Goal: Task Accomplishment & Management: Use online tool/utility

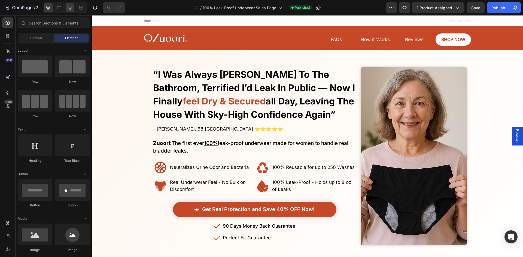
click at [69, 11] on div at bounding box center [70, 7] width 9 height 9
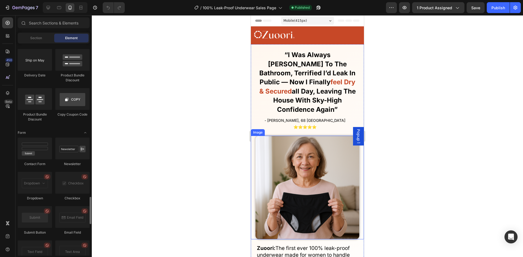
scroll to position [1165, 0]
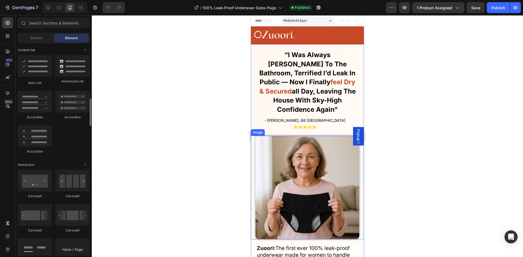
scroll to position [403, 0]
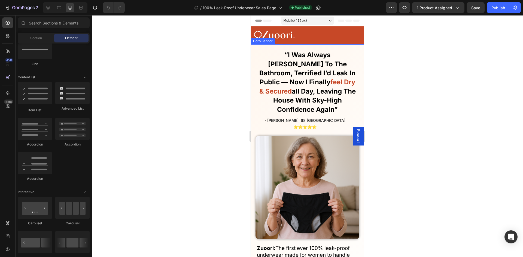
click at [276, 39] on img at bounding box center [274, 34] width 40 height 11
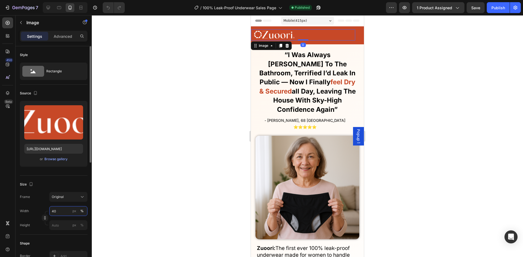
click at [65, 206] on input "40" at bounding box center [68, 211] width 38 height 10
type input "33"
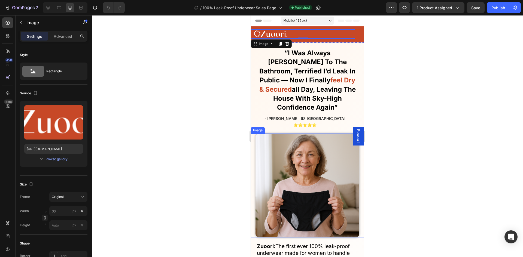
click at [267, 182] on img at bounding box center [308, 186] width 104 height 104
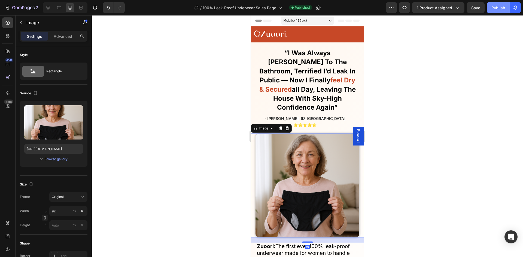
click at [492, 6] on div "Publish" at bounding box center [498, 8] width 14 height 6
click at [205, 119] on div at bounding box center [307, 136] width 431 height 242
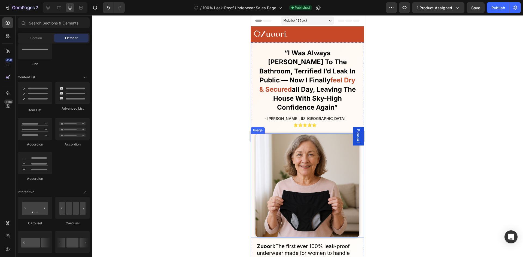
click at [256, 135] on img at bounding box center [308, 186] width 104 height 104
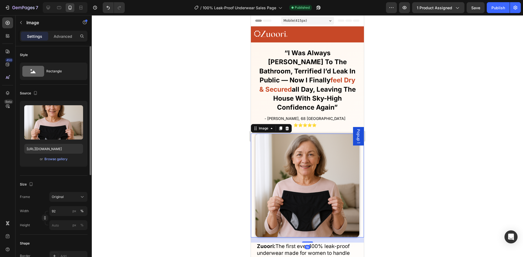
scroll to position [136, 0]
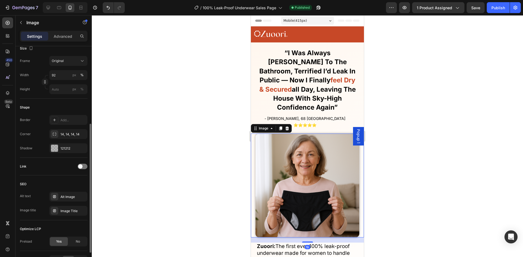
click at [72, 154] on div "Shape Border Add... Corner 14, 14, 14, 14 Shadow 121212" at bounding box center [54, 128] width 68 height 59
click at [71, 151] on div "121212" at bounding box center [68, 148] width 16 height 5
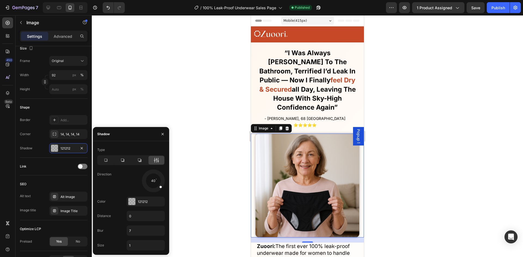
click at [142, 196] on div "Type Direction 40 Color 121212 Distance 0 Blur 7 Size 1" at bounding box center [131, 198] width 76 height 105
click at [142, 199] on div "121212" at bounding box center [146, 202] width 38 height 10
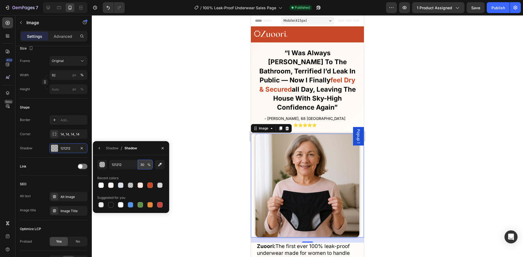
click at [145, 167] on input "30" at bounding box center [145, 165] width 15 height 10
type input "20"
click at [223, 114] on div at bounding box center [307, 136] width 431 height 242
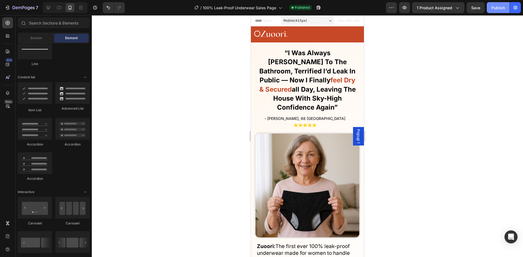
click at [494, 10] on div "Publish" at bounding box center [498, 8] width 14 height 6
click at [332, 37] on link at bounding box center [304, 33] width 101 height 9
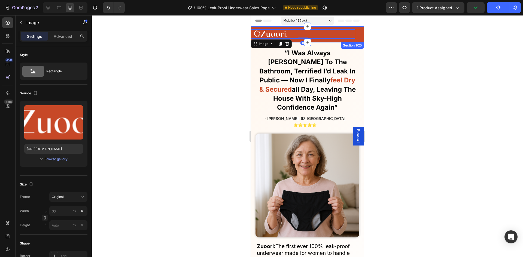
click at [330, 40] on div "Image 0 FAQs Button Reviews Button SHOP NOW Button How it Works Button Row Row" at bounding box center [307, 35] width 113 height 13
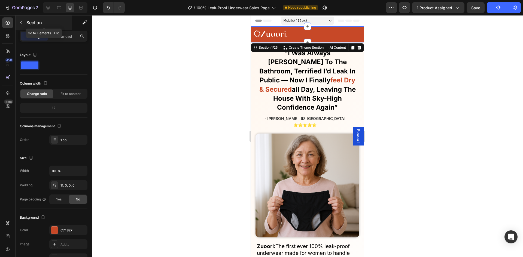
click at [21, 22] on icon "button" at bounding box center [21, 22] width 4 height 4
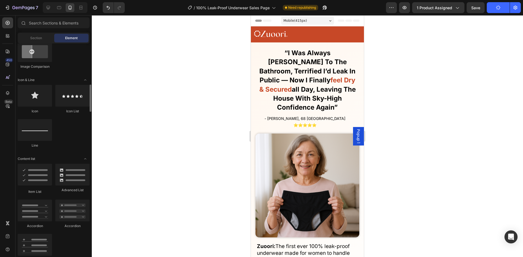
scroll to position [375, 0]
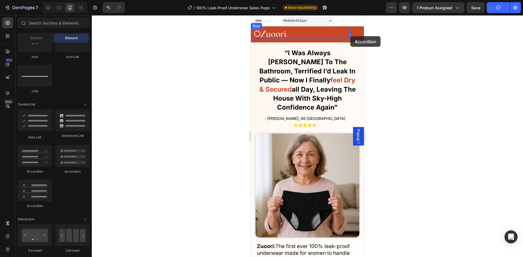
drag, startPoint x: 292, startPoint y: 173, endPoint x: 350, endPoint y: 36, distance: 148.5
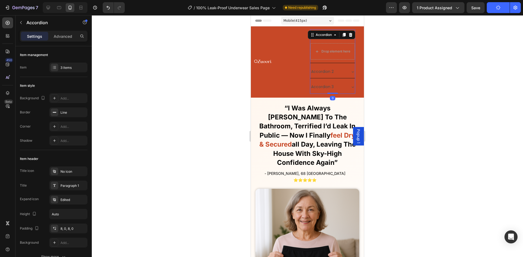
click at [389, 47] on div at bounding box center [307, 136] width 431 height 242
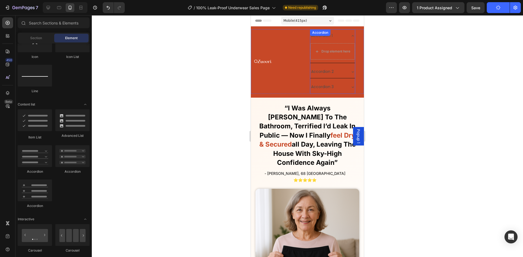
click at [351, 35] on icon at bounding box center [353, 36] width 4 height 4
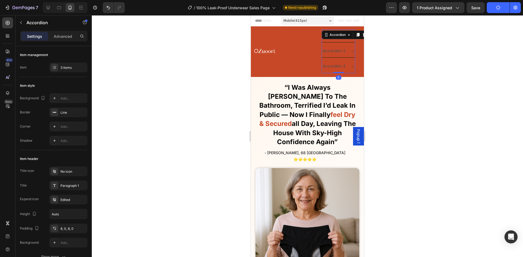
click at [351, 66] on icon at bounding box center [353, 66] width 4 height 4
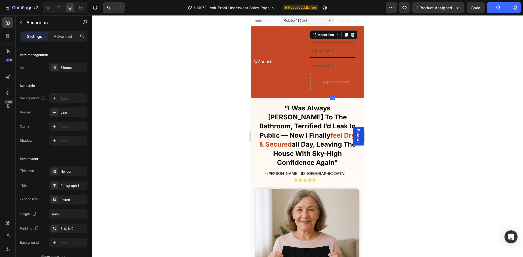
click at [351, 66] on icon at bounding box center [353, 66] width 4 height 4
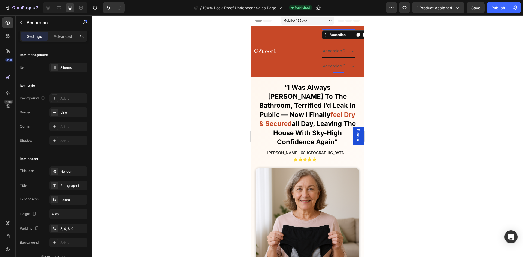
click at [224, 56] on div at bounding box center [307, 136] width 431 height 242
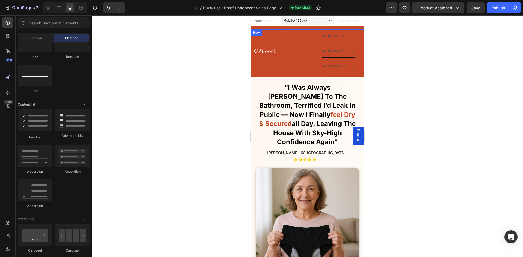
click at [351, 35] on icon at bounding box center [353, 36] width 4 height 4
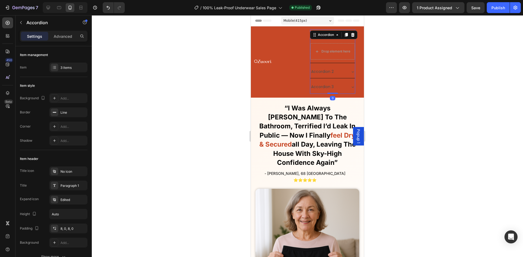
click at [349, 39] on div "Accordion 1" at bounding box center [332, 35] width 45 height 13
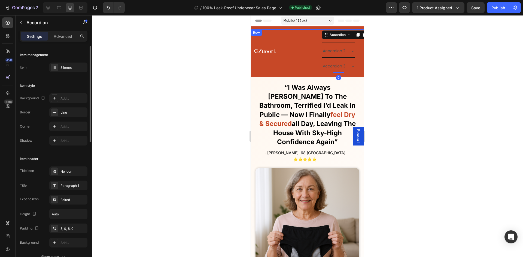
drag, startPoint x: 69, startPoint y: 69, endPoint x: 77, endPoint y: 74, distance: 9.7
click at [69, 69] on div "3 items" at bounding box center [73, 67] width 26 height 5
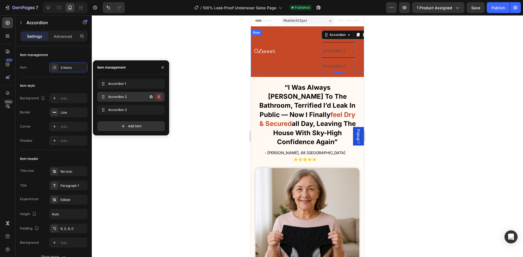
click at [158, 96] on icon "button" at bounding box center [159, 97] width 4 height 4
click at [158, 96] on div "Delete" at bounding box center [155, 97] width 10 height 5
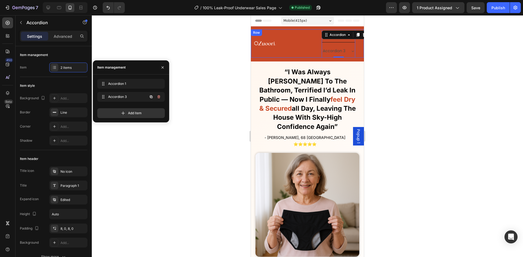
click at [158, 96] on icon "button" at bounding box center [159, 97] width 4 height 4
click at [158, 98] on div "Delete" at bounding box center [155, 97] width 10 height 5
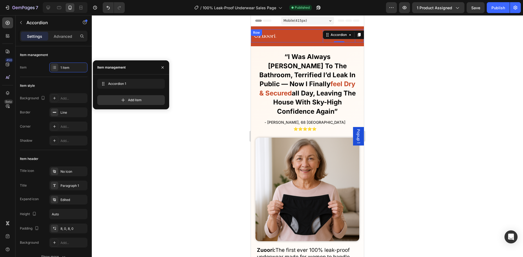
click at [204, 89] on div at bounding box center [307, 136] width 431 height 242
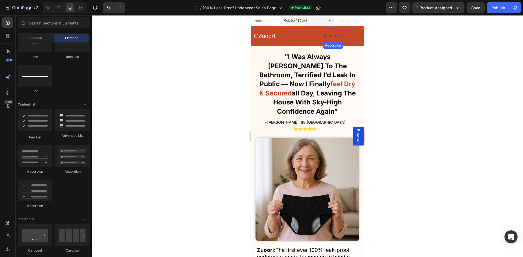
click at [344, 35] on div "Accordion 1" at bounding box center [339, 35] width 32 height 13
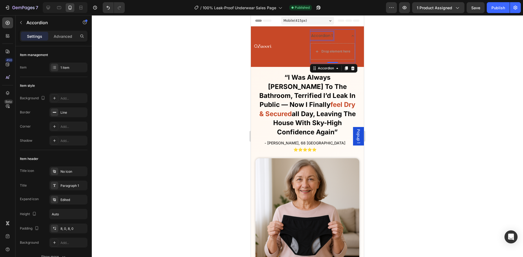
click at [323, 34] on div "Accordion 1" at bounding box center [321, 36] width 23 height 8
click at [323, 34] on p "Accordion 1" at bounding box center [322, 35] width 22 height 7
click at [255, 67] on div "Finally! Laugh and Live Freely Without the Constant Fear of Leaks or Uncomforta…" at bounding box center [307, 228] width 113 height 322
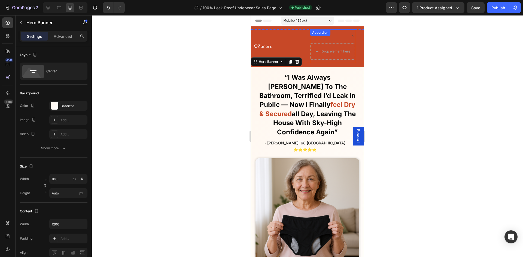
click at [341, 34] on div "Drop element here Accordion" at bounding box center [332, 46] width 45 height 34
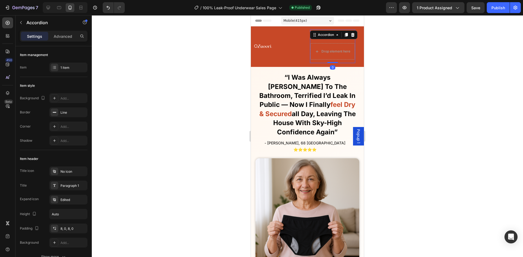
click at [393, 51] on div at bounding box center [307, 136] width 431 height 242
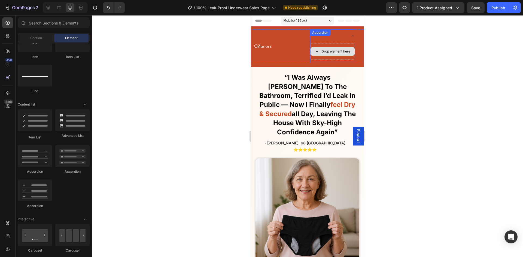
click at [334, 47] on div "Drop element here" at bounding box center [333, 51] width 44 height 9
click at [328, 36] on div "Drop element here Accordion" at bounding box center [332, 46] width 45 height 34
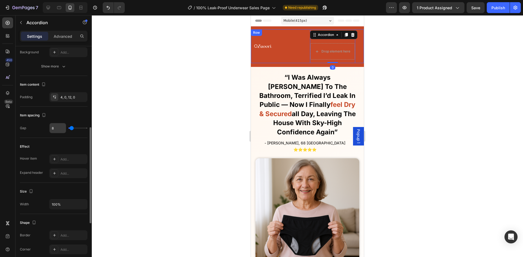
scroll to position [0, 0]
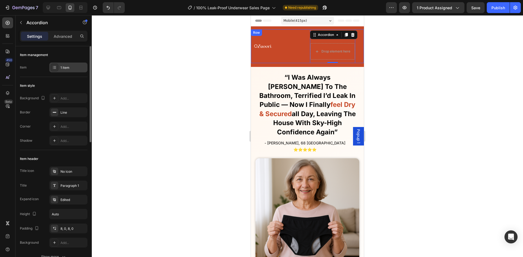
click at [67, 68] on div "1 item" at bounding box center [73, 67] width 26 height 5
click at [69, 97] on div "Add..." at bounding box center [73, 98] width 26 height 5
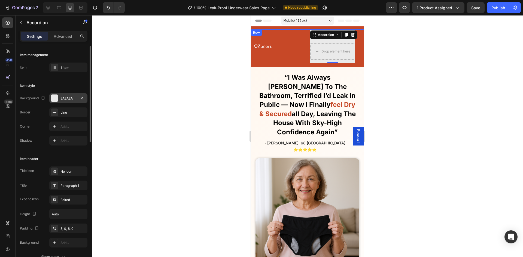
click at [63, 84] on div "Item style" at bounding box center [54, 85] width 68 height 9
click at [72, 101] on div "EAEAEA" at bounding box center [68, 98] width 38 height 10
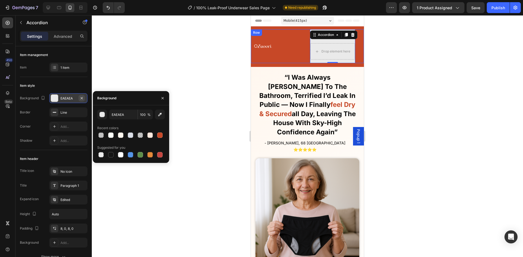
click at [84, 99] on button "button" at bounding box center [81, 98] width 7 height 7
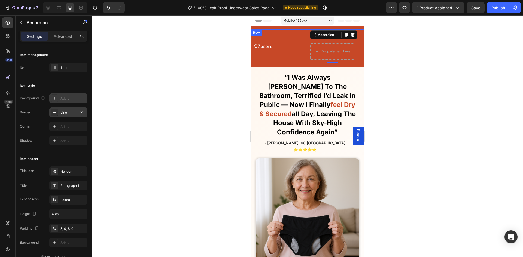
click at [74, 112] on div "Line" at bounding box center [68, 112] width 16 height 5
click at [70, 85] on div "Item style" at bounding box center [54, 85] width 68 height 9
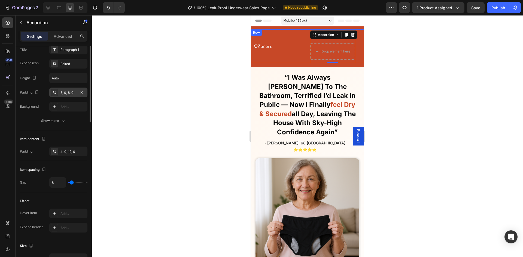
scroll to position [163, 0]
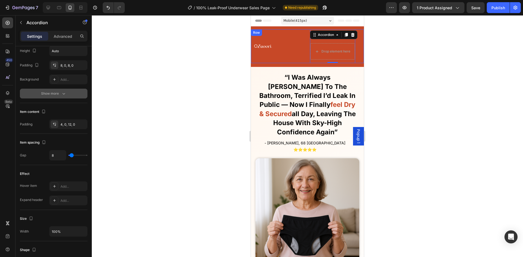
click at [58, 94] on div "Show more" at bounding box center [53, 93] width 25 height 5
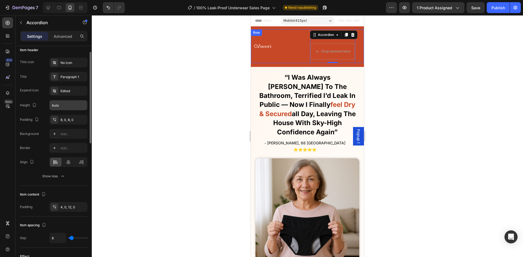
scroll to position [82, 0]
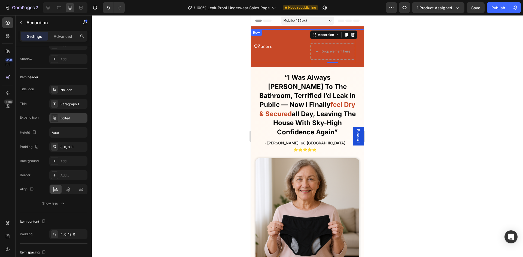
click at [68, 120] on div "Edited" at bounding box center [73, 118] width 26 height 5
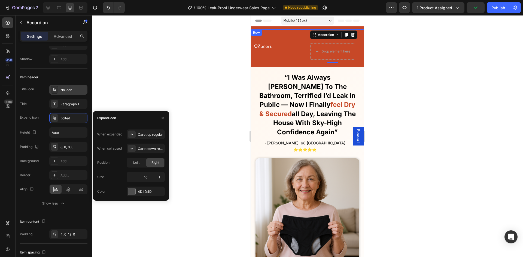
click at [65, 90] on div "No icon" at bounding box center [73, 90] width 26 height 5
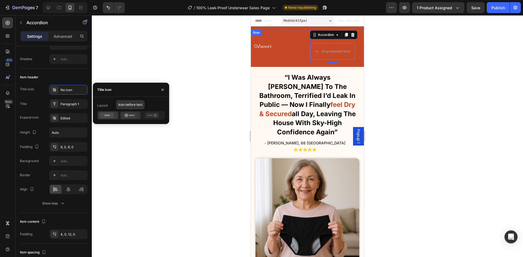
click at [124, 113] on icon at bounding box center [130, 115] width 14 height 5
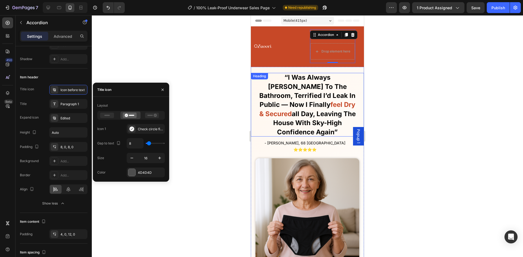
click at [258, 92] on h1 "“i was always rushing to the bathroom, terrified i’d leak in public — now i fin…" at bounding box center [308, 105] width 104 height 64
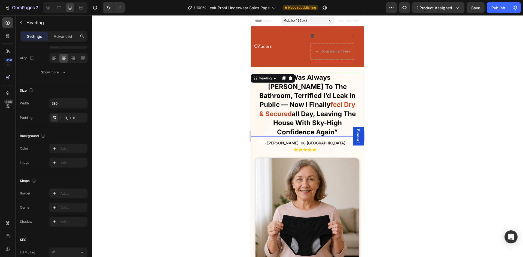
scroll to position [0, 0]
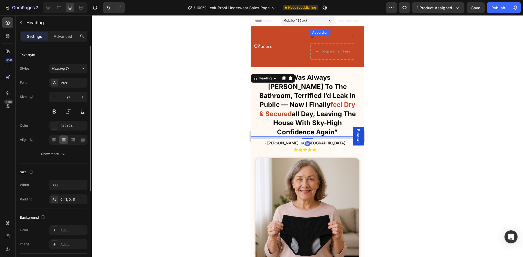
click at [331, 35] on div "Drop element here Accordion" at bounding box center [332, 46] width 45 height 34
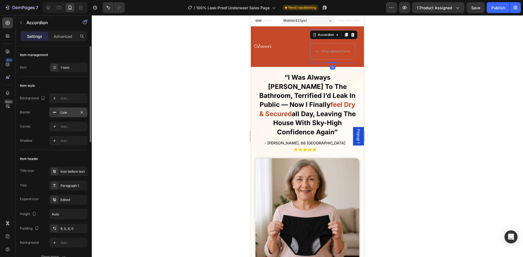
click at [72, 109] on div "Line" at bounding box center [68, 113] width 38 height 10
click at [60, 97] on div "Add..." at bounding box center [68, 98] width 38 height 10
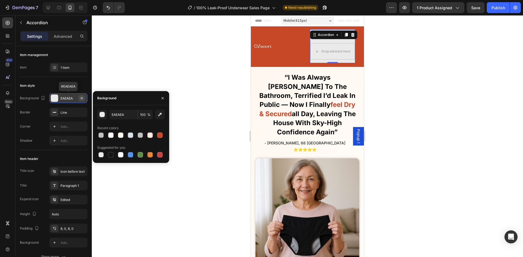
click at [78, 100] on button "button" at bounding box center [81, 98] width 7 height 7
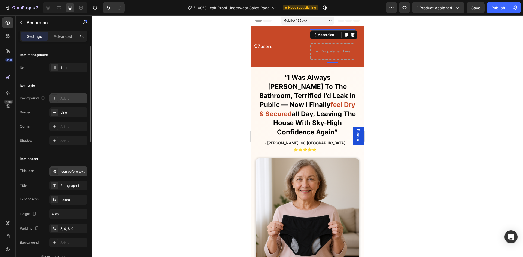
click at [76, 169] on div "Icon before text" at bounding box center [68, 172] width 38 height 10
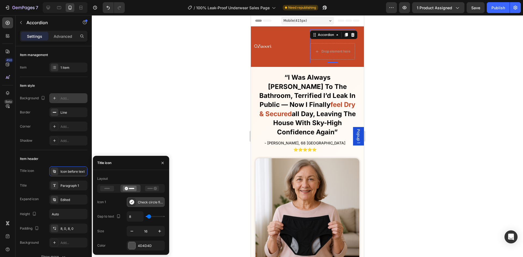
click at [140, 206] on div "Check circle filled" at bounding box center [146, 202] width 38 height 10
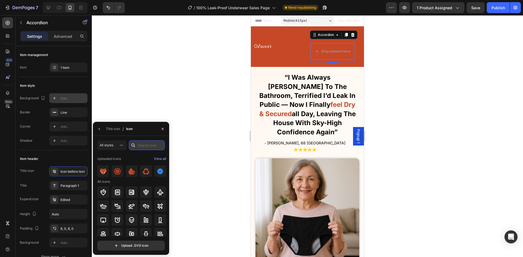
click at [148, 144] on input "text" at bounding box center [147, 146] width 36 height 10
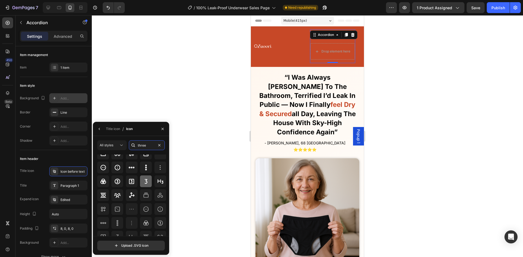
scroll to position [10, 0]
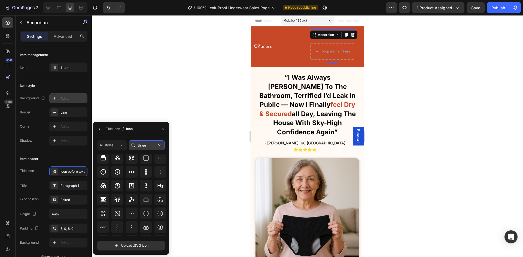
click at [146, 146] on input "three" at bounding box center [147, 146] width 36 height 10
type input "t"
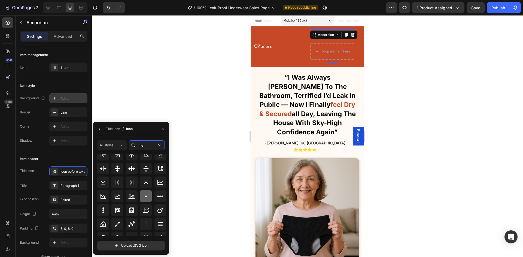
scroll to position [60, 0]
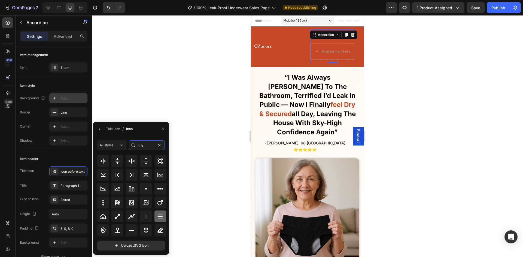
type input "line"
click at [160, 219] on icon at bounding box center [160, 217] width 7 height 7
click at [383, 127] on div at bounding box center [307, 136] width 431 height 242
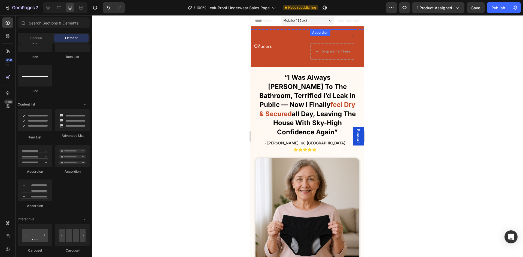
click at [333, 41] on div at bounding box center [332, 35] width 45 height 13
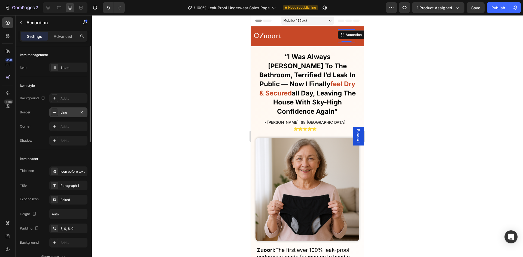
click at [82, 109] on div "Line" at bounding box center [68, 113] width 38 height 10
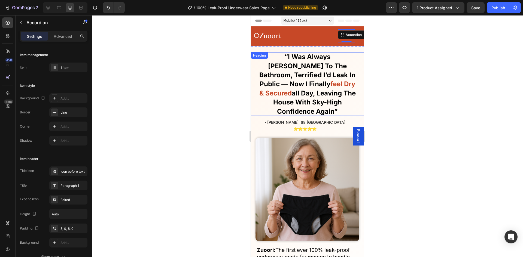
click at [278, 79] on strong "“i was always rushing to the bathroom, terrified i’d leak in public — now i fin…" at bounding box center [307, 70] width 96 height 35
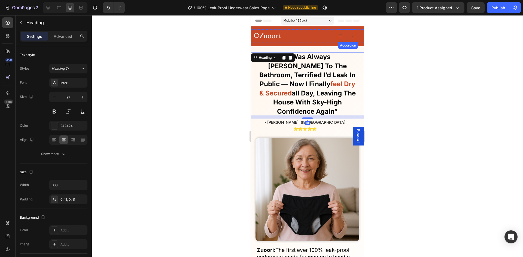
click at [351, 37] on icon at bounding box center [353, 36] width 4 height 4
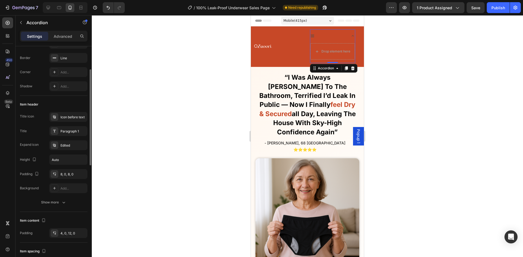
scroll to position [82, 0]
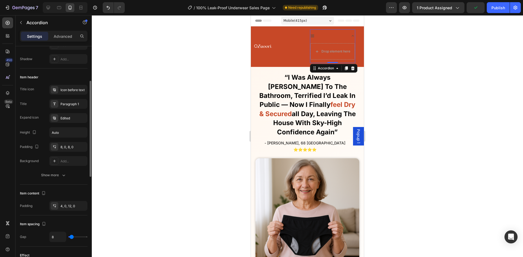
click at [67, 168] on div "Title icon Icon before text Title Paragraph 1 Expand icon Edited Height Auto Pa…" at bounding box center [54, 132] width 68 height 95
click at [69, 154] on div "Title icon Icon before text Title Paragraph 1 Expand icon Edited Height Auto Pa…" at bounding box center [54, 125] width 68 height 81
click at [70, 151] on div "8, 0, 8, 0" at bounding box center [68, 147] width 38 height 10
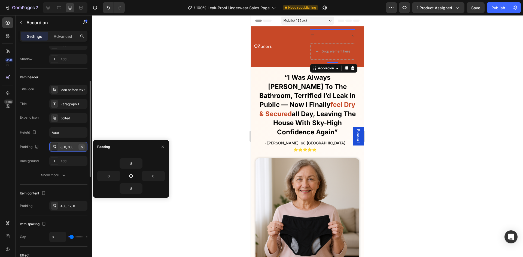
click at [82, 148] on icon "button" at bounding box center [82, 147] width 4 height 4
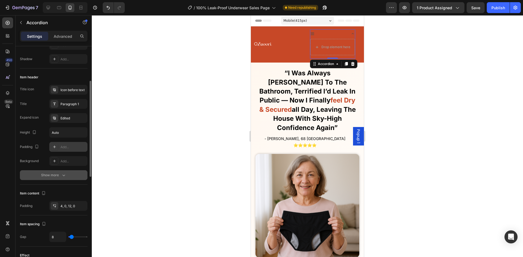
click at [70, 171] on button "Show more" at bounding box center [54, 176] width 68 height 10
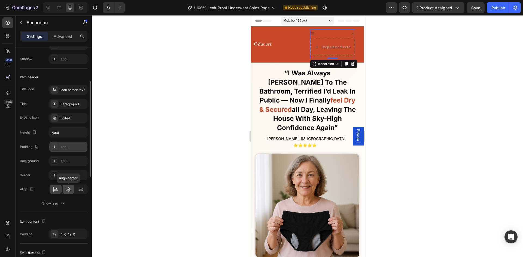
click at [70, 189] on icon at bounding box center [68, 189] width 5 height 5
click at [81, 193] on div at bounding box center [81, 189] width 12 height 9
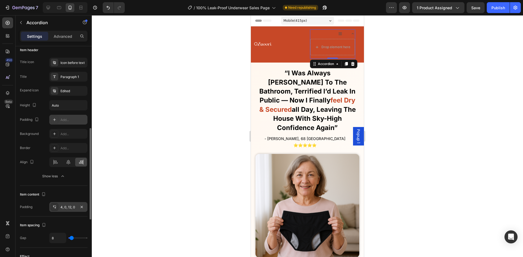
scroll to position [136, 0]
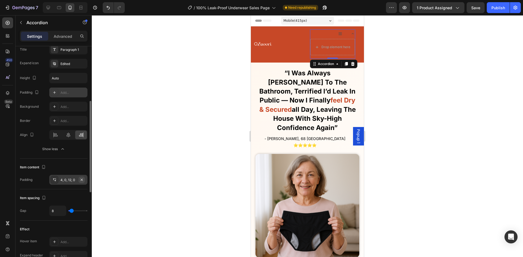
click at [81, 181] on icon "button" at bounding box center [82, 180] width 4 height 4
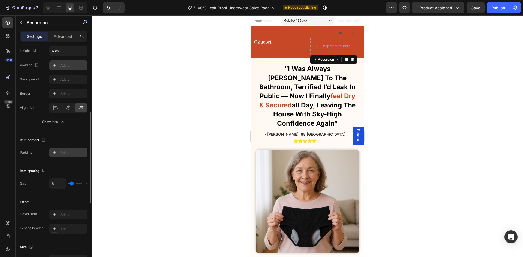
scroll to position [191, 0]
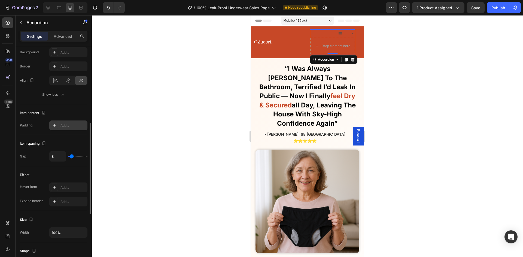
type input "0"
drag, startPoint x: 70, startPoint y: 156, endPoint x: 66, endPoint y: 158, distance: 4.7
type input "0"
click at [68, 157] on input "range" at bounding box center [77, 156] width 19 height 1
type input "2"
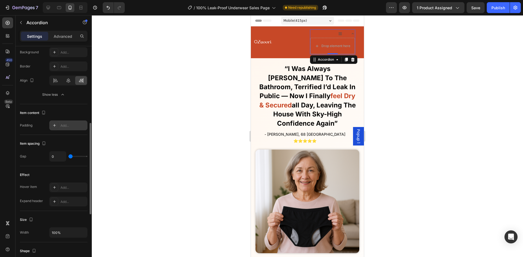
type input "2"
type input "13"
type input "17"
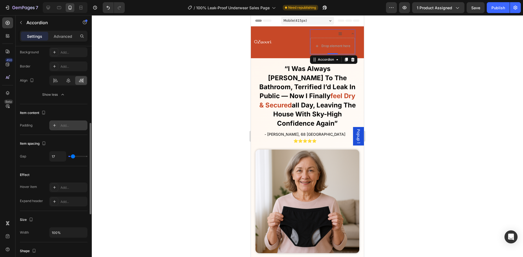
type input "19"
type input "20"
type input "24"
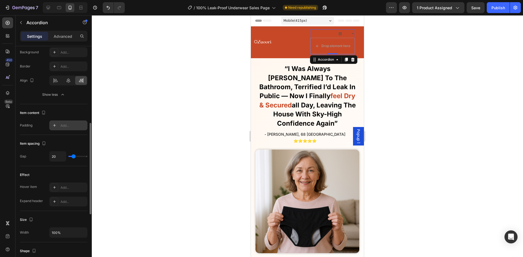
type input "24"
type input "26"
type input "28"
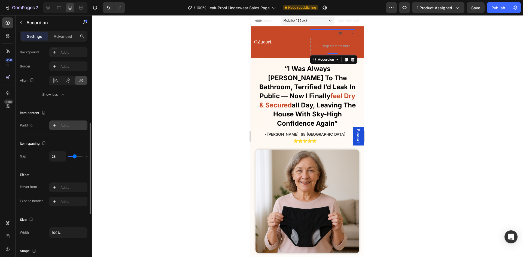
type input "35"
type input "54"
type input "57"
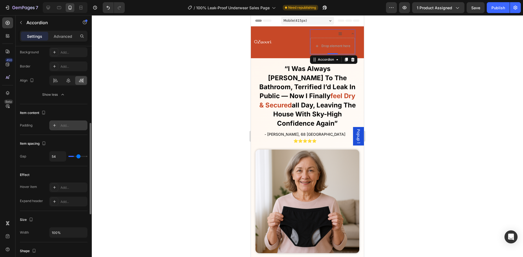
type input "57"
type input "61"
type input "63"
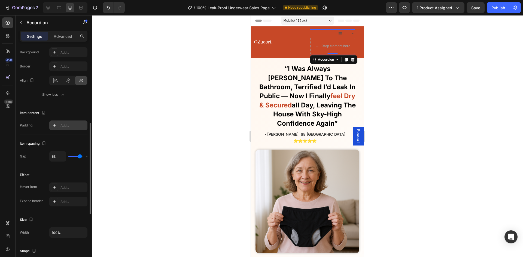
type input "65"
type input "67"
type input "70"
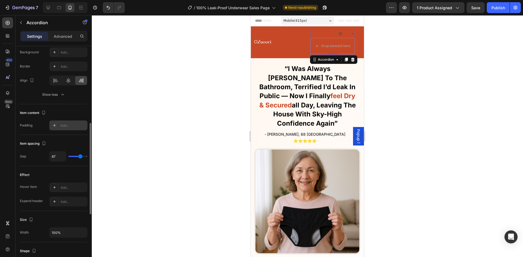
type input "70"
type input "74"
type input "78"
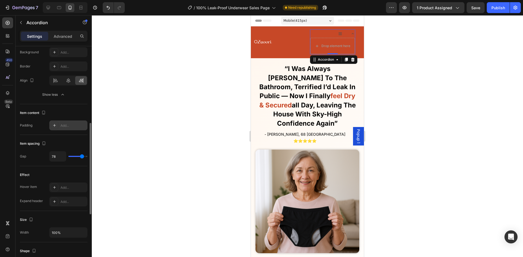
type input "80"
type input "28"
type input "15"
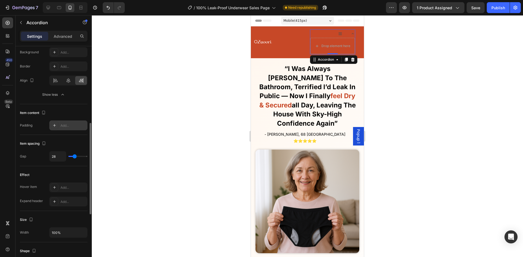
type input "15"
type input "6"
type input "0"
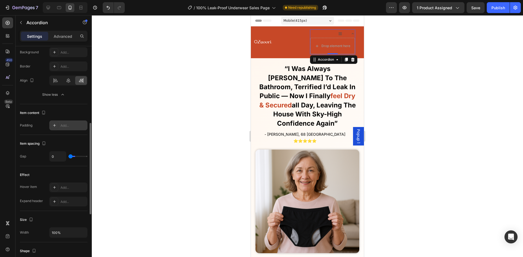
drag, startPoint x: 73, startPoint y: 158, endPoint x: 55, endPoint y: 156, distance: 18.3
click at [68, 156] on input "range" at bounding box center [77, 156] width 19 height 1
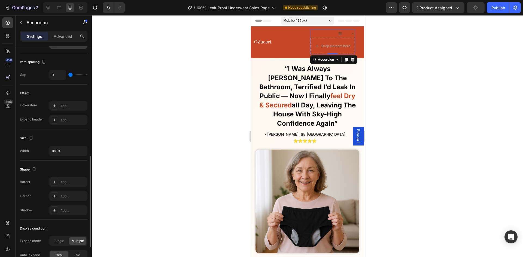
scroll to position [327, 0]
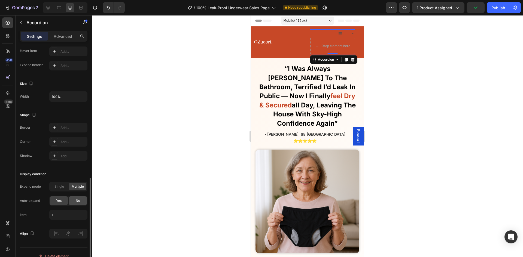
click at [78, 200] on span "No" at bounding box center [78, 201] width 4 height 5
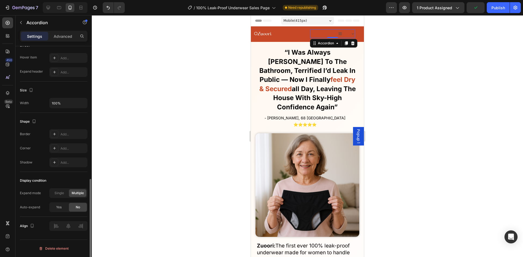
scroll to position [320, 0]
click at [57, 205] on div "Yes" at bounding box center [59, 207] width 18 height 9
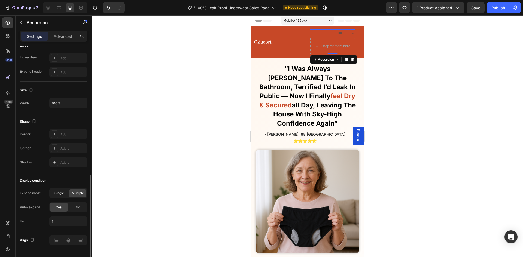
scroll to position [335, 0]
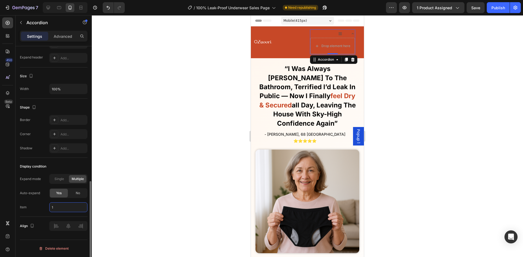
click at [68, 211] on input "1" at bounding box center [68, 208] width 38 height 10
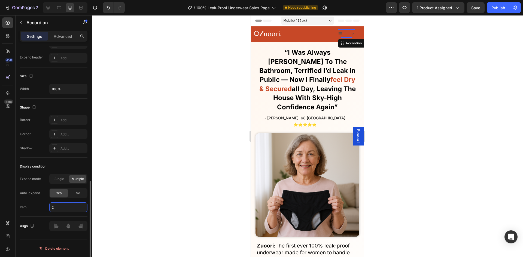
type input "1"
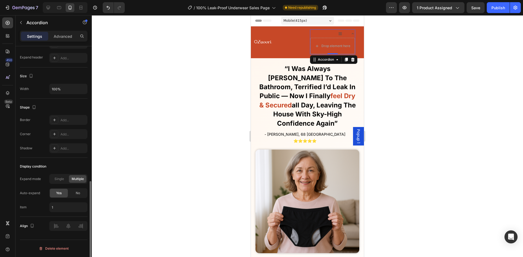
click at [61, 161] on div "Display condition Expand mode Single Multiple Auto-expand Yes No Item 1" at bounding box center [54, 187] width 68 height 59
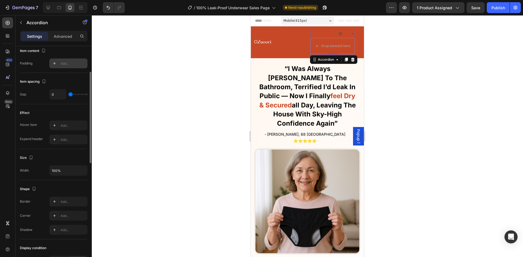
scroll to position [171, 0]
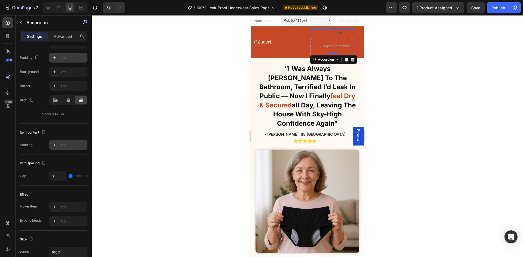
click at [338, 33] on icon at bounding box center [340, 34] width 4 height 4
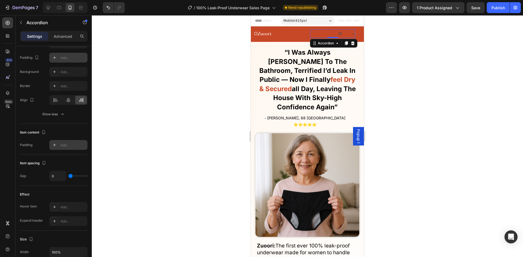
click at [338, 33] on icon at bounding box center [340, 34] width 4 height 4
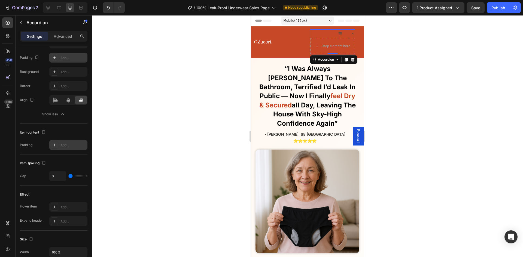
click at [68, 143] on div "Add..." at bounding box center [73, 145] width 26 height 5
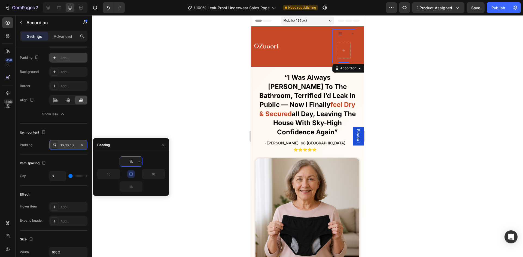
click at [84, 145] on button "button" at bounding box center [81, 145] width 7 height 7
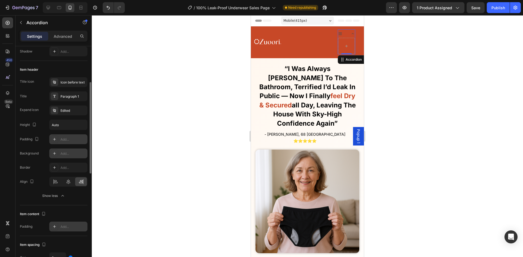
scroll to position [62, 0]
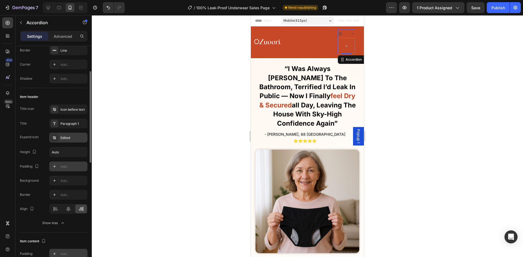
click at [70, 138] on div "Edited" at bounding box center [73, 138] width 26 height 5
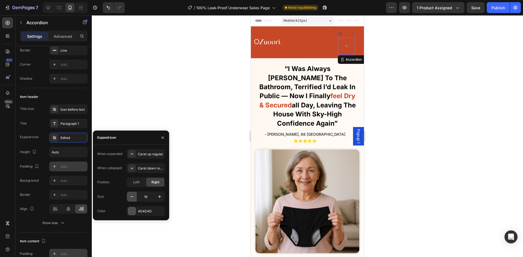
click at [132, 198] on icon "button" at bounding box center [131, 196] width 5 height 5
type input "15"
click at [74, 134] on div "Edited" at bounding box center [68, 138] width 38 height 10
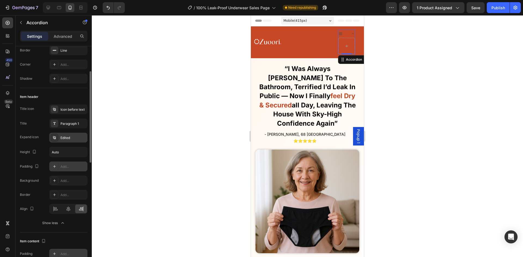
click at [80, 138] on div "Edited" at bounding box center [73, 138] width 26 height 5
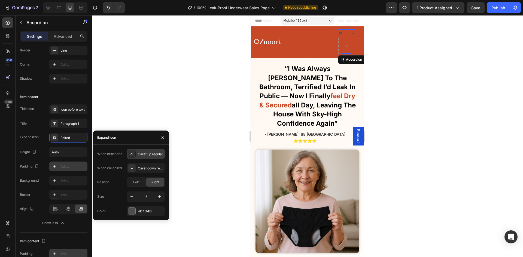
click at [138, 152] on div "Caret up regular" at bounding box center [151, 154] width 26 height 5
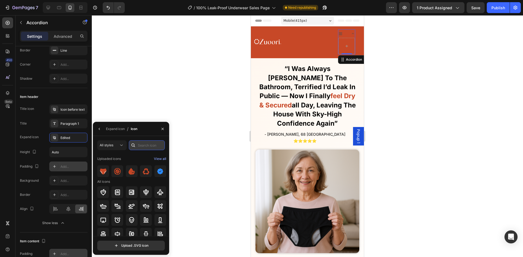
click at [140, 147] on input "text" at bounding box center [147, 146] width 36 height 10
type input "line"
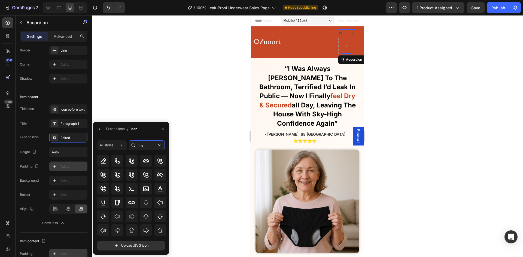
scroll to position [105, 0]
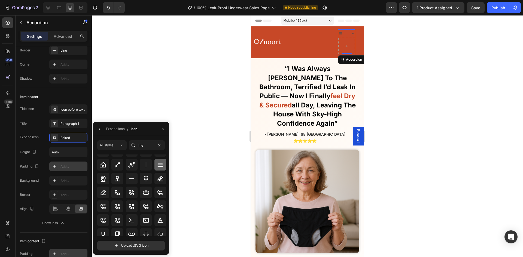
click at [159, 169] on div at bounding box center [160, 165] width 12 height 12
click at [134, 148] on icon at bounding box center [132, 145] width 5 height 5
click at [137, 147] on div at bounding box center [133, 146] width 9 height 10
click at [138, 147] on div "line" at bounding box center [147, 146] width 36 height 10
click at [140, 146] on input "line" at bounding box center [147, 146] width 36 height 10
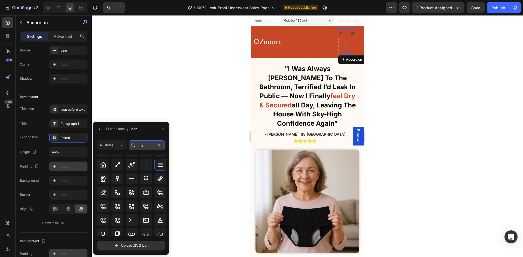
click at [140, 146] on input "line" at bounding box center [147, 146] width 36 height 10
click at [67, 141] on div "Edited" at bounding box center [68, 138] width 38 height 10
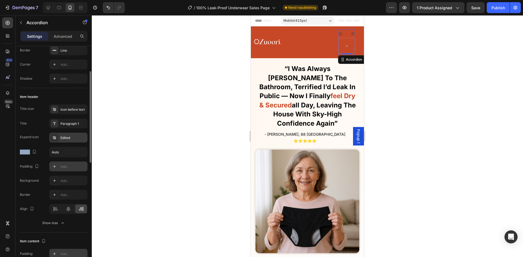
click at [68, 141] on div "Edited" at bounding box center [68, 138] width 38 height 10
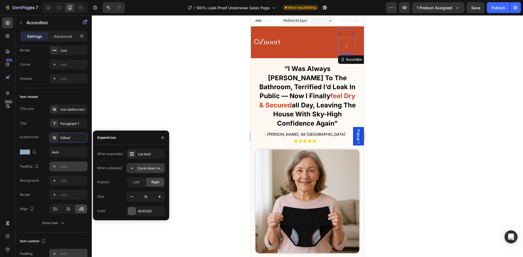
click at [147, 170] on div "Caret down regular" at bounding box center [151, 168] width 26 height 5
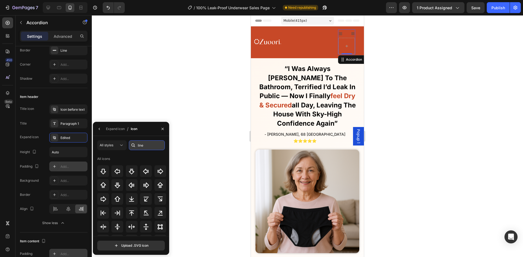
click at [145, 149] on input "line" at bounding box center [147, 146] width 36 height 10
click at [146, 149] on input "line" at bounding box center [147, 146] width 36 height 10
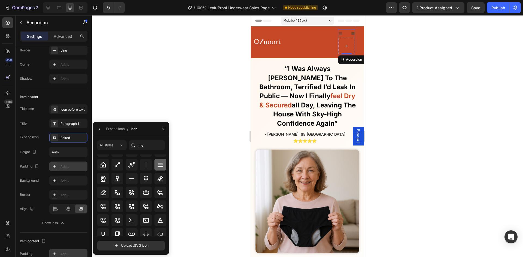
click at [159, 168] on div at bounding box center [160, 165] width 12 height 12
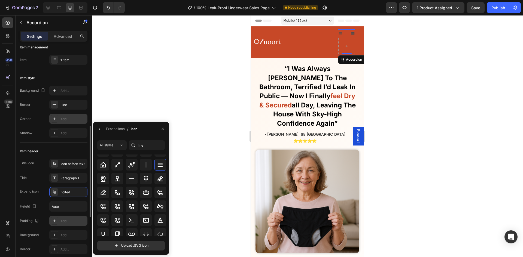
scroll to position [0, 0]
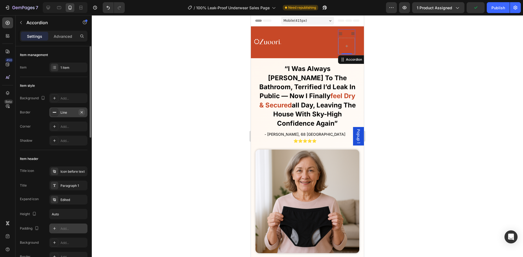
click at [83, 114] on icon "button" at bounding box center [82, 112] width 4 height 4
click at [66, 68] on div "1 item" at bounding box center [73, 67] width 26 height 5
click at [68, 169] on div "Icon before text" at bounding box center [73, 171] width 26 height 5
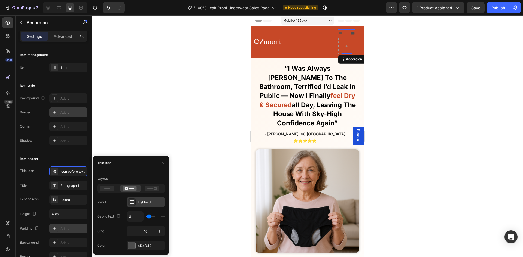
click at [138, 205] on div "List bold" at bounding box center [146, 202] width 38 height 10
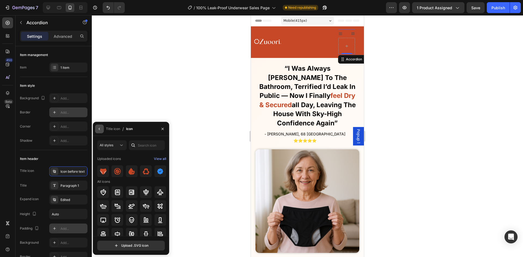
click at [99, 132] on button "button" at bounding box center [99, 129] width 9 height 9
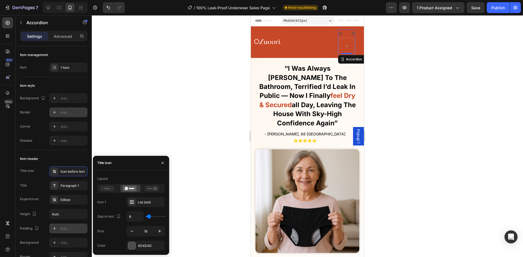
type input "0"
drag, startPoint x: 147, startPoint y: 218, endPoint x: 132, endPoint y: 229, distance: 18.6
type input "0"
click at [146, 217] on input "range" at bounding box center [155, 216] width 19 height 1
click at [130, 229] on icon "button" at bounding box center [131, 231] width 5 height 5
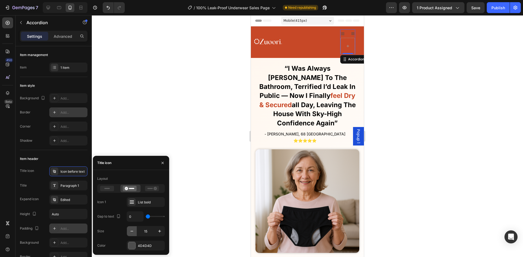
click at [130, 229] on icon "button" at bounding box center [131, 231] width 5 height 5
type input "14"
click at [107, 187] on icon at bounding box center [107, 188] width 14 height 5
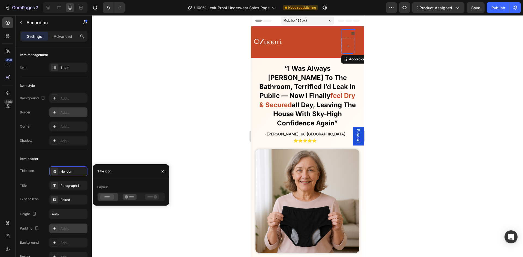
click at [135, 148] on div at bounding box center [307, 136] width 431 height 242
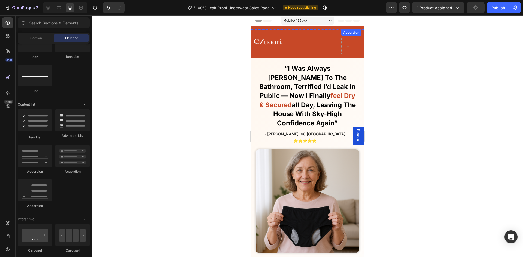
click at [348, 33] on div "Accordion" at bounding box center [351, 32] width 18 height 5
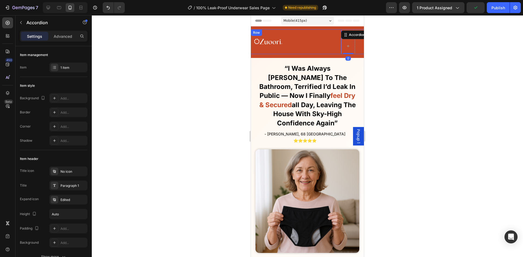
click at [320, 33] on div "Image" at bounding box center [295, 41] width 88 height 25
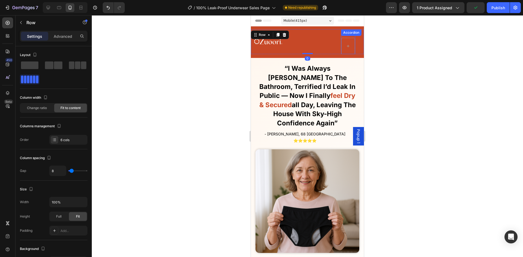
click at [351, 32] on div "Accordion" at bounding box center [351, 32] width 18 height 5
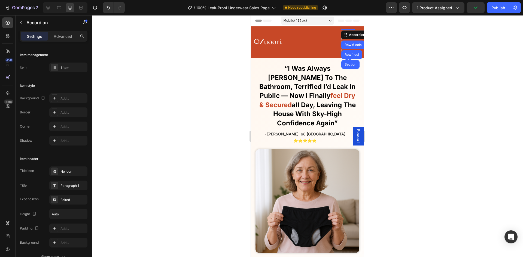
click at [333, 32] on div "Image" at bounding box center [295, 41] width 88 height 25
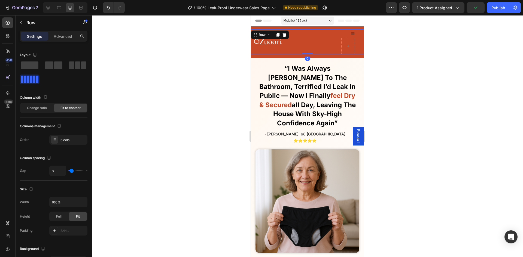
click at [336, 34] on div "Image Accordion FAQs Button Reviews Button SHOP NOW Button How it Works Button …" at bounding box center [307, 41] width 113 height 25
click at [341, 29] on div "Accordion" at bounding box center [351, 26] width 21 height 7
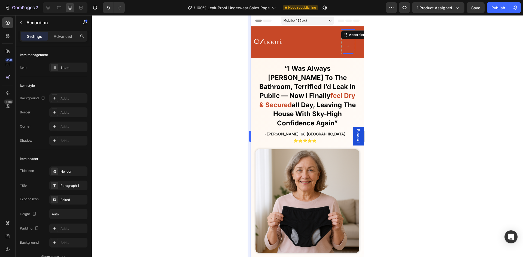
drag, startPoint x: 214, startPoint y: 50, endPoint x: 250, endPoint y: 54, distance: 35.6
click at [214, 51] on div at bounding box center [307, 136] width 431 height 242
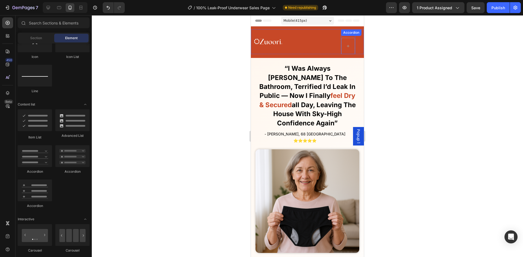
click at [348, 29] on div "Accordion" at bounding box center [348, 41] width 14 height 25
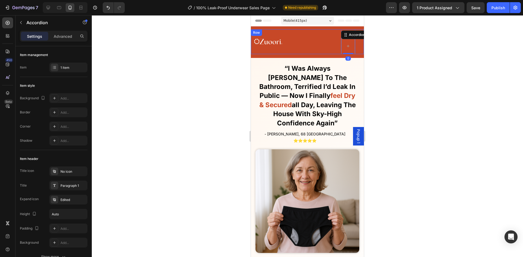
click at [317, 31] on div "Image" at bounding box center [295, 41] width 88 height 25
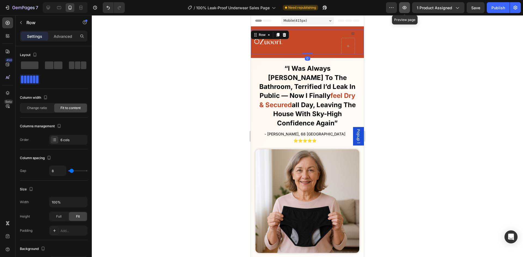
click at [403, 8] on icon "button" at bounding box center [404, 7] width 5 height 5
click at [46, 8] on icon at bounding box center [47, 7] width 5 height 5
type input "13"
type input "1200"
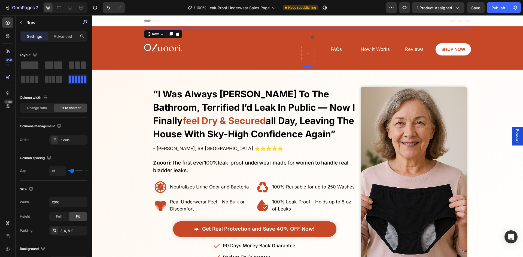
click at [296, 41] on div "Image Accordion FAQs Button Reviews Button SHOP NOW Button How it Works Button …" at bounding box center [307, 48] width 327 height 39
click at [303, 39] on div "Accordion" at bounding box center [308, 48] width 14 height 35
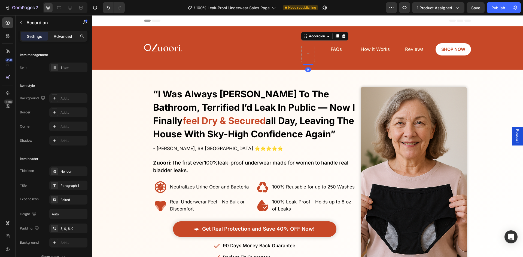
click at [64, 40] on div "Advanced" at bounding box center [62, 36] width 27 height 9
type input "100%"
type input "100"
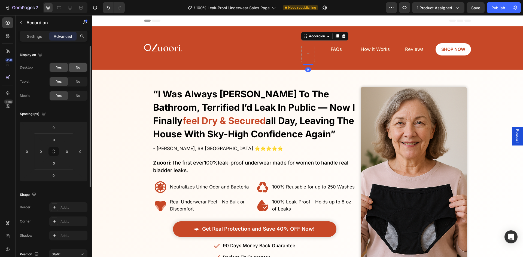
click at [80, 83] on span "No" at bounding box center [78, 81] width 4 height 5
click at [80, 69] on span "No" at bounding box center [78, 67] width 4 height 5
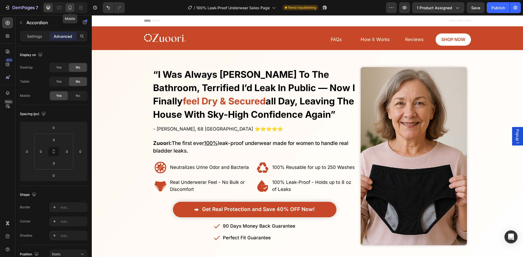
click at [68, 4] on div at bounding box center [70, 7] width 9 height 9
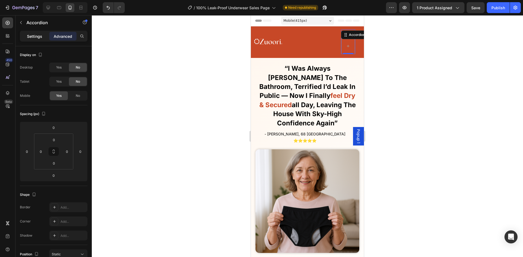
scroll to position [54, 0]
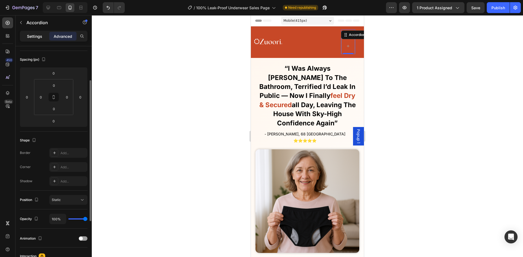
click at [43, 34] on div "Settings" at bounding box center [34, 36] width 27 height 9
type input "0"
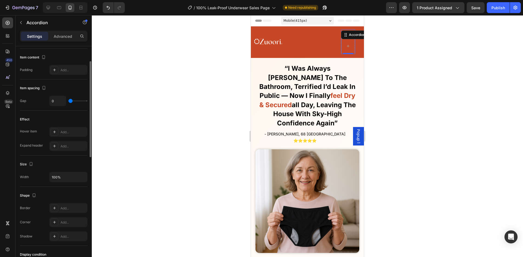
scroll to position [109, 0]
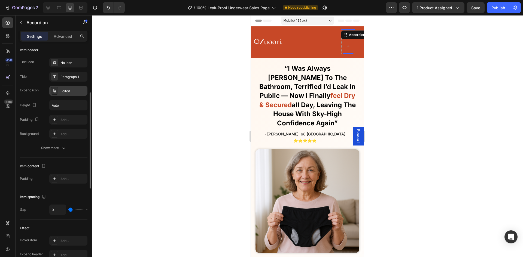
click at [69, 92] on div "Edited" at bounding box center [73, 91] width 26 height 5
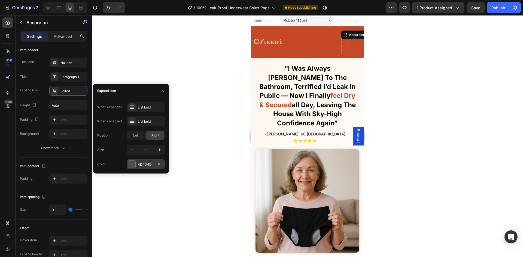
click at [132, 165] on div at bounding box center [131, 164] width 7 height 7
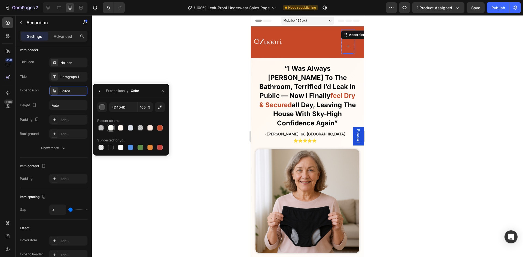
click at [112, 128] on div at bounding box center [110, 127] width 5 height 5
click at [105, 108] on button "button" at bounding box center [102, 107] width 10 height 10
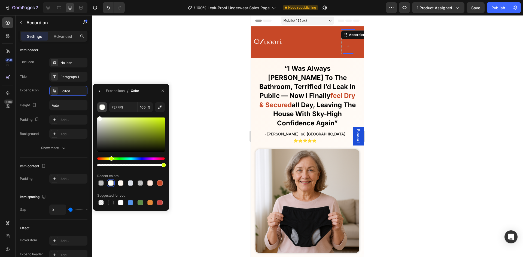
click at [105, 108] on button "button" at bounding box center [102, 107] width 10 height 10
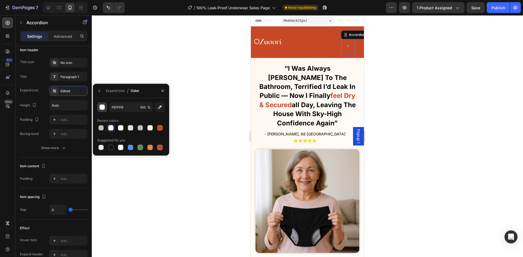
click at [103, 109] on div "button" at bounding box center [102, 107] width 5 height 5
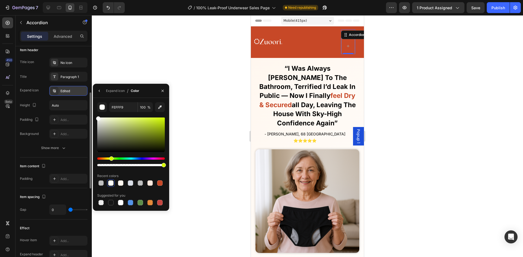
drag, startPoint x: 104, startPoint y: 124, endPoint x: 68, endPoint y: 92, distance: 48.1
click at [63, 90] on div "450 Beta Sections(18) Elements(84) Section Element Hero Section Product Detail …" at bounding box center [46, 136] width 92 height 242
click at [100, 99] on div "FEFFF9 100 % Recent colors Suggested for you" at bounding box center [131, 154] width 76 height 113
type input "FFFFFF"
click at [64, 95] on div "Edited" at bounding box center [68, 91] width 38 height 10
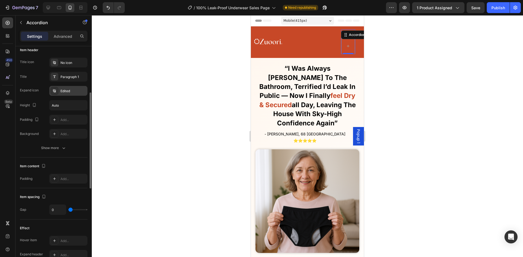
click at [64, 95] on div "Edited" at bounding box center [68, 91] width 38 height 10
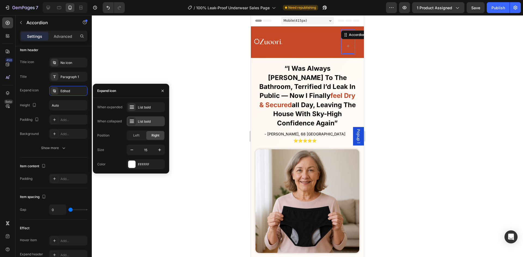
click at [132, 122] on icon at bounding box center [131, 121] width 5 height 5
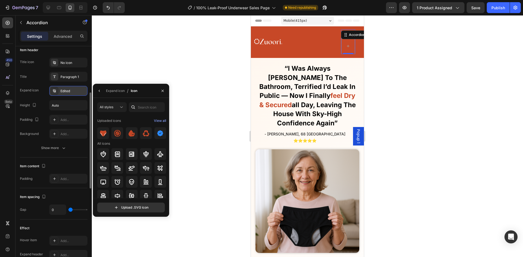
click at [74, 95] on div "Edited" at bounding box center [68, 91] width 38 height 10
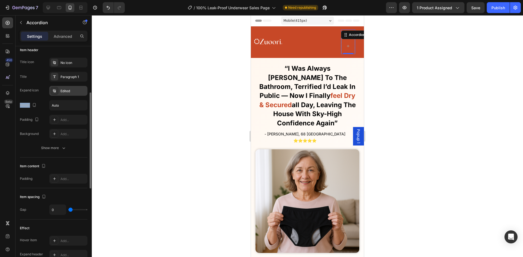
click at [74, 94] on div "Edited" at bounding box center [68, 91] width 38 height 10
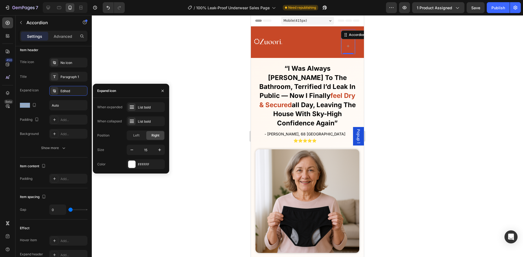
click at [290, 77] on strong "“i was always rushing to the bathroom, terrified i’d leak in public — now i fin…" at bounding box center [307, 82] width 96 height 35
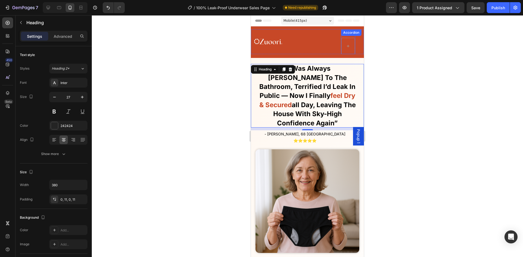
click at [343, 34] on div "Accordion" at bounding box center [351, 32] width 18 height 5
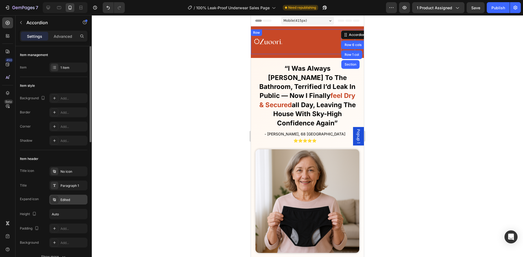
click at [68, 199] on div "Edited" at bounding box center [73, 200] width 26 height 5
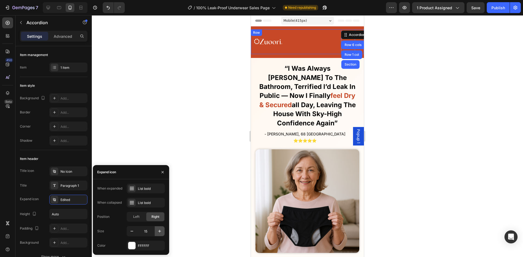
click at [156, 233] on button "button" at bounding box center [160, 232] width 10 height 10
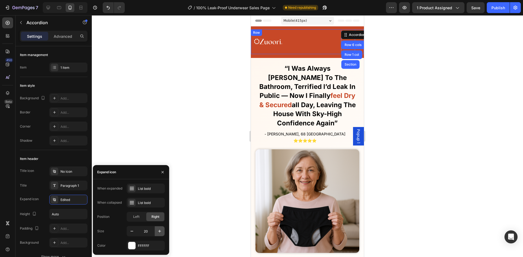
click at [156, 233] on button "button" at bounding box center [160, 232] width 10 height 10
type input "23"
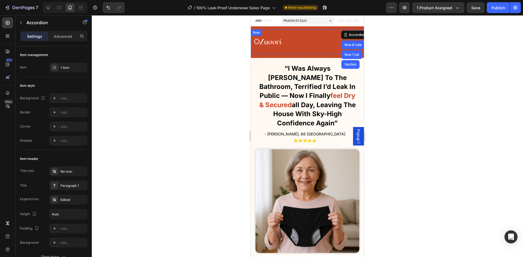
click at [188, 134] on div at bounding box center [307, 136] width 431 height 242
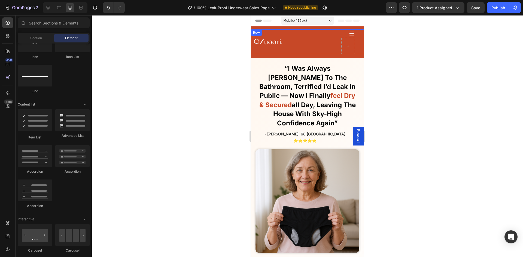
click at [347, 29] on div "Accordion" at bounding box center [351, 26] width 18 height 5
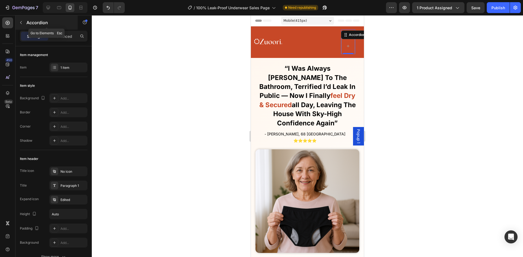
click at [25, 26] on button "button" at bounding box center [21, 22] width 9 height 9
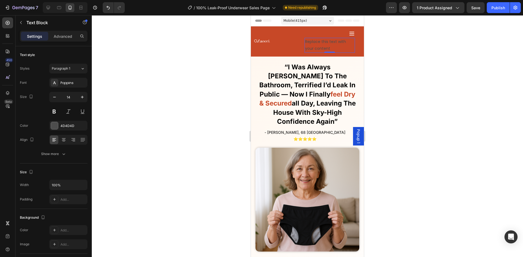
click at [316, 43] on div "Replace this text with your content" at bounding box center [330, 45] width 51 height 15
drag, startPoint x: 441, startPoint y: 64, endPoint x: 418, endPoint y: 59, distance: 24.3
click at [441, 64] on div at bounding box center [307, 136] width 431 height 242
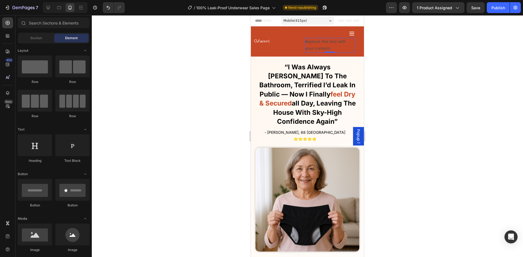
click at [319, 42] on p "Replace this text with your content" at bounding box center [330, 45] width 50 height 14
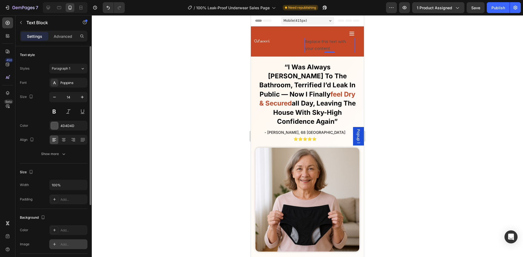
scroll to position [96, 0]
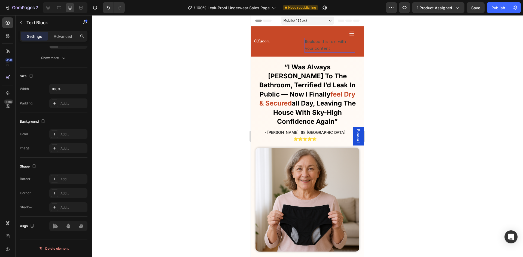
drag, startPoint x: 327, startPoint y: 46, endPoint x: 315, endPoint y: 45, distance: 12.0
click at [301, 59] on div "Finally! Laugh and Live Freely Without the Constant Fear of Leaks or Uncomforta…" at bounding box center [307, 218] width 113 height 322
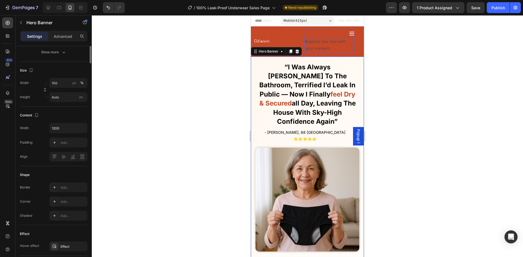
click at [315, 45] on p "Replace this text with your content" at bounding box center [330, 45] width 50 height 14
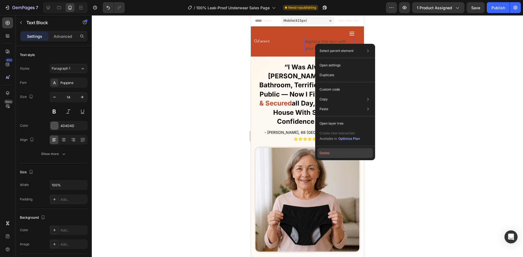
click at [340, 152] on button "Delete" at bounding box center [345, 153] width 56 height 10
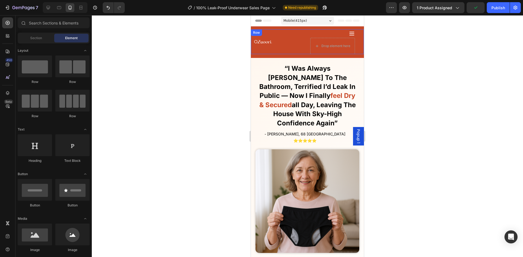
click at [263, 45] on div "Image" at bounding box center [279, 41] width 57 height 25
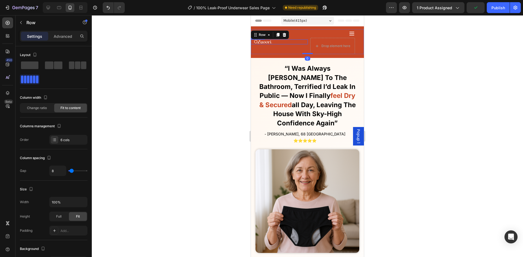
click at [263, 43] on img at bounding box center [263, 41] width 18 height 5
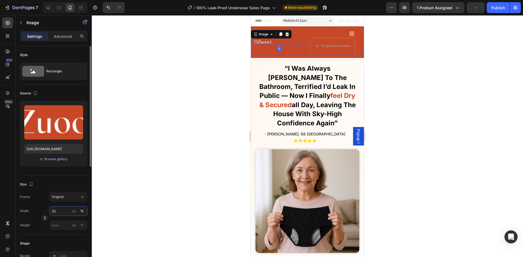
click at [58, 215] on input "33" at bounding box center [68, 211] width 38 height 10
click at [64, 208] on input "50" at bounding box center [68, 211] width 38 height 10
type input "60"
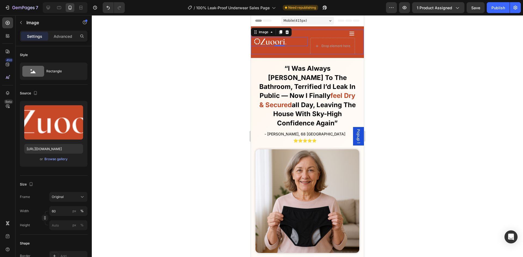
click at [139, 181] on div at bounding box center [307, 136] width 431 height 242
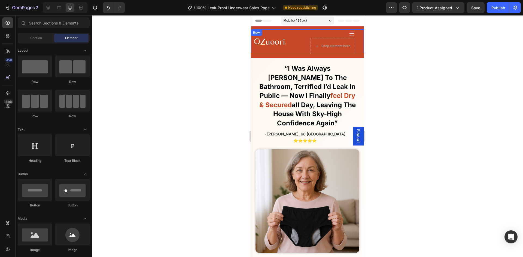
click at [191, 120] on div at bounding box center [307, 136] width 431 height 242
click at [349, 35] on icon at bounding box center [351, 34] width 5 height 4
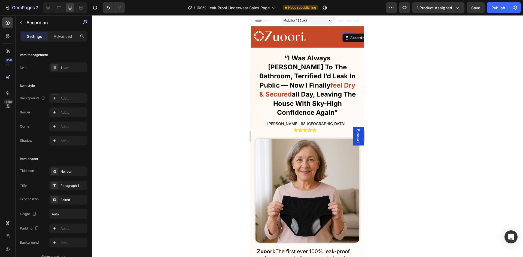
click at [407, 56] on div at bounding box center [307, 136] width 431 height 242
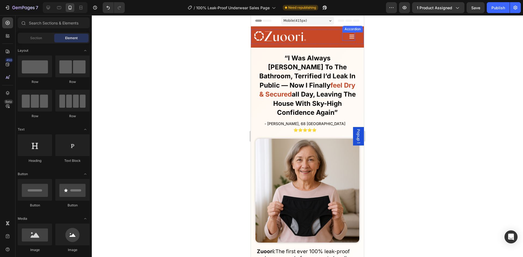
click at [349, 36] on icon at bounding box center [351, 37] width 5 height 4
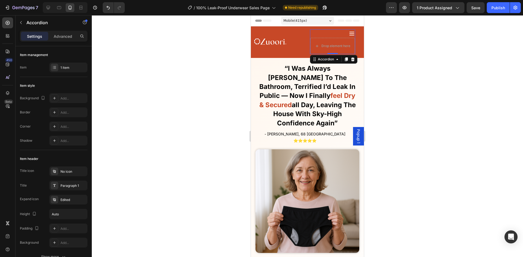
click at [349, 36] on icon at bounding box center [352, 34] width 6 height 6
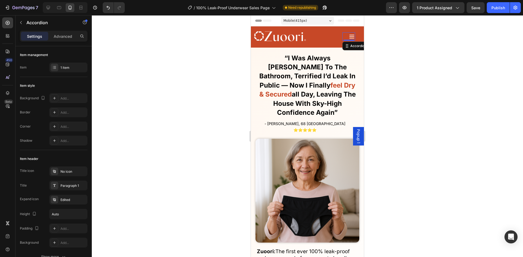
click at [349, 36] on icon at bounding box center [351, 37] width 5 height 4
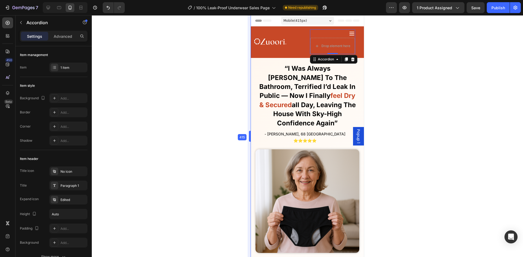
drag, startPoint x: 250, startPoint y: 45, endPoint x: 0, endPoint y: 30, distance: 250.8
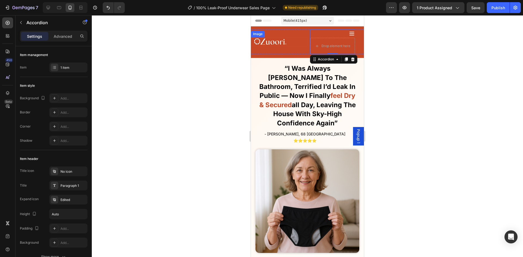
click at [267, 41] on img at bounding box center [270, 41] width 32 height 9
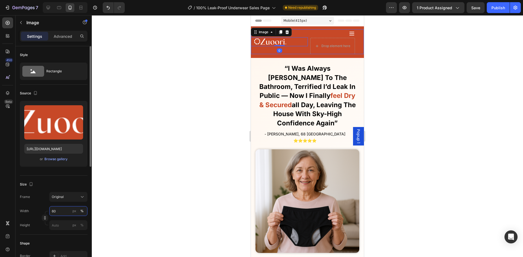
click at [62, 214] on input "60" at bounding box center [68, 211] width 38 height 10
click at [79, 222] on button "px" at bounding box center [82, 225] width 7 height 7
click at [63, 211] on input "60" at bounding box center [68, 211] width 38 height 10
type input "120"
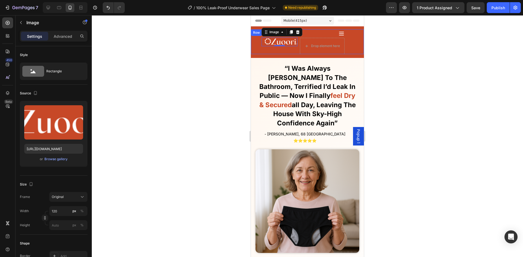
click at [109, 187] on div at bounding box center [307, 136] width 431 height 242
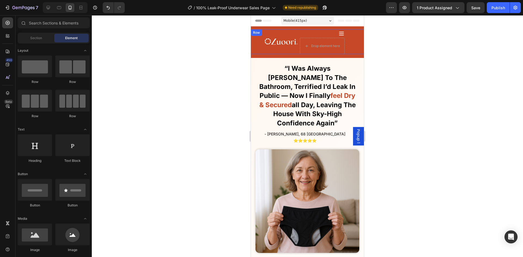
click at [339, 32] on icon at bounding box center [341, 34] width 5 height 4
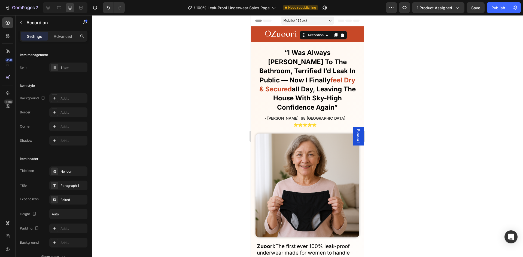
click at [339, 32] on div "Accordion" at bounding box center [323, 35] width 47 height 9
click at [321, 28] on div "Image Accordion 0 FAQs Button Reviews Button SHOP NOW Button How it Works Butto…" at bounding box center [307, 34] width 113 height 16
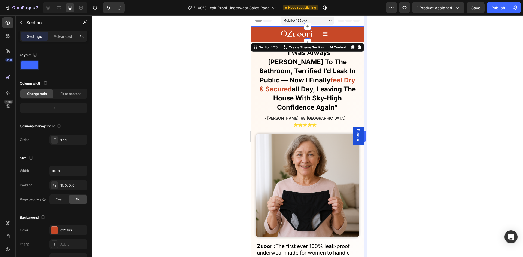
drag, startPoint x: 433, startPoint y: 63, endPoint x: 365, endPoint y: 44, distance: 70.0
click at [431, 63] on div at bounding box center [307, 136] width 431 height 242
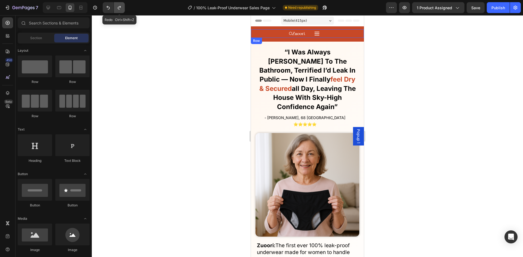
click at [119, 10] on button "Undo/Redo" at bounding box center [119, 7] width 11 height 11
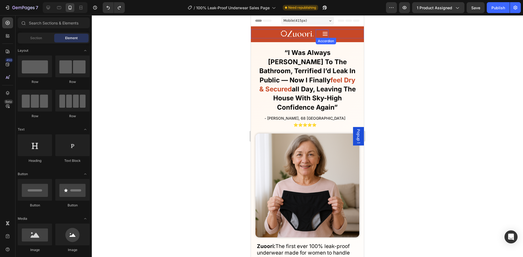
click at [323, 35] on icon at bounding box center [325, 34] width 6 height 6
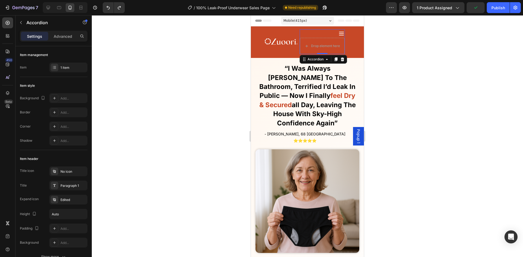
click at [338, 33] on icon at bounding box center [341, 34] width 6 height 6
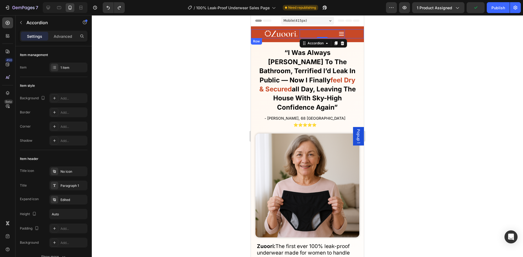
click at [423, 47] on div at bounding box center [307, 136] width 431 height 242
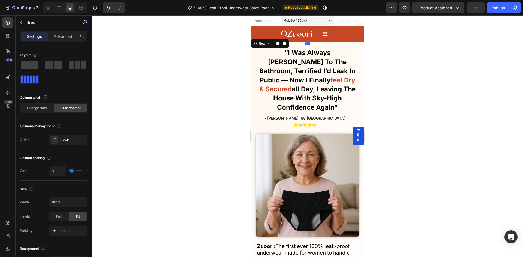
click at [337, 34] on div "Image Accordion FAQs Button Reviews Button SHOP NOW Button How it Works Button …" at bounding box center [307, 33] width 113 height 9
click at [40, 108] on span "Change ratio" at bounding box center [37, 108] width 20 height 5
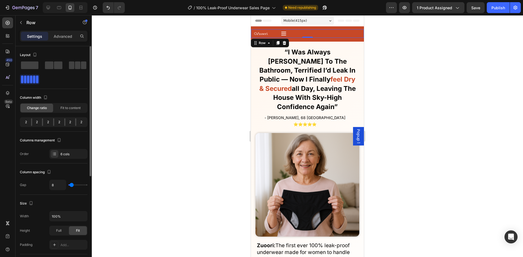
drag, startPoint x: 53, startPoint y: 121, endPoint x: 60, endPoint y: 121, distance: 7.4
click at [60, 121] on div "2 2 2 2 2 2" at bounding box center [54, 122] width 68 height 10
drag, startPoint x: 60, startPoint y: 122, endPoint x: 67, endPoint y: 133, distance: 12.5
click at [60, 124] on div "2" at bounding box center [59, 122] width 10 height 8
click at [67, 153] on div "6 cols" at bounding box center [73, 154] width 26 height 5
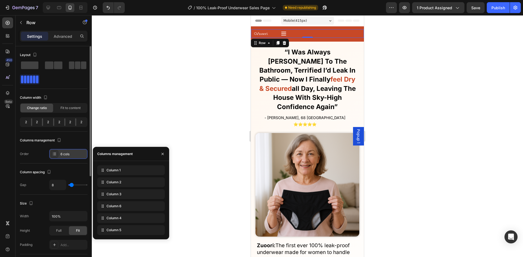
click at [67, 152] on div "6 cols" at bounding box center [73, 154] width 26 height 5
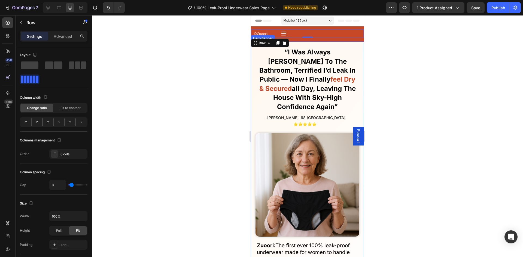
click at [329, 42] on div "Finally! Laugh and Live Freely Without the Constant Fear of Leaks or Uncomforta…" at bounding box center [307, 203] width 113 height 322
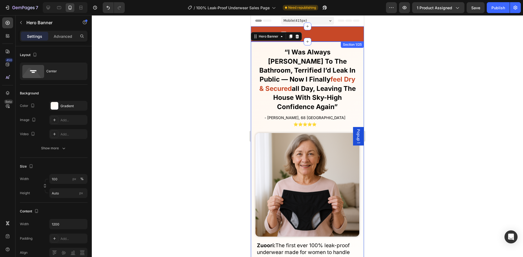
click at [327, 41] on div "Image Accordion FAQs Button Reviews Button SHOP NOW Button How it Works Button …" at bounding box center [307, 35] width 113 height 12
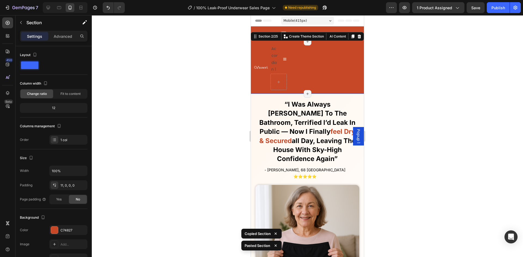
click at [174, 77] on div at bounding box center [307, 136] width 431 height 242
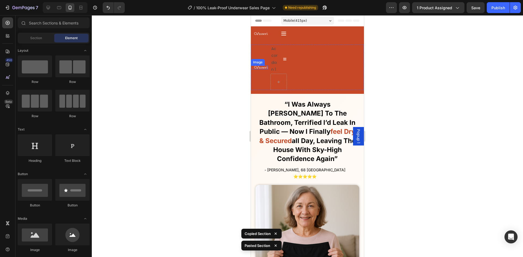
click at [272, 67] on div "Accordion 1" at bounding box center [274, 59] width 8 height 29
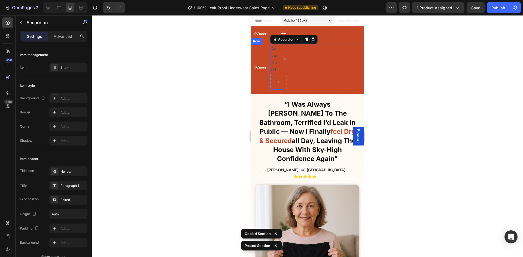
click at [303, 71] on div "FAQs Button" at bounding box center [297, 67] width 17 height 45
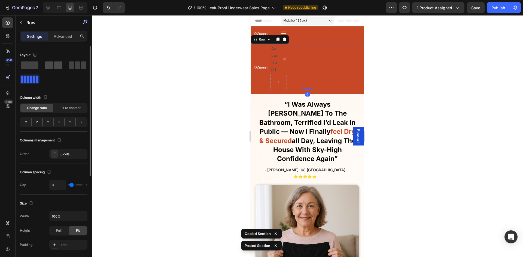
click at [81, 65] on span at bounding box center [83, 66] width 5 height 8
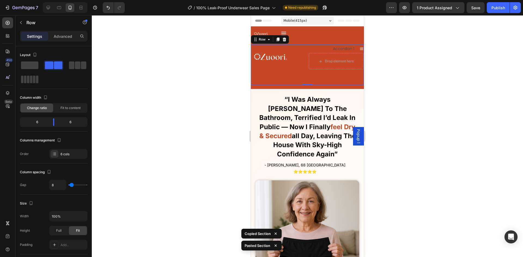
click at [194, 63] on div at bounding box center [307, 136] width 431 height 242
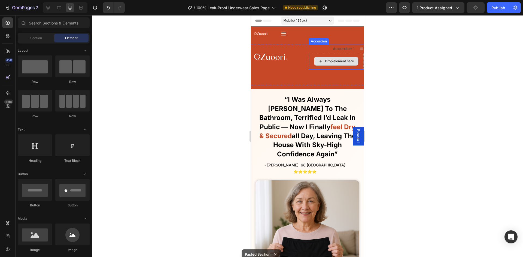
click at [304, 69] on div "Image" at bounding box center [279, 57] width 56 height 25
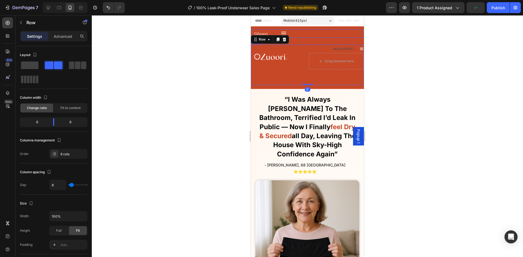
click at [311, 37] on div "How it Works Button" at bounding box center [317, 33] width 17 height 8
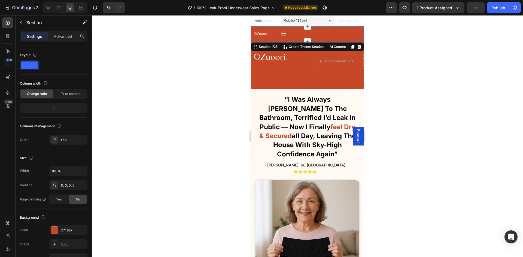
click at [313, 41] on div "Image Accordion FAQs Button Reviews Button SHOP NOW Button How it Works Button …" at bounding box center [307, 35] width 113 height 12
drag, startPoint x: 75, startPoint y: 36, endPoint x: 71, endPoint y: 37, distance: 4.9
click at [75, 36] on div "Advanced" at bounding box center [62, 36] width 27 height 9
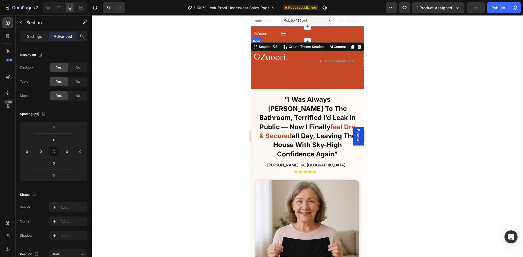
click at [69, 37] on p "Advanced" at bounding box center [63, 37] width 19 height 6
click at [80, 95] on span "No" at bounding box center [78, 95] width 4 height 5
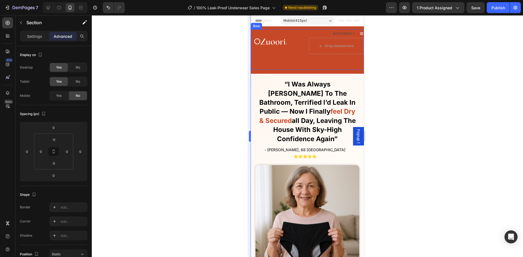
drag, startPoint x: 185, startPoint y: 76, endPoint x: 248, endPoint y: 70, distance: 63.0
click at [191, 76] on div at bounding box center [307, 136] width 431 height 242
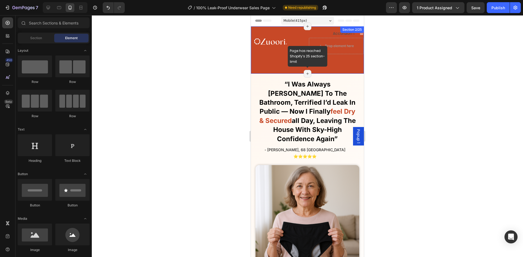
click at [308, 73] on div "Page has reached Shopify’s 25 section-limit" at bounding box center [308, 74] width 8 height 8
click at [326, 71] on div "Image Accordion 1 Drop element here Accordion FAQs Button Reviews Button SHOP N…" at bounding box center [307, 51] width 113 height 44
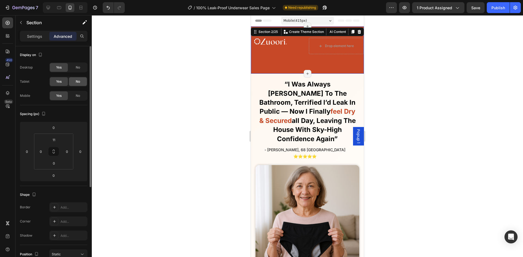
click at [79, 80] on span "No" at bounding box center [78, 81] width 4 height 5
click at [76, 66] on span "No" at bounding box center [78, 67] width 4 height 5
click at [290, 47] on div "Image" at bounding box center [279, 41] width 56 height 25
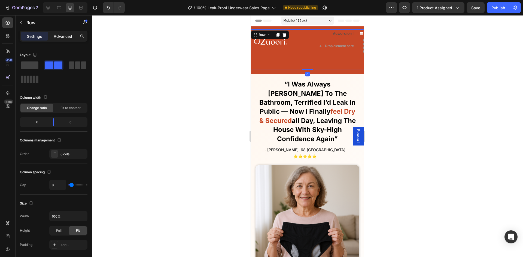
click at [66, 35] on p "Advanced" at bounding box center [63, 37] width 19 height 6
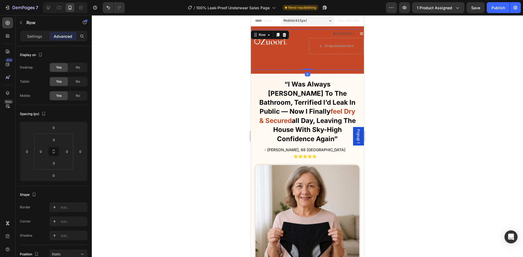
click at [311, 51] on div "Drop element here" at bounding box center [336, 46] width 55 height 16
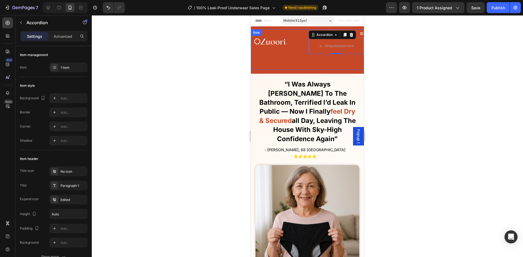
click at [294, 46] on link at bounding box center [280, 41] width 52 height 9
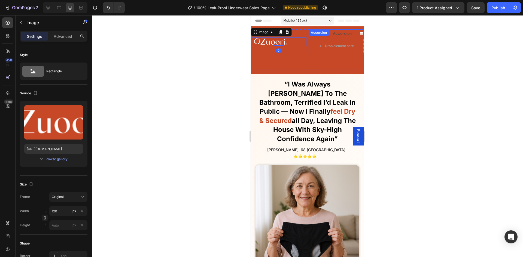
click at [360, 33] on icon at bounding box center [362, 34] width 4 height 4
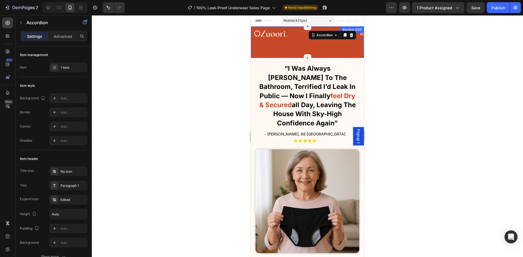
click at [297, 54] on div "Image Accordion 1 Drop element here Accordion 0 FAQs Button Reviews Button SHOP…" at bounding box center [307, 43] width 113 height 29
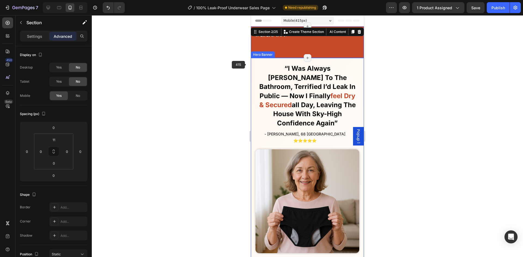
click at [256, 62] on div "Finally! Laugh and Live Freely Without the Constant Fear of Leaks or Uncomforta…" at bounding box center [307, 219] width 113 height 322
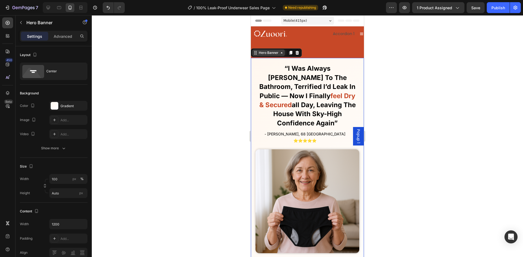
click at [275, 51] on div "Hero Banner" at bounding box center [269, 52] width 22 height 5
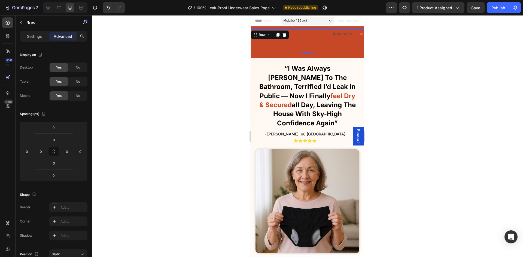
click at [276, 41] on div "Image Accordion 1 Accordion FAQs Button Reviews Button SHOP NOW Button How it W…" at bounding box center [307, 41] width 113 height 25
click at [290, 38] on link at bounding box center [280, 33] width 52 height 9
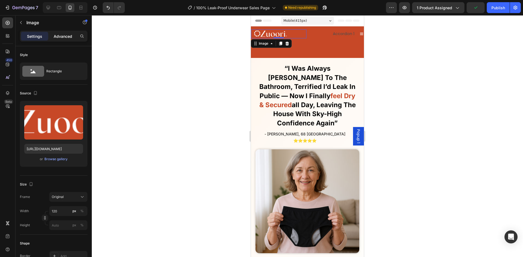
click at [69, 40] on div "Settings Advanced" at bounding box center [54, 36] width 68 height 11
click at [69, 40] on div "Advanced" at bounding box center [62, 36] width 27 height 9
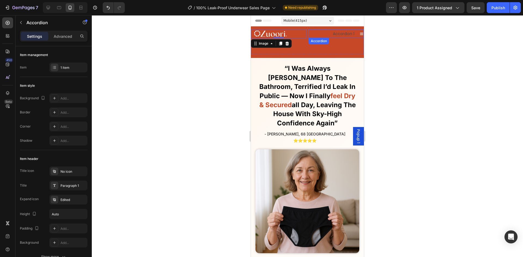
click at [320, 37] on div "Accordion 1" at bounding box center [332, 34] width 47 height 8
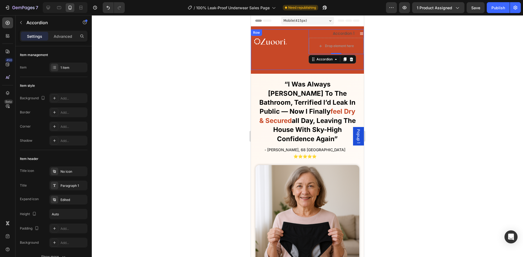
click at [62, 42] on div "Settings Advanced" at bounding box center [54, 39] width 76 height 16
click at [59, 40] on div "Settings Advanced" at bounding box center [54, 36] width 68 height 11
click at [60, 39] on div "Advanced" at bounding box center [62, 36] width 27 height 9
type input "100%"
type input "100"
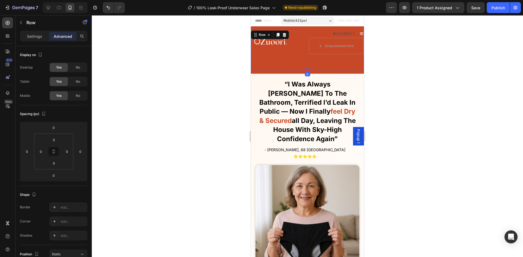
click at [298, 64] on div "Image Accordion 1 Drop element here Accordion FAQs Button Reviews Button SHOP N…" at bounding box center [307, 49] width 113 height 41
click at [314, 29] on div "Image Accordion 1 Drop element here Accordion FAQs Button Reviews Button SHOP N…" at bounding box center [307, 49] width 113 height 47
click at [297, 68] on div "Image Accordion 1 Drop element here Accordion FAQs Button Reviews Button SHOP N…" at bounding box center [307, 49] width 113 height 41
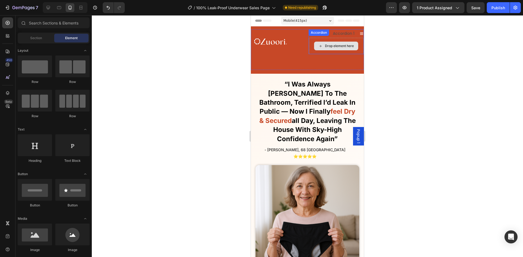
click at [314, 43] on div "Drop element here" at bounding box center [336, 46] width 44 height 9
click at [353, 34] on div "Accordion 1" at bounding box center [336, 33] width 55 height 8
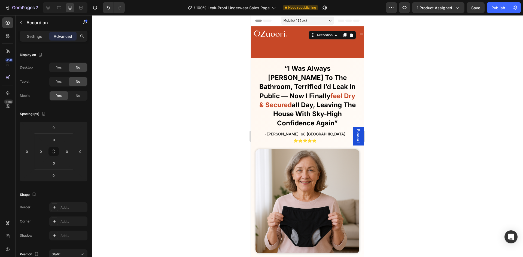
click at [424, 44] on div at bounding box center [307, 136] width 431 height 242
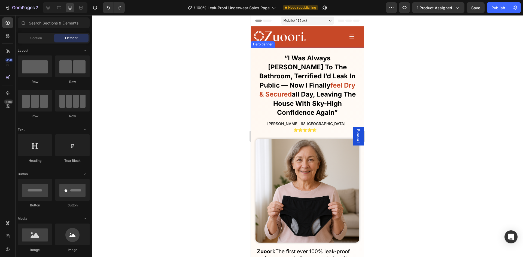
click at [327, 41] on link at bounding box center [297, 36] width 86 height 14
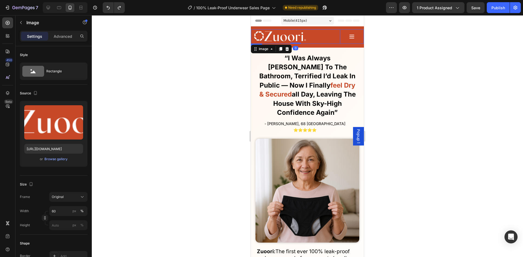
click at [336, 41] on div "Image 0 Accordion FAQs Button Reviews Button SHOP NOW Button How it Works Butto…" at bounding box center [307, 36] width 113 height 14
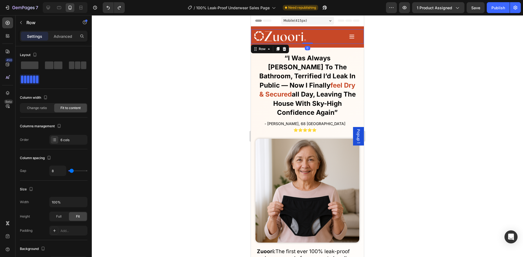
click at [343, 37] on div at bounding box center [349, 36] width 12 height 8
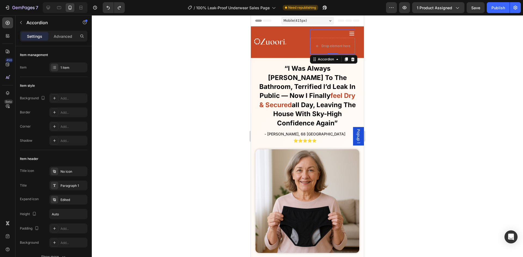
click at [344, 37] on div at bounding box center [332, 33] width 45 height 8
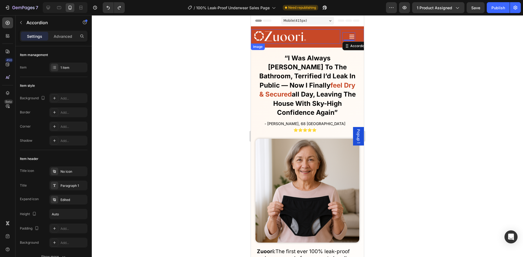
click at [288, 37] on img at bounding box center [280, 36] width 52 height 14
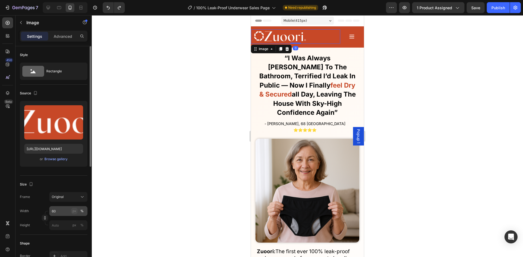
click at [74, 211] on div "px" at bounding box center [74, 211] width 4 height 5
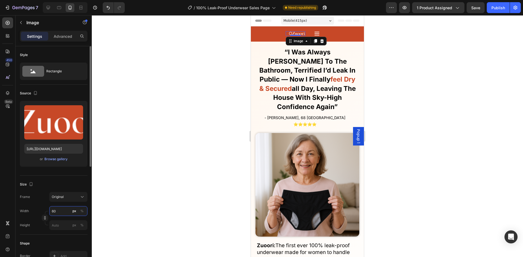
click at [60, 211] on input "60" at bounding box center [68, 211] width 38 height 10
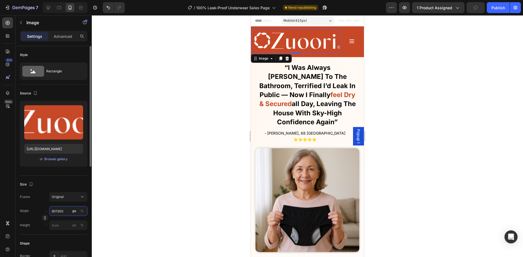
click at [61, 209] on input "601300" at bounding box center [68, 211] width 38 height 10
type input "120"
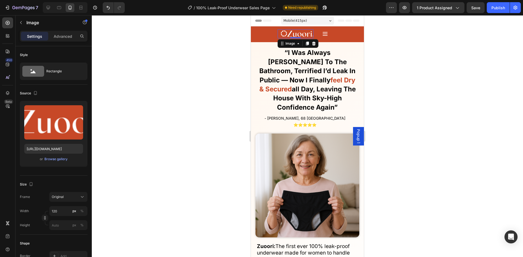
click at [121, 164] on div at bounding box center [307, 136] width 431 height 242
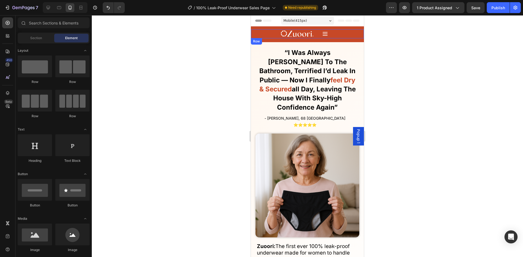
click at [351, 39] on div "Image Accordion FAQs Button Reviews Button SHOP NOW Button How it Works Button …" at bounding box center [307, 35] width 113 height 13
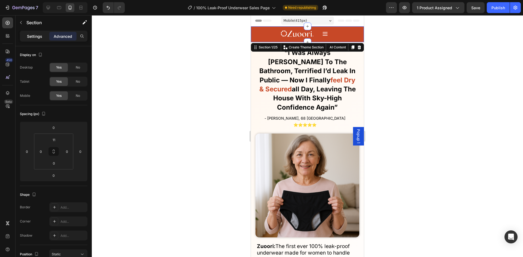
click at [36, 35] on p "Settings" at bounding box center [34, 37] width 15 height 6
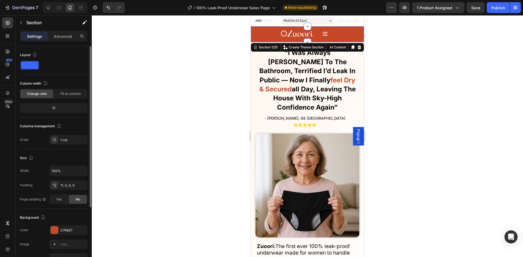
drag, startPoint x: 63, startPoint y: 140, endPoint x: 64, endPoint y: 101, distance: 39.5
click at [65, 109] on div "Layout Column width Change ratio Fit to content 12 Columns management Order 1 c…" at bounding box center [54, 98] width 68 height 94
click at [64, 95] on span "Fit to content" at bounding box center [70, 94] width 20 height 5
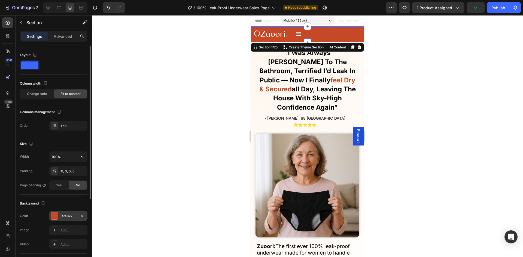
scroll to position [108, 0]
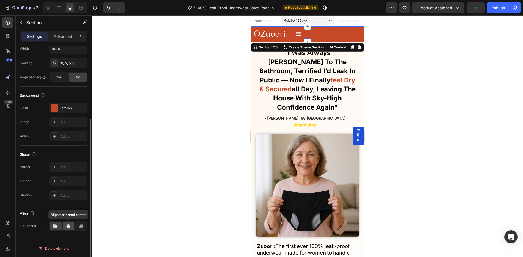
click at [72, 226] on div at bounding box center [69, 226] width 12 height 9
drag, startPoint x: 55, startPoint y: 227, endPoint x: 54, endPoint y: 190, distance: 37.6
click at [55, 227] on icon at bounding box center [55, 226] width 5 height 5
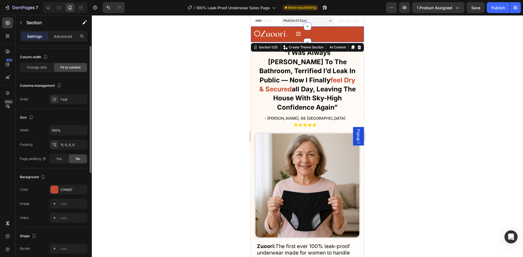
scroll to position [0, 0]
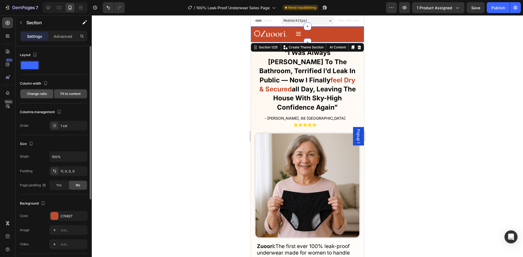
click at [42, 94] on span "Change ratio" at bounding box center [37, 94] width 20 height 5
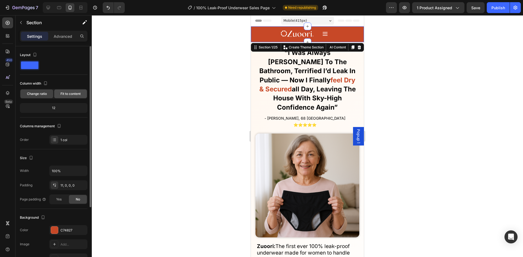
click at [64, 96] on span "Fit to content" at bounding box center [70, 94] width 20 height 5
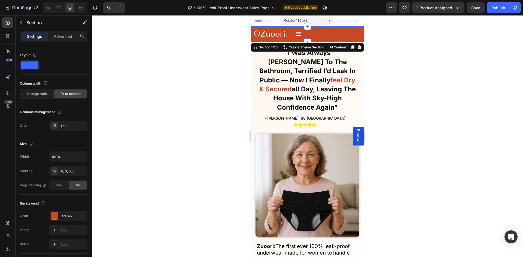
drag, startPoint x: 147, startPoint y: 96, endPoint x: 152, endPoint y: 94, distance: 5.3
click at [147, 96] on div at bounding box center [307, 136] width 431 height 242
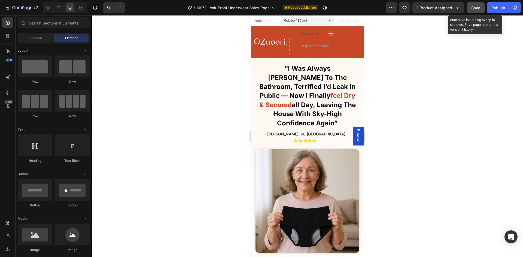
click at [471, 5] on button "Save" at bounding box center [476, 7] width 18 height 11
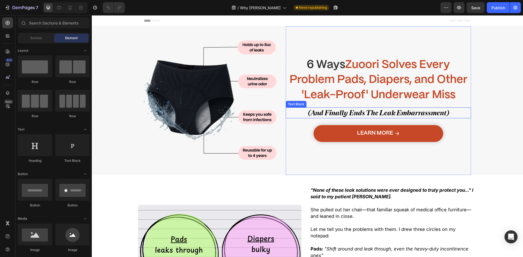
click at [365, 86] on h1 "6 Ways Zuoori Solves Every Problem Pads, Diapers, and Other 'Leak-Proof' Underw…" at bounding box center [379, 80] width 186 height 47
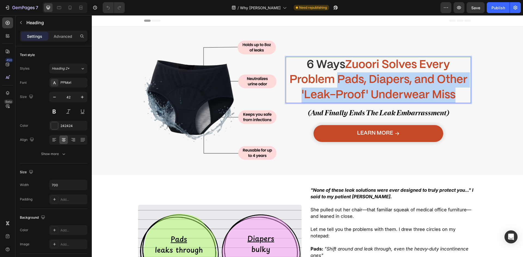
drag, startPoint x: 467, startPoint y: 98, endPoint x: 335, endPoint y: 80, distance: 132.5
click at [335, 80] on p "6 Ways Zuoori Solves Every Problem Pads, Diapers, and Other 'Leak-Proof' Underw…" at bounding box center [378, 79] width 184 height 45
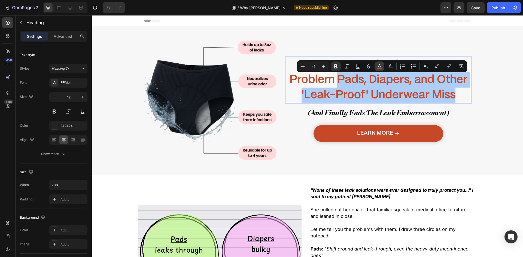
click at [383, 66] on button "color" at bounding box center [380, 67] width 10 height 10
type input "C74827"
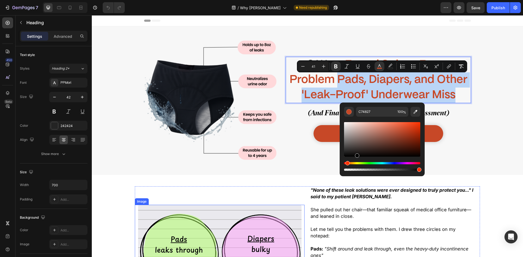
type input "000000"
drag, startPoint x: 449, startPoint y: 174, endPoint x: 272, endPoint y: 193, distance: 177.5
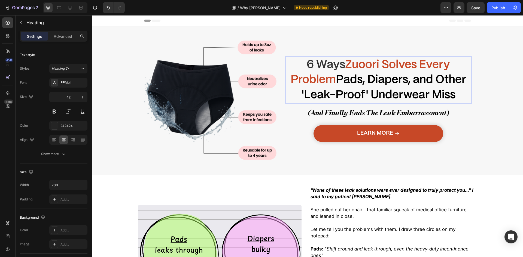
click at [291, 70] on p "6 Ways Zuoori Solves Every Problem Pads, Diapers, and Other 'Leak-Proof' Underw…" at bounding box center [378, 79] width 184 height 45
click at [307, 62] on strong "6 Ways" at bounding box center [326, 65] width 38 height 11
drag, startPoint x: 342, startPoint y: 64, endPoint x: 293, endPoint y: 62, distance: 48.5
click at [293, 62] on p "6 Ways Zuoori Solves Every Problem Pads, Diapers, and Other 'Leak-Proof' Underw…" at bounding box center [378, 79] width 184 height 45
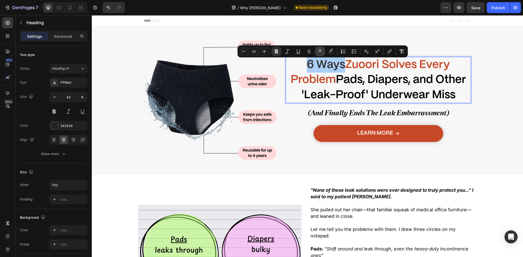
click at [322, 51] on icon "Editor contextual toolbar" at bounding box center [319, 51] width 5 height 5
type input "333333"
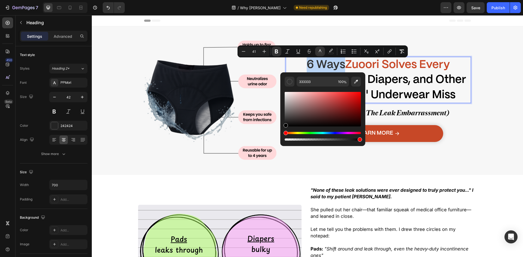
drag, startPoint x: 414, startPoint y: 120, endPoint x: 197, endPoint y: 174, distance: 223.6
type input "000000"
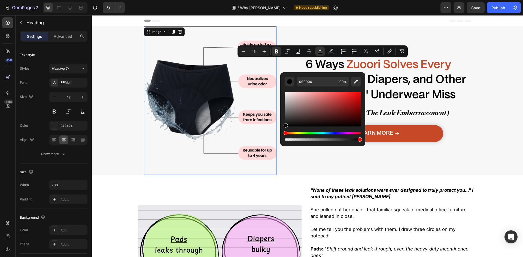
click at [218, 161] on img at bounding box center [210, 101] width 132 height 132
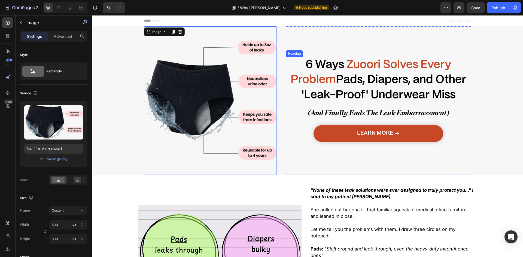
click at [324, 64] on strong "6 Ways" at bounding box center [325, 65] width 38 height 11
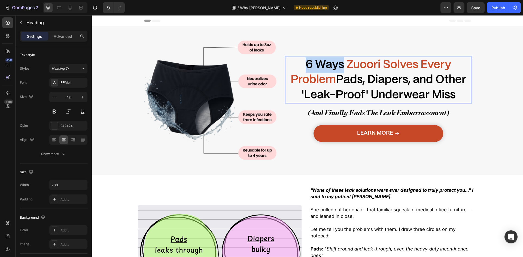
drag, startPoint x: 316, startPoint y: 66, endPoint x: 291, endPoint y: 65, distance: 25.1
click at [291, 65] on p "6 Ways Zuoori Solves Every Problem Pads, Diapers, and Other 'Leak-Proof' Underw…" at bounding box center [378, 79] width 184 height 45
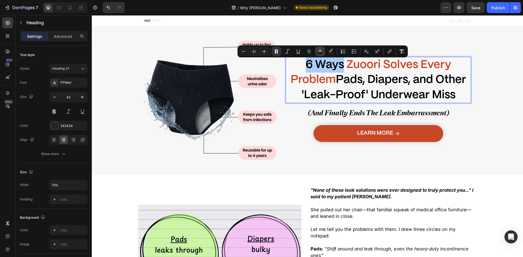
click at [324, 54] on button "color" at bounding box center [320, 52] width 10 height 10
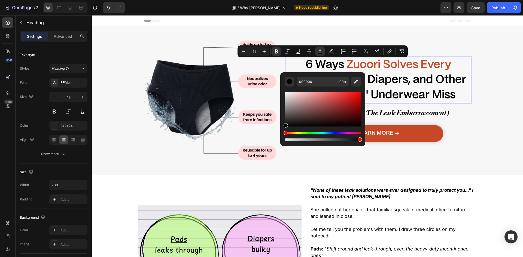
click at [427, 103] on p "6 Ways Zuoori Solves Every Problem Pads, Diapers, and Other 'Leak-Proof' Underw…" at bounding box center [378, 79] width 184 height 45
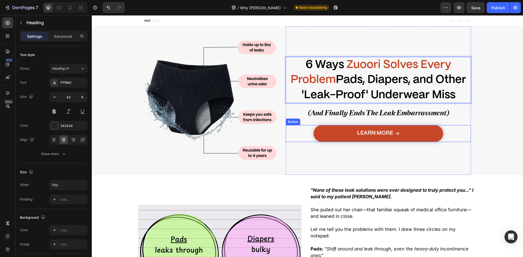
click at [466, 133] on div "Learn More Button" at bounding box center [379, 133] width 186 height 17
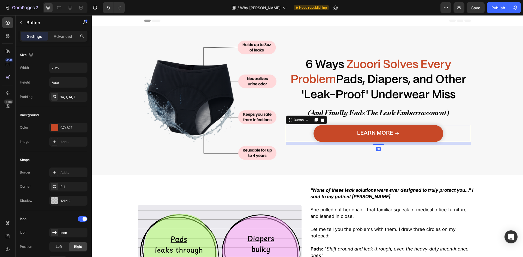
click at [469, 155] on div "⁠⁠⁠⁠⁠⁠⁠ 6 Ways Zuoori Solves Every Problem Pads, Diapers, and Other 'Leak-Proof…" at bounding box center [307, 100] width 345 height 149
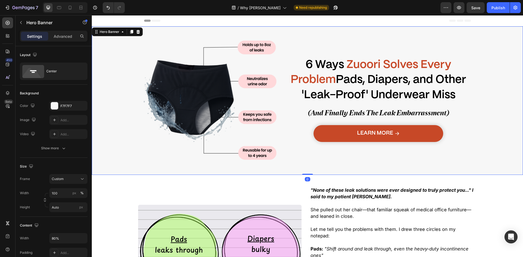
click at [464, 195] on p ""None of these leak solutions were ever designed to truly protect you..." I sai…" at bounding box center [393, 193] width 164 height 13
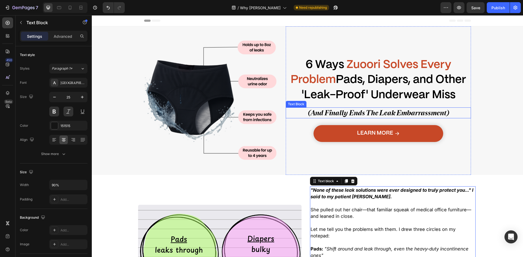
click at [393, 111] on span "(And Finally Ends The Leak Embarrassment)" at bounding box center [378, 113] width 141 height 8
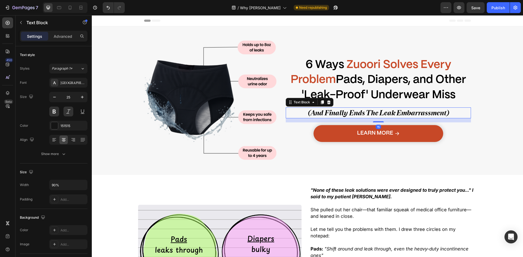
click at [393, 111] on span "(And Finally Ends The Leak Embarrassment)" at bounding box center [378, 113] width 141 height 8
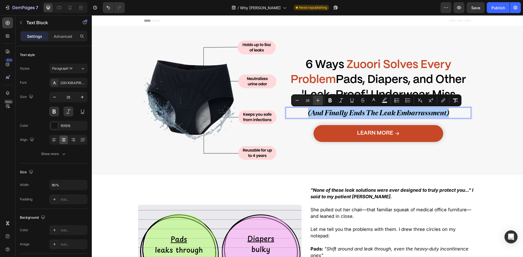
click at [318, 100] on icon "Editor contextual toolbar" at bounding box center [318, 101] width 4 height 4
type input "28"
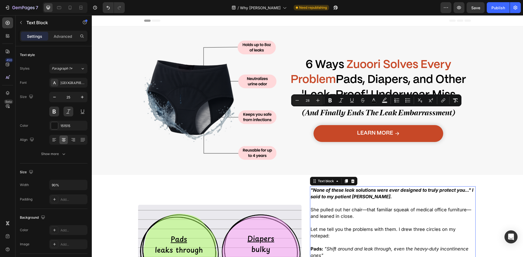
click at [361, 190] on strong ""None of these leak solutions were ever designed to truly protect you..." I sai…" at bounding box center [392, 194] width 163 height 12
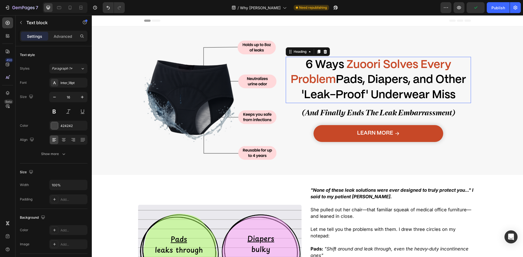
click at [379, 92] on strong "Pads, Diapers, and Other 'Leak-Proof' Underwear Miss" at bounding box center [384, 88] width 165 height 26
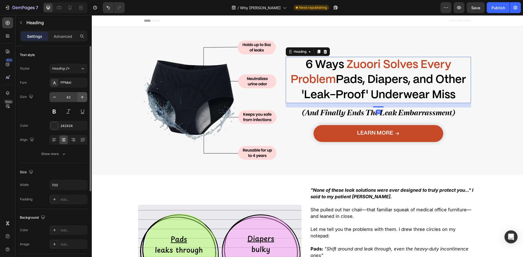
click at [84, 96] on icon "button" at bounding box center [82, 97] width 5 height 5
click at [51, 96] on button "button" at bounding box center [55, 97] width 10 height 10
type input "42"
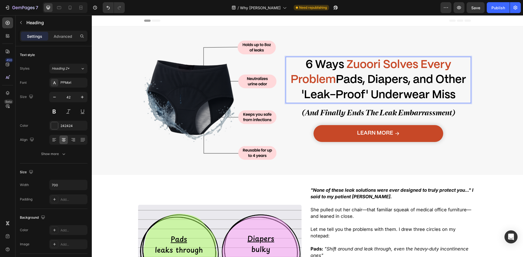
click at [321, 68] on strong "6 Ways" at bounding box center [325, 65] width 38 height 11
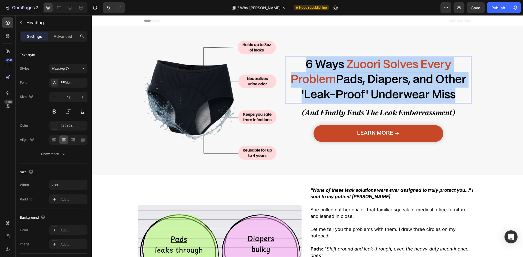
click at [321, 68] on strong "6 Ways" at bounding box center [325, 65] width 38 height 11
click at [290, 46] on div "6 Ways Zuoori Solves Every Problem Pads, Diapers, and Other 'Leak-Proof' Underw…" at bounding box center [379, 101] width 186 height 132
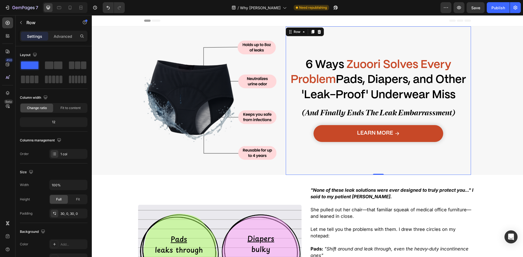
click at [352, 81] on strong "Pads, Diapers, and Other 'Leak-Proof' Underwear Miss" at bounding box center [384, 88] width 165 height 26
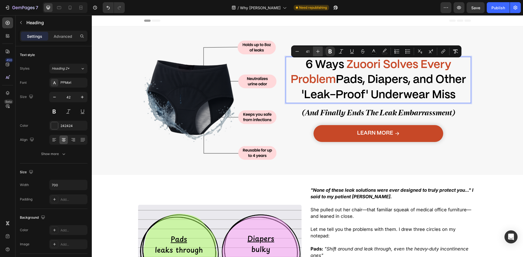
click at [318, 52] on icon "Editor contextual toolbar" at bounding box center [317, 51] width 5 height 5
type input "42"
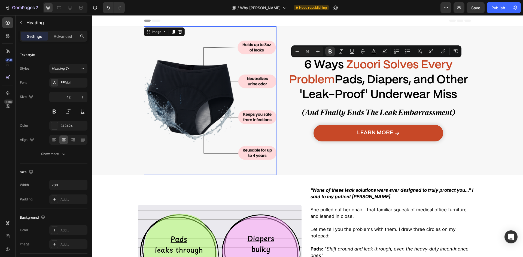
click at [266, 56] on img at bounding box center [210, 101] width 132 height 132
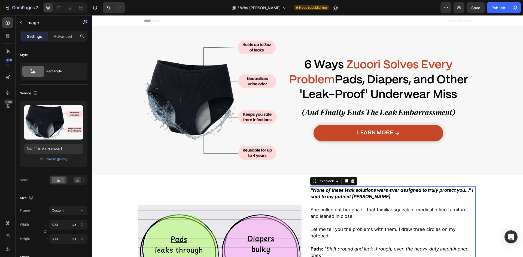
click at [371, 202] on p at bounding box center [393, 203] width 164 height 7
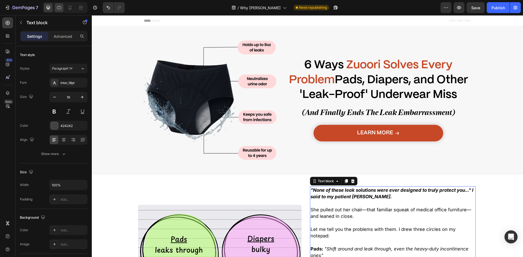
click at [60, 11] on div at bounding box center [59, 7] width 9 height 9
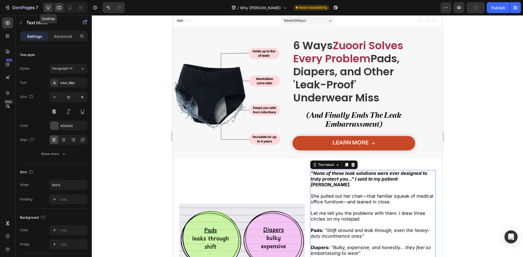
click at [50, 8] on icon at bounding box center [47, 7] width 5 height 5
type input "16"
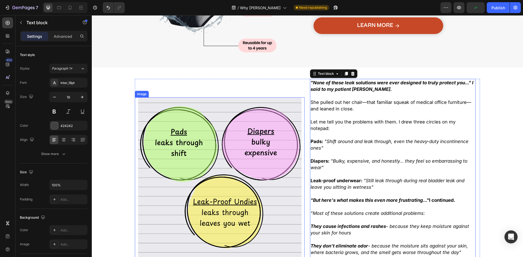
scroll to position [152, 0]
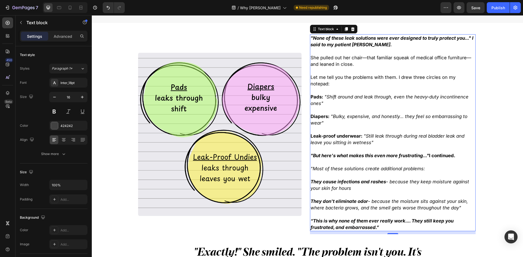
click at [372, 166] on icon ""Most of these solutions create additional problems:" at bounding box center [368, 168] width 114 height 5
click at [388, 211] on p "Rich Text Editor. Editing area: main" at bounding box center [393, 214] width 164 height 7
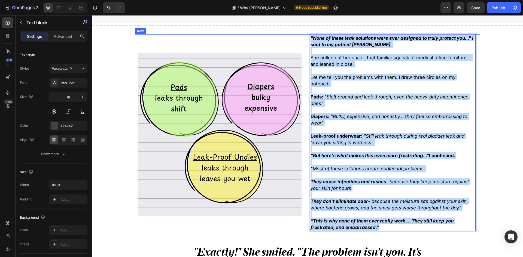
drag, startPoint x: 388, startPoint y: 221, endPoint x: 287, endPoint y: 38, distance: 209.1
click at [287, 38] on div ""None of these leak solutions were ever designed to truly protect you..." I sai…" at bounding box center [307, 134] width 345 height 200
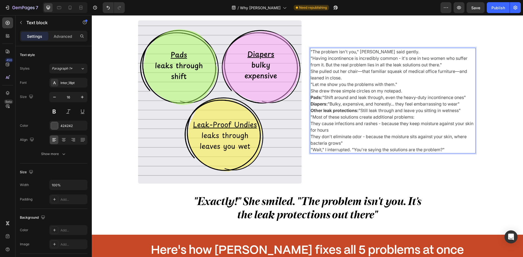
scroll to position [153, 0]
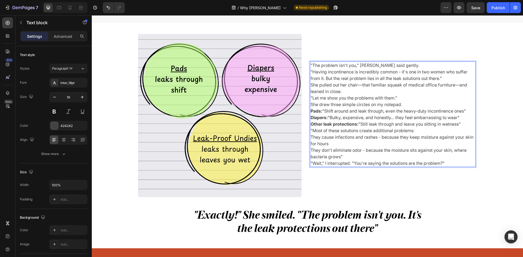
click at [412, 66] on p ""The problem isn't you," [PERSON_NAME] said gently." at bounding box center [393, 65] width 164 height 7
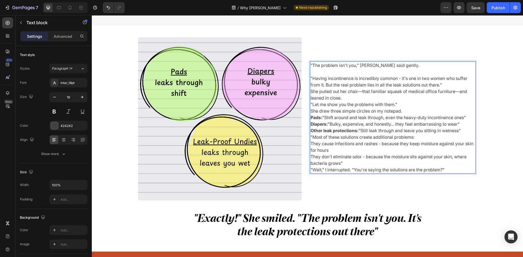
click at [311, 78] on p ""Having incontinence is incredibly common - it's one in two women who suffer fr…" at bounding box center [393, 81] width 164 height 13
click at [312, 79] on p ""Having incontinence is incredibly common - it's one in two women who suffer fr…" at bounding box center [393, 81] width 164 height 13
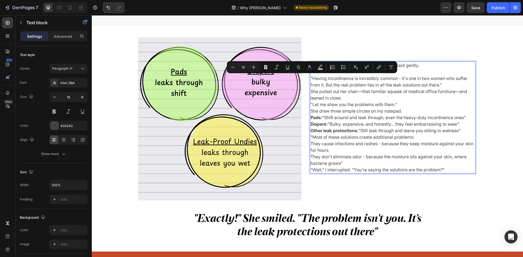
click at [343, 82] on p ""Having incontinence is incredibly common - it's one in two women who suffer fr…" at bounding box center [393, 81] width 164 height 13
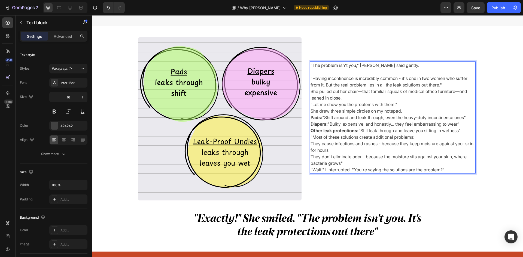
click at [443, 86] on p ""Having incontinence is incredibly common - it's one in two women who suffer fr…" at bounding box center [393, 81] width 164 height 13
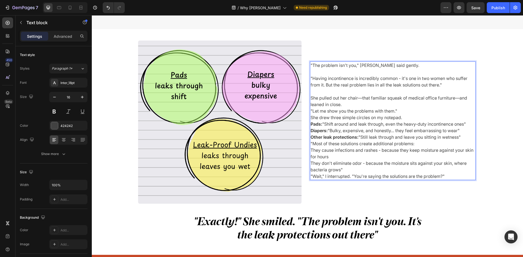
click at [381, 102] on p "She pulled out her chair—that familiar squeak of medical office furniture—and l…" at bounding box center [393, 101] width 164 height 13
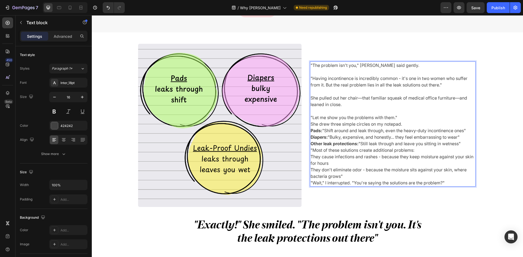
click at [408, 114] on p "Rich Text Editor. Editing area: main" at bounding box center [393, 111] width 164 height 7
click at [408, 119] on p ""Let me show you the problems with them."" at bounding box center [393, 117] width 164 height 7
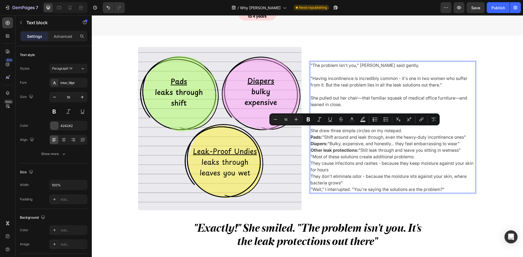
click at [412, 130] on p "She drew three simple circles on my notepad." at bounding box center [393, 130] width 164 height 7
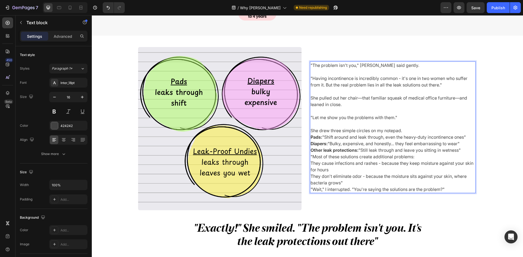
scroll to position [136, 0]
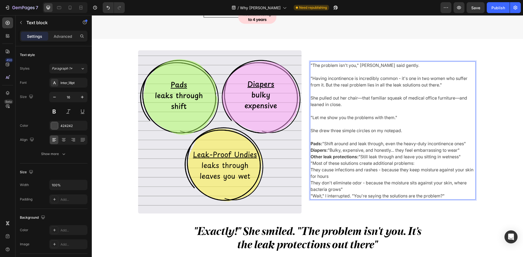
click at [462, 159] on p "Other leak protections: "Still leak through and leave you sitting in wetness"" at bounding box center [393, 157] width 164 height 7
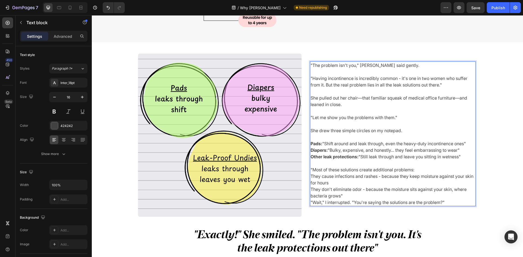
click at [444, 169] on p ""Most of these solutions create additional problems:" at bounding box center [393, 170] width 164 height 7
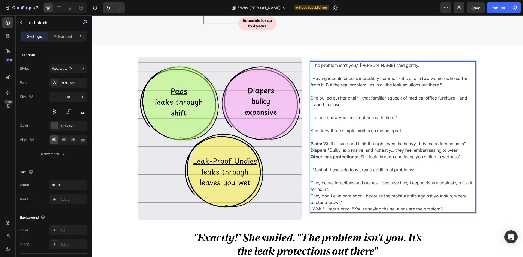
click at [427, 183] on p "They cause infections and rashes - because they keep moisture against your skin…" at bounding box center [393, 186] width 164 height 13
click at [425, 185] on p "They cause infections and rashes - because they keep moisture against your skin…" at bounding box center [393, 186] width 164 height 13
click at [424, 186] on p "They cause infections and rashes - because they keep moisture against your skin…" at bounding box center [393, 186] width 164 height 13
click at [424, 187] on p "They cause infections and rashes - because they keep moisture against your skin…" at bounding box center [393, 186] width 164 height 13
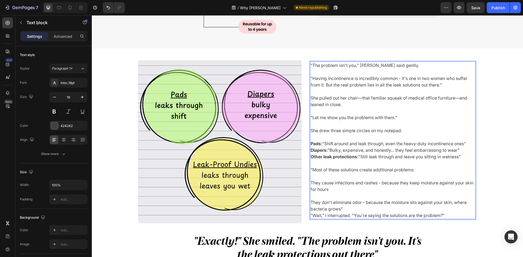
click at [366, 207] on p "They don't eliminate odor - because the moisture sits against your skin, where …" at bounding box center [393, 205] width 164 height 13
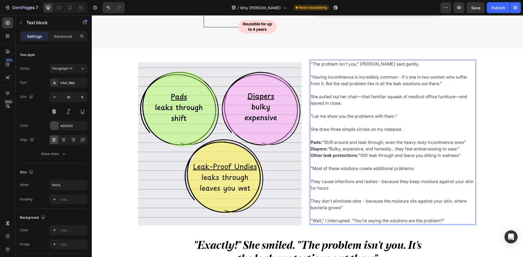
scroll to position [125, 0]
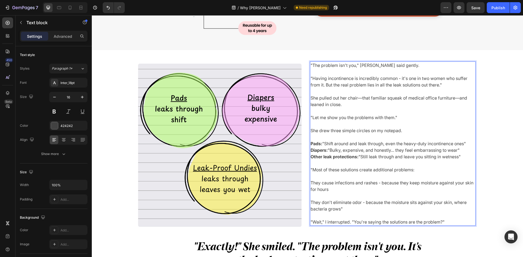
click at [469, 145] on p "Pads: "Shift around and leak through, even the heavy-duty incontinence ones"" at bounding box center [393, 144] width 164 height 7
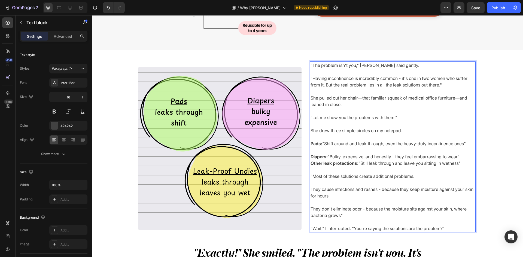
click at [466, 154] on p "Diapers: "Bulky, expensive, and honestly... they feel embarrassing to wear"" at bounding box center [393, 157] width 164 height 7
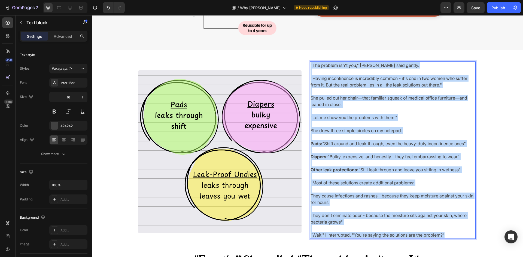
drag, startPoint x: 450, startPoint y: 236, endPoint x: 293, endPoint y: 37, distance: 254.5
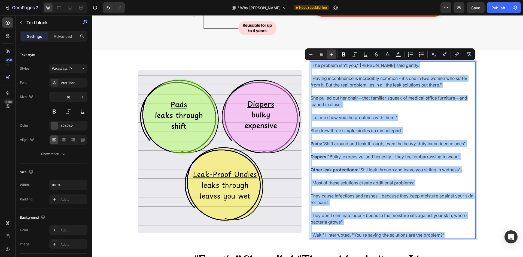
click at [333, 56] on icon "Editor contextual toolbar" at bounding box center [331, 54] width 5 height 5
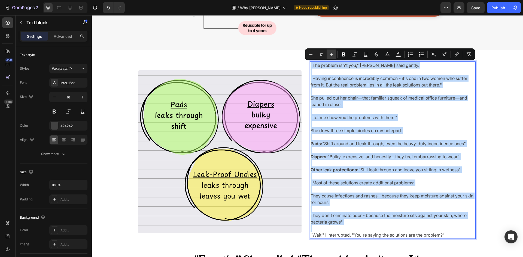
type input "18"
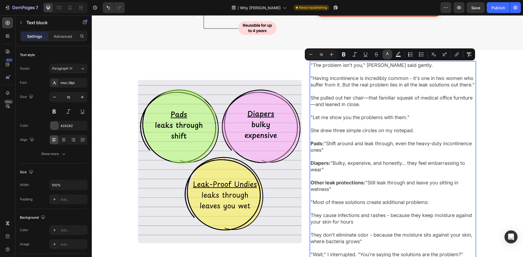
click at [388, 55] on icon "Editor contextual toolbar" at bounding box center [387, 54] width 5 height 5
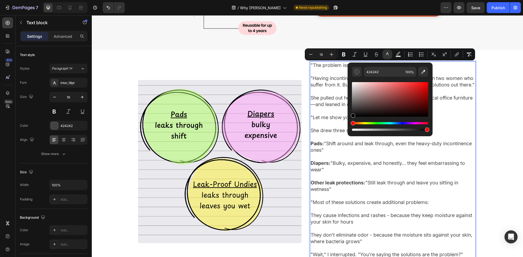
type input "000000"
drag, startPoint x: 473, startPoint y: 118, endPoint x: 215, endPoint y: 230, distance: 281.6
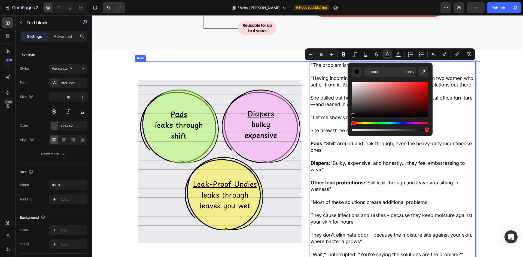
click at [247, 73] on div "Image" at bounding box center [220, 162] width 170 height 200
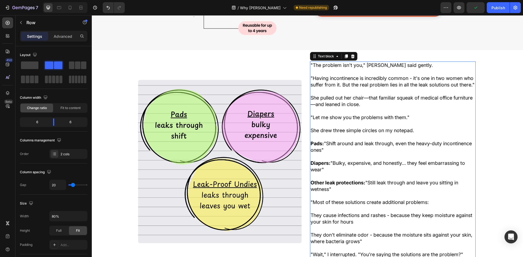
click at [349, 107] on span "She pulled out her chair—that familiar squeak of medical office furniture—and l…" at bounding box center [392, 101] width 162 height 12
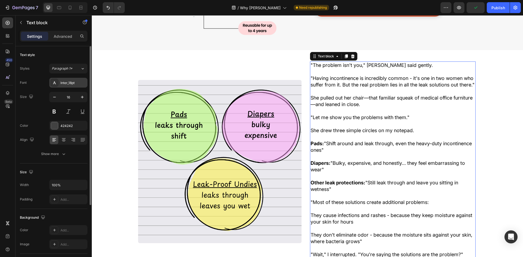
click at [69, 86] on div "Inter_18pt" at bounding box center [68, 83] width 38 height 10
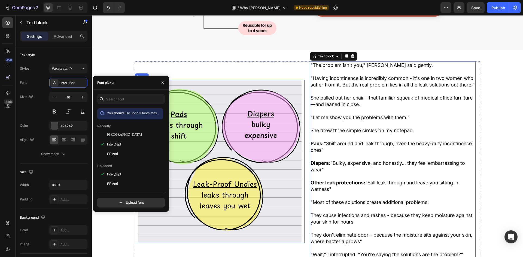
click at [246, 76] on div "Image" at bounding box center [220, 162] width 170 height 200
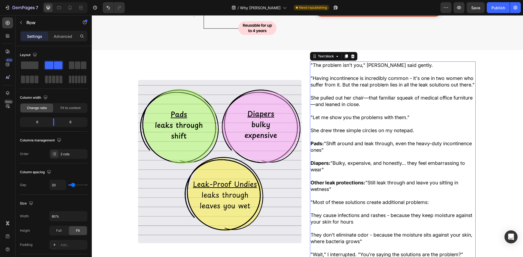
click at [335, 75] on p ""Having incontinence is incredibly common - it's one in two women who suffer fr…" at bounding box center [393, 81] width 164 height 13
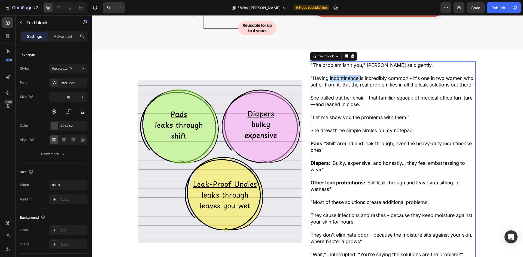
click at [338, 79] on span ""Having incontinence is incredibly common - it's one in two women who suffer fr…" at bounding box center [393, 81] width 164 height 12
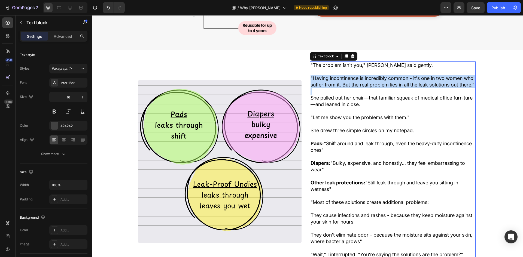
click at [338, 79] on span ""Having incontinence is incredibly common - it's one in two women who suffer fr…" at bounding box center [393, 81] width 164 height 12
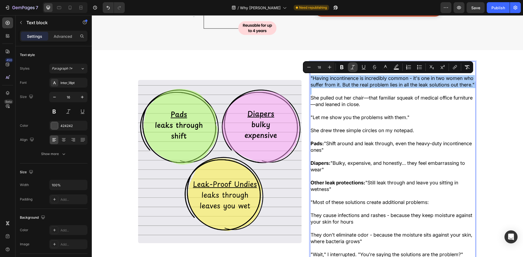
click at [349, 68] on button "Italic" at bounding box center [353, 67] width 10 height 10
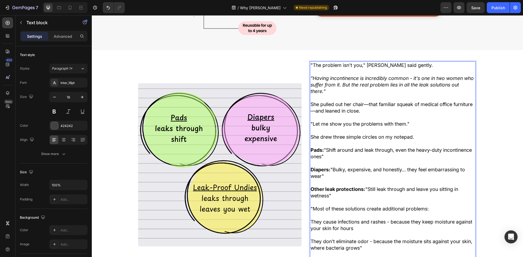
click at [360, 102] on span "She pulled out her chair—that familiar squeak of medical office furniture—and l…" at bounding box center [392, 108] width 162 height 12
click at [350, 67] on span ""The problem isn't you," [PERSON_NAME] said gently." at bounding box center [372, 65] width 122 height 6
drag, startPoint x: 363, startPoint y: 66, endPoint x: 313, endPoint y: 63, distance: 50.5
click at [291, 64] on div ""The problem isn't you," [PERSON_NAME] said gently. "Having incontinence is inc…" at bounding box center [307, 165] width 345 height 207
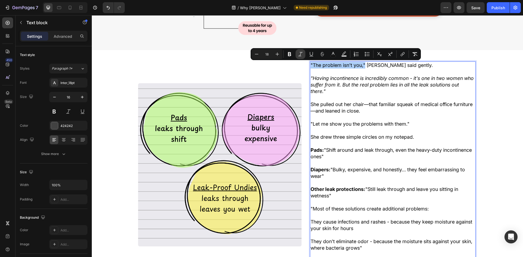
click at [301, 53] on icon "Editor contextual toolbar" at bounding box center [300, 53] width 5 height 5
click at [287, 101] on img at bounding box center [219, 164] width 163 height 163
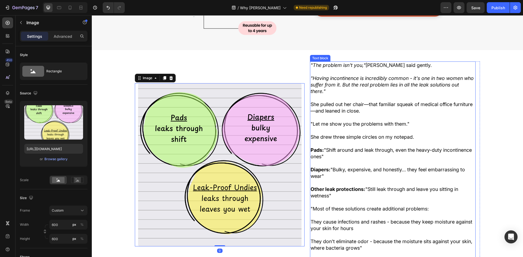
click at [344, 111] on span "She pulled out her chair—that familiar squeak of medical office furniture—and l…" at bounding box center [392, 108] width 162 height 12
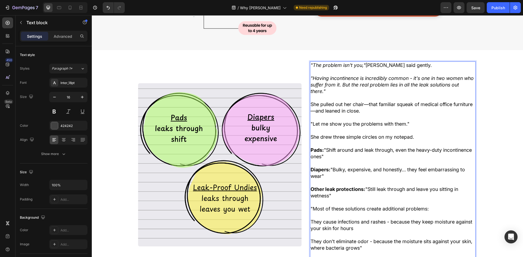
click at [346, 119] on p "Rich Text Editor. Editing area: main" at bounding box center [393, 117] width 164 height 7
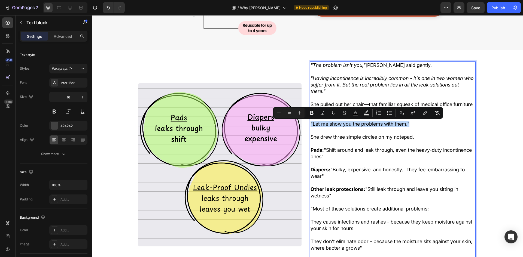
drag, startPoint x: 309, startPoint y: 124, endPoint x: 413, endPoint y: 125, distance: 104.1
click at [323, 114] on icon "Editor contextual toolbar" at bounding box center [322, 112] width 5 height 5
type input "16"
click at [335, 147] on p "Rich Text Editor. Editing area: main" at bounding box center [393, 144] width 164 height 7
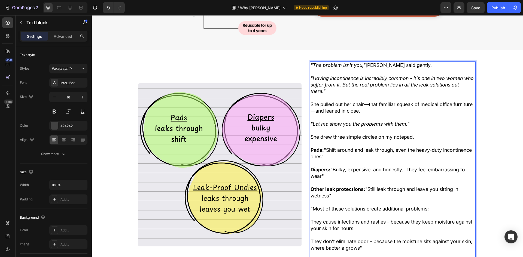
drag, startPoint x: 337, startPoint y: 153, endPoint x: 362, endPoint y: 160, distance: 25.6
click at [362, 160] on p "Pads: "Shift around and leak through, even the heavy-duty incontinence ones"" at bounding box center [393, 153] width 164 height 13
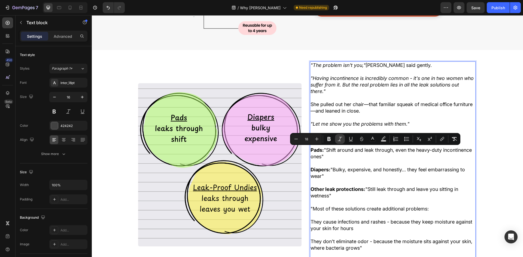
click at [342, 139] on icon "Editor contextual toolbar" at bounding box center [339, 138] width 5 height 5
click at [327, 151] on icon "Shift around and leak through, even the heavy-duty incontinence ones"" at bounding box center [392, 153] width 162 height 12
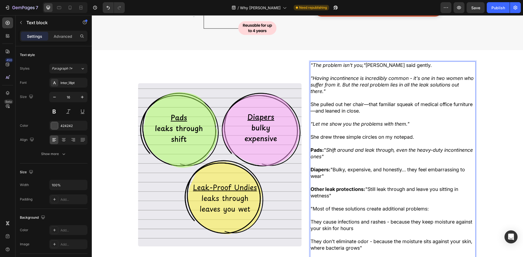
click at [326, 150] on span "Pads: " Shift around and leak through, even the heavy-duty incontinence ones"" at bounding box center [392, 153] width 162 height 12
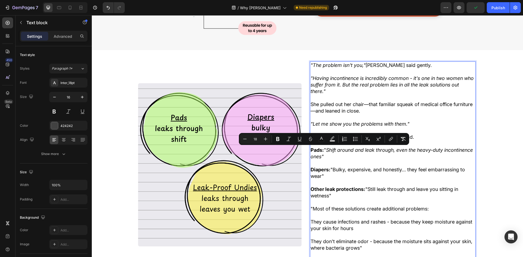
drag, startPoint x: 294, startPoint y: 140, endPoint x: 314, endPoint y: 145, distance: 21.3
click at [293, 140] on div "Minus 18 Plus Bold Italic Underline Strikethrough color Text Background Color N…" at bounding box center [324, 139] width 168 height 10
click at [289, 139] on icon "Editor contextual toolbar" at bounding box center [289, 139] width 4 height 4
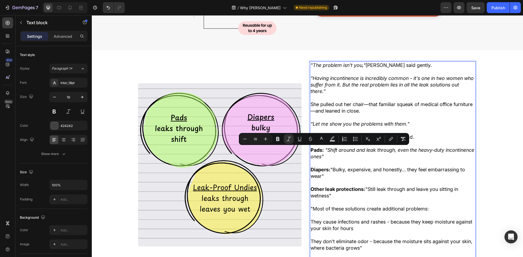
click at [342, 168] on span "Diapers: "Bulky, expensive, and honestly... they feel embarrassing to wear"" at bounding box center [388, 173] width 154 height 12
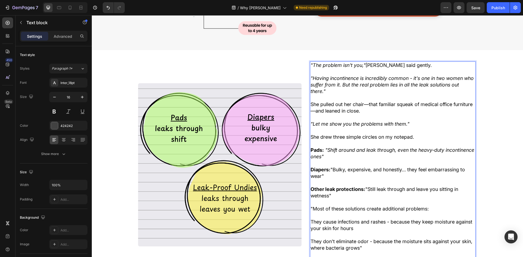
click at [349, 172] on span "Diapers: "Bulky, expensive, and honestly... they feel embarrassing to wear"" at bounding box center [388, 173] width 154 height 12
drag, startPoint x: 330, startPoint y: 169, endPoint x: 342, endPoint y: 178, distance: 15.7
click at [342, 178] on p "Diapers: "Bulky, expensive, and honestly... they feel embarrassing to wear"" at bounding box center [393, 173] width 164 height 13
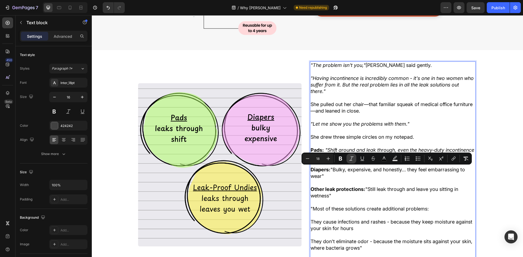
click at [351, 159] on icon "Editor contextual toolbar" at bounding box center [351, 158] width 5 height 5
click at [343, 174] on p "Diapers: "Bulky, expensive, and honestly... they feel embarrassing to wear"" at bounding box center [393, 173] width 164 height 13
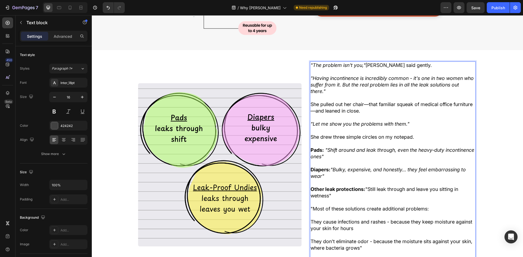
click at [356, 199] on p "Other leak protections: "Still leak through and leave you sitting in wetness"" at bounding box center [393, 192] width 164 height 13
drag, startPoint x: 367, startPoint y: 190, endPoint x: 384, endPoint y: 197, distance: 18.4
click at [384, 197] on p "Other leak protections: "Still leak through and leave you sitting in wetness"" at bounding box center [393, 192] width 164 height 13
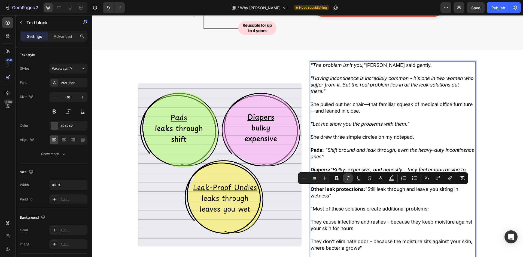
drag, startPoint x: 349, startPoint y: 179, endPoint x: 260, endPoint y: 170, distance: 89.5
click at [349, 179] on icon "Editor contextual toolbar" at bounding box center [347, 178] width 5 height 5
drag, startPoint x: 362, startPoint y: 202, endPoint x: 358, endPoint y: 201, distance: 3.9
click at [362, 202] on p "Rich Text Editor. Editing area: main" at bounding box center [393, 202] width 164 height 7
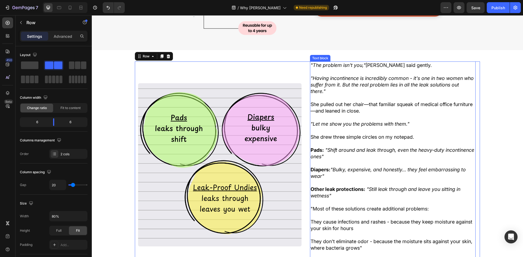
click at [373, 205] on p "Rich Text Editor. Editing area: main" at bounding box center [393, 202] width 164 height 7
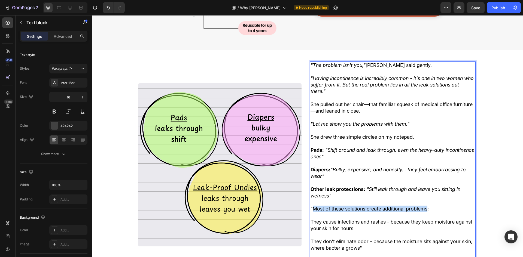
drag, startPoint x: 425, startPoint y: 209, endPoint x: 422, endPoint y: 211, distance: 3.7
drag, startPoint x: 427, startPoint y: 210, endPoint x: 300, endPoint y: 206, distance: 127.8
click at [300, 206] on div ""The problem isn't you," [PERSON_NAME] said gently. "Having incontinence is inc…" at bounding box center [307, 165] width 345 height 207
click at [353, 215] on p "Rich Text Editor. Editing area: main" at bounding box center [393, 215] width 164 height 7
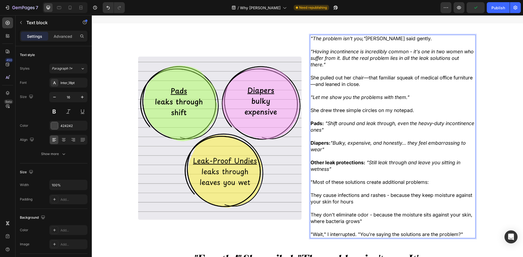
scroll to position [152, 0]
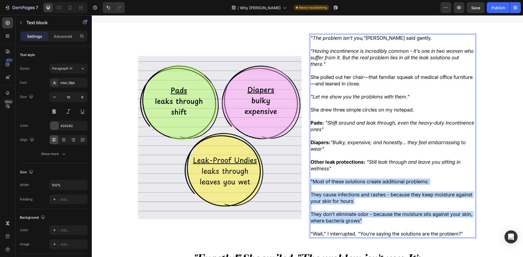
drag, startPoint x: 308, startPoint y: 182, endPoint x: 385, endPoint y: 219, distance: 85.3
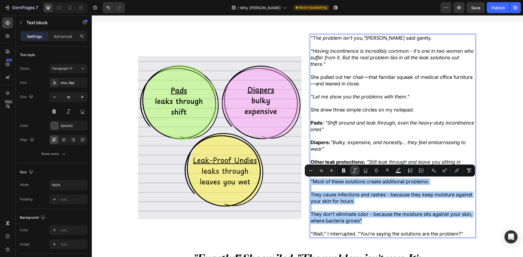
click at [352, 170] on icon "Editor contextual toolbar" at bounding box center [354, 170] width 5 height 5
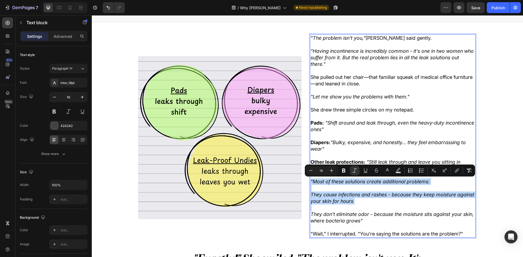
click at [311, 220] on icon "They don't eliminate odor - because the moisture sits against your skin, where …" at bounding box center [392, 218] width 163 height 12
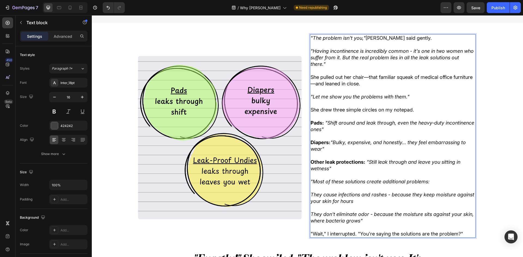
click at [333, 230] on p "Rich Text Editor. Editing area: main" at bounding box center [393, 227] width 164 height 7
drag, startPoint x: 325, startPoint y: 234, endPoint x: 296, endPoint y: 233, distance: 29.7
click at [296, 233] on div ""The problem isn't you," [PERSON_NAME] said gently. "Having incontinence is inc…" at bounding box center [307, 137] width 345 height 207
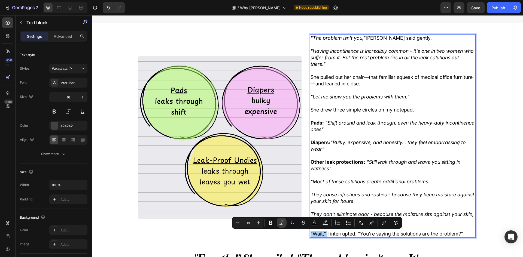
click at [283, 223] on icon "Editor contextual toolbar" at bounding box center [281, 222] width 5 height 5
click at [374, 232] on span ""Wait," I interrupted. "You're saying the solutions are the problem?"" at bounding box center [386, 234] width 151 height 6
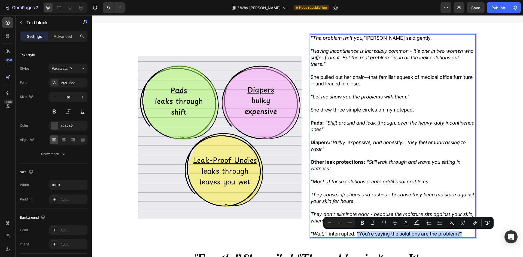
drag, startPoint x: 357, startPoint y: 233, endPoint x: 461, endPoint y: 234, distance: 104.3
click at [464, 235] on p ""Wait," I interrupted. "You're saying the solutions are the problem?"" at bounding box center [393, 234] width 164 height 7
click at [376, 223] on button "Italic" at bounding box center [373, 223] width 10 height 10
click at [470, 185] on p ""Most of these solutions create additional problems:" at bounding box center [393, 182] width 164 height 7
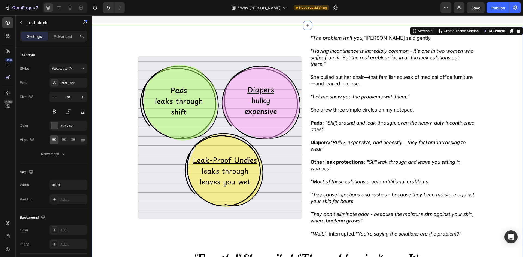
click at [480, 175] on div ""The problem isn't you," [PERSON_NAME] said gently. "Having incontinence is inc…" at bounding box center [307, 158] width 431 height 249
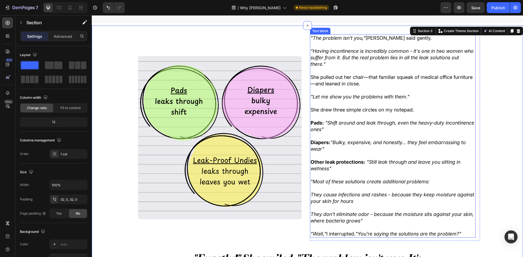
click at [406, 235] on icon ""You're saying the solutions are the problem?"" at bounding box center [408, 234] width 106 height 6
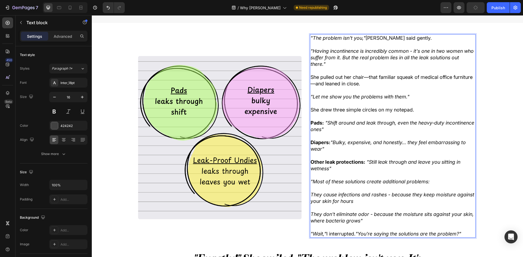
click at [401, 233] on icon ""You're saying the solutions are the problem?"" at bounding box center [408, 234] width 106 height 6
click at [400, 235] on icon ""You're saying the solutions are the problem?"" at bounding box center [408, 234] width 106 height 6
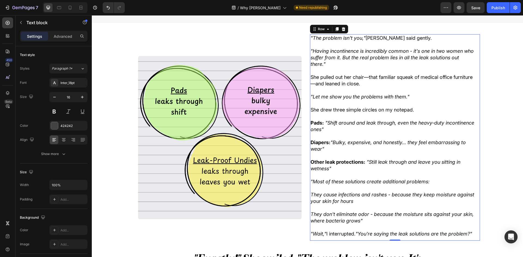
click at [475, 192] on div ""The problem isn't you," [PERSON_NAME] said gently. "Having incontinence is inc…" at bounding box center [395, 137] width 170 height 207
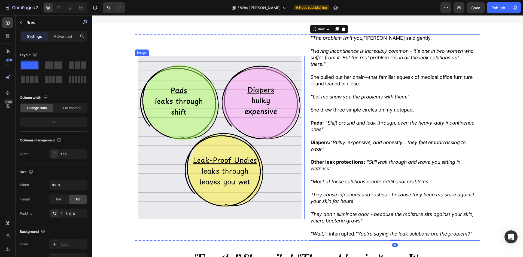
click at [214, 157] on img at bounding box center [219, 137] width 163 height 163
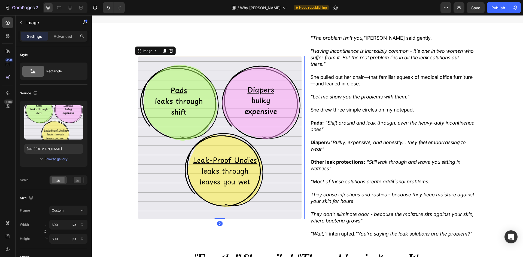
click at [139, 154] on img at bounding box center [219, 137] width 163 height 163
click at [111, 155] on div ""The problem isn't you," [PERSON_NAME] said gently. "Having incontinence is inc…" at bounding box center [307, 158] width 431 height 249
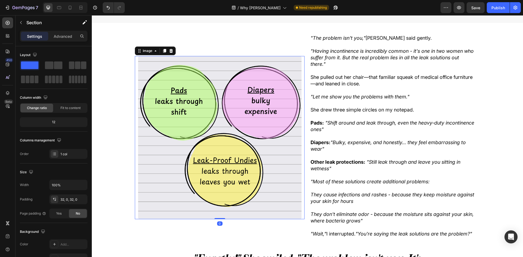
click at [298, 129] on img at bounding box center [219, 137] width 163 height 163
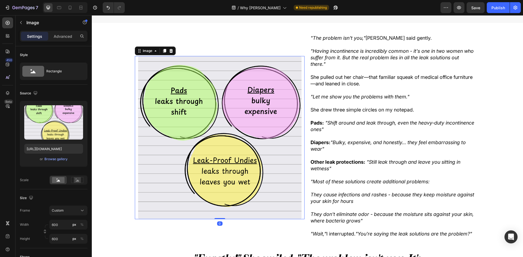
click at [346, 137] on p "Rich Text Editor. Editing area: main" at bounding box center [393, 136] width 164 height 7
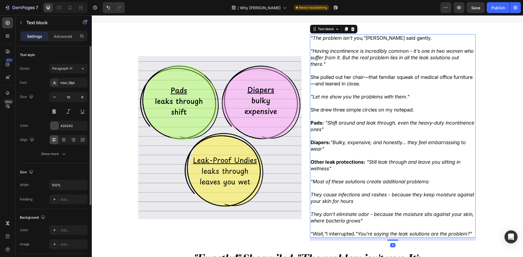
click at [53, 149] on div "Font Inter_18pt Size 16 Color 424242 Align Show more" at bounding box center [54, 118] width 68 height 81
click at [60, 154] on div "Show more" at bounding box center [53, 153] width 25 height 5
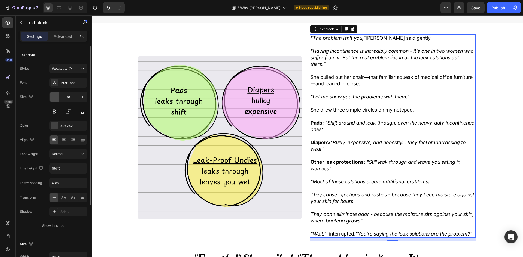
click at [54, 94] on button "button" at bounding box center [55, 97] width 10 height 10
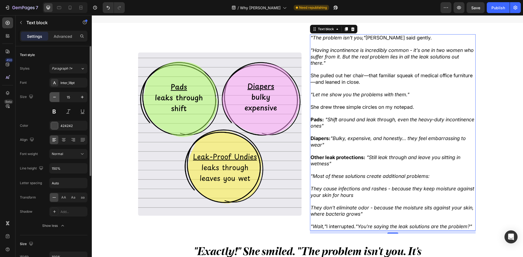
click at [54, 94] on button "button" at bounding box center [55, 97] width 10 height 10
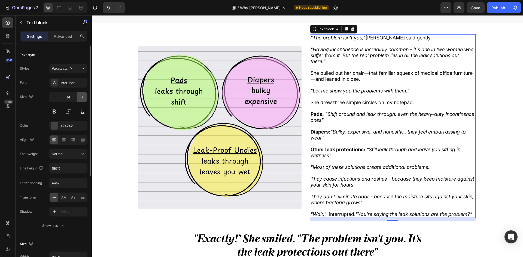
click at [85, 98] on button "button" at bounding box center [82, 97] width 10 height 10
type input "15"
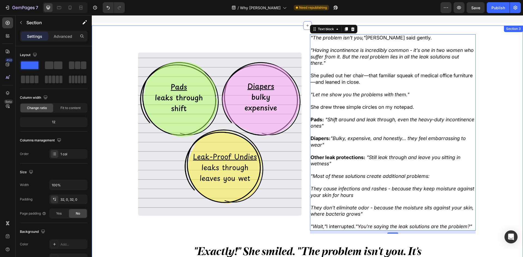
click at [111, 103] on div ""The problem isn't you," [PERSON_NAME] said gently. "Having incontinence is inc…" at bounding box center [307, 155] width 431 height 242
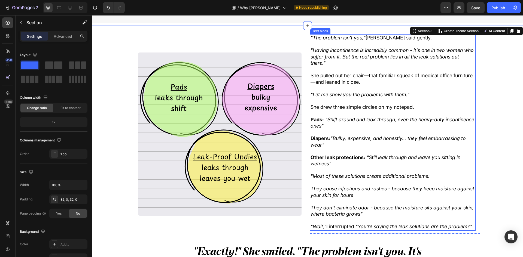
click at [382, 96] on icon ""Let me show you the problems with them."" at bounding box center [360, 95] width 99 height 6
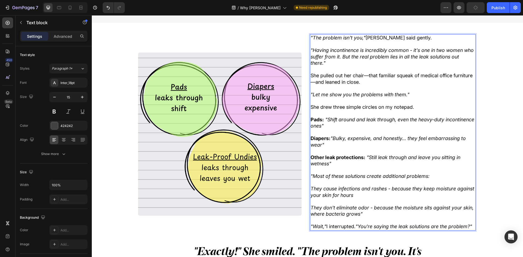
click at [342, 60] on p ""Having incontinence is incredibly common - it's one in two women who suffer fr…" at bounding box center [393, 56] width 164 height 19
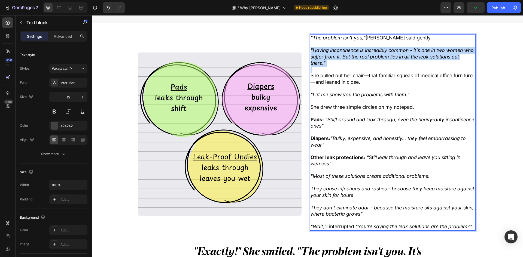
click at [342, 60] on p ""Having incontinence is incredibly common - it's one in two women who suffer fr…" at bounding box center [393, 56] width 164 height 19
click at [358, 65] on p ""Having incontinence is incredibly common - it's one in two women who suffer fr…" at bounding box center [393, 56] width 164 height 19
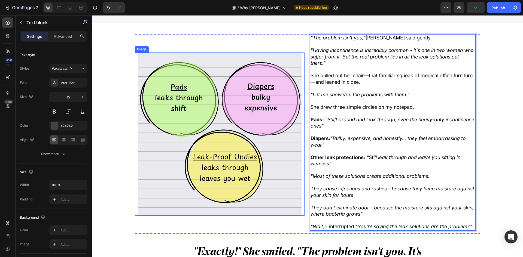
click at [141, 134] on img at bounding box center [219, 134] width 163 height 163
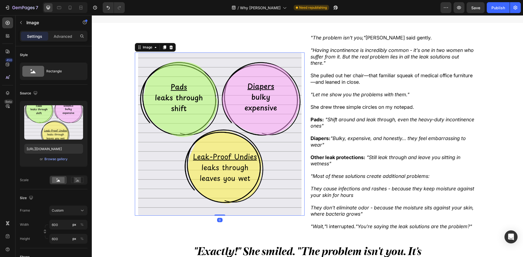
click at [130, 129] on div ""The problem isn't you," [PERSON_NAME] said gently. "Having incontinence is inc…" at bounding box center [307, 155] width 431 height 242
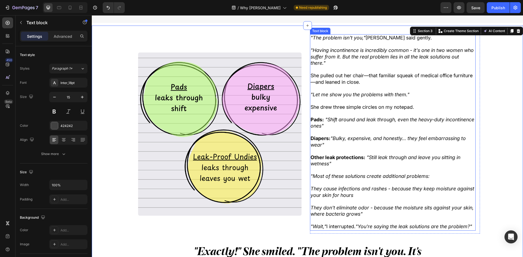
click at [417, 75] on span "She pulled out her chair—that familiar squeak of medical office furniture—and l…" at bounding box center [392, 79] width 162 height 12
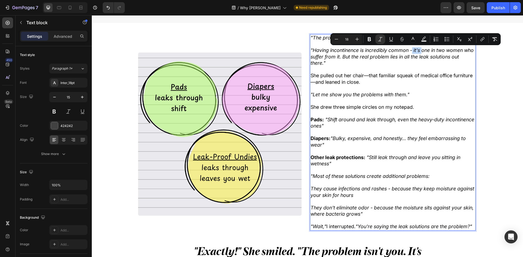
drag, startPoint x: 411, startPoint y: 50, endPoint x: 422, endPoint y: 50, distance: 10.6
click at [422, 50] on icon ""Having incontinence is incredibly common - it's one in two women who suffer fr…" at bounding box center [392, 56] width 163 height 19
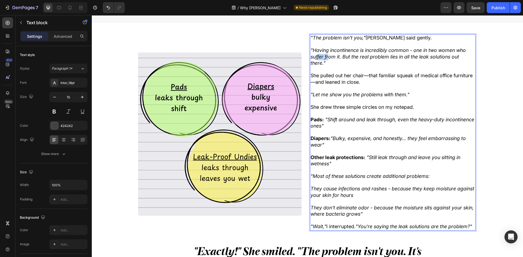
click at [315, 58] on icon ""Having incontinence is incredibly common - one in two women who suffer from it…" at bounding box center [388, 56] width 155 height 19
click at [341, 60] on p ""Having incontinence is incredibly common - one in two women who suffer from it…" at bounding box center [393, 56] width 164 height 19
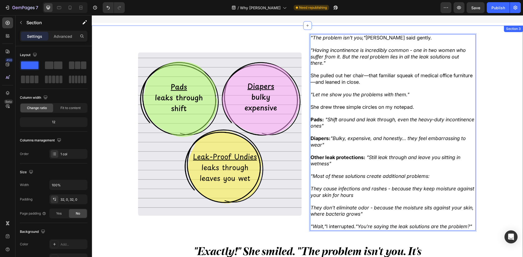
click at [490, 66] on div ""The problem isn't you," [PERSON_NAME] said gently. "Having incontinence is inc…" at bounding box center [307, 155] width 431 height 242
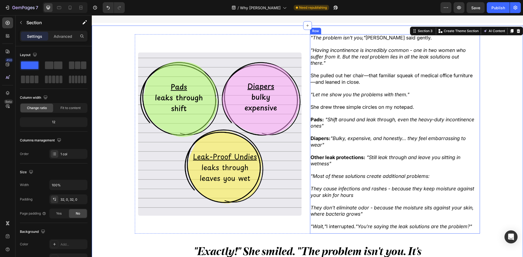
click at [447, 59] on p ""Having incontinence is incredibly common - one in two women who suffer from it…" at bounding box center [393, 56] width 164 height 19
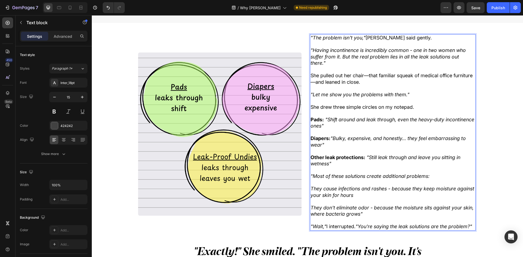
click at [457, 52] on icon ""Having incontinence is incredibly common - one in two women who suffer from it…" at bounding box center [388, 56] width 155 height 19
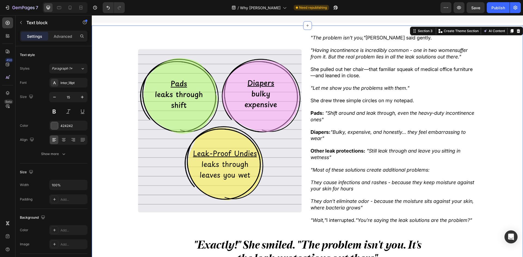
click at [488, 72] on div ""The problem isn't you," [PERSON_NAME] said gently. "Having incontinence is inc…" at bounding box center [307, 152] width 431 height 236
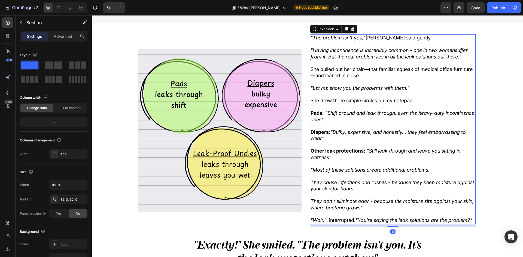
click at [452, 51] on icon ""Having incontinence is incredibly common - one in two womensuffer from it. But…" at bounding box center [389, 53] width 157 height 12
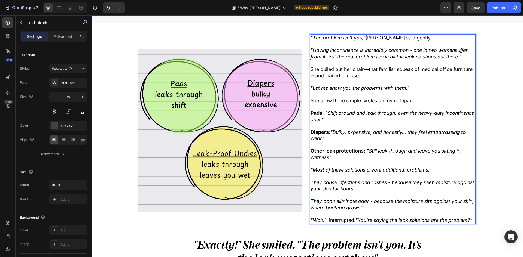
click at [456, 51] on icon ""Having incontinence is incredibly common - one in two womensuffer from it. But…" at bounding box center [389, 53] width 157 height 12
click at [454, 51] on icon ""Having incontinence is incredibly common - one in two womensuffer from it. But…" at bounding box center [389, 53] width 157 height 12
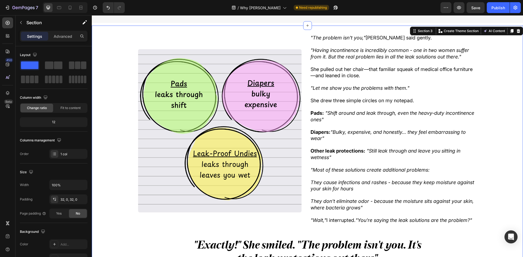
click at [478, 66] on div ""The problem isn't you," [PERSON_NAME] said gently. "Having incontinence is inc…" at bounding box center [307, 152] width 431 height 236
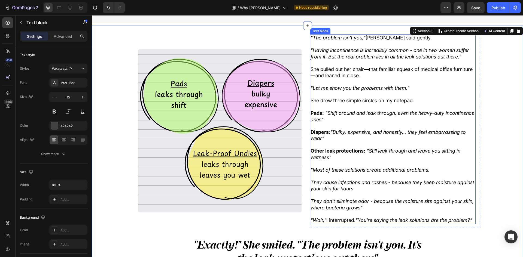
click at [355, 61] on p "Rich Text Editor. Editing area: main" at bounding box center [393, 63] width 164 height 6
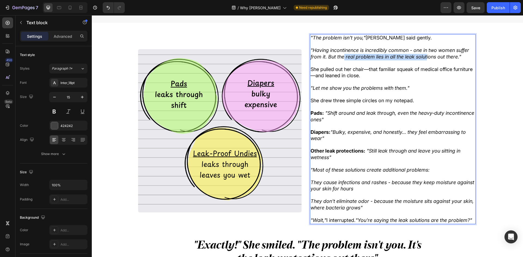
drag, startPoint x: 342, startPoint y: 57, endPoint x: 430, endPoint y: 59, distance: 88.0
click at [427, 59] on icon ""Having incontinence is incredibly common - one in two women suffer from it. Bu…" at bounding box center [390, 53] width 159 height 12
drag, startPoint x: 462, startPoint y: 57, endPoint x: 335, endPoint y: 58, distance: 126.4
click at [335, 58] on p ""Having incontinence is incredibly common - one in two women suffer from it. Bu…" at bounding box center [393, 53] width 164 height 13
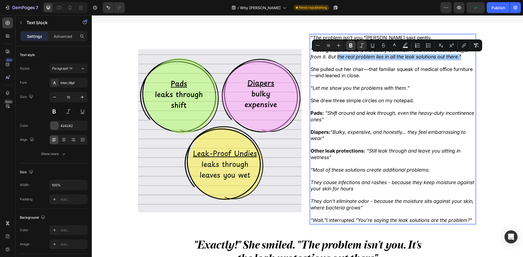
click at [347, 45] on button "Bold" at bounding box center [351, 46] width 10 height 10
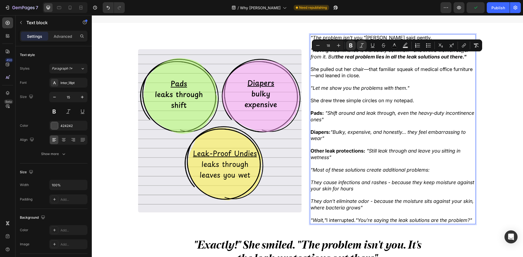
click at [303, 69] on div ""The problem isn't you," [PERSON_NAME] said gently. "Having incontinence is inc…" at bounding box center [307, 130] width 345 height 193
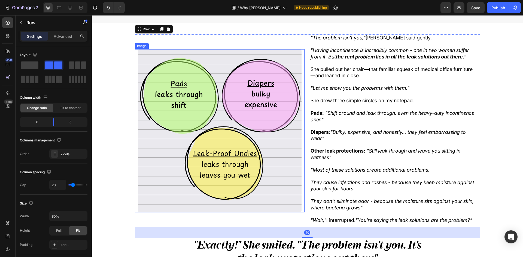
click at [263, 69] on img at bounding box center [219, 130] width 163 height 163
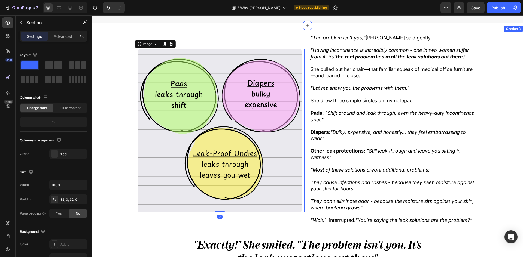
click at [481, 87] on div ""The problem isn't you," [PERSON_NAME] said gently. "Having incontinence is inc…" at bounding box center [307, 152] width 431 height 236
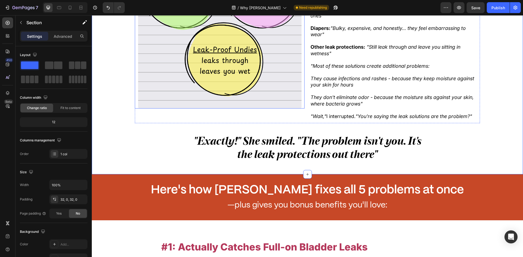
scroll to position [261, 0]
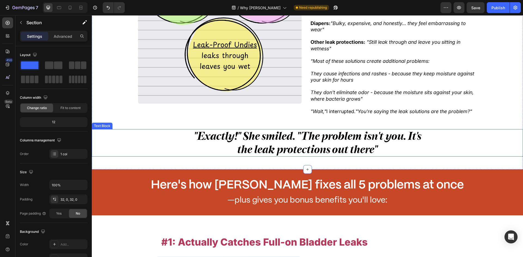
click at [259, 151] on strong ""Exactly!" She smiled. "The problem isn't you. It's the leak protections out th…" at bounding box center [308, 143] width 228 height 26
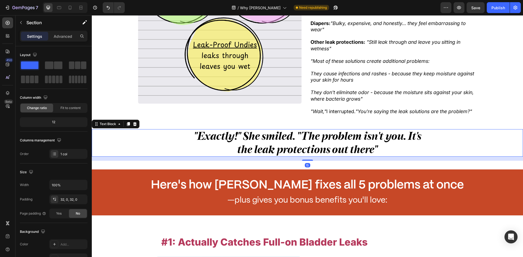
click at [259, 151] on strong ""Exactly!" She smiled. "The problem isn't you. It's the leak protections out th…" at bounding box center [308, 143] width 228 height 26
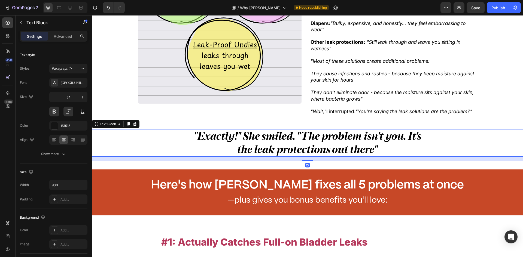
click at [259, 151] on strong ""Exactly!" She smiled. "The problem isn't you. It's the leak protections out th…" at bounding box center [308, 143] width 228 height 26
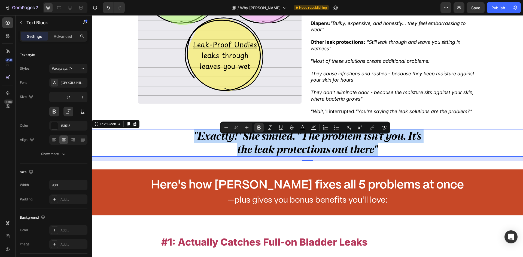
click at [271, 139] on strong ""Exactly!" She smiled. "The problem isn't you. It's the leak protections out th…" at bounding box center [308, 143] width 228 height 26
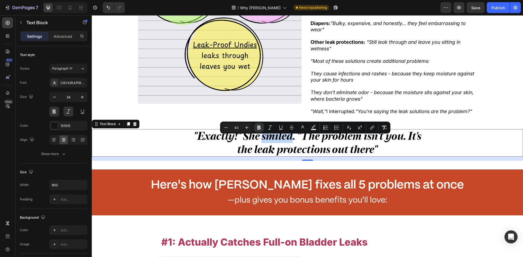
click at [271, 139] on strong ""Exactly!" She smiled. "The problem isn't you. It's the leak protections out th…" at bounding box center [308, 143] width 228 height 26
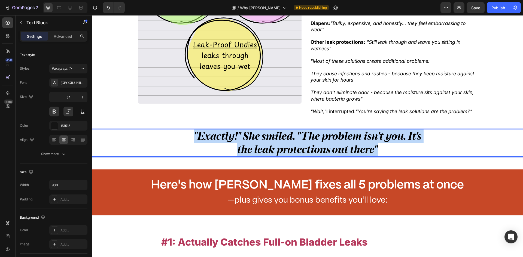
click at [271, 139] on strong ""Exactly!" She smiled. "The problem isn't you. It's the leak protections out th…" at bounding box center [308, 143] width 228 height 26
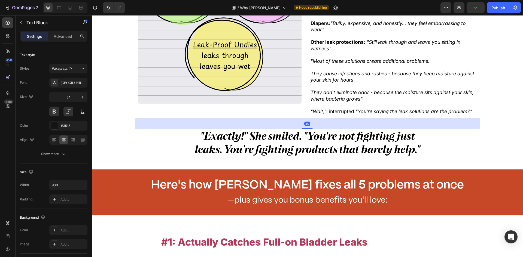
click at [198, 118] on div "Image" at bounding box center [220, 21] width 170 height 193
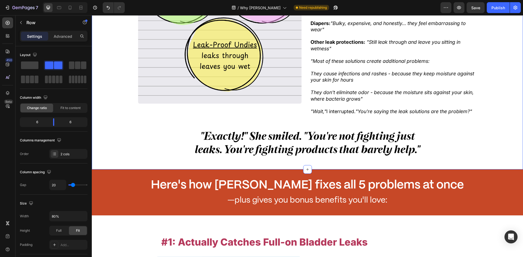
click at [125, 104] on div ""The problem isn't you," [PERSON_NAME] said gently. "Having incontinence is inc…" at bounding box center [307, 43] width 431 height 236
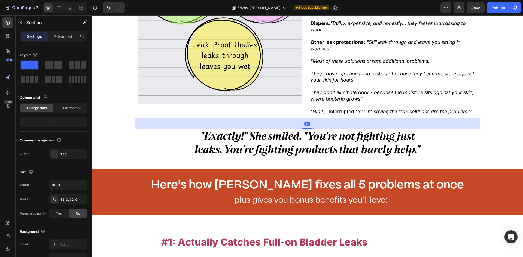
click at [276, 117] on div "Image" at bounding box center [220, 21] width 170 height 193
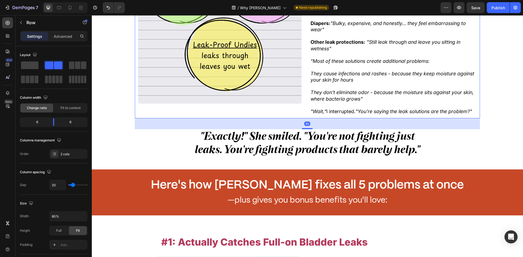
click at [293, 118] on div "Image" at bounding box center [220, 21] width 170 height 193
click at [157, 113] on div "Image" at bounding box center [220, 21] width 170 height 193
click at [266, 156] on strong ""Exactly!" She smiled. "You're not fighting just leaks. You're fighting product…" at bounding box center [308, 143] width 226 height 26
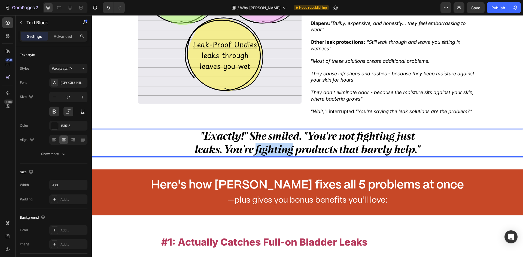
drag, startPoint x: 253, startPoint y: 156, endPoint x: 290, endPoint y: 158, distance: 37.4
click at [290, 156] on strong ""Exactly!" She smiled. "You're not fighting just leaks. You're fighting product…" at bounding box center [308, 143] width 226 height 26
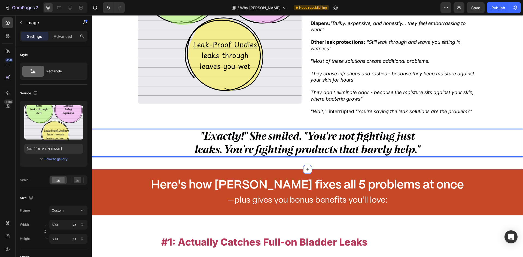
click at [141, 103] on img at bounding box center [219, 21] width 163 height 163
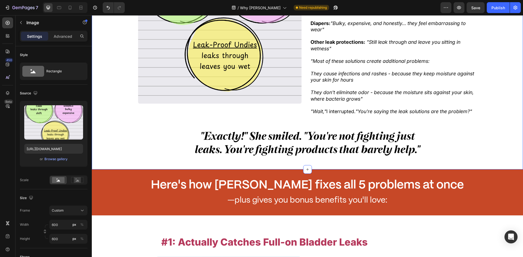
click at [100, 100] on div ""The problem isn't you," [PERSON_NAME] said gently. "Having incontinence is inc…" at bounding box center [307, 43] width 431 height 236
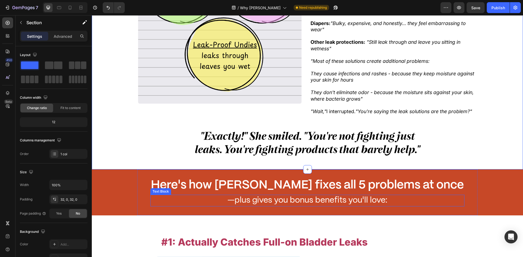
click at [279, 205] on span "—plus gives you bonus benefits you'll love:" at bounding box center [307, 201] width 160 height 8
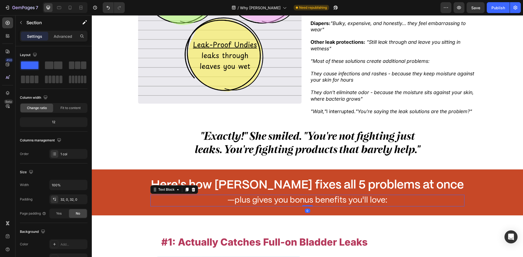
click at [279, 205] on span "—plus gives you bonus benefits you'll love:" at bounding box center [307, 201] width 160 height 8
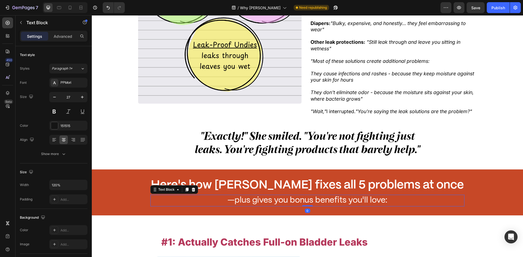
click at [279, 205] on span "—plus gives you bonus benefits you'll love:" at bounding box center [307, 201] width 160 height 8
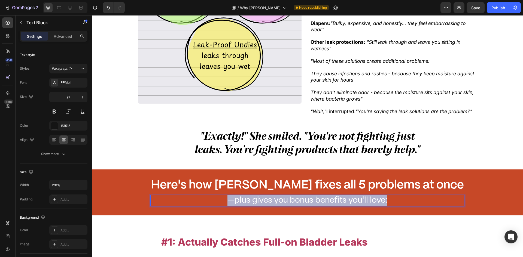
click at [291, 205] on span "—plus gives you bonus benefits you'll love:" at bounding box center [307, 201] width 160 height 8
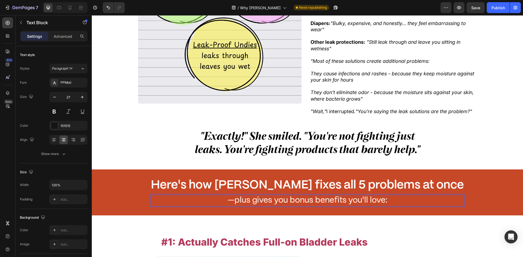
click at [123, 156] on div ""Exactly!" She smiled. "You're not fighting just leaks. You're fighting product…" at bounding box center [307, 143] width 431 height 28
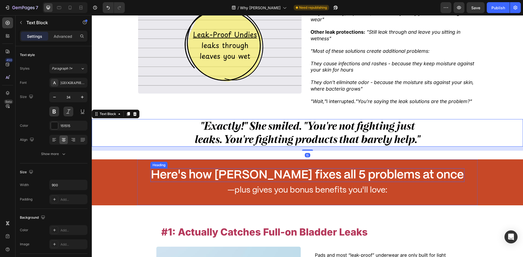
scroll to position [343, 0]
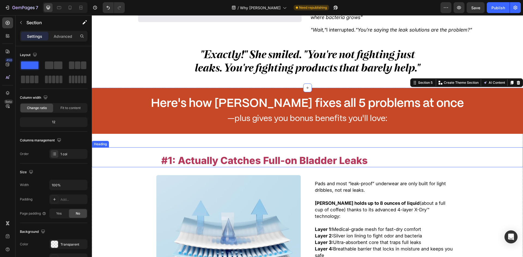
click at [259, 167] on span "#1: Actually Catches Full-on Bladder Leaks" at bounding box center [264, 161] width 206 height 12
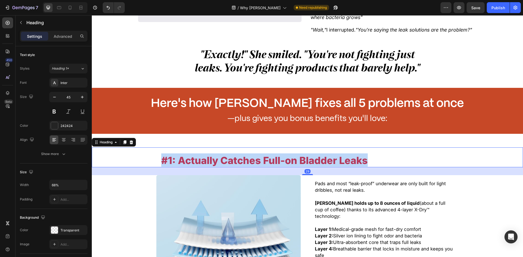
click at [259, 167] on span "#1: Actually Catches Full-on Bladder Leaks" at bounding box center [264, 161] width 206 height 12
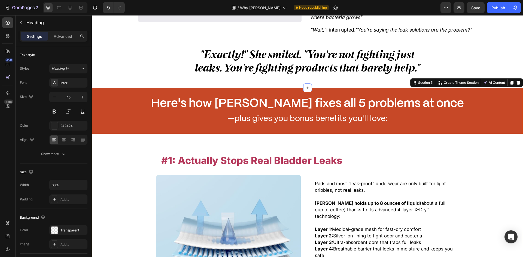
drag, startPoint x: 150, startPoint y: 188, endPoint x: 190, endPoint y: 163, distance: 47.2
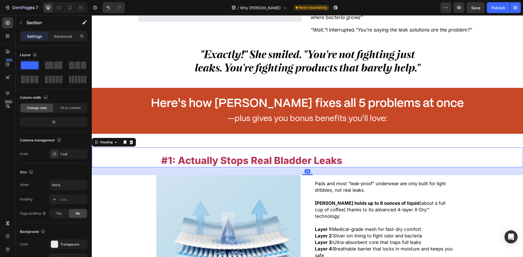
click at [190, 163] on span "#1: Actually Stops Real Bladder Leaks" at bounding box center [251, 161] width 181 height 12
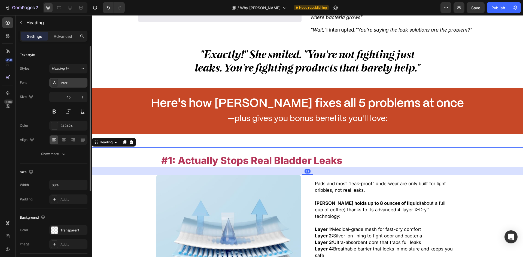
click at [72, 84] on div "Inter" at bounding box center [73, 83] width 26 height 5
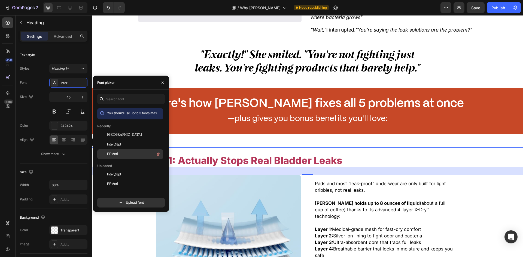
click at [124, 153] on div "PPMori" at bounding box center [134, 154] width 55 height 7
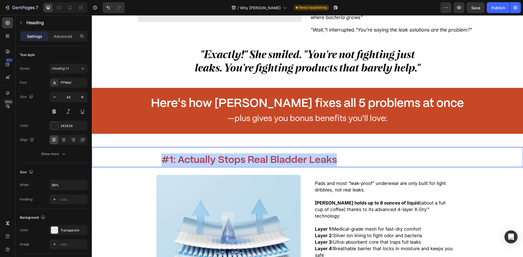
click at [236, 165] on span "#1: Actually Stops Real Bladder Leaks" at bounding box center [249, 160] width 176 height 9
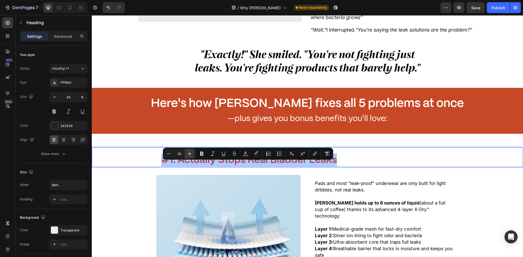
click at [185, 154] on button "Plus" at bounding box center [190, 154] width 10 height 10
type input "38"
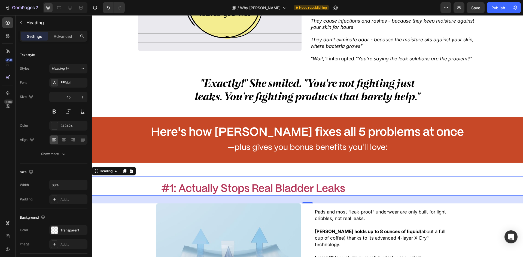
scroll to position [316, 0]
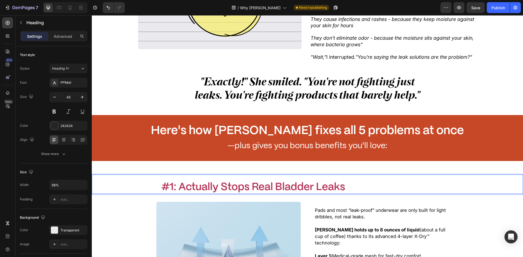
click at [207, 193] on span "#1: Actually Stops Real Bladder Leaks" at bounding box center [253, 188] width 184 height 10
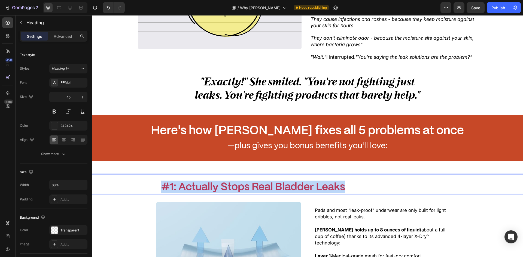
click at [207, 193] on span "#1: Actually Stops Real Bladder Leaks" at bounding box center [253, 188] width 184 height 10
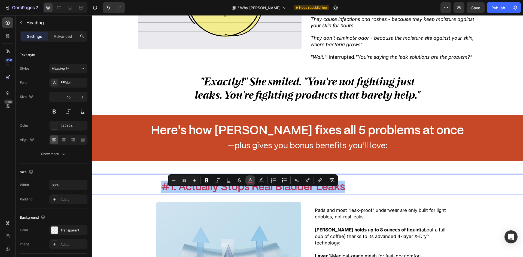
click at [246, 180] on button "color" at bounding box center [250, 181] width 10 height 10
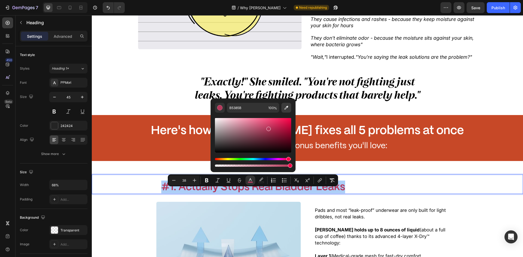
click at [291, 109] on button "Editor contextual toolbar" at bounding box center [286, 108] width 10 height 10
type input "C74827"
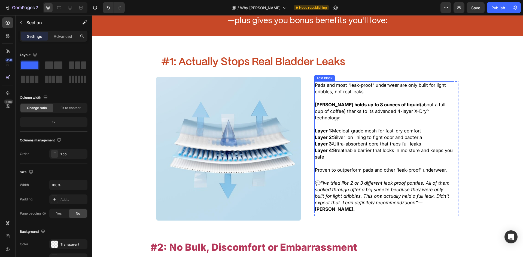
scroll to position [452, 0]
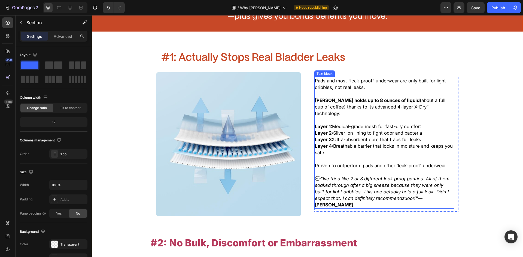
click at [345, 139] on span "Layer 3: Ultra-absorbent core that traps full leaks" at bounding box center [368, 139] width 106 height 5
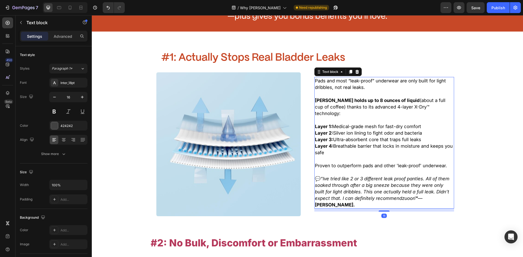
click at [362, 157] on p "Proven to outperform pads and other 'leak-proof' underwear." at bounding box center [384, 162] width 139 height 13
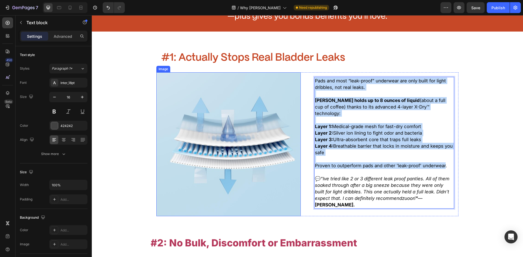
drag, startPoint x: 443, startPoint y: 165, endPoint x: 294, endPoint y: 87, distance: 167.9
click at [294, 87] on div "Pads and most “leak-proof” underwear are only built for light dribbles, not rea…" at bounding box center [307, 144] width 302 height 144
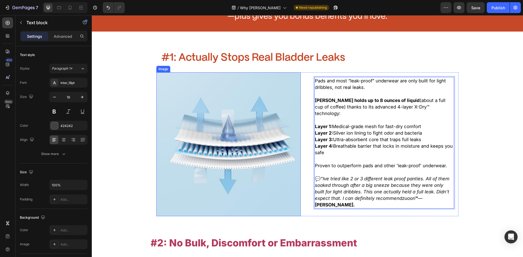
scroll to position [442, 0]
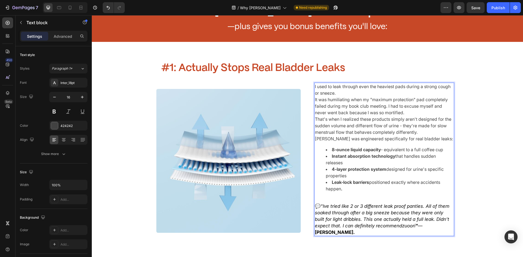
click at [355, 96] on p "It was humiliating when my "maximum protection" pad completely failed during my…" at bounding box center [384, 106] width 139 height 20
click at [358, 92] on p "I used to leak through even the heaviest pads during a strong cough or sneeze." at bounding box center [384, 89] width 139 height 13
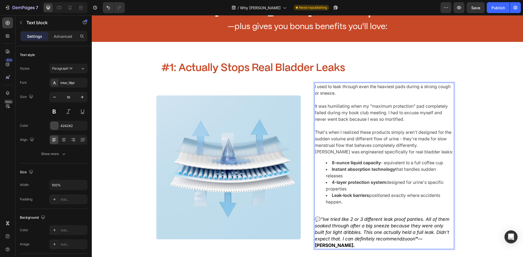
click at [427, 142] on p "That's when I realized these products simply aren't designed for the sudden vol…" at bounding box center [384, 139] width 139 height 20
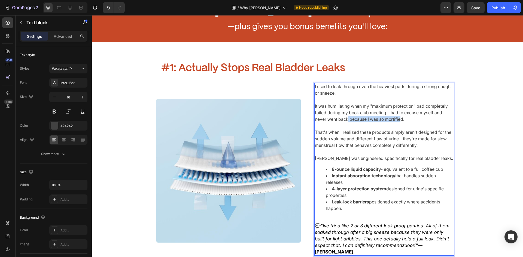
drag, startPoint x: 400, startPoint y: 118, endPoint x: 346, endPoint y: 119, distance: 53.9
click at [346, 117] on p "It was humiliating when my "maximum protection" pad completely failed during my…" at bounding box center [384, 113] width 139 height 20
click at [349, 124] on p "Rich Text Editor. Editing area: main" at bounding box center [384, 126] width 139 height 7
click at [351, 138] on p "That's when I realized these products simply aren't designed for the sudden vol…" at bounding box center [384, 139] width 139 height 20
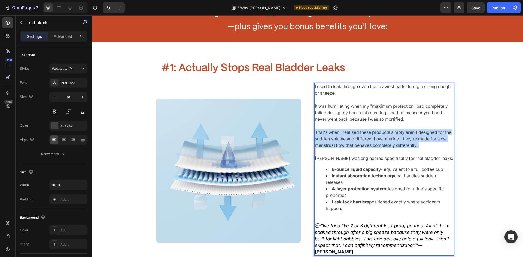
click at [351, 138] on p "That's when I realized these products simply aren't designed for the sudden vol…" at bounding box center [384, 139] width 139 height 20
click at [364, 145] on p "That's when I realized these products simply aren't designed for the sudden vol…" at bounding box center [384, 139] width 139 height 20
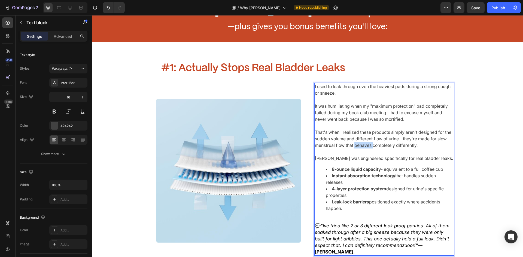
click at [364, 145] on p "That's when I realized these products simply aren't designed for the sudden vol…" at bounding box center [384, 139] width 139 height 20
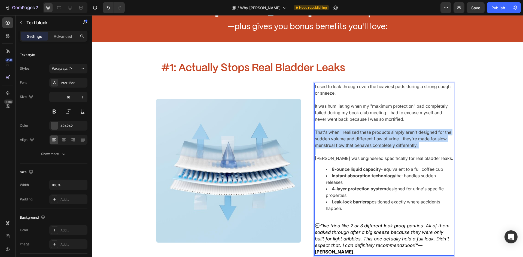
drag, startPoint x: 364, startPoint y: 145, endPoint x: 371, endPoint y: 146, distance: 7.3
click at [364, 145] on p "That's when I realized these products simply aren't designed for the sudden vol…" at bounding box center [384, 139] width 139 height 20
click at [376, 147] on p "That's when I realized these products simply aren't designed for the sudden vol…" at bounding box center [384, 139] width 139 height 20
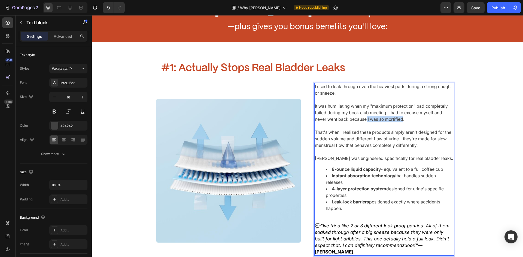
drag, startPoint x: 402, startPoint y: 121, endPoint x: 364, endPoint y: 118, distance: 37.7
click at [364, 118] on p "It was humiliating when my "maximum protection" pad completely failed during my…" at bounding box center [384, 113] width 139 height 20
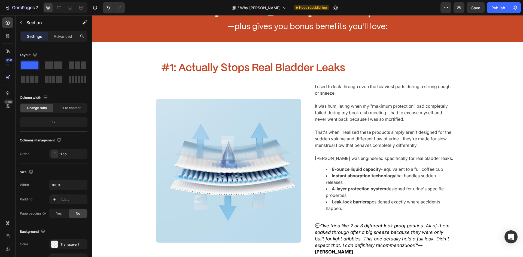
click at [396, 113] on p "It was humiliating when my "maximum protection" pad completely failed during my…" at bounding box center [384, 113] width 139 height 20
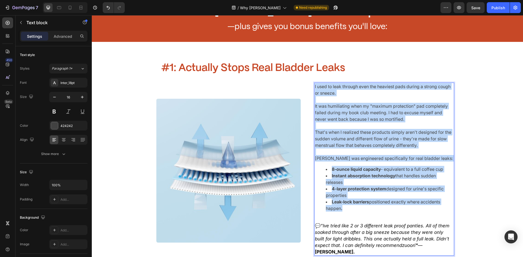
drag, startPoint x: 312, startPoint y: 86, endPoint x: 332, endPoint y: 121, distance: 40.4
click at [411, 209] on div "I used to leak through even the heaviest pads during a strong cough or sneeze. …" at bounding box center [384, 169] width 140 height 173
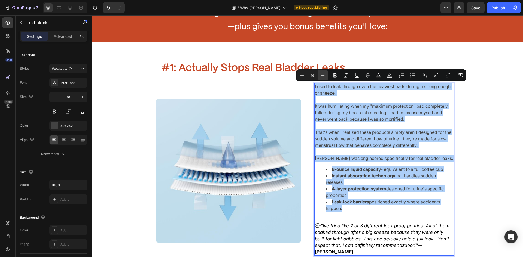
click at [321, 76] on icon "Editor contextual toolbar" at bounding box center [322, 75] width 5 height 5
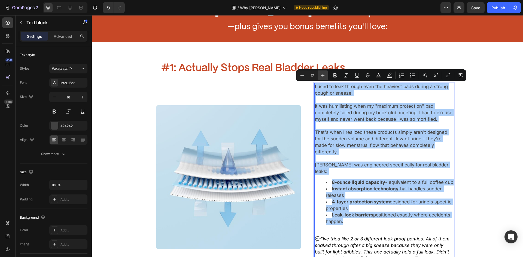
click at [321, 76] on icon "Editor contextual toolbar" at bounding box center [322, 75] width 5 height 5
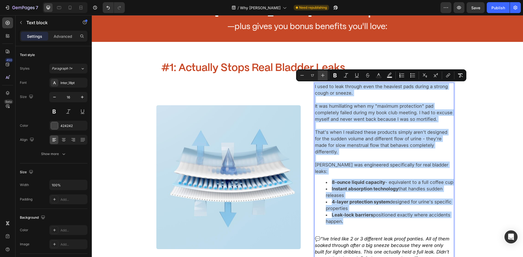
type input "18"
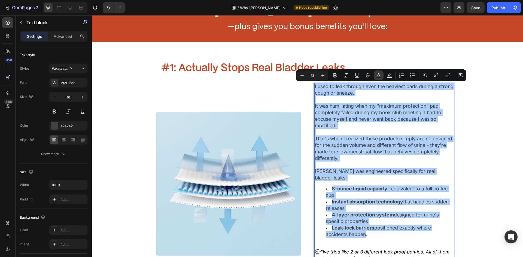
click at [376, 76] on icon "Editor contextual toolbar" at bounding box center [378, 75] width 5 height 5
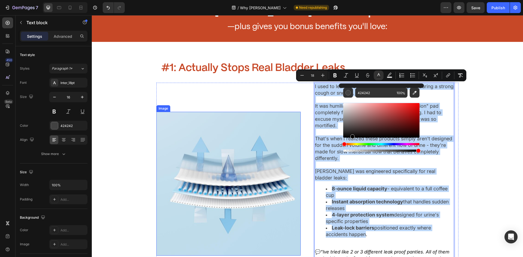
type input "000000"
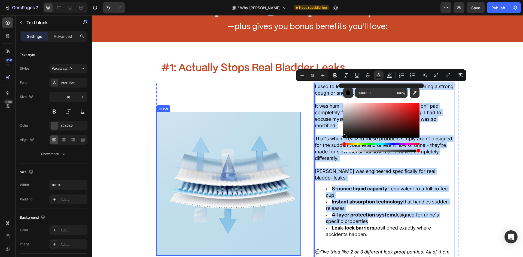
drag, startPoint x: 449, startPoint y: 142, endPoint x: 183, endPoint y: 223, distance: 278.1
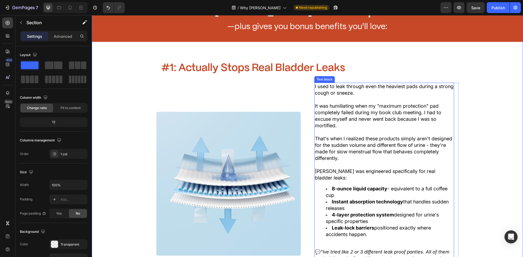
click at [357, 122] on span "It was humiliating when my "maximum protection" pad completely failed during my…" at bounding box center [378, 115] width 126 height 25
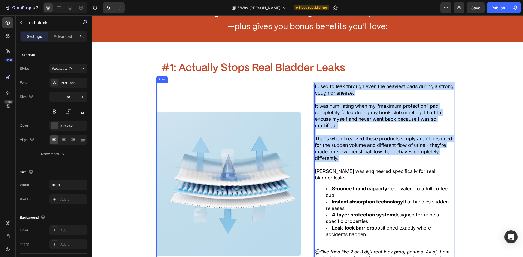
drag, startPoint x: 367, startPoint y: 159, endPoint x: 304, endPoint y: 83, distance: 99.1
click at [304, 83] on div "I used to leak through even the heaviest pads during a strong cough or sneeze. …" at bounding box center [307, 184] width 302 height 202
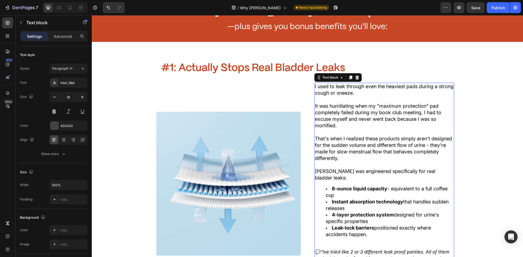
click at [327, 199] on li "Instant absorption technology that handles sudden releases" at bounding box center [390, 205] width 128 height 13
click at [369, 212] on strong "4-layer protection system" at bounding box center [363, 215] width 62 height 6
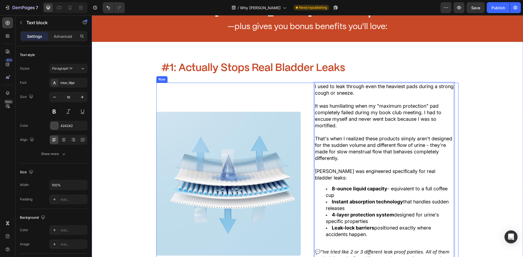
drag, startPoint x: 367, startPoint y: 220, endPoint x: 292, endPoint y: 87, distance: 152.6
click at [292, 87] on div "I used to leak through even the heaviest pads during a strong cough or sneeze. …" at bounding box center [307, 184] width 302 height 202
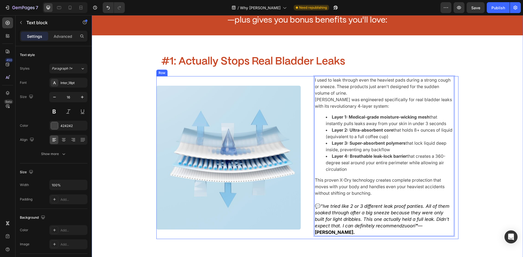
scroll to position [409, 0]
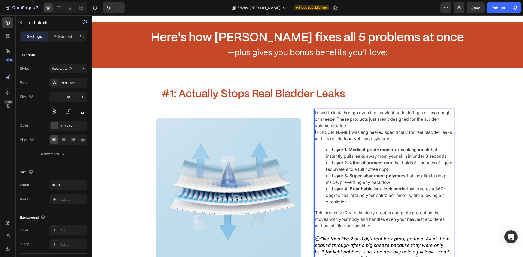
click at [335, 120] on p "I used to leak through even the heaviest pads during a strong cough or sneeze. …" at bounding box center [384, 120] width 139 height 20
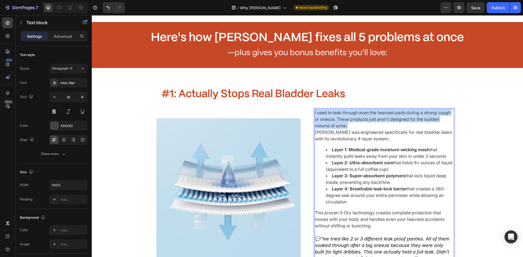
click at [335, 120] on p "I used to leak through even the heaviest pads during a strong cough or sneeze. …" at bounding box center [384, 120] width 139 height 20
click at [342, 122] on p "I used to leak through even the heaviest pads during a strong cough or sneeze. …" at bounding box center [384, 120] width 139 height 20
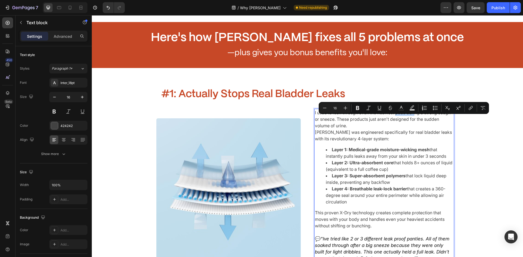
drag, startPoint x: 395, startPoint y: 119, endPoint x: 413, endPoint y: 121, distance: 18.7
click at [413, 121] on p "I used to leak through even the heaviest pads during a strong cough or sneeze. …" at bounding box center [384, 120] width 139 height 20
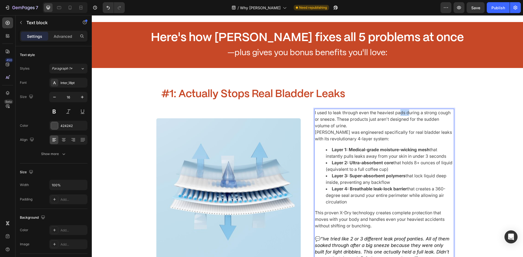
drag, startPoint x: 400, startPoint y: 121, endPoint x: 408, endPoint y: 121, distance: 7.9
click at [408, 121] on p "I used to leak through even the heaviest pads during a strong cough or sneeze. …" at bounding box center [384, 120] width 139 height 20
click at [406, 120] on p "I used to leak through even the heaviest pads during a strong cough or sneeze. …" at bounding box center [384, 120] width 139 height 20
drag, startPoint x: 346, startPoint y: 127, endPoint x: 424, endPoint y: 120, distance: 78.5
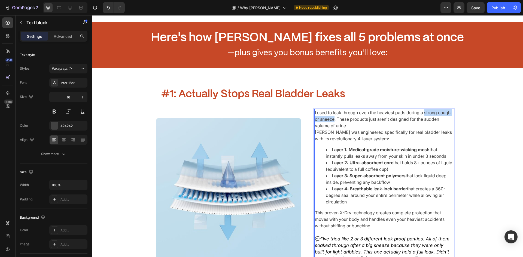
click at [424, 120] on p "I used to leak through even the heaviest pads during a strong cough or sneeze. …" at bounding box center [384, 120] width 139 height 20
drag, startPoint x: 362, startPoint y: 133, endPoint x: 339, endPoint y: 126, distance: 24.4
click at [339, 126] on p "I used to leak through even the heaviest pads during a full-on bladder leak. Th…" at bounding box center [384, 120] width 139 height 20
click at [349, 129] on p "I used to leak through even the heaviest pads during a full-on bladder leak. Th…" at bounding box center [384, 120] width 139 height 20
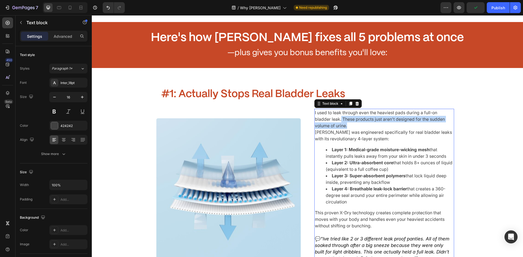
click at [351, 129] on p "I used to leak through even the heaviest pads during a full-on bladder leak. Th…" at bounding box center [384, 120] width 139 height 20
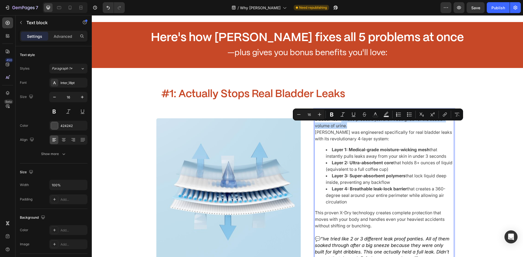
click at [355, 129] on p "I used to leak through even the heaviest pads during a full-on bladder leak. Th…" at bounding box center [384, 120] width 139 height 20
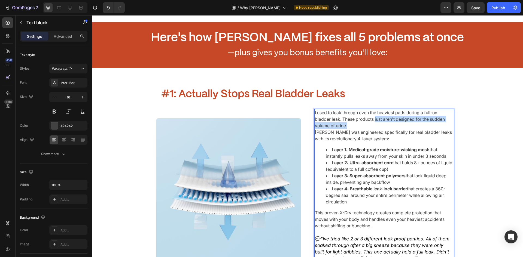
click at [389, 129] on p "I used to leak through even the heaviest pads during a full-on bladder leak. Th…" at bounding box center [384, 120] width 139 height 20
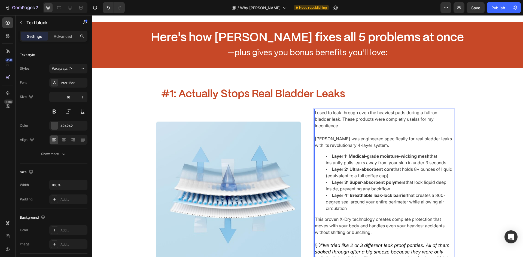
click at [341, 126] on p "I used to leak through even the heaviest pads during a full-on bladder leak. Th…" at bounding box center [384, 120] width 139 height 20
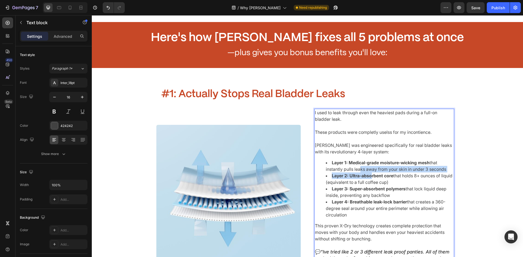
click at [356, 175] on ul "Layer 1: Medical-grade moisture-wicking mesh that instantly pulls leaks away fr…" at bounding box center [384, 189] width 139 height 59
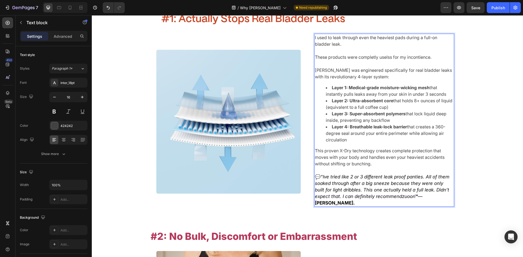
click at [366, 173] on p "Rich Text Editor. Editing area: main" at bounding box center [384, 170] width 139 height 7
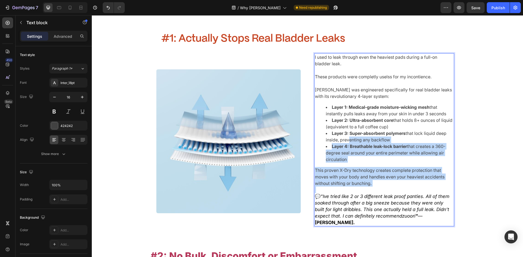
scroll to position [463, 0]
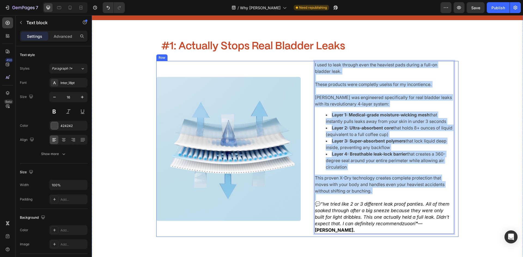
drag, startPoint x: 377, startPoint y: 162, endPoint x: 287, endPoint y: 50, distance: 143.3
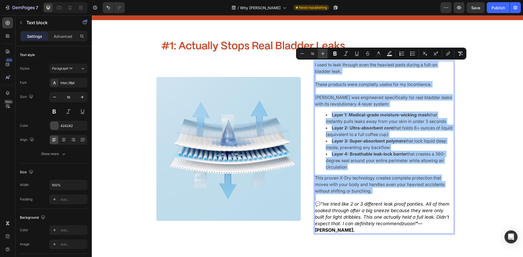
click at [322, 53] on icon "Editor contextual toolbar" at bounding box center [322, 53] width 5 height 5
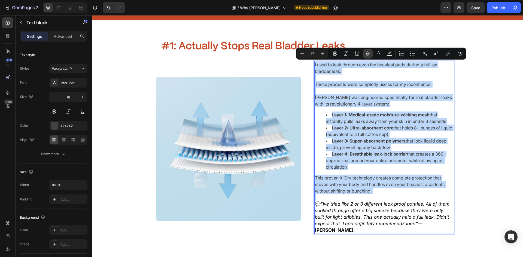
type input "18"
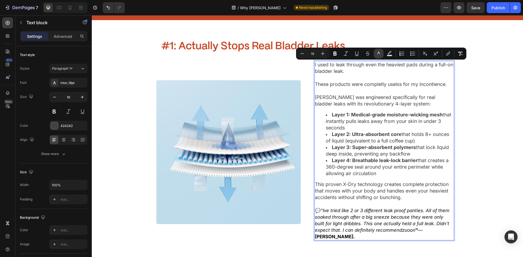
click at [378, 52] on icon "Editor contextual toolbar" at bounding box center [378, 53] width 5 height 5
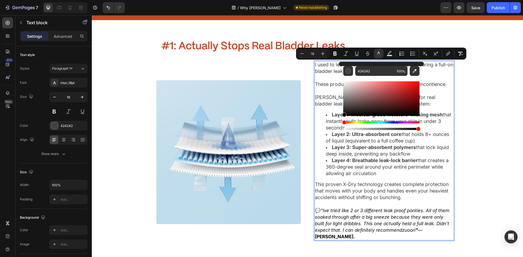
drag, startPoint x: 457, startPoint y: 114, endPoint x: 272, endPoint y: 221, distance: 214.2
type input "000000"
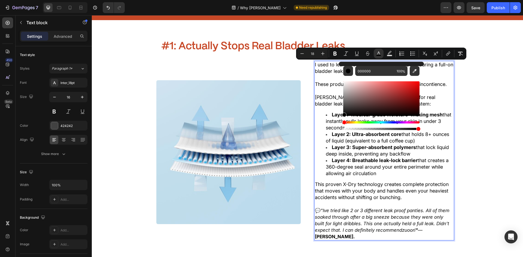
type input "17"
click at [367, 230] on icon ""Ive tried like 2 or 3 different leak proof panties. All of them soaked through…" at bounding box center [382, 220] width 135 height 25
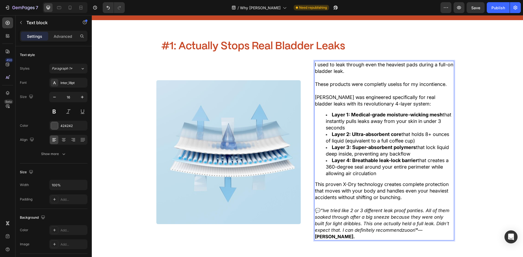
drag, startPoint x: 426, startPoint y: 229, endPoint x: 455, endPoint y: 234, distance: 29.0
click at [355, 234] on strong "[PERSON_NAME]." at bounding box center [335, 236] width 40 height 5
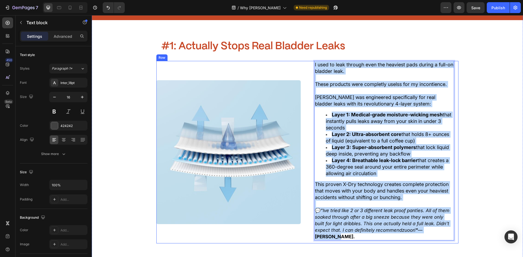
drag, startPoint x: 447, startPoint y: 231, endPoint x: 288, endPoint y: 58, distance: 235.4
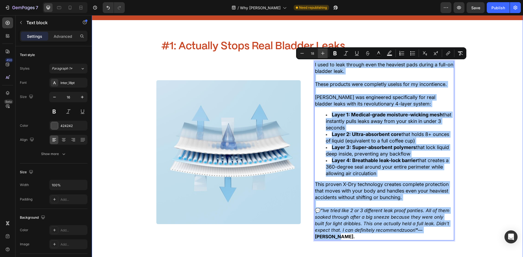
click at [318, 55] on button "Plus" at bounding box center [323, 53] width 10 height 10
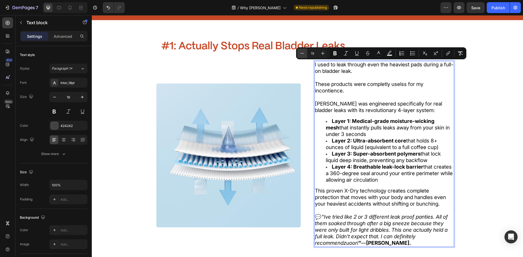
click at [304, 54] on icon "Editor contextual toolbar" at bounding box center [301, 53] width 5 height 5
type input "18"
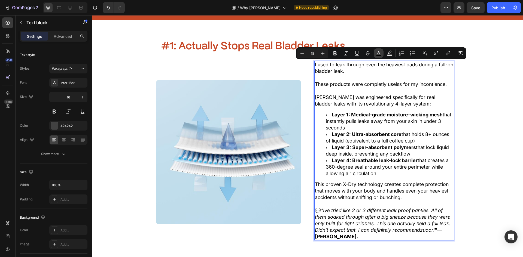
drag, startPoint x: 382, startPoint y: 54, endPoint x: 285, endPoint y: 45, distance: 97.0
click at [382, 54] on button "color" at bounding box center [379, 53] width 10 height 10
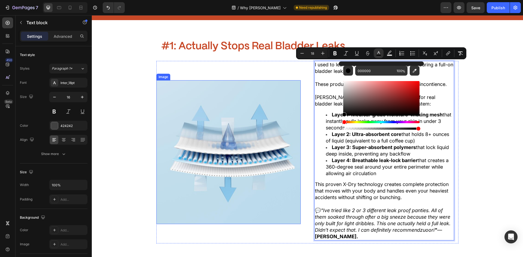
drag, startPoint x: 459, startPoint y: 117, endPoint x: 205, endPoint y: 227, distance: 276.9
click at [72, 86] on div "Inter_18pt" at bounding box center [68, 83] width 38 height 10
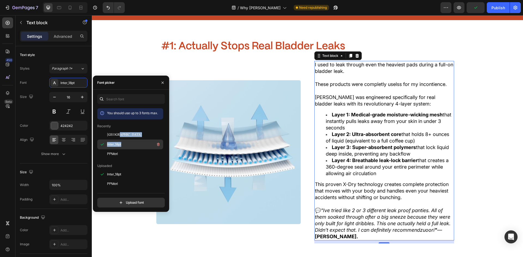
drag, startPoint x: 126, startPoint y: 138, endPoint x: 127, endPoint y: 142, distance: 4.3
click at [127, 142] on div "Inter_18pt" at bounding box center [134, 144] width 55 height 7
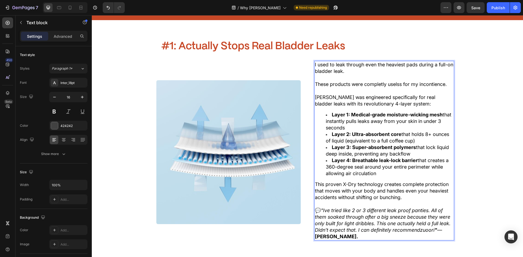
click at [390, 236] on p "💬 "Ive tried like 2 or 3 different leak proof panties. All of them soaked throu…" at bounding box center [384, 224] width 139 height 33
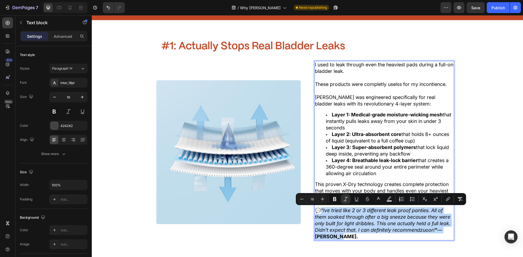
drag, startPoint x: 380, startPoint y: 238, endPoint x: 322, endPoint y: 210, distance: 64.9
click at [322, 210] on p "💬 "Ive tried like 2 or 3 different leak proof panties. All of them soaked throu…" at bounding box center [384, 224] width 139 height 33
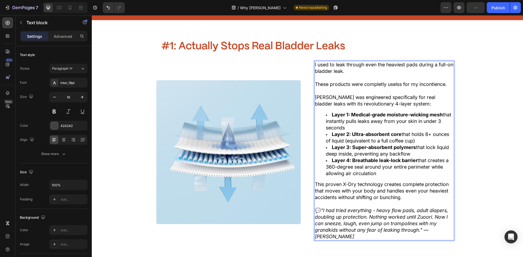
click at [378, 217] on icon ""I had tried everything - heavy flow pads, adult diapers, doubling up protectio…" at bounding box center [381, 224] width 133 height 32
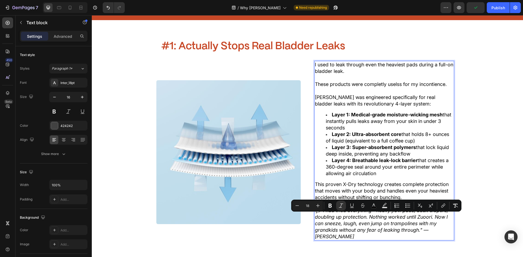
click at [395, 222] on icon ""I had tried everything - heavy flow pads, adult diapers, doubling up protectio…" at bounding box center [381, 224] width 133 height 32
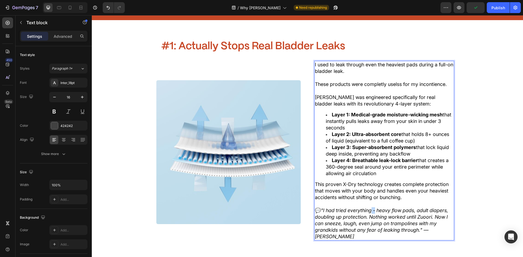
drag, startPoint x: 375, startPoint y: 211, endPoint x: 371, endPoint y: 211, distance: 4.1
click at [371, 211] on icon ""I had tried everything - heavy flow pads, adult diapers, doubling up protectio…" at bounding box center [381, 224] width 133 height 32
drag, startPoint x: 391, startPoint y: 210, endPoint x: 375, endPoint y: 209, distance: 15.9
click at [375, 209] on icon ""I had tried everything. heavy flow pads, adult diapers, doubling up protection…" at bounding box center [381, 224] width 133 height 32
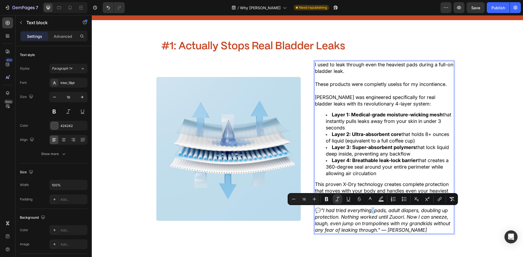
drag, startPoint x: 375, startPoint y: 211, endPoint x: 372, endPoint y: 211, distance: 3.0
click at [372, 211] on icon ""I had tried everything. pads, adult diapers, doubling up protection. Nothing w…" at bounding box center [382, 220] width 135 height 25
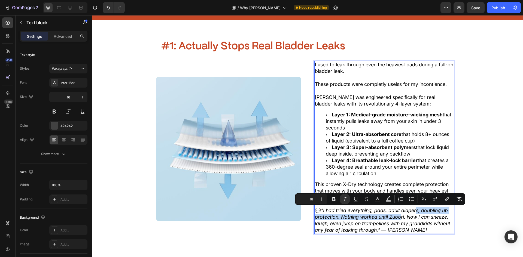
drag, startPoint x: 432, startPoint y: 212, endPoint x: 402, endPoint y: 221, distance: 31.4
click at [399, 215] on icon ""I had tried everything, pads, adult diapers, doubling up protection. Nothing w…" at bounding box center [382, 220] width 135 height 25
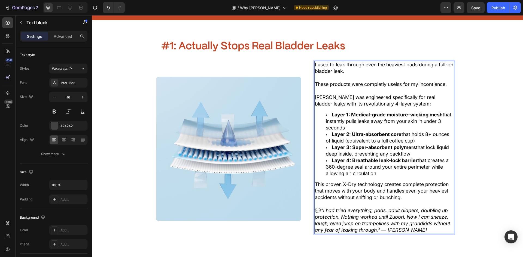
click at [402, 221] on icon ""I had tried everything, pads, adult diapers, doubling up protection. Nothing w…" at bounding box center [382, 220] width 135 height 25
drag, startPoint x: 349, startPoint y: 214, endPoint x: 390, endPoint y: 221, distance: 41.4
click at [390, 221] on icon ""I had tried everything, pads, adult diapers, doubling up protection. Nothing w…" at bounding box center [382, 220] width 135 height 25
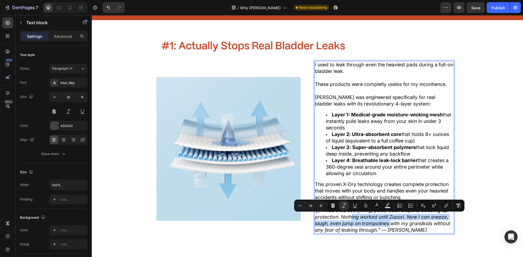
click at [390, 221] on icon ""I had tried everything, pads, adult diapers, doubling up protection. Nothing w…" at bounding box center [382, 220] width 135 height 25
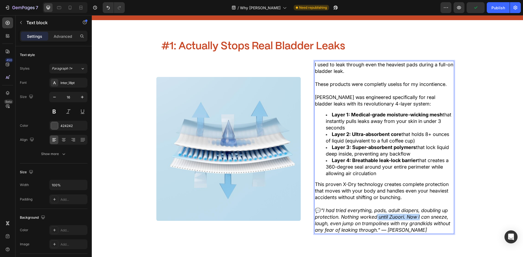
drag, startPoint x: 374, startPoint y: 217, endPoint x: 388, endPoint y: 217, distance: 14.7
click at [417, 219] on icon ""I had tried everything, pads, adult diapers, doubling up protection. Nothing w…" at bounding box center [382, 220] width 135 height 25
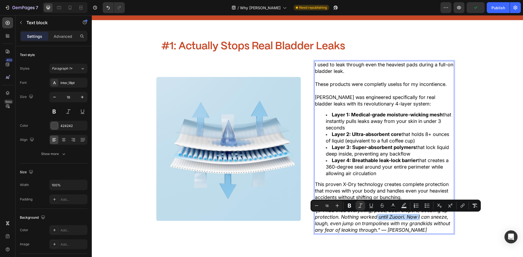
click at [388, 217] on icon ""I had tried everything, pads, adult diapers, doubling up protection. Nothing w…" at bounding box center [382, 220] width 135 height 25
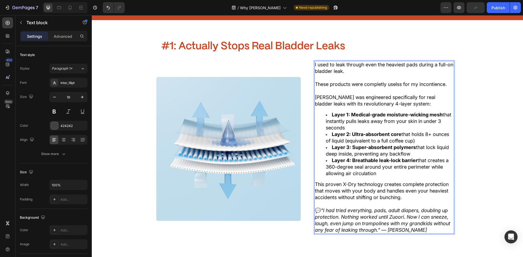
click at [371, 216] on icon ""I had tried everything, pads, adult diapers, doubling up protection. Nothing w…" at bounding box center [382, 220] width 135 height 25
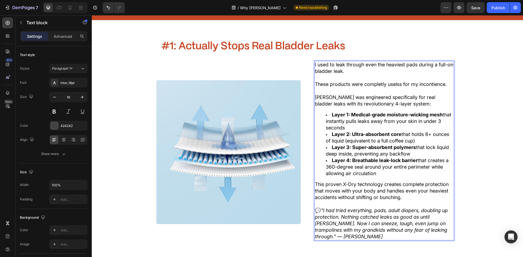
click at [423, 219] on icon ""I had tried everything, pads, adult diapers, doubling up protection. Nothing c…" at bounding box center [381, 224] width 133 height 32
drag, startPoint x: 334, startPoint y: 226, endPoint x: 352, endPoint y: 225, distance: 17.7
click at [352, 225] on icon ""I had tried everything, pads, adult diapers, doubling up protection. Nothing c…" at bounding box center [381, 224] width 133 height 32
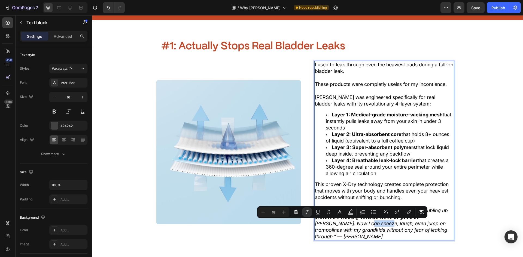
click at [352, 225] on icon ""I had tried everything, pads, adult diapers, doubling up protection. Nothing c…" at bounding box center [381, 224] width 133 height 32
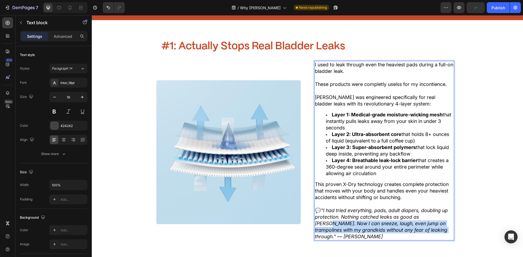
drag, startPoint x: 433, startPoint y: 217, endPoint x: 416, endPoint y: 232, distance: 22.2
click at [416, 232] on icon ""I had tried everything, pads, adult diapers, doubling up protection. Nothing c…" at bounding box center [381, 224] width 133 height 32
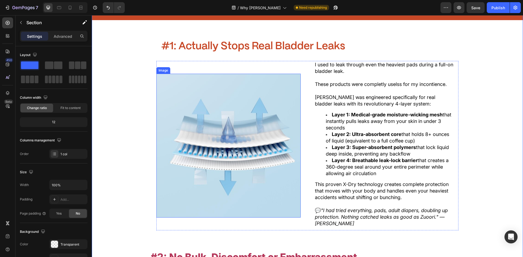
click at [351, 147] on strong "Layer 3: Super-absorbent polymers" at bounding box center [374, 148] width 84 height 6
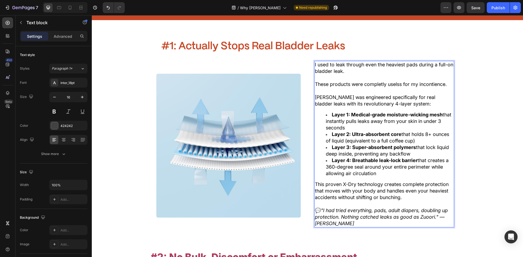
click at [355, 150] on strong "Layer 3: Super-absorbent polymers" at bounding box center [374, 148] width 84 height 6
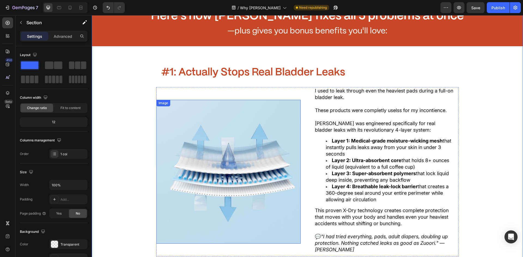
scroll to position [436, 0]
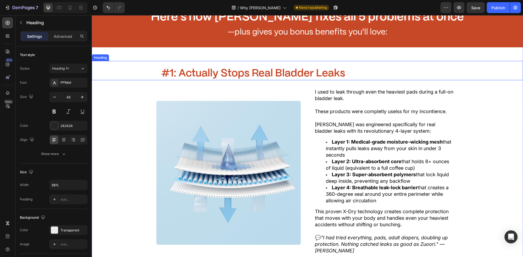
click at [244, 71] on span "#1: Actually Stops Real Bladder Leaks" at bounding box center [253, 74] width 184 height 10
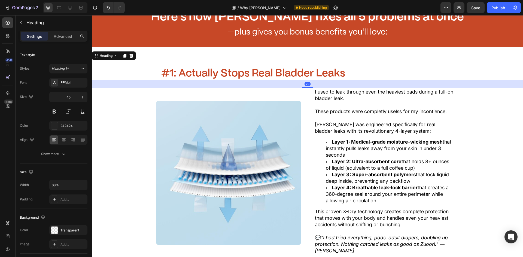
copy span "Layer 3: Super-absorbent polymers that lock liquid deep inside, preventing any …"
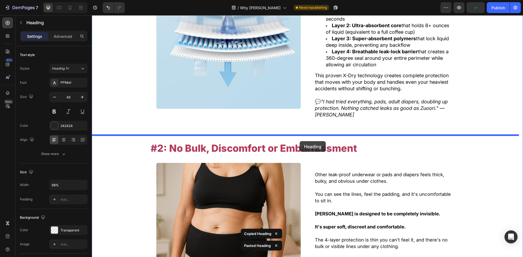
drag, startPoint x: 180, startPoint y: 105, endPoint x: 300, endPoint y: 141, distance: 124.7
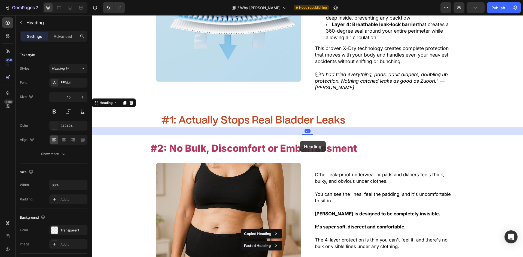
scroll to position [572, 0]
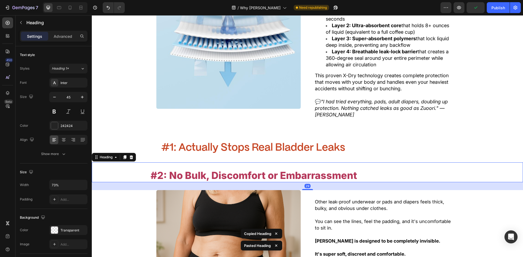
click at [275, 174] on span "#2: No Bulk, Discomfort or Embarrassment" at bounding box center [254, 176] width 206 height 12
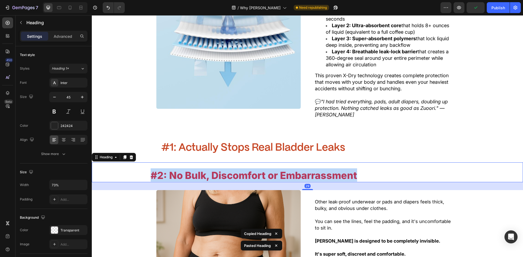
click at [275, 174] on span "#2: No Bulk, Discomfort or Embarrassment" at bounding box center [254, 176] width 206 height 12
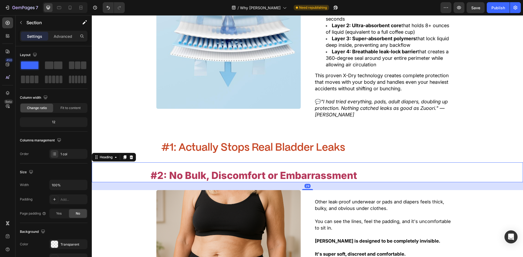
click at [263, 180] on span "#2: No Bulk, Discomfort or Embarrassment" at bounding box center [254, 176] width 206 height 12
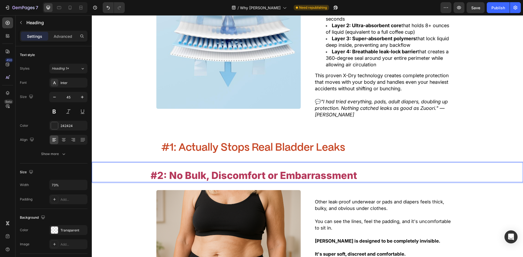
click at [263, 180] on span "#2: No Bulk, Discomfort or Embarrassment" at bounding box center [254, 176] width 206 height 12
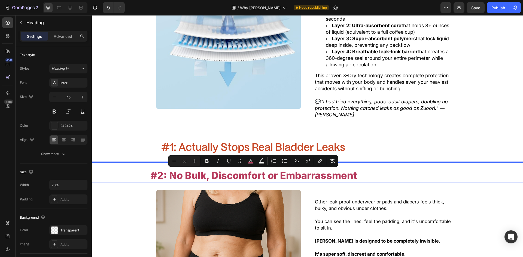
click at [258, 148] on span "#1: Actually Stops Real Bladder Leaks" at bounding box center [253, 148] width 184 height 10
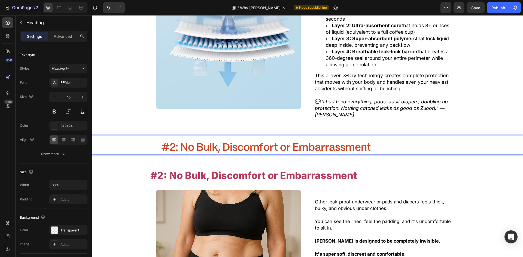
click at [253, 171] on span "#2: No Bulk, Discomfort or Embarrassment" at bounding box center [254, 176] width 206 height 12
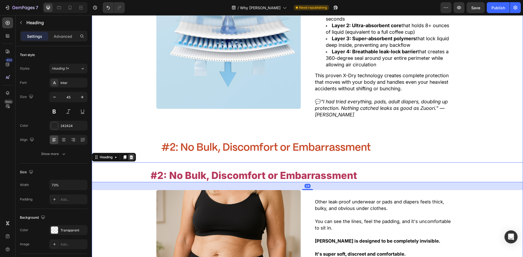
click at [132, 158] on icon at bounding box center [132, 158] width 4 height 4
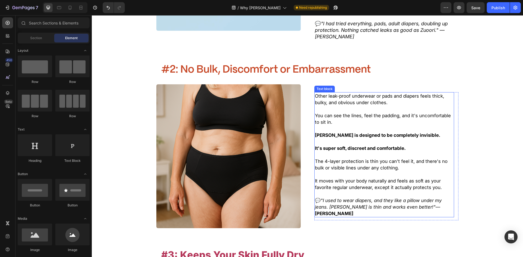
scroll to position [654, 0]
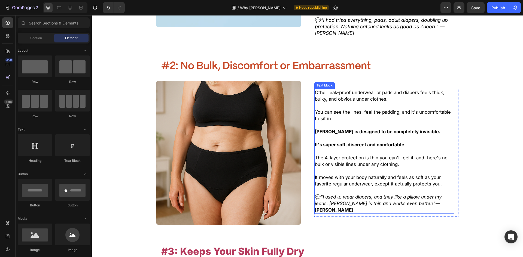
click at [340, 174] on p at bounding box center [384, 171] width 139 height 7
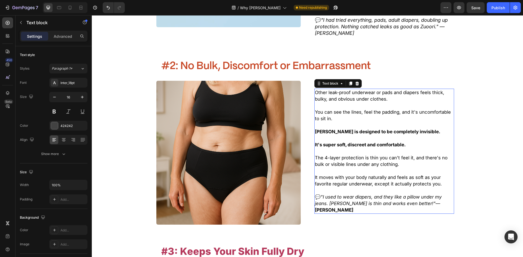
click at [379, 181] on span "It moves with your body naturally and feels as soft as your favorite regular un…" at bounding box center [378, 181] width 127 height 12
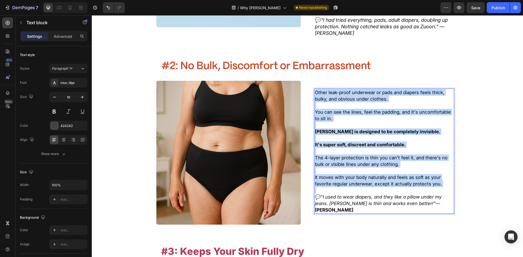
drag, startPoint x: 439, startPoint y: 190, endPoint x: 298, endPoint y: 85, distance: 175.7
click at [298, 85] on div "Other leak-proof underwear or pads and diapers feels thick, bulky, and obvious …" at bounding box center [307, 153] width 302 height 144
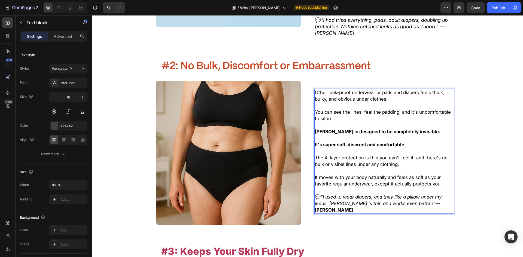
scroll to position [657, 0]
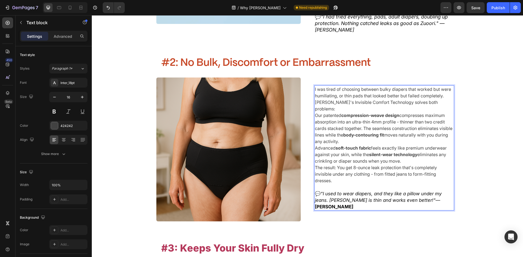
click at [446, 99] on p "I was tired of choosing between bulky diapers that worked but were humiliating,…" at bounding box center [384, 92] width 139 height 13
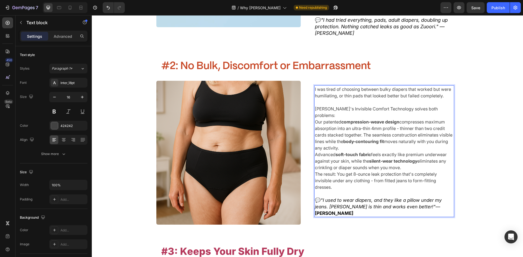
click at [441, 112] on p "[PERSON_NAME]'s Invisible Comfort Technology solves both problems:" at bounding box center [384, 112] width 139 height 13
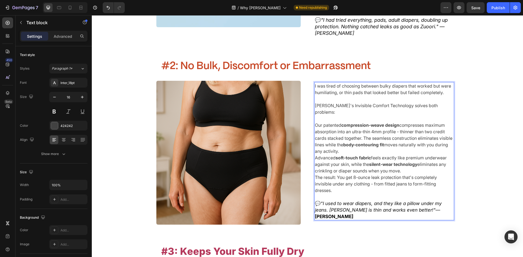
scroll to position [651, 0]
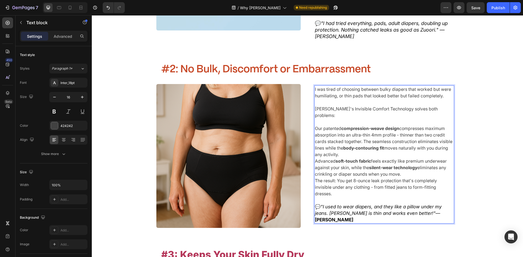
click at [444, 137] on p "Our patented compression-weave design compresses maximum absorption into an ult…" at bounding box center [384, 141] width 139 height 33
click at [361, 155] on p "cards stacked together. The seamless construction eliminates visible lines whil…" at bounding box center [384, 148] width 139 height 20
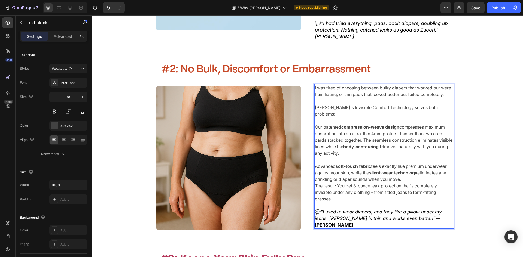
click at [413, 177] on p "Advanced soft-touch fabric feels exactly like premium underwear against your sk…" at bounding box center [384, 173] width 139 height 20
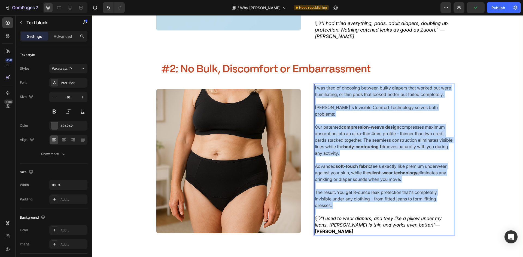
drag, startPoint x: 312, startPoint y: 147, endPoint x: 274, endPoint y: 83, distance: 74.7
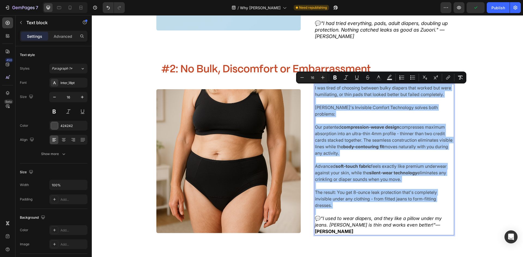
click at [329, 80] on div "Minus 16 Plus Bold Italic Underline Strikethrough color Text Background Color N…" at bounding box center [381, 78] width 168 height 10
click at [324, 78] on icon "Editor contextual toolbar" at bounding box center [322, 77] width 5 height 5
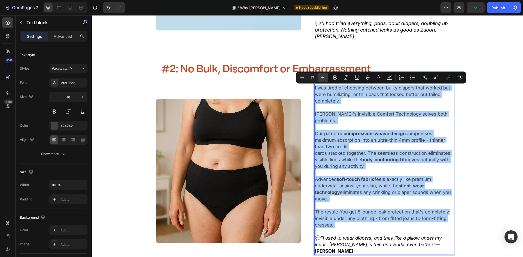
click at [324, 78] on icon "Editor contextual toolbar" at bounding box center [322, 77] width 5 height 5
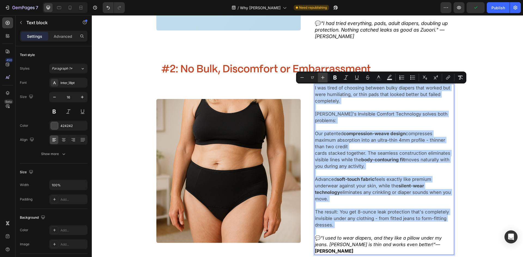
type input "18"
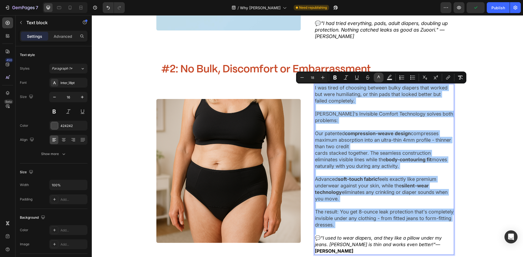
click at [380, 79] on icon "Editor contextual toolbar" at bounding box center [378, 77] width 5 height 5
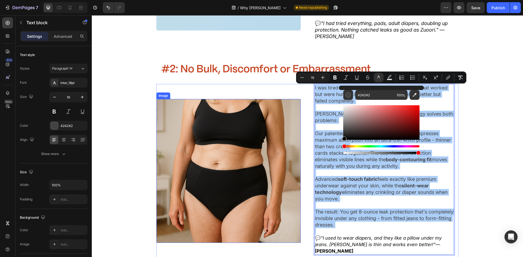
drag, startPoint x: 369, startPoint y: 123, endPoint x: 198, endPoint y: 269, distance: 224.3
click at [198, 0] on html "7 Version history / Why Choose Zuoori Need republishing Preview Save Publish 45…" at bounding box center [261, 0] width 523 height 0
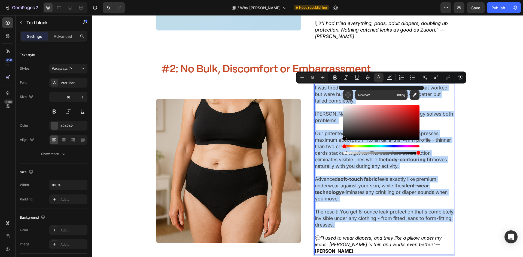
type input "000000"
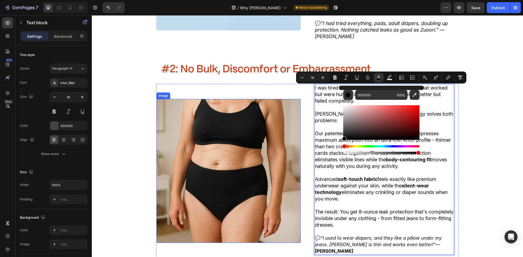
click at [189, 165] on img at bounding box center [228, 171] width 144 height 144
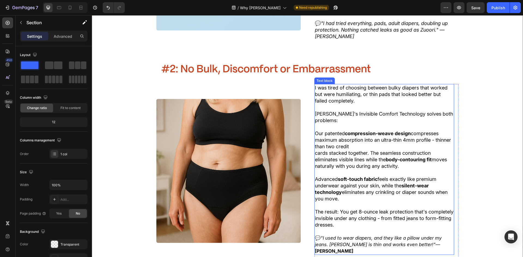
click at [350, 101] on span "I was tired of choosing between bulky diapers that worked but were humiliating,…" at bounding box center [381, 94] width 133 height 19
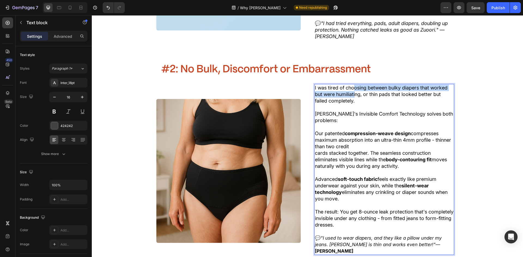
drag, startPoint x: 373, startPoint y: 90, endPoint x: 370, endPoint y: 96, distance: 6.1
click at [354, 95] on span "I was tired of choosing between bulky diapers that worked but were humiliating,…" at bounding box center [381, 94] width 133 height 19
click at [370, 96] on span "I was tired of choosing between bulky diapers that worked but were humiliating,…" at bounding box center [381, 94] width 133 height 19
click at [368, 103] on p "I was tired of choosing between bulky diapers that worked but were humiliating,…" at bounding box center [384, 95] width 139 height 20
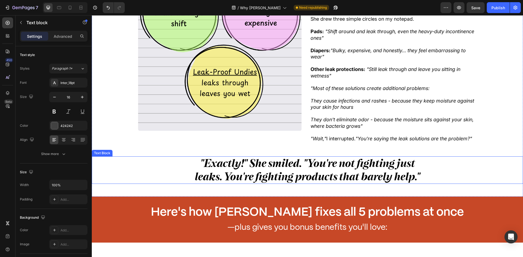
scroll to position [133, 0]
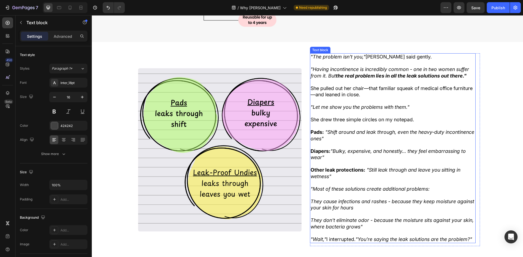
click at [404, 80] on p at bounding box center [393, 82] width 164 height 6
click at [394, 76] on strong "the real problem lies in all the leak solutions out there."" at bounding box center [401, 76] width 131 height 6
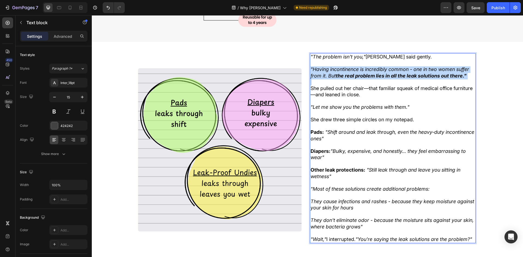
click at [394, 76] on strong "the real problem lies in all the leak solutions out there."" at bounding box center [401, 76] width 131 height 6
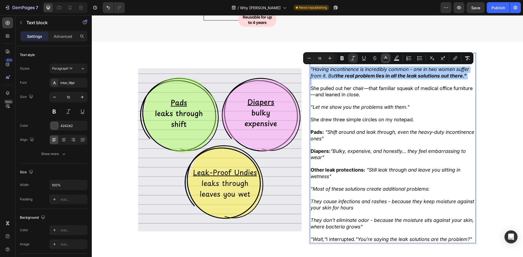
click at [387, 60] on rect "Editor contextual toolbar" at bounding box center [385, 60] width 5 height 1
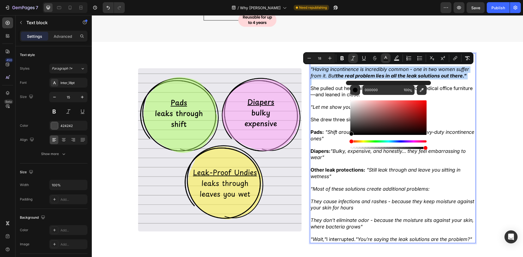
click at [253, 64] on div "Image" at bounding box center [220, 149] width 170 height 193
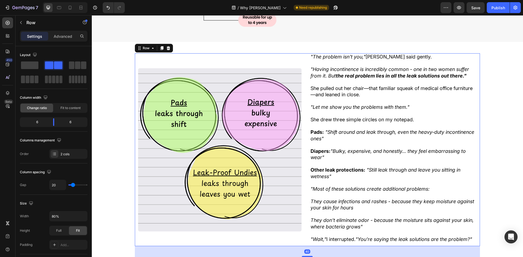
click at [322, 78] on icon ""Having incontinence is incredibly common - one in two women suffer from it. Bu…" at bounding box center [390, 72] width 159 height 12
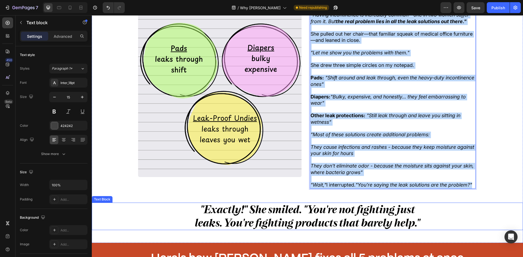
drag, startPoint x: 317, startPoint y: 62, endPoint x: 382, endPoint y: 160, distance: 117.7
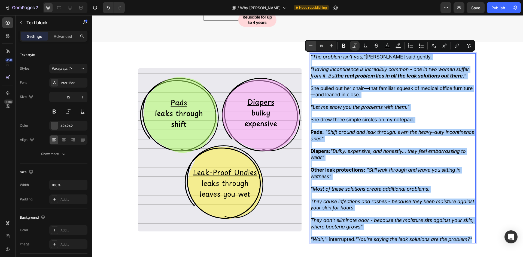
click at [311, 47] on icon "Editor contextual toolbar" at bounding box center [310, 45] width 5 height 5
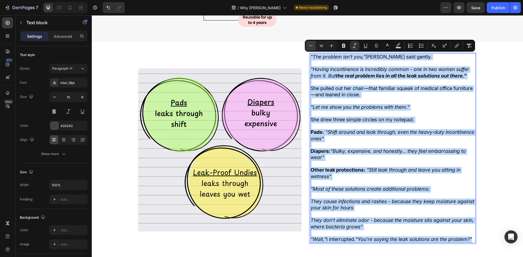
type input "17"
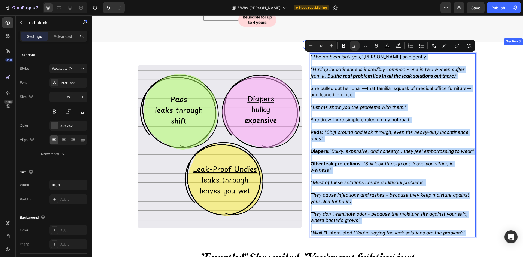
click at [233, 52] on div ""The problem isn't you," [PERSON_NAME] said gently. "Having incontinence is inc…" at bounding box center [307, 168] width 431 height 247
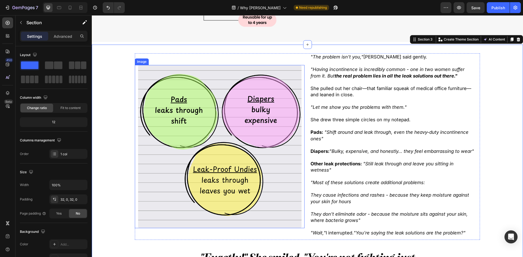
click at [138, 80] on img at bounding box center [219, 146] width 163 height 163
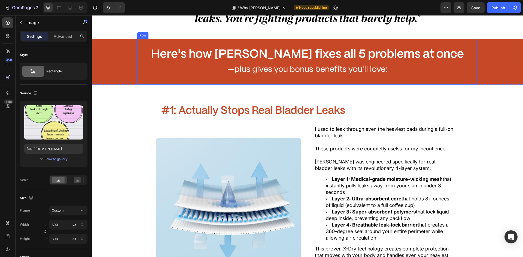
scroll to position [406, 0]
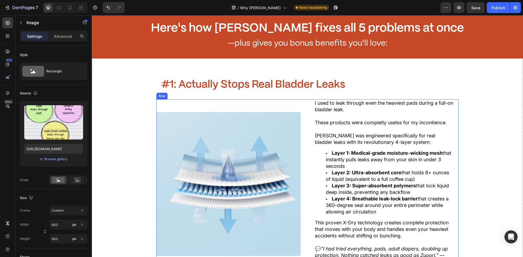
click at [337, 156] on strong "Layer 1: Medical-grade moisture-wicking mesh" at bounding box center [387, 153] width 111 height 6
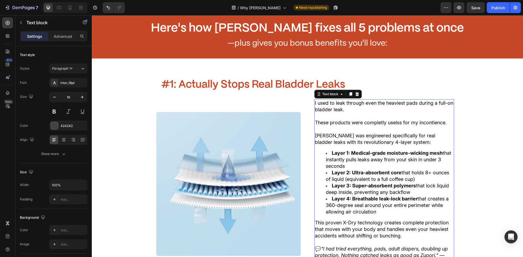
click at [330, 133] on span "[PERSON_NAME] was engineered specifically for real bladder leaks with its revol…" at bounding box center [375, 139] width 120 height 12
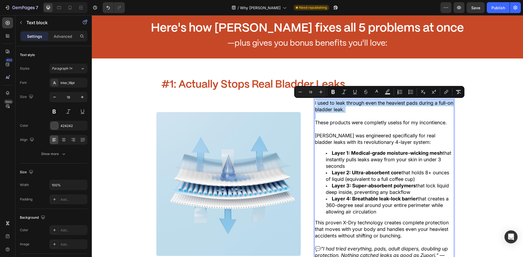
drag, startPoint x: 314, startPoint y: 104, endPoint x: 357, endPoint y: 118, distance: 45.7
click at [357, 118] on div "I used to leak through even the heaviest pads during a full-on bladder leak. Th…" at bounding box center [384, 182] width 140 height 167
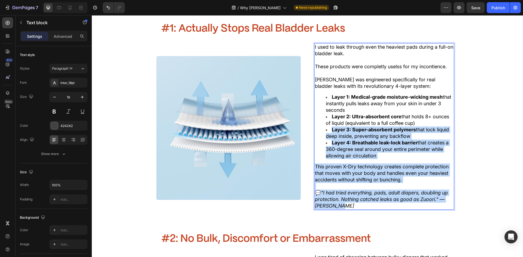
scroll to position [460, 0]
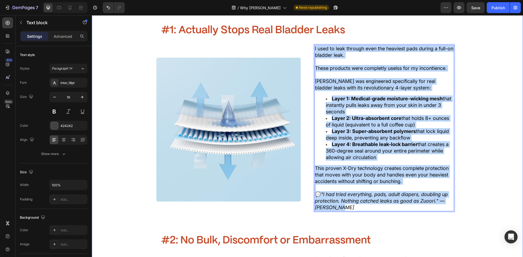
drag, startPoint x: 352, startPoint y: 181, endPoint x: 290, endPoint y: 44, distance: 149.8
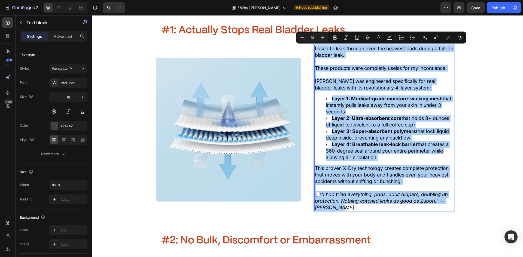
click at [303, 41] on button "Minus" at bounding box center [302, 38] width 10 height 10
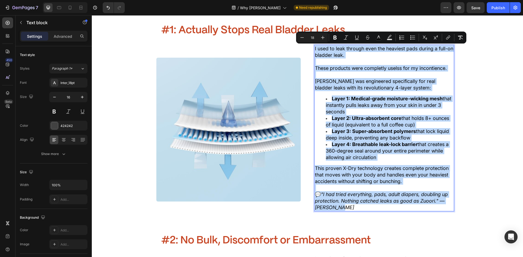
type input "17"
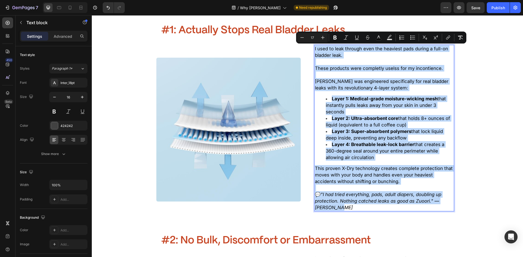
click at [271, 74] on img at bounding box center [228, 130] width 144 height 144
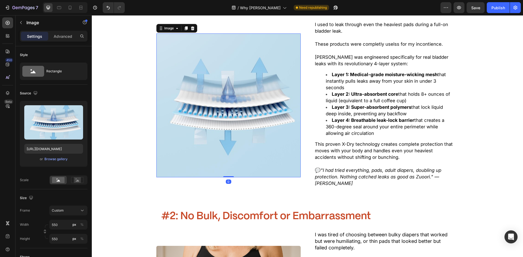
scroll to position [596, 0]
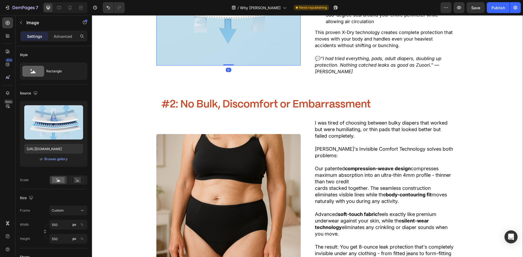
click at [345, 147] on span "[PERSON_NAME]'s Invisible Comfort Technology solves both problems:" at bounding box center [384, 152] width 138 height 12
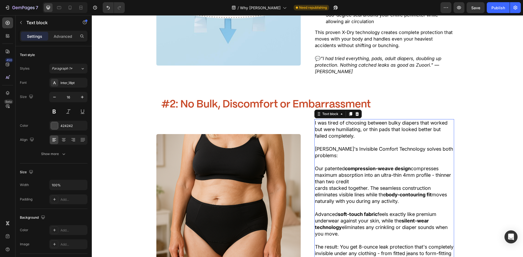
click at [328, 134] on span "I was tired of choosing between bulky diapers that worked but were humiliating,…" at bounding box center [381, 129] width 133 height 19
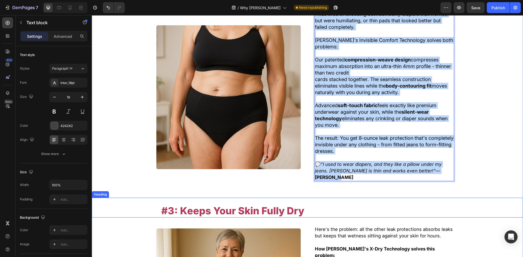
drag, startPoint x: 318, startPoint y: 124, endPoint x: 467, endPoint y: 192, distance: 164.3
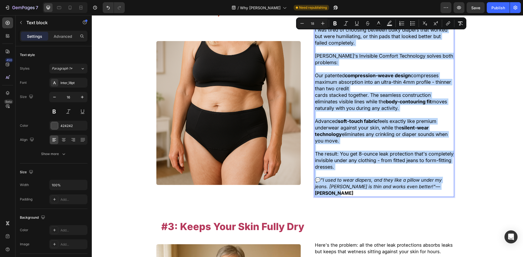
scroll to position [678, 0]
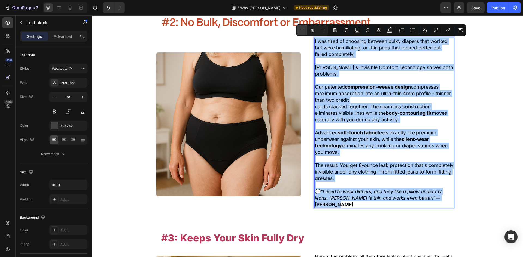
click at [302, 31] on icon "Editor contextual toolbar" at bounding box center [301, 30] width 5 height 5
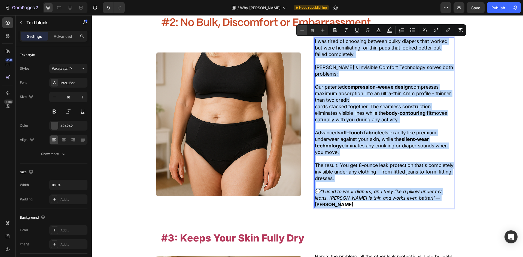
type input "17"
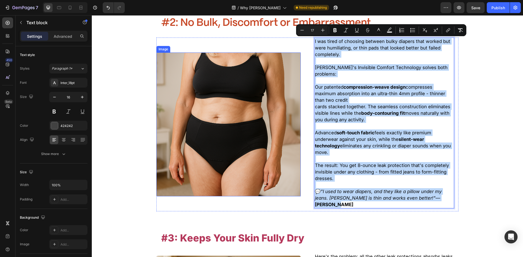
click at [285, 86] on img at bounding box center [228, 125] width 144 height 144
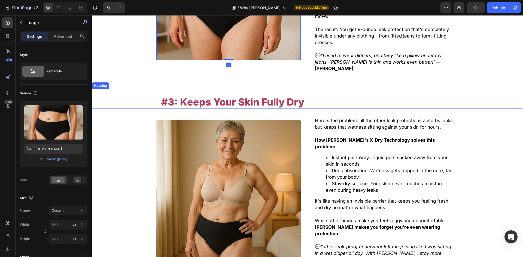
click at [324, 130] on p at bounding box center [384, 133] width 139 height 7
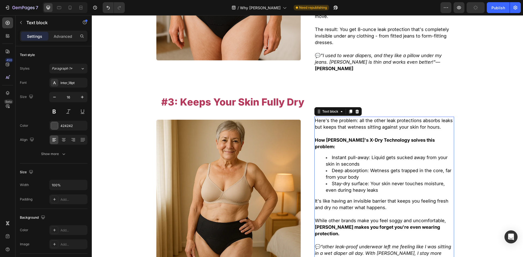
click at [323, 118] on span "Here's the problem: all the other leak protections absorbs leaks but keeps that…" at bounding box center [384, 124] width 138 height 12
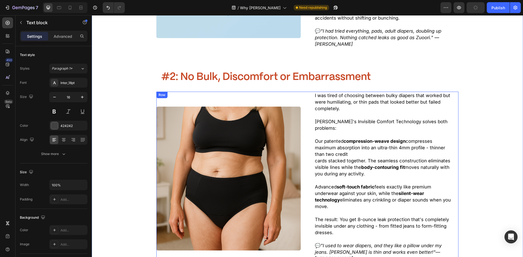
scroll to position [624, 0]
click at [337, 147] on span "Our patented compression-weave design compresses maximum absorption into an ult…" at bounding box center [380, 148] width 130 height 19
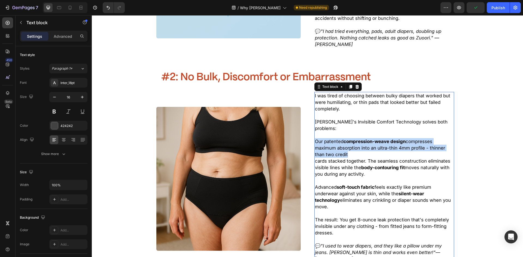
click at [337, 147] on span "Our patented compression-weave design compresses maximum absorption into an ult…" at bounding box center [380, 148] width 130 height 19
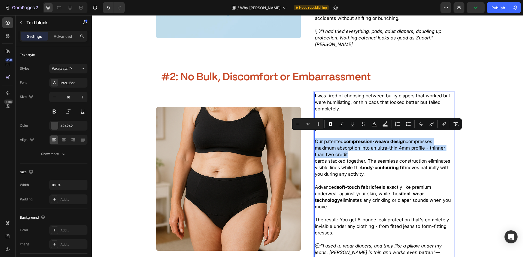
click at [360, 150] on p "Our patented compression-weave design compresses maximum absorption into an ult…" at bounding box center [384, 148] width 139 height 20
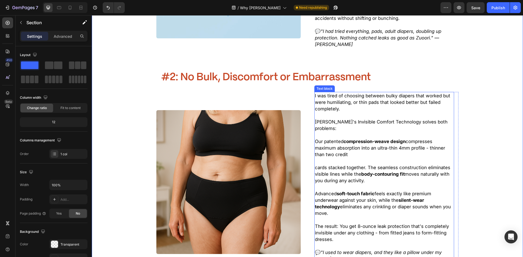
click at [394, 150] on p "Our patented compression-weave design compresses maximum absorption into an ult…" at bounding box center [384, 148] width 139 height 20
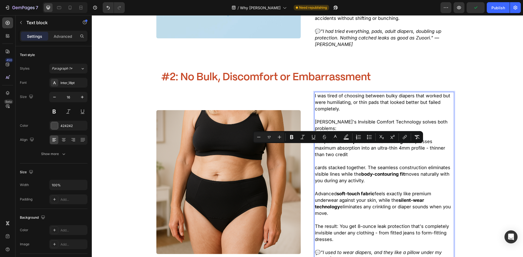
drag, startPoint x: 373, startPoint y: 148, endPoint x: 332, endPoint y: 149, distance: 41.7
click at [332, 149] on p "Our patented compression-weave design compresses maximum absorption into an ult…" at bounding box center [384, 148] width 139 height 20
click at [331, 158] on p "Rich Text Editor. Editing area: main" at bounding box center [384, 161] width 139 height 7
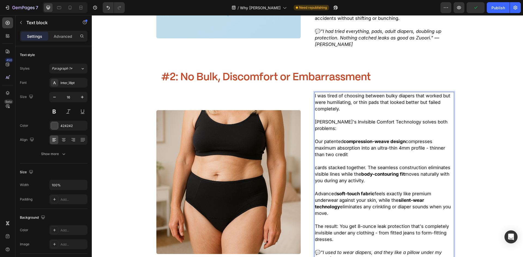
click at [346, 149] on p "Our patented compression-weave design compresses maximum absorption into an ult…" at bounding box center [384, 148] width 139 height 20
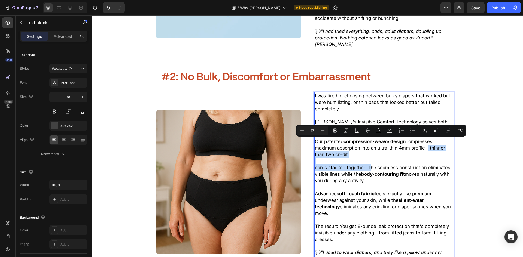
drag, startPoint x: 423, startPoint y: 142, endPoint x: 367, endPoint y: 163, distance: 60.4
click at [367, 163] on div "I was tired of choosing between bulky diapers that worked but were humiliating,…" at bounding box center [384, 181] width 140 height 178
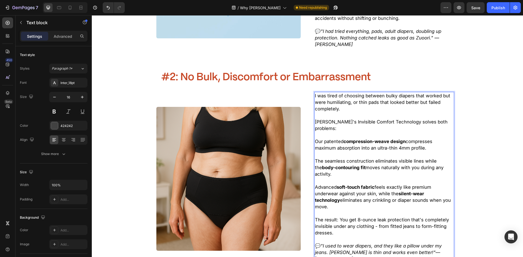
click at [351, 159] on span "The seamless construction eliminates visible lines while the body-contouring fi…" at bounding box center [379, 168] width 129 height 19
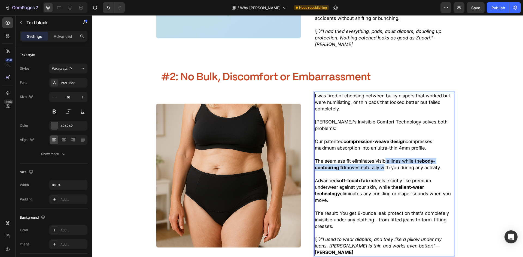
drag, startPoint x: 388, startPoint y: 156, endPoint x: 379, endPoint y: 161, distance: 10.1
click at [379, 161] on span "The seamless fit eliminates visible lines while the body-contouring fit moves n…" at bounding box center [378, 165] width 126 height 12
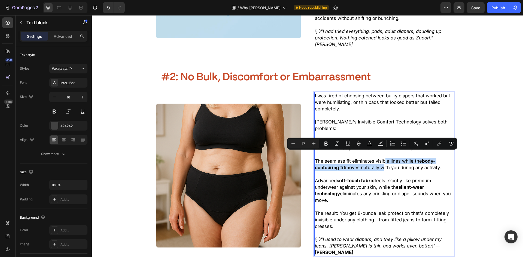
click at [381, 161] on span "The seamless fit eliminates visible lines while the body-contouring fit moves n…" at bounding box center [378, 165] width 126 height 12
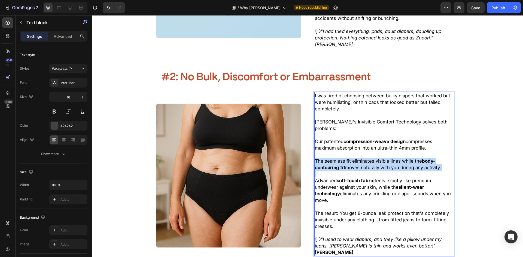
click at [381, 161] on span "The seamless fit eliminates visible lines while the body-contouring fit moves n…" at bounding box center [378, 165] width 126 height 12
click at [389, 162] on span "The seamless fit eliminates visible lines while the body-contouring fit moves n…" at bounding box center [378, 165] width 126 height 12
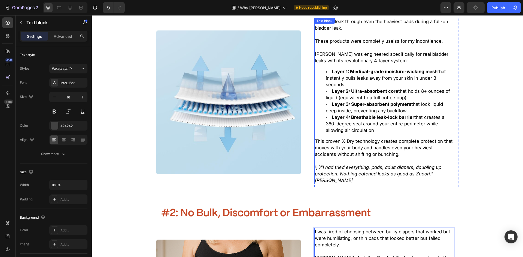
click at [345, 136] on div "I used to leak through even the heaviest pads during a full-on bladder leak. Th…" at bounding box center [384, 101] width 140 height 167
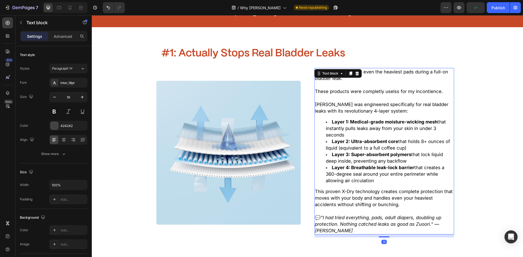
scroll to position [433, 0]
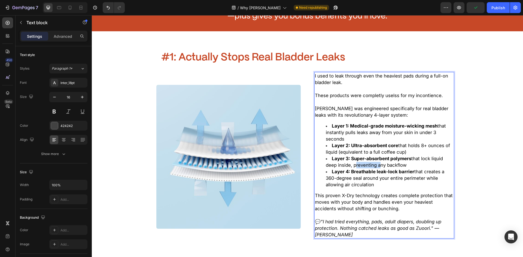
click at [359, 166] on span "Layer 3: Super-absorbent polymers that lock liquid deep inside, preventing any …" at bounding box center [384, 162] width 117 height 12
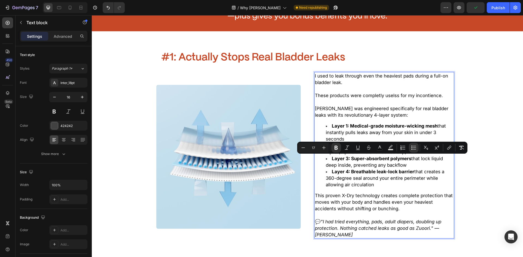
click at [370, 171] on strong "Layer 4: Breathable leak-lock barrier" at bounding box center [373, 171] width 83 height 5
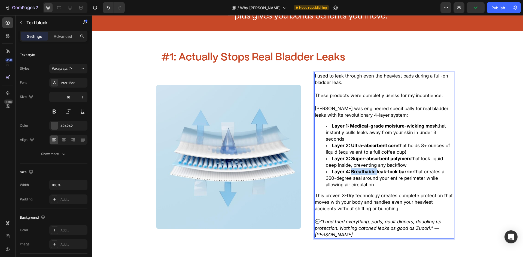
click at [370, 171] on strong "Layer 4: Breathable leak-lock barrier" at bounding box center [373, 171] width 83 height 5
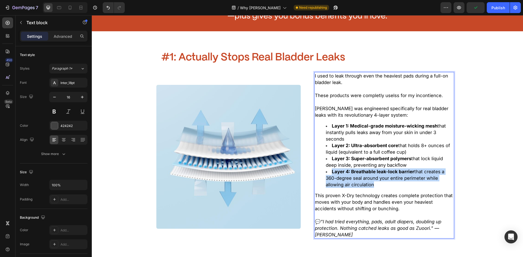
click at [370, 171] on strong "Layer 4: Breathable leak-lock barrier" at bounding box center [373, 171] width 83 height 5
click at [376, 175] on li "Layer 4: Breathable leak-lock barrier that creates a 360-degree seal around you…" at bounding box center [390, 179] width 128 height 20
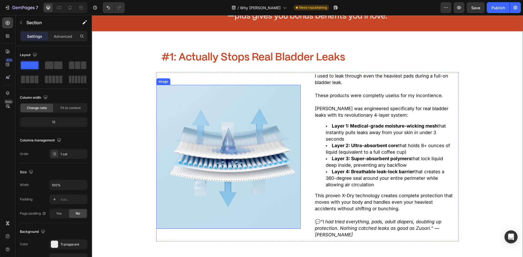
click at [284, 110] on img at bounding box center [228, 157] width 144 height 144
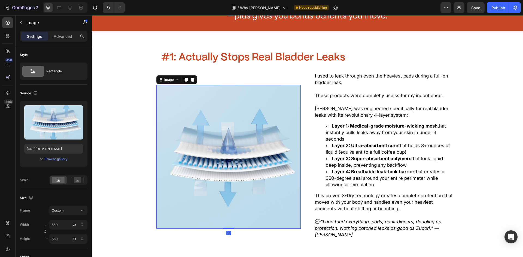
click at [364, 181] on span "Layer 4: Breathable leak-lock barrier that creates a 360-degree seal around you…" at bounding box center [385, 178] width 118 height 19
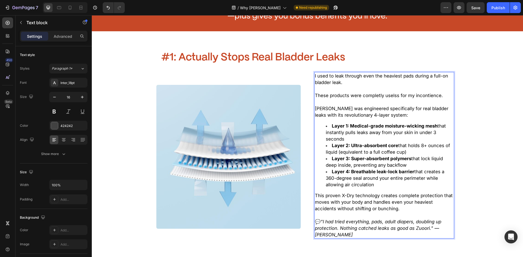
click at [355, 224] on icon ""I had tried everything, pads, adult diapers, doubling up protection. Nothing c…" at bounding box center [378, 228] width 126 height 19
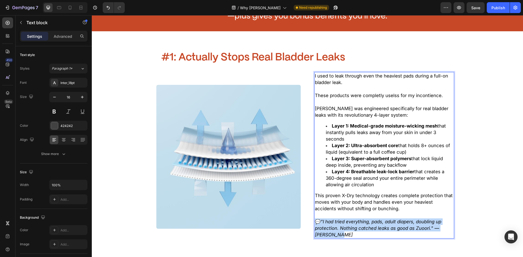
click at [355, 224] on icon ""I had tried everything, pads, adult diapers, doubling up protection. Nothing c…" at bounding box center [378, 228] width 126 height 19
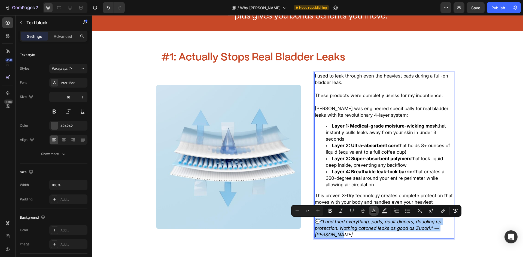
click at [375, 210] on icon "Editor contextual toolbar" at bounding box center [373, 210] width 5 height 5
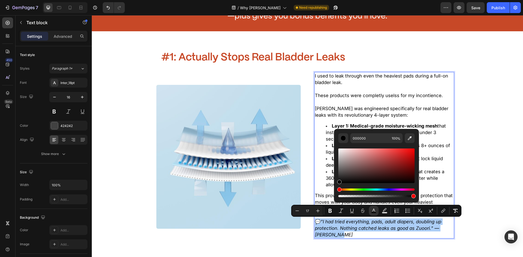
drag, startPoint x: 361, startPoint y: 165, endPoint x: 239, endPoint y: 270, distance: 161.1
click at [239, 0] on html "7 Version history / Why Choose Zuoori Need republishing Preview Save Publish 45…" at bounding box center [261, 0] width 523 height 0
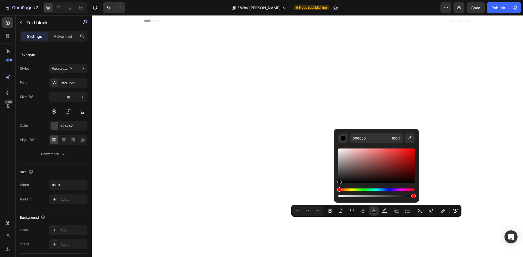
scroll to position [433, 0]
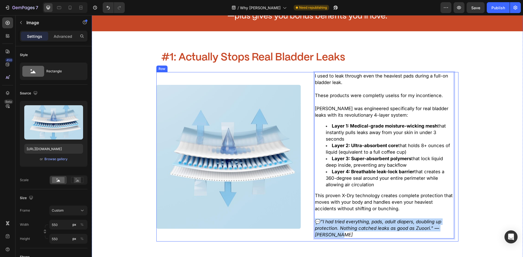
click at [166, 217] on img at bounding box center [228, 157] width 144 height 144
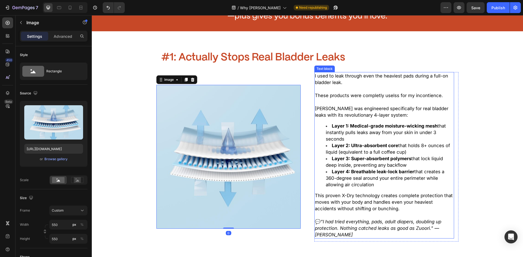
click at [365, 202] on span "This proven X-Dry technology creates complete protection that moves with your b…" at bounding box center [384, 202] width 138 height 19
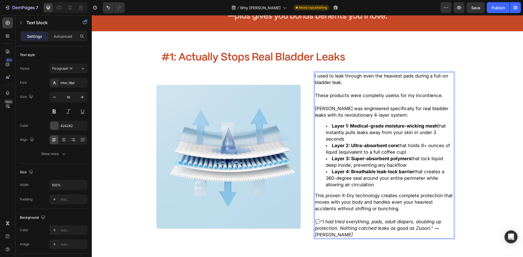
click at [365, 202] on span "This proven X-Dry technology creates complete protection that moves with your b…" at bounding box center [384, 202] width 138 height 19
click at [351, 225] on p "💬 "I had tried everything, pads, adult diapers, doubling up protection. Nothing…" at bounding box center [384, 229] width 139 height 20
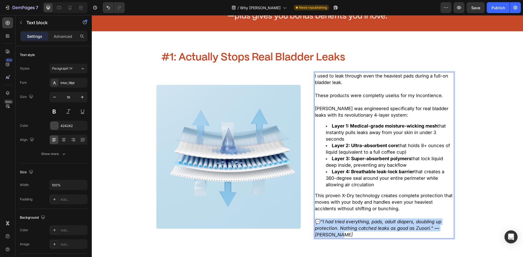
click at [351, 225] on p "💬 "I had tried everything, pads, adult diapers, doubling up protection. Nothing…" at bounding box center [384, 229] width 139 height 20
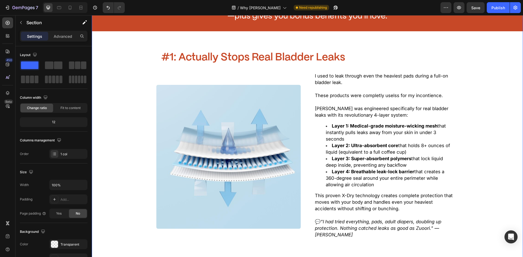
drag, startPoint x: 124, startPoint y: 181, endPoint x: 127, endPoint y: 182, distance: 3.6
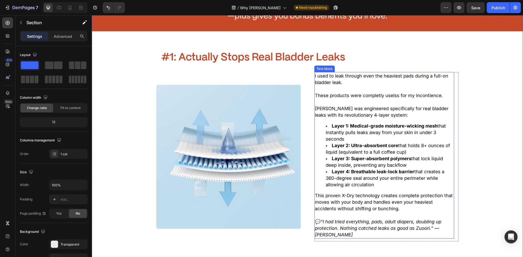
click at [387, 100] on p "Rich Text Editor. Editing area: main" at bounding box center [384, 102] width 139 height 7
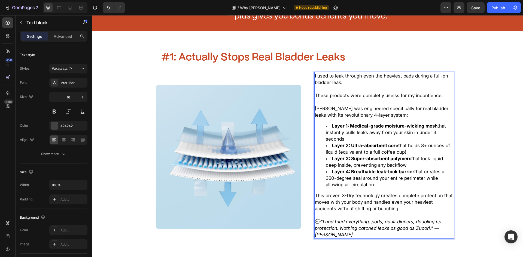
click at [317, 95] on span "These products were completly uselss for my incontience." at bounding box center [379, 95] width 128 height 5
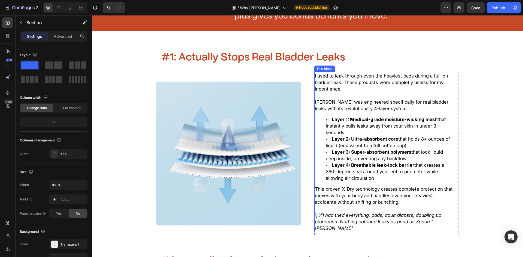
click at [356, 86] on p "I used to leak through even the heaviest pads during a full-on bladder leak. Th…" at bounding box center [384, 83] width 139 height 20
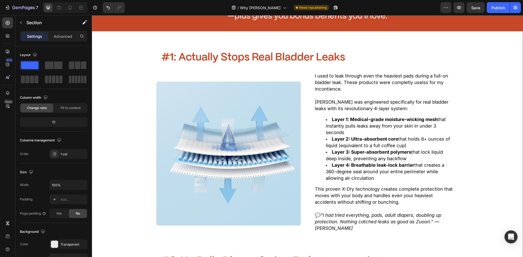
click at [364, 100] on span "[PERSON_NAME] was engineered specifically for real bladder leaks with its revol…" at bounding box center [381, 105] width 133 height 12
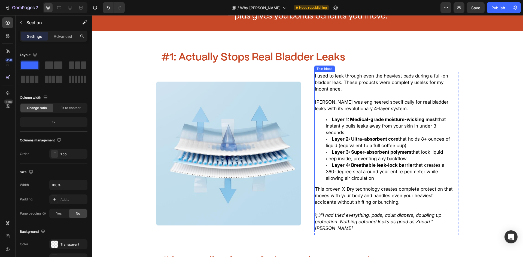
click at [426, 138] on span "Layer 2: Ultra-absorbent core that holds 8+ ounces of liquid (equivalent to a f…" at bounding box center [388, 142] width 124 height 12
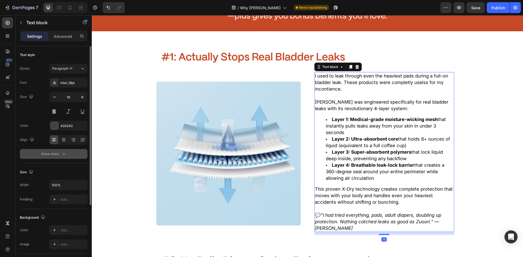
click at [65, 154] on icon "button" at bounding box center [63, 153] width 5 height 5
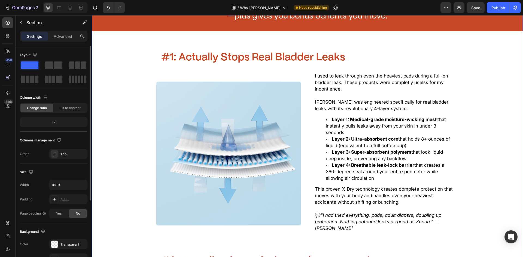
click at [230, 51] on h2 "#1: Actually Stops Real Bladder Leaks" at bounding box center [307, 57] width 293 height 14
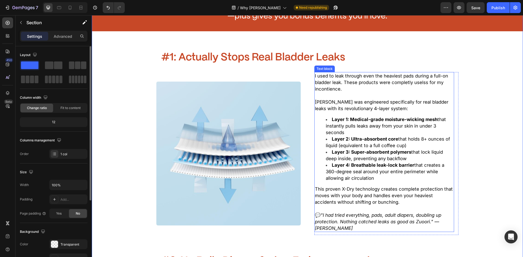
click at [334, 175] on li "Layer 4: Breathable leak-lock barrier that creates a 360-degree seal around you…" at bounding box center [390, 172] width 128 height 20
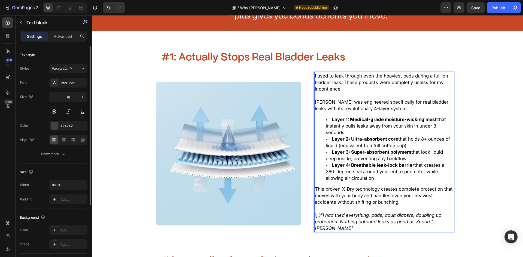
click at [336, 193] on p "This proven X-Dry technology creates complete protection that moves with your b…" at bounding box center [384, 196] width 139 height 20
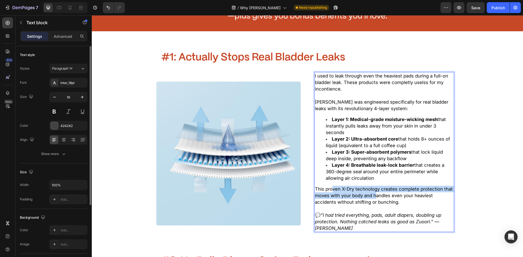
drag, startPoint x: 341, startPoint y: 189, endPoint x: 372, endPoint y: 199, distance: 33.2
click at [372, 199] on p "This proven X-Dry technology creates complete protection that moves with your b…" at bounding box center [384, 196] width 139 height 20
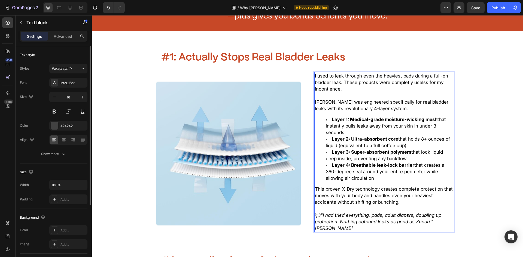
click at [380, 200] on span "This proven X-Dry technology creates complete protection that moves with your b…" at bounding box center [384, 196] width 138 height 19
drag, startPoint x: 396, startPoint y: 202, endPoint x: 366, endPoint y: 203, distance: 29.4
click at [379, 200] on span "This proven X-Dry technology creates complete protection that moves with your b…" at bounding box center [384, 196] width 138 height 19
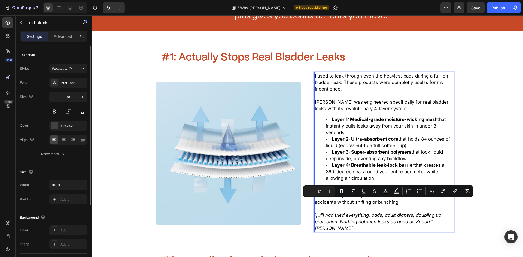
click at [366, 203] on span "This proven X-Dry technology creates complete protection that moves with your b…" at bounding box center [384, 196] width 138 height 19
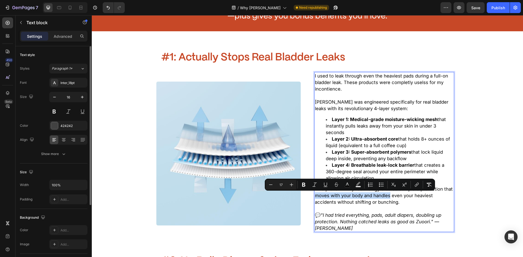
drag, startPoint x: 313, startPoint y: 197, endPoint x: 387, endPoint y: 197, distance: 74.6
click at [387, 197] on span "This proven X-Dry technology creates complete protection that moves with your b…" at bounding box center [384, 196] width 138 height 19
click at [363, 198] on span "This proven X-Dry technology creates complete protection that moves with your b…" at bounding box center [384, 196] width 138 height 19
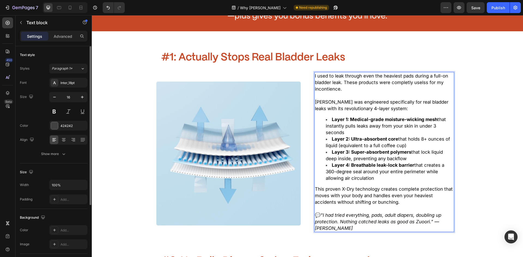
click at [380, 197] on span "This proven X-Dry technology creates complete protection that moves with your b…" at bounding box center [384, 196] width 138 height 19
drag, startPoint x: 360, startPoint y: 196, endPoint x: 310, endPoint y: 196, distance: 50.4
click at [310, 196] on div "I used to leak through even the heaviest pads during a full-on bladder leak. Th…" at bounding box center [307, 153] width 302 height 163
click at [409, 196] on span "This proven X-Dry technology creates complete protection that keeps you comfort…" at bounding box center [384, 196] width 138 height 19
click at [424, 199] on span "This proven X-Dry technology creates complete protection that keeps you comfort…" at bounding box center [384, 196] width 138 height 19
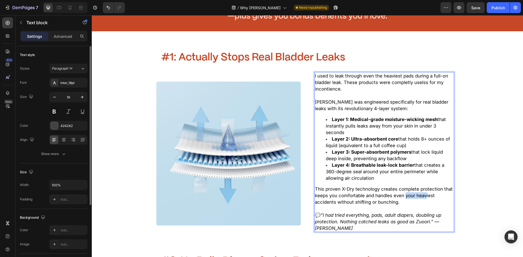
click at [404, 198] on span "This proven X-Dry technology creates complete protection that keeps you comfort…" at bounding box center [384, 196] width 138 height 19
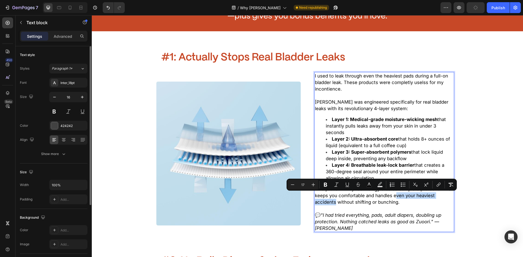
drag, startPoint x: 392, startPoint y: 196, endPoint x: 334, endPoint y: 205, distance: 59.0
click at [334, 205] on span "This proven X-Dry technology creates complete protection that keeps you comfort…" at bounding box center [384, 196] width 138 height 19
click at [373, 201] on span "This proven X-Dry technology creates complete protection that keeps you comfort…" at bounding box center [384, 196] width 138 height 19
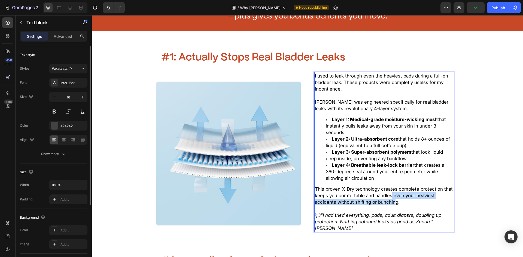
drag, startPoint x: 393, startPoint y: 202, endPoint x: 390, endPoint y: 196, distance: 7.1
click at [390, 196] on span "This proven X-Dry technology creates complete protection that keeps you comfort…" at bounding box center [384, 196] width 138 height 19
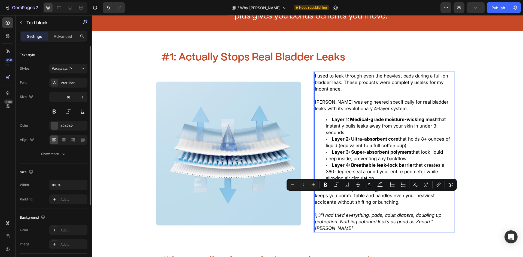
click at [394, 201] on span "This proven X-Dry technology creates complete protection that keeps you comfort…" at bounding box center [384, 196] width 138 height 19
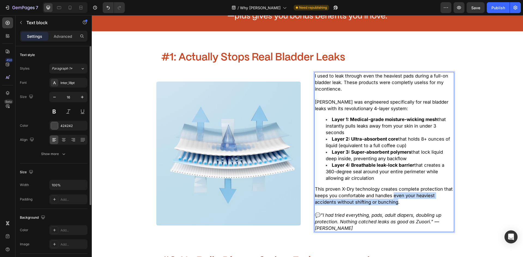
click at [391, 196] on span "This proven X-Dry technology creates complete protection that keeps you comfort…" at bounding box center [384, 196] width 138 height 19
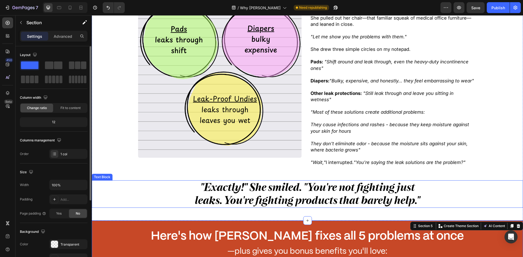
scroll to position [188, 0]
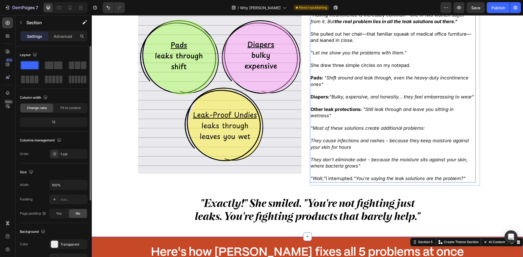
click at [370, 170] on p at bounding box center [393, 173] width 164 height 6
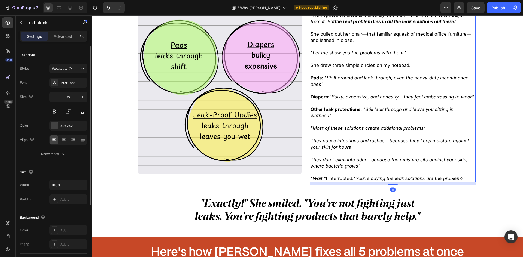
click at [378, 176] on icon ""You're saying the leak solutions are the problem?"" at bounding box center [410, 178] width 112 height 5
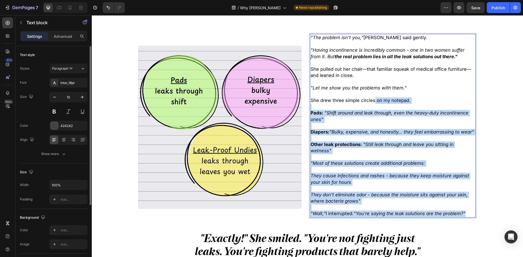
scroll to position [133, 0]
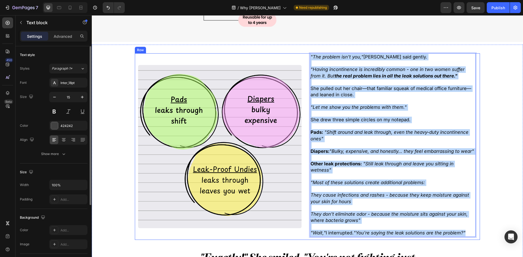
drag, startPoint x: 461, startPoint y: 170, endPoint x: 103, endPoint y: 81, distance: 369.6
click at [303, 58] on div ""The problem isn't you," [PERSON_NAME] said gently. "Having incontinence is inc…" at bounding box center [307, 146] width 345 height 187
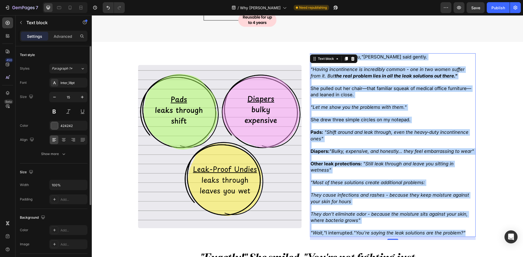
click at [349, 165] on strong "Other leak protections:" at bounding box center [336, 163] width 51 height 5
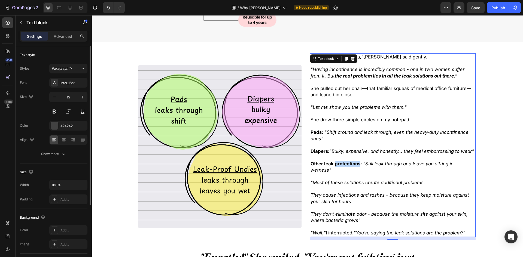
click at [349, 165] on strong "Other leak protections:" at bounding box center [336, 163] width 51 height 5
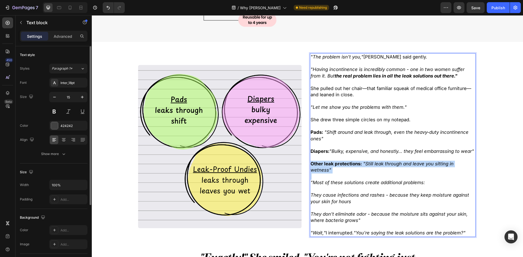
click at [349, 165] on strong "Other leak protections:" at bounding box center [336, 163] width 51 height 5
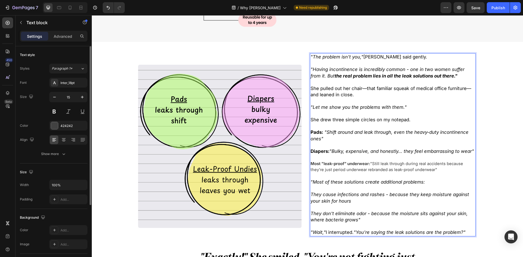
click at [357, 159] on p "Rich Text Editor. Editing area: main" at bounding box center [393, 158] width 164 height 6
click at [353, 155] on div ""The problem isn't you," Dr. Rodriguez said gently. "Having incontinence is inc…" at bounding box center [392, 144] width 165 height 183
click at [353, 155] on p "Diapers: "Bulky, expensive, and honestly... they feel embarrassing to wear"" at bounding box center [393, 151] width 164 height 7
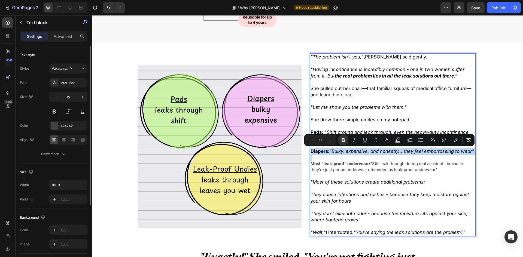
type input "15"
click at [357, 169] on p "Most "leak-proof" underwear: "Still leak through during real accidents because …" at bounding box center [393, 167] width 164 height 12
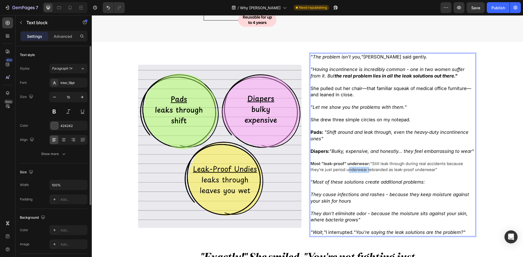
click at [357, 169] on p "Most "leak-proof" underwear: "Still leak through during real accidents because …" at bounding box center [393, 167] width 164 height 12
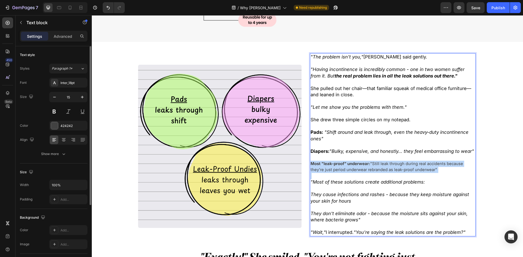
click at [357, 169] on p "Most "leak-proof" underwear: "Still leak through during real accidents because …" at bounding box center [393, 167] width 164 height 12
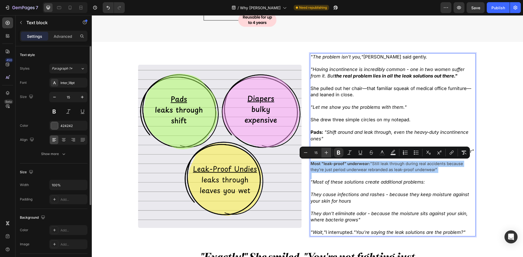
click at [325, 157] on button "Plus" at bounding box center [326, 153] width 10 height 10
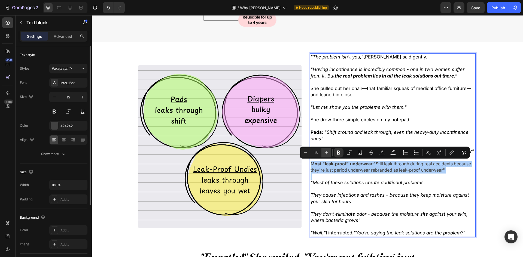
click at [325, 157] on button "Plus" at bounding box center [326, 153] width 10 height 10
type input "17"
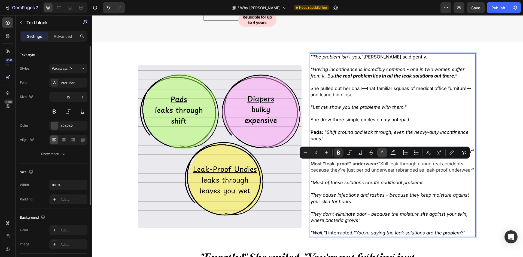
click at [385, 149] on button "color" at bounding box center [382, 153] width 10 height 10
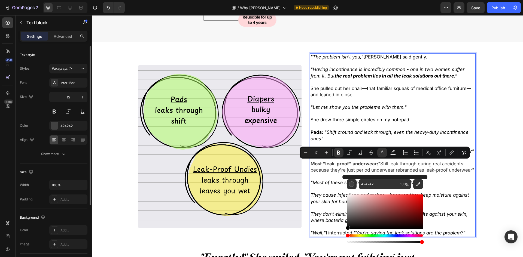
drag, startPoint x: 361, startPoint y: 208, endPoint x: 247, endPoint y: 266, distance: 127.5
click at [247, 0] on html "7 Version history / Why Choose Zuoori Need republishing Preview Save Publish 45…" at bounding box center [261, 0] width 523 height 0
type input "000000"
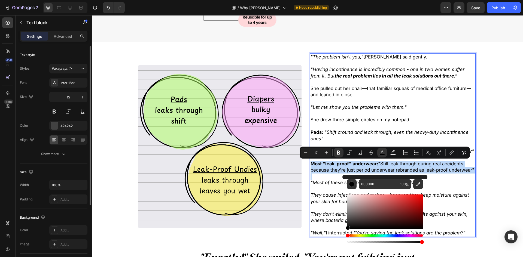
click at [340, 162] on strong "Most "leak-proof" underwear:" at bounding box center [345, 163] width 68 height 5
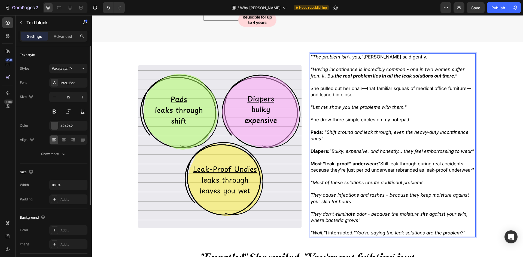
drag, startPoint x: 348, startPoint y: 168, endPoint x: 375, endPoint y: 164, distance: 27.3
click at [349, 168] on span "Most "leak-proof" underwear: "Still leak through during real accidents because …" at bounding box center [393, 167] width 164 height 12
drag, startPoint x: 411, startPoint y: 165, endPoint x: 475, endPoint y: 171, distance: 64.6
click at [475, 171] on div ""The problem isn't you," Dr. Rodriguez said gently. "Having incontinence is inc…" at bounding box center [395, 146] width 170 height 187
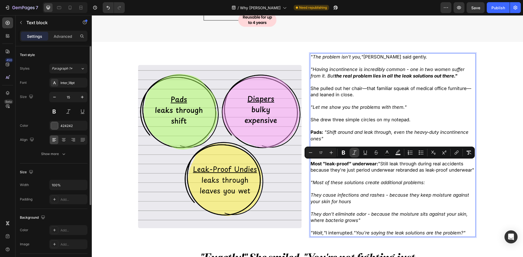
click at [353, 152] on icon "Editor contextual toolbar" at bounding box center [354, 152] width 5 height 5
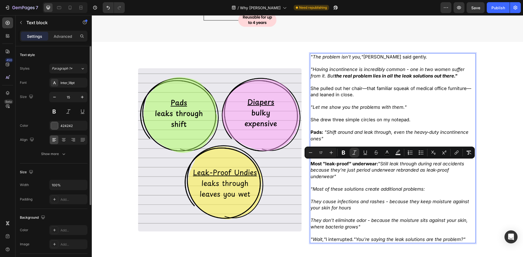
click at [384, 165] on icon "till leak through during real accidents because they're just period underwear r…" at bounding box center [388, 170] width 154 height 18
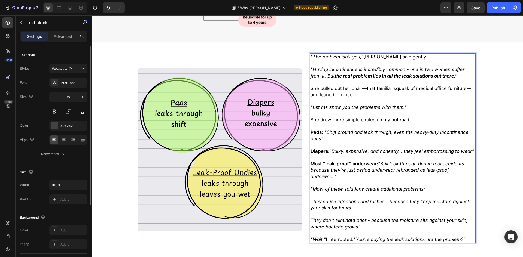
drag, startPoint x: 378, startPoint y: 163, endPoint x: 382, endPoint y: 163, distance: 3.8
click at [382, 163] on span "Most "leak-proof" underwear: "S till leak through during real accidents because…" at bounding box center [388, 170] width 154 height 18
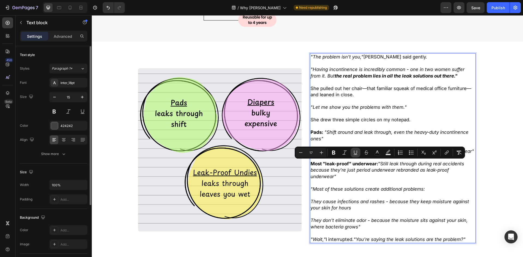
click at [345, 153] on icon "Editor contextual toolbar" at bounding box center [344, 152] width 5 height 5
click at [474, 178] on div ""The problem isn't you," Dr. Rodriguez said gently. "Having incontinence is inc…" at bounding box center [395, 149] width 170 height 193
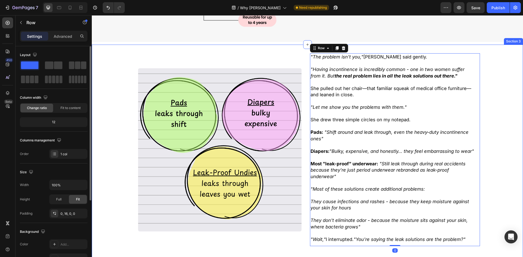
click at [501, 173] on div ""The problem isn't you," Dr. Rodriguez said gently. "Having incontinence is inc…" at bounding box center [307, 171] width 431 height 236
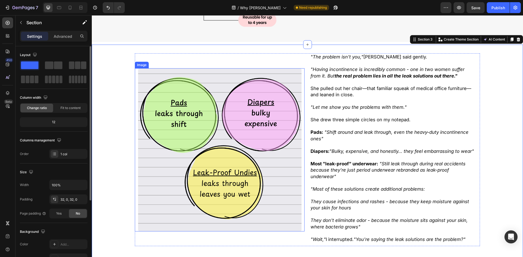
click at [312, 187] on icon ""Most of these solutions create additional problems:" at bounding box center [368, 189] width 114 height 5
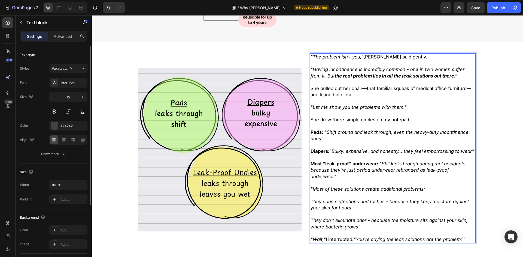
click at [311, 190] on icon ""Most of these solutions create additional problems:" at bounding box center [368, 189] width 114 height 5
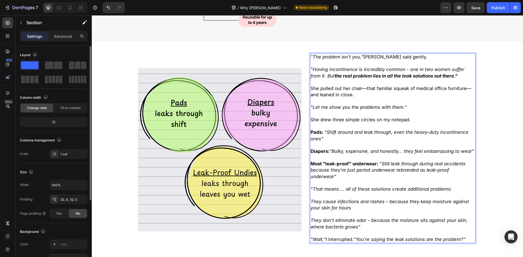
click at [505, 168] on div ""The problem isn't you," Dr. Rodriguez said gently. "Having incontinence is inc…" at bounding box center [307, 171] width 431 height 236
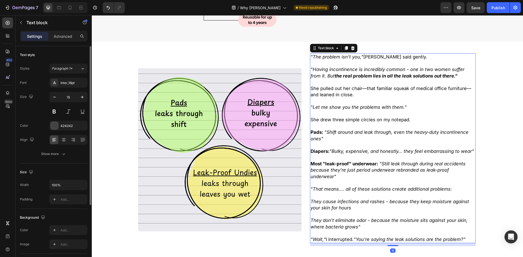
click at [421, 190] on icon ""That means.... all of these solutions create additional problems:" at bounding box center [381, 189] width 141 height 5
click at [416, 190] on icon ""That means.... all of these solutions create additional problems:" at bounding box center [381, 189] width 141 height 5
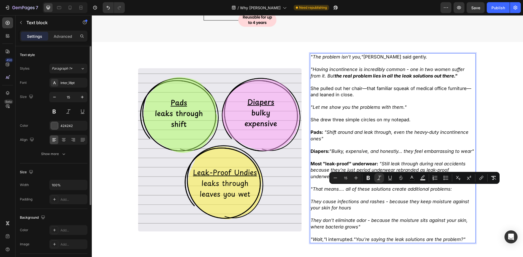
click at [465, 197] on p "Rich Text Editor. Editing area: main" at bounding box center [393, 196] width 164 height 6
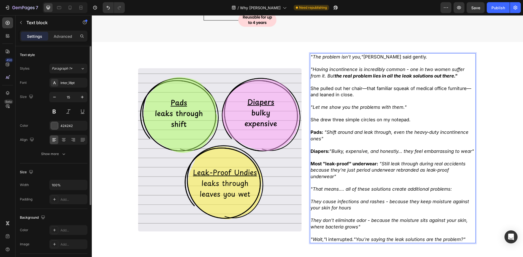
click at [355, 194] on p "Rich Text Editor. Editing area: main" at bounding box center [393, 196] width 164 height 6
drag, startPoint x: 341, startPoint y: 190, endPoint x: 317, endPoint y: 191, distance: 24.5
click at [317, 191] on icon ""That means.... all of these solutions create additional problems:" at bounding box center [381, 189] width 141 height 5
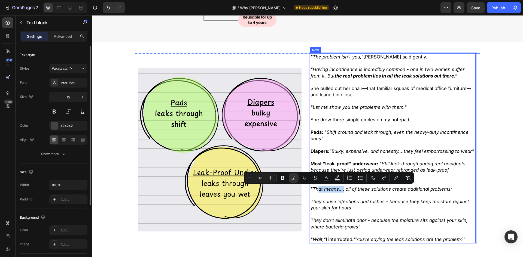
click at [480, 190] on div ""The problem isn't you," Dr. Rodriguez said gently. "Having incontinence is inc…" at bounding box center [307, 171] width 431 height 236
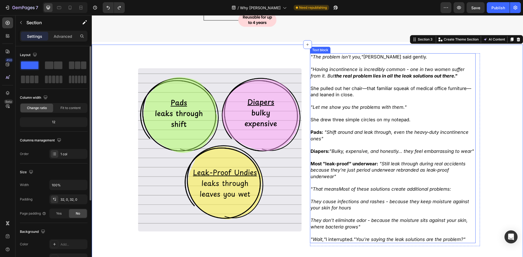
click at [341, 193] on p "Rich Text Editor. Editing area: main" at bounding box center [393, 196] width 164 height 6
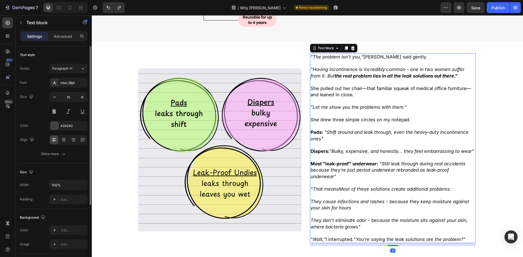
click at [333, 191] on icon ""That meansMost of these solutions create additional problems:" at bounding box center [381, 189] width 141 height 5
drag, startPoint x: 335, startPoint y: 191, endPoint x: 312, endPoint y: 192, distance: 22.9
click at [312, 192] on p ""That meansMost of these solutions create additional problems:" at bounding box center [393, 189] width 164 height 7
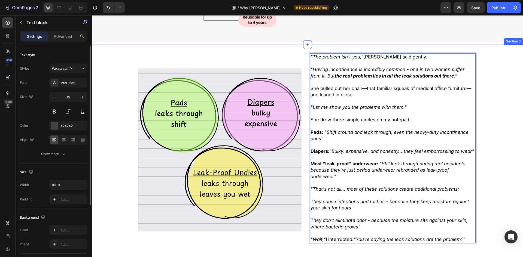
click at [507, 183] on div ""The problem isn't you," Dr. Rodriguez said gently. "Having incontinence is inc…" at bounding box center [307, 171] width 431 height 236
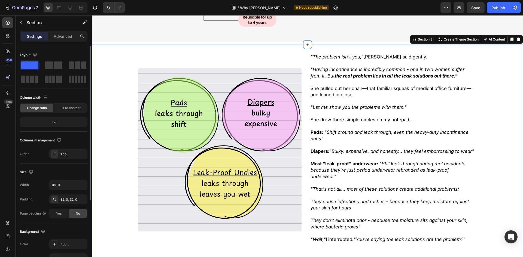
click at [427, 193] on p "Rich Text Editor. Editing area: main" at bounding box center [393, 196] width 164 height 6
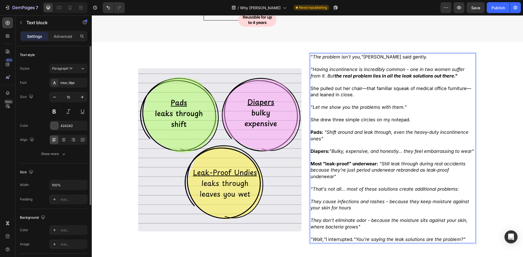
click at [412, 191] on icon ""That's not all... most of these solutions create additional problems:" at bounding box center [385, 189] width 148 height 5
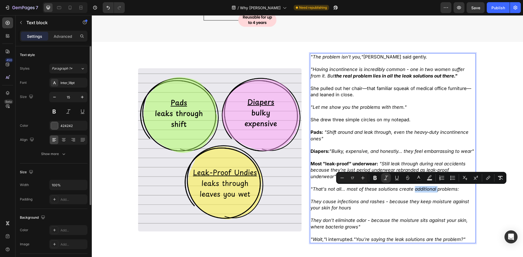
click at [411, 191] on icon ""That's not all... most of these solutions create additional problems:" at bounding box center [385, 189] width 148 height 5
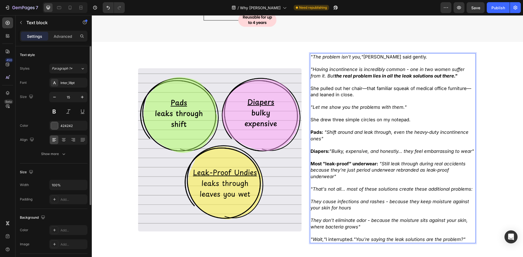
click at [469, 190] on p ""That's not all... most of these solutions create these additional problems:" at bounding box center [393, 189] width 164 height 7
click at [493, 192] on div ""The problem isn't you," Dr. Rodriguez said gently. "Having incontinence is inc…" at bounding box center [307, 171] width 431 height 236
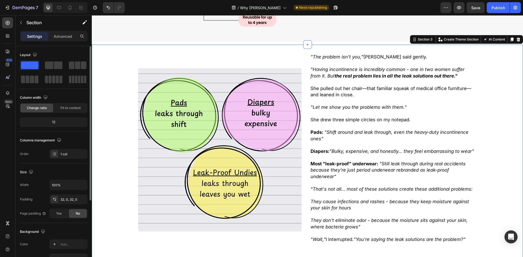
click at [123, 78] on div ""The problem isn't you," Dr. Rodriguez said gently. "Having incontinence is inc…" at bounding box center [307, 171] width 431 height 236
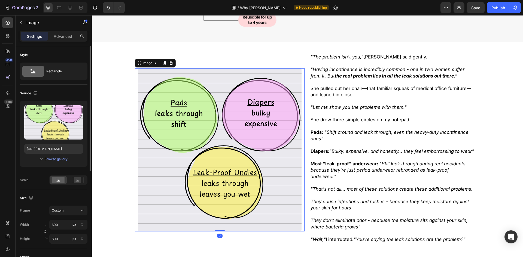
click at [196, 125] on img at bounding box center [219, 149] width 163 height 163
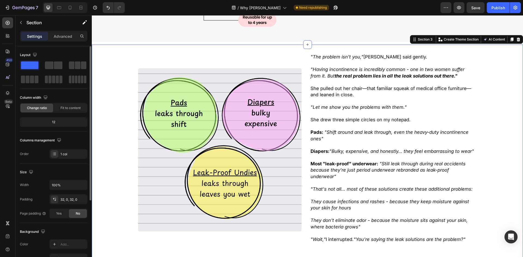
click at [124, 130] on div ""The problem isn't you," Dr. Rodriguez said gently. "Having incontinence is inc…" at bounding box center [307, 171] width 431 height 236
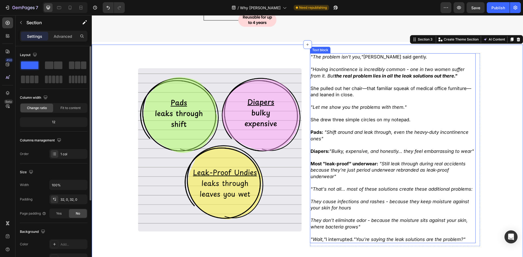
click at [352, 75] on strong "the real problem lies in all the leak solutions out there."" at bounding box center [396, 75] width 123 height 5
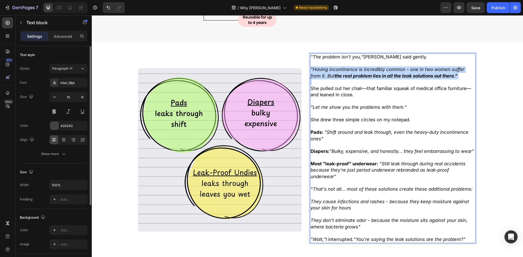
click at [352, 75] on strong "the real problem lies in all the leak solutions out there."" at bounding box center [396, 75] width 123 height 5
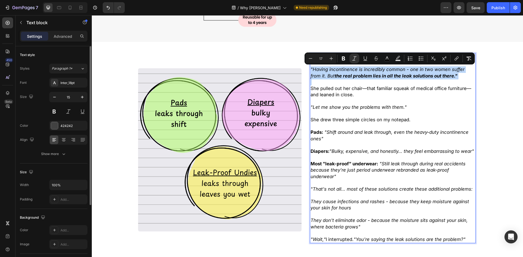
click at [352, 75] on strong "the real problem lies in all the leak solutions out there."" at bounding box center [396, 75] width 123 height 5
click at [358, 77] on strong "the real problem lies in all the leak solutions out there."" at bounding box center [396, 75] width 123 height 5
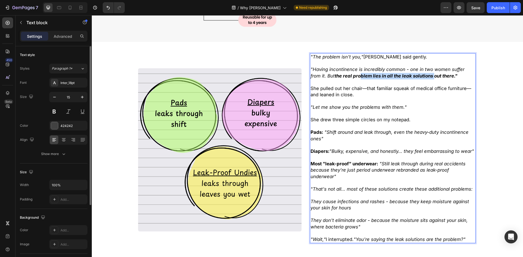
drag, startPoint x: 381, startPoint y: 75, endPoint x: 421, endPoint y: 77, distance: 40.6
click at [421, 77] on strong "the real problem lies in all the leak solutions out there."" at bounding box center [396, 75] width 123 height 5
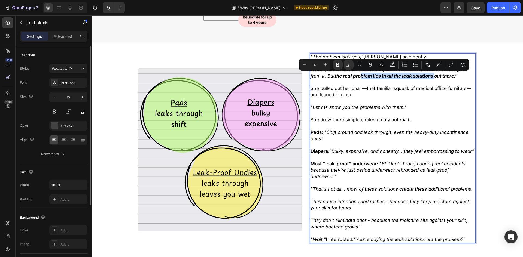
click at [503, 96] on div ""The problem isn't you," Dr. Rodriguez said gently. "Having incontinence is inc…" at bounding box center [307, 171] width 431 height 236
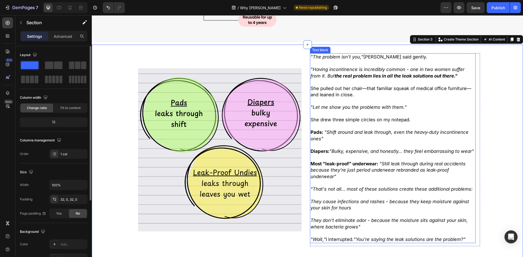
click at [370, 82] on p "Rich Text Editor. Editing area: main" at bounding box center [393, 82] width 164 height 6
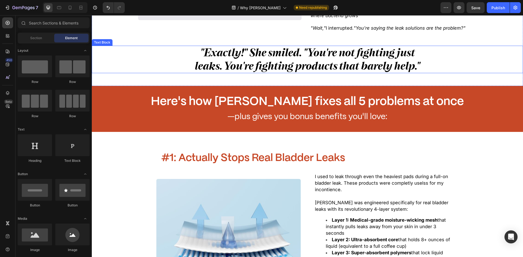
click at [495, 126] on div "Here's how Zuoori fixes all 5 problems at once Heading —plus gives you bonus be…" at bounding box center [307, 109] width 431 height 46
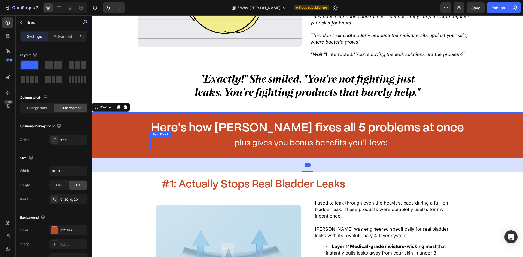
scroll to position [318, 0]
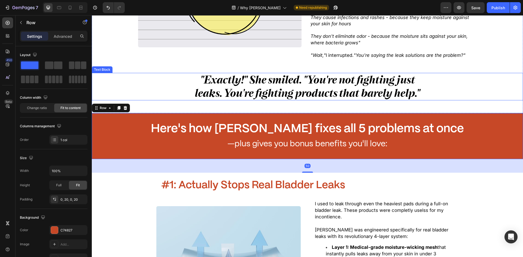
click at [467, 96] on div ""Exactly!" She smiled. "You're not fighting just leaks. You're fighting product…" at bounding box center [307, 87] width 431 height 28
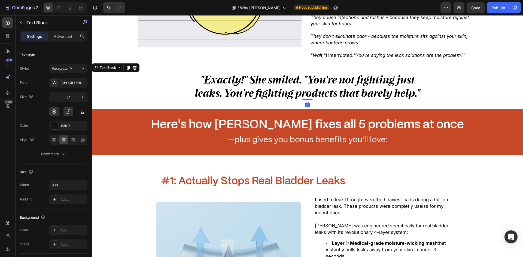
drag, startPoint x: 308, startPoint y: 105, endPoint x: 287, endPoint y: 153, distance: 53.0
click at [309, 97] on div ""Exactly!" She smiled. "You're not fighting just leaks. You're fighting product…" at bounding box center [307, 87] width 431 height 28
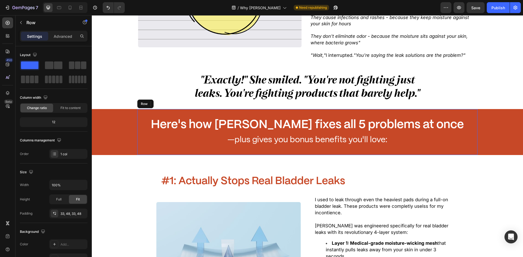
click at [287, 153] on div "Here's how Zuoori fixes all 5 problems at once Heading —plus gives you bonus be…" at bounding box center [307, 132] width 340 height 46
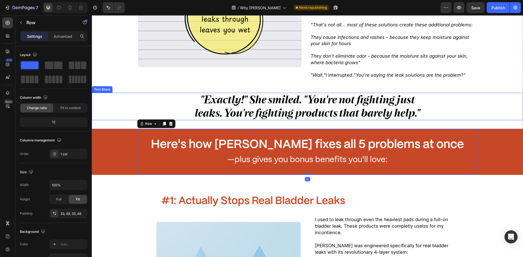
scroll to position [263, 0]
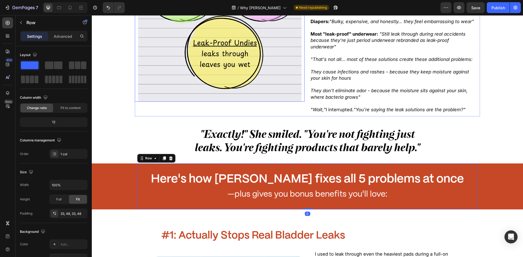
click at [174, 85] on img at bounding box center [219, 19] width 163 height 163
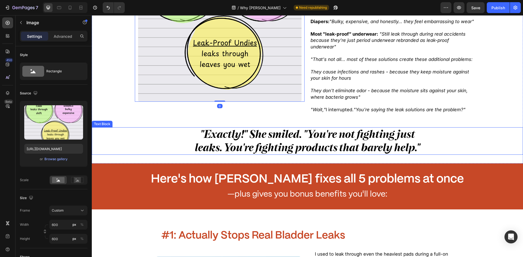
click at [166, 151] on div ""Exactly!" She smiled. "You're not fighting just leaks. You're fighting product…" at bounding box center [307, 141] width 431 height 28
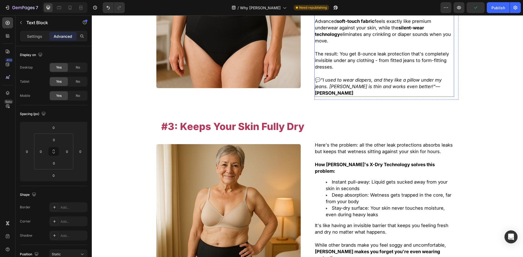
scroll to position [781, 0]
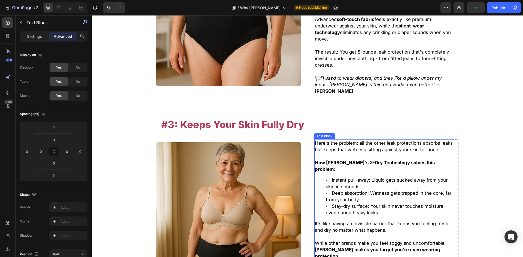
click at [371, 177] on li "Instant pull-away: Liquid gets sucked away from your skin in seconds" at bounding box center [390, 183] width 128 height 13
click at [378, 190] on li "Deep absorption: Wetness gets trapped in the core, far from your body" at bounding box center [390, 196] width 128 height 13
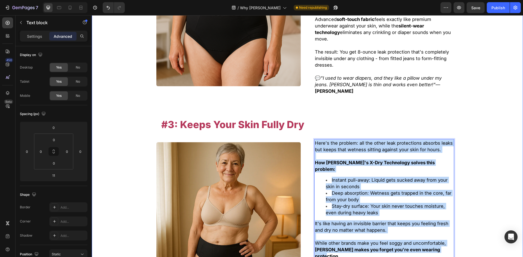
drag, startPoint x: 433, startPoint y: 221, endPoint x: 290, endPoint y: 119, distance: 176.2
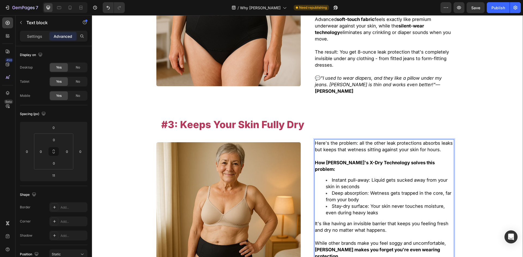
scroll to position [779, 0]
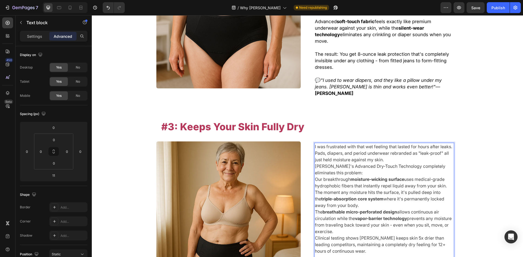
click at [408, 144] on p "I was frustrated with that wet feeling that lasted for hours after leaks. Pads,…" at bounding box center [384, 154] width 139 height 20
click at [404, 163] on p "Zuoori's Advanced Dry-Touch Technology completely eliminates this problem:" at bounding box center [384, 169] width 139 height 13
click at [406, 144] on p "I was frustrated with that wet feeling that lasted for hours after leaks. Pads,…" at bounding box center [384, 154] width 139 height 20
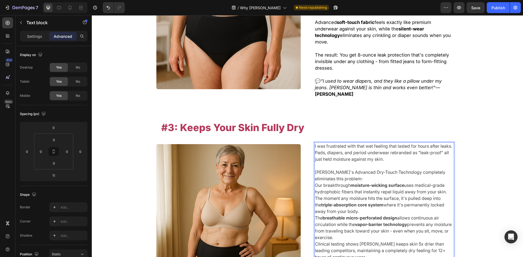
click at [380, 169] on p "Zuoori's Advanced Dry-Touch Technology completely eliminates this problem:" at bounding box center [384, 175] width 139 height 13
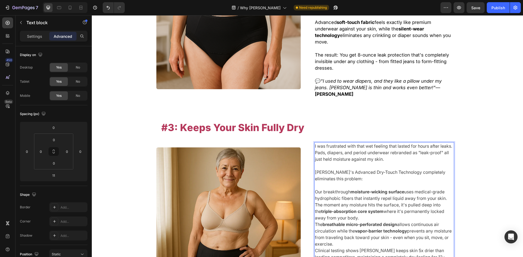
scroll to position [859, 0]
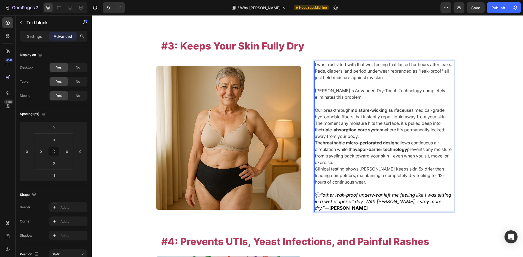
click at [373, 117] on p "Our breakthrough moisture-wicking surface uses medical-grade hydrophobic fibers…" at bounding box center [384, 123] width 139 height 33
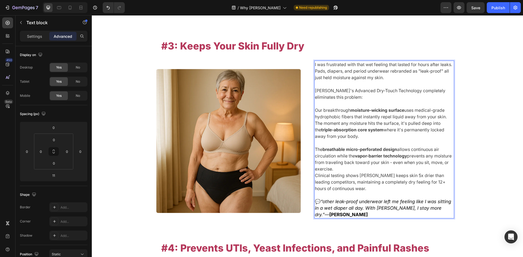
click at [389, 151] on p "The breathable micro-perforated design allows continuous air circulation while …" at bounding box center [384, 159] width 139 height 26
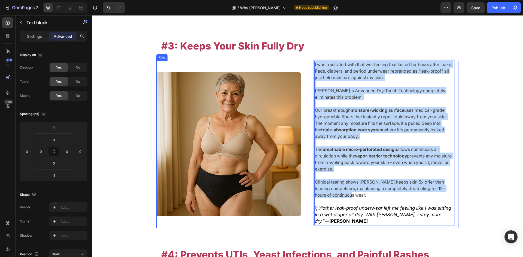
drag, startPoint x: 362, startPoint y: 175, endPoint x: 333, endPoint y: 48, distance: 130.2
click at [287, 61] on div "I was frustrated with that wet feeling that lasted for hours after leaks. Pads,…" at bounding box center [307, 145] width 302 height 168
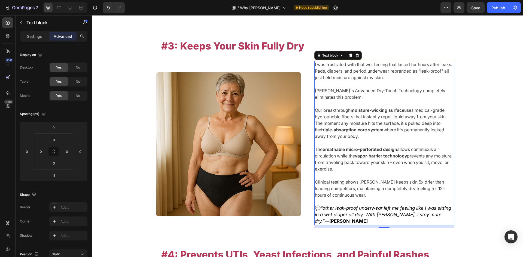
drag, startPoint x: 414, startPoint y: 107, endPoint x: 416, endPoint y: 109, distance: 2.9
click at [415, 109] on p "Our breakthrough moisture-wicking surface uses medical-grade hydrophobic fibers…" at bounding box center [384, 123] width 139 height 33
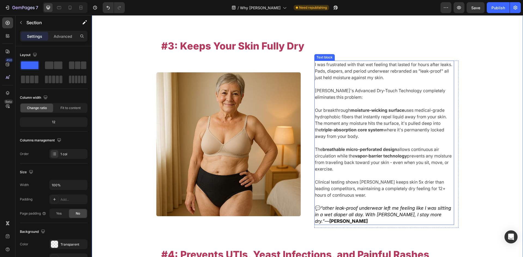
click at [399, 172] on p "Rich Text Editor. Editing area: main" at bounding box center [384, 175] width 139 height 7
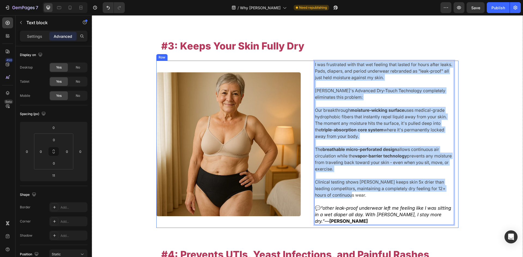
drag, startPoint x: 362, startPoint y: 178, endPoint x: 300, endPoint y: 40, distance: 151.3
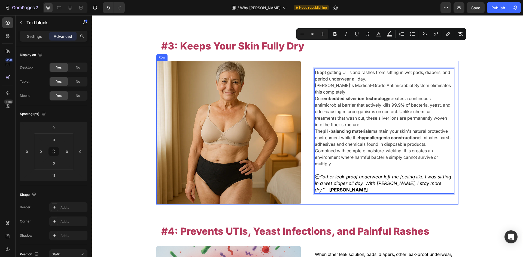
scroll to position [867, 0]
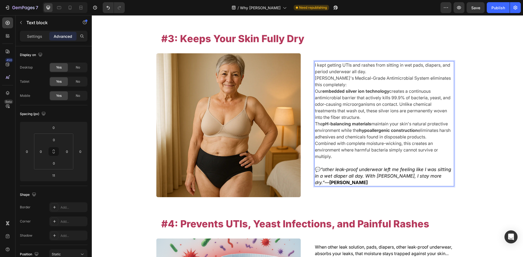
click at [368, 62] on p "I kept getting UTIs and rashes from sitting in wet pads, diapers, and period un…" at bounding box center [384, 68] width 139 height 13
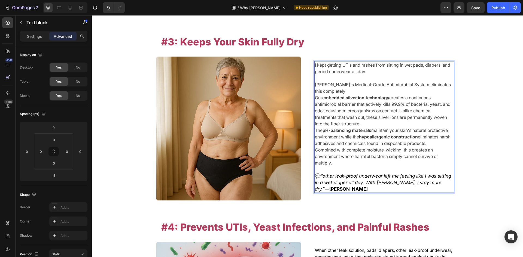
click at [361, 95] on strong "embedded silver ion technology" at bounding box center [355, 97] width 67 height 5
click at [351, 81] on p "Zuoori's Medical-Grade Antimicrobial System eliminates this completely:" at bounding box center [384, 87] width 139 height 13
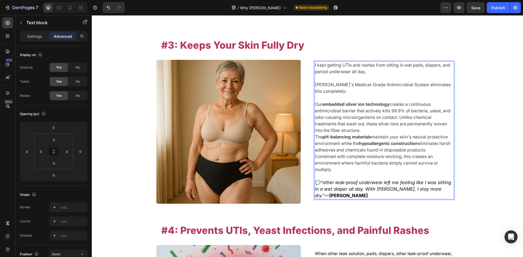
click at [371, 110] on p "Our embedded silver ion technology creates a continuous antimicrobial barrier t…" at bounding box center [384, 117] width 139 height 33
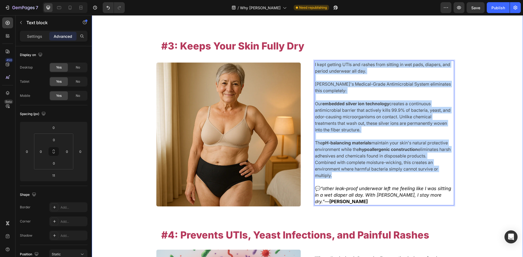
drag, startPoint x: 351, startPoint y: 157, endPoint x: 307, endPoint y: 40, distance: 125.5
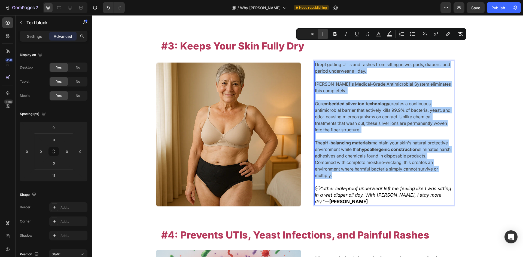
click at [321, 36] on icon "Editor contextual toolbar" at bounding box center [322, 33] width 5 height 5
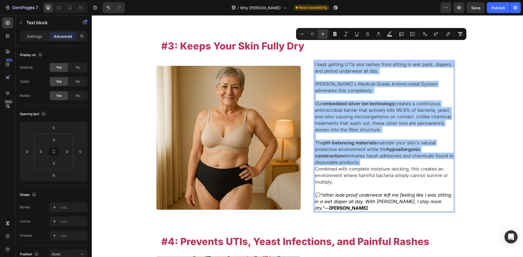
click at [321, 36] on icon "Editor contextual toolbar" at bounding box center [322, 33] width 5 height 5
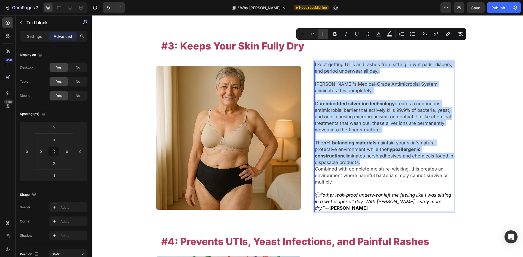
type input "18"
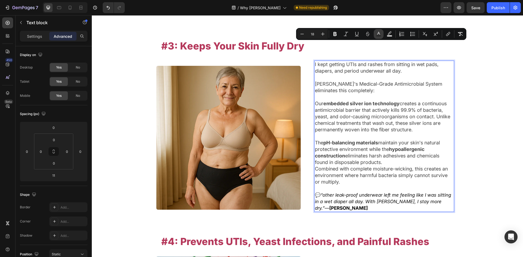
click at [379, 34] on icon "Editor contextual toolbar" at bounding box center [378, 33] width 5 height 5
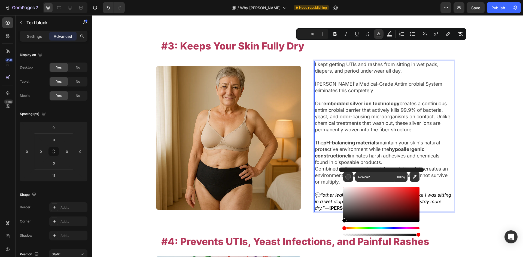
drag, startPoint x: 362, startPoint y: 202, endPoint x: 239, endPoint y: 269, distance: 140.7
click at [239, 0] on html "7 Version history / Why Choose Zuoori Need republishing Preview Save Publish 45…" at bounding box center [261, 0] width 523 height 0
type input "000000"
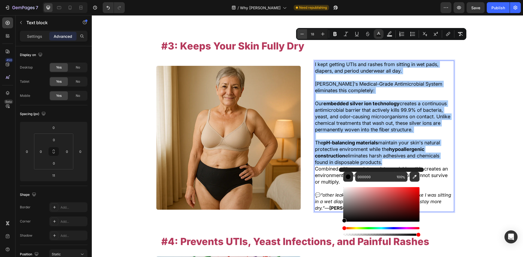
click at [300, 32] on icon "Editor contextual toolbar" at bounding box center [301, 33] width 5 height 5
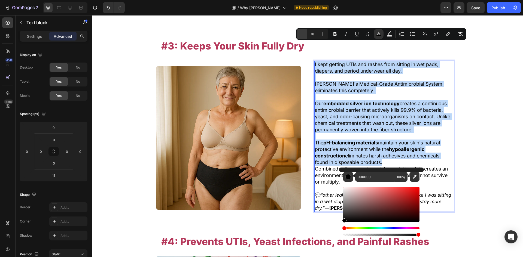
type input "17"
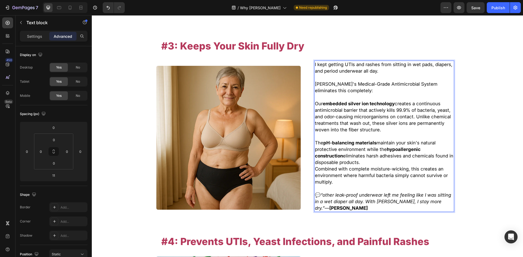
click at [323, 193] on icon "“other leak-proof underwear left me feeling like I was sitting in a wet diaper …" at bounding box center [383, 202] width 136 height 19
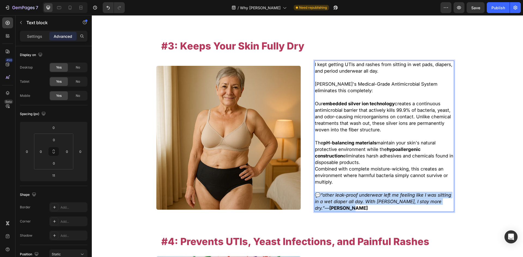
click at [323, 193] on icon "“other leak-proof underwear left me feeling like I was sitting in a wet diaper …" at bounding box center [383, 202] width 136 height 19
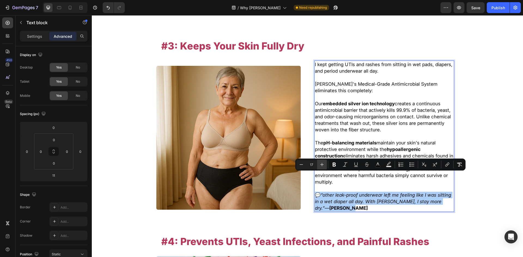
click at [323, 166] on icon "Editor contextual toolbar" at bounding box center [321, 164] width 5 height 5
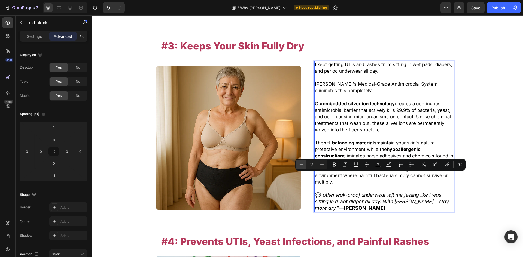
click at [298, 167] on button "Minus" at bounding box center [301, 165] width 10 height 10
type input "17"
click at [27, 35] on p "Settings" at bounding box center [34, 37] width 15 height 6
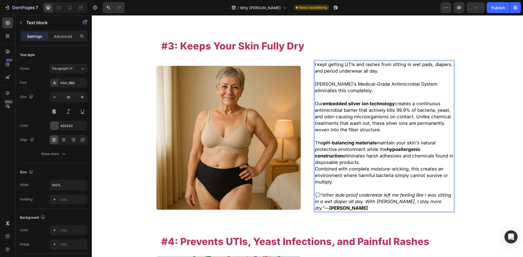
click at [360, 166] on span "Combined with complete moisture-wicking, this creates an environment where harm…" at bounding box center [381, 175] width 133 height 19
click at [347, 144] on p "The pH-balancing materials maintain your skin's natural protective environment …" at bounding box center [384, 153] width 139 height 26
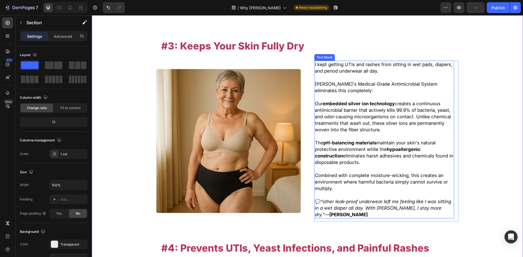
click at [330, 81] on span "Zuoori's Medical-Grade Antimicrobial System eliminates this completely:" at bounding box center [376, 87] width 123 height 12
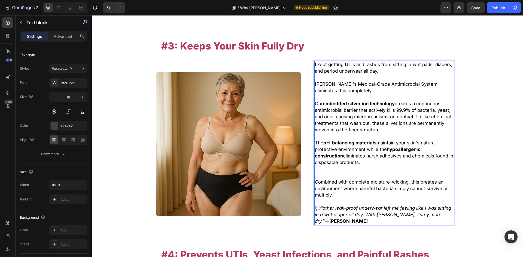
click at [326, 166] on p "Rich Text Editor. Editing area: main" at bounding box center [384, 172] width 139 height 13
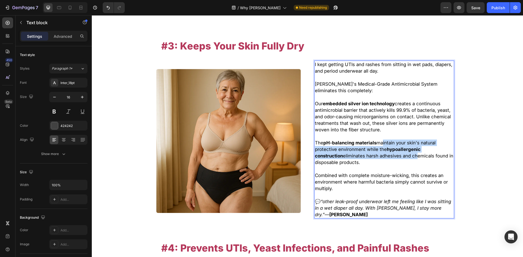
drag, startPoint x: 379, startPoint y: 121, endPoint x: 383, endPoint y: 134, distance: 13.4
click at [383, 140] on span "The pH-balancing materials maintain your skin's natural protective environment …" at bounding box center [384, 152] width 138 height 25
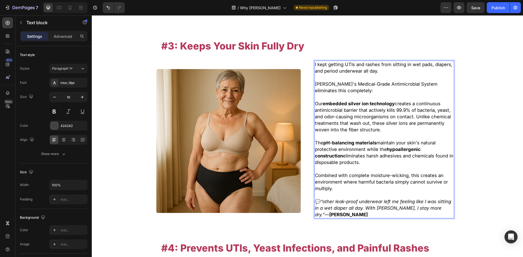
click at [372, 142] on p "The pH-balancing materials maintain your skin's natural protective environment …" at bounding box center [384, 156] width 139 height 33
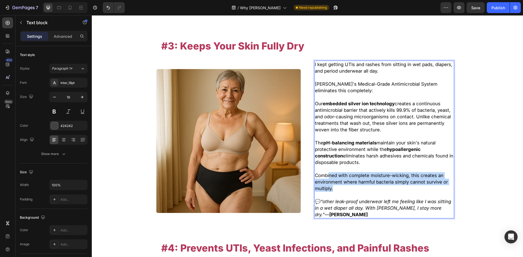
drag, startPoint x: 327, startPoint y: 157, endPoint x: 366, endPoint y: 168, distance: 40.4
click at [356, 172] on p "Combined with complete moisture-wicking, this creates an environment where harm…" at bounding box center [384, 182] width 139 height 20
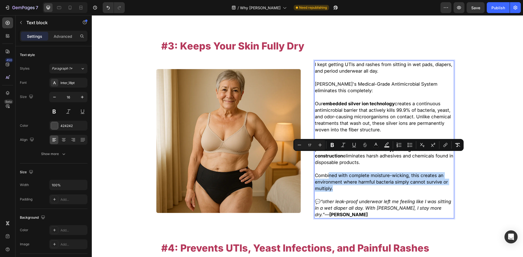
click at [366, 172] on p "Combined with complete moisture-wicking, this creates an environment where harm…" at bounding box center [384, 182] width 139 height 20
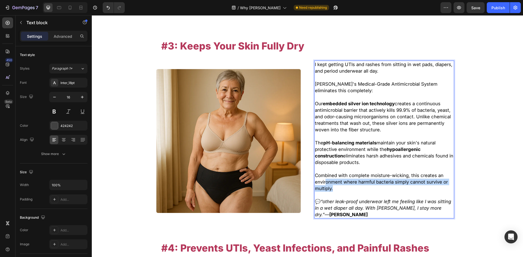
drag, startPoint x: 366, startPoint y: 168, endPoint x: 365, endPoint y: 173, distance: 5.8
click at [323, 172] on p "Combined with complete moisture-wicking, this creates an environment where harm…" at bounding box center [384, 182] width 139 height 20
click at [366, 192] on p "Rich Text Editor. Editing area: main" at bounding box center [384, 195] width 139 height 7
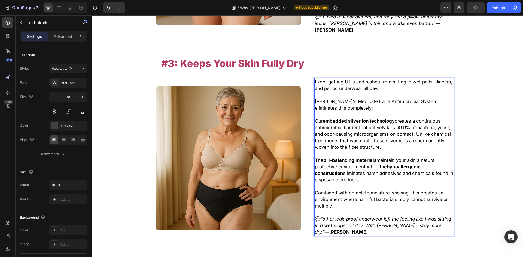
scroll to position [832, 0]
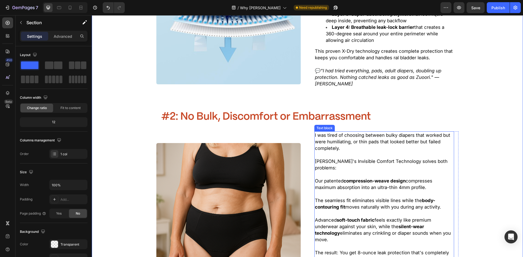
scroll to position [560, 0]
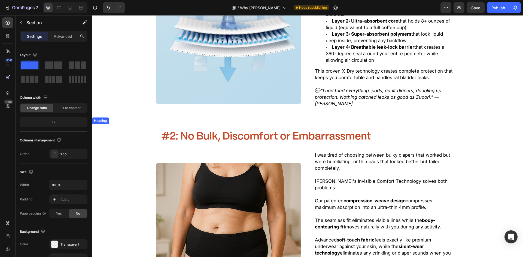
click at [253, 132] on h2 "#2: No Bulk, Discomfort or Embarrassment" at bounding box center [307, 137] width 293 height 14
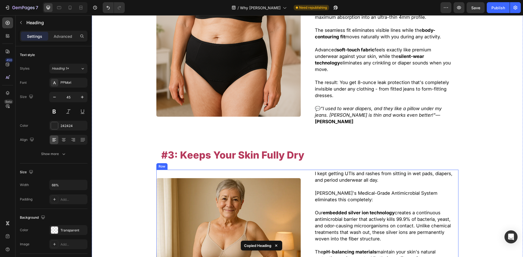
scroll to position [750, 0]
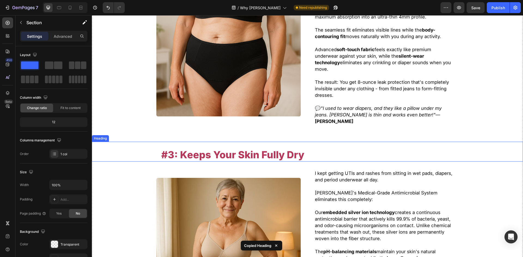
click at [335, 147] on h2 "#3: Keeps Your Skin Fully Dry" at bounding box center [307, 154] width 293 height 14
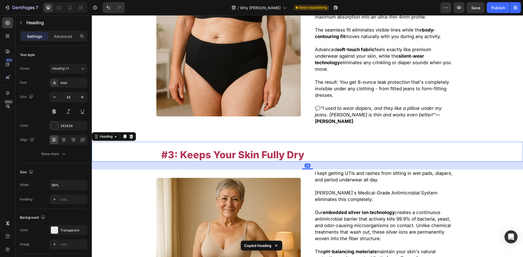
click at [267, 149] on span "#3: Keeps Your Skin Fully Dry" at bounding box center [232, 155] width 143 height 12
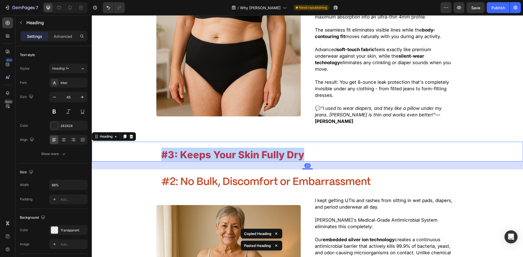
click at [267, 149] on span "#3: Keeps Your Skin Fully Dry" at bounding box center [232, 155] width 143 height 12
copy span "#3: Keeps Your Skin Fully Dry"
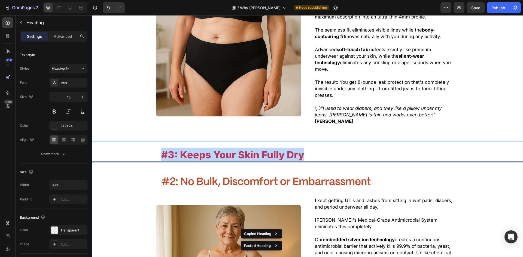
click at [248, 177] on span "#2: No Bulk, Discomfort or Embarrassment" at bounding box center [265, 182] width 209 height 10
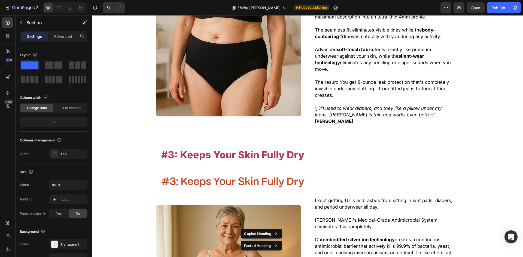
click at [253, 149] on span "#3: Keeps Your Skin Fully Dry" at bounding box center [232, 155] width 143 height 12
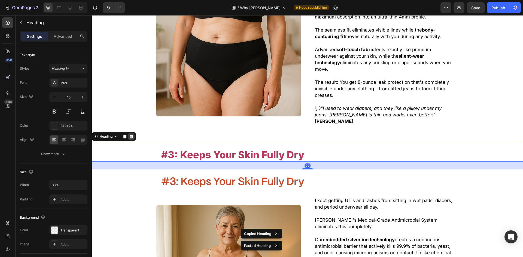
click at [133, 135] on icon at bounding box center [131, 137] width 4 height 4
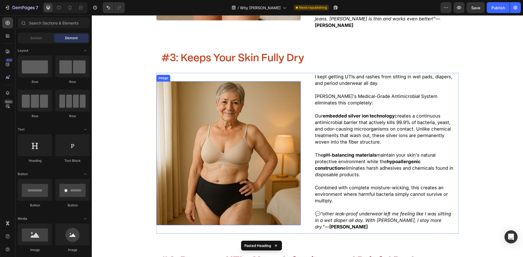
scroll to position [941, 0]
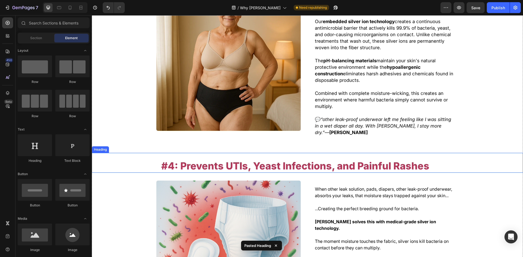
click at [317, 160] on span "#4: Prevents UTIs, Yeast Infections, and Painful Rashes" at bounding box center [295, 166] width 268 height 12
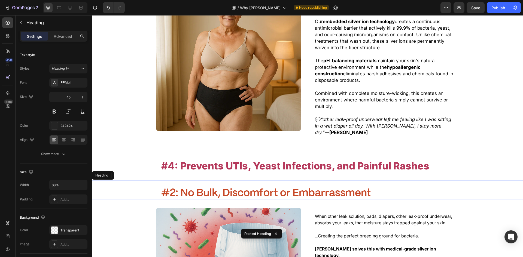
click at [280, 160] on span "#4: Prevents UTIs, Yeast Infections, and Painful Rashes" at bounding box center [295, 166] width 268 height 12
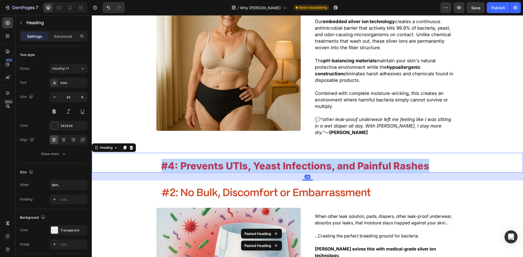
click at [280, 160] on span "#4: Prevents UTIs, Yeast Infections, and Painful Rashes" at bounding box center [295, 166] width 268 height 12
copy span "#4: Prevents UTIs, Yeast Infections, and Painful Rashes"
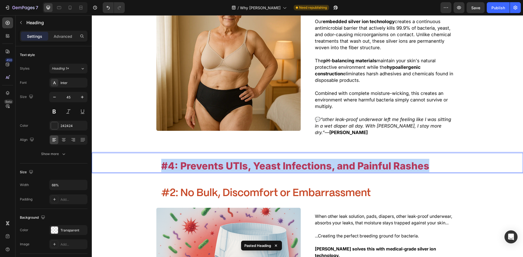
click at [287, 186] on h2 "#2: No Bulk, Discomfort or Embarrassment" at bounding box center [307, 193] width 293 height 14
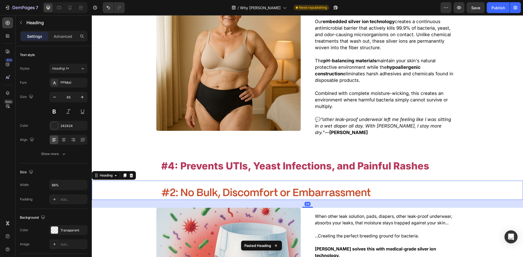
click at [287, 186] on h2 "#2: No Bulk, Discomfort or Embarrassment" at bounding box center [307, 193] width 293 height 14
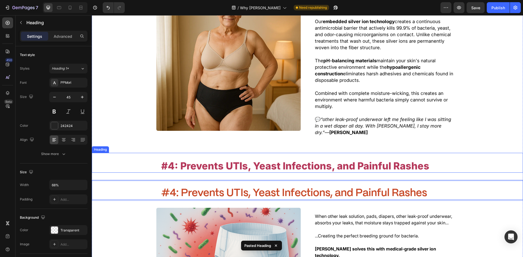
click at [154, 159] on div "⁠⁠⁠⁠⁠⁠⁠ #4: Prevents UTIs, Yeast Infections, and Painful Rashes" at bounding box center [307, 166] width 431 height 14
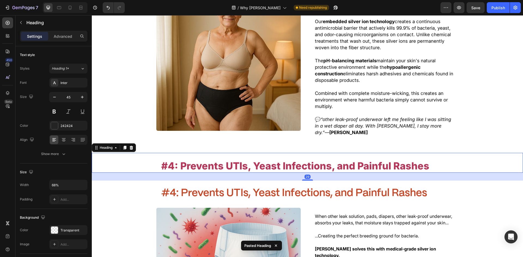
click at [133, 145] on div at bounding box center [131, 148] width 7 height 7
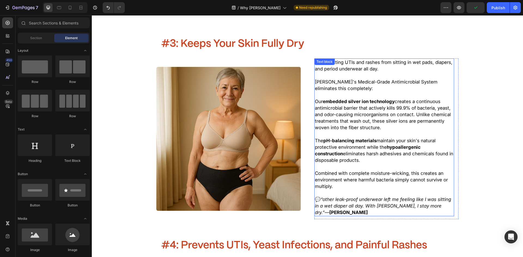
scroll to position [859, 0]
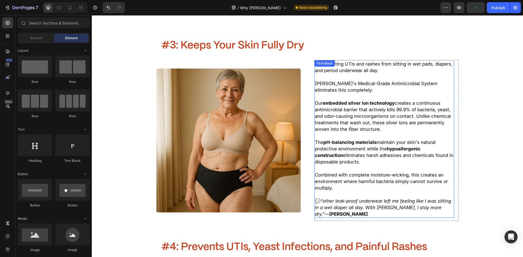
click at [343, 150] on p "The pH-balancing materials maintain your skin's natural protective environment …" at bounding box center [384, 155] width 139 height 33
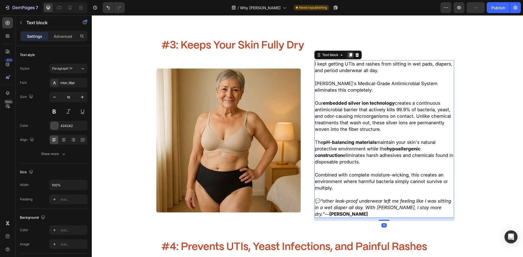
click at [348, 53] on icon at bounding box center [350, 55] width 4 height 4
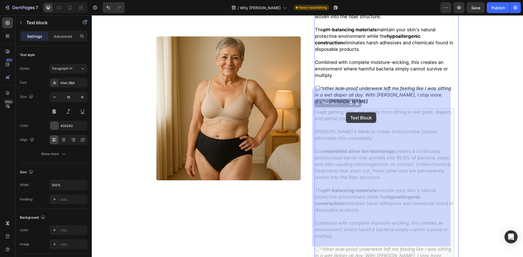
scroll to position [1136, 0]
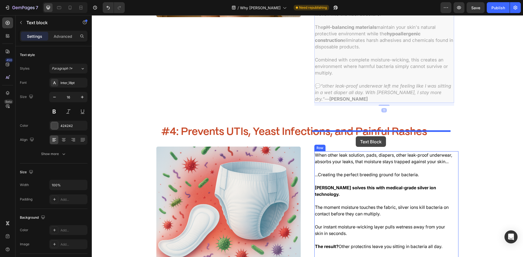
drag, startPoint x: 319, startPoint y: 87, endPoint x: 356, endPoint y: 136, distance: 61.3
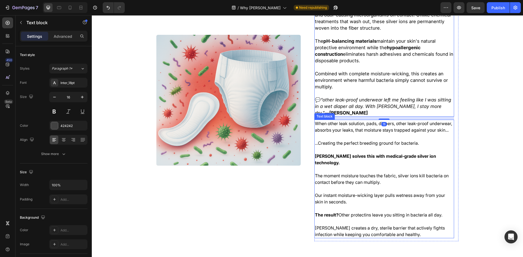
click at [356, 147] on p at bounding box center [384, 150] width 139 height 7
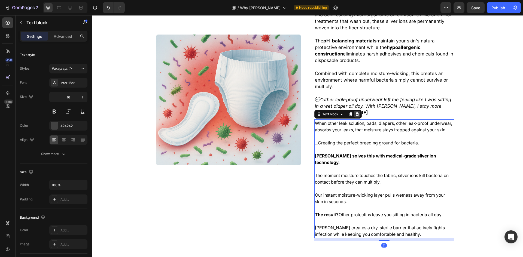
click at [356, 112] on icon at bounding box center [357, 114] width 4 height 4
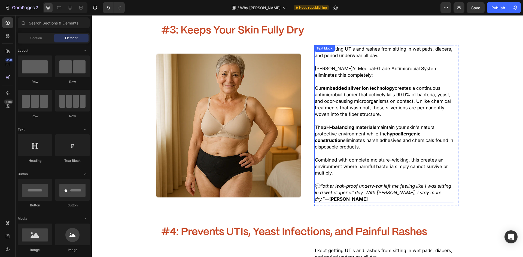
scroll to position [836, 0]
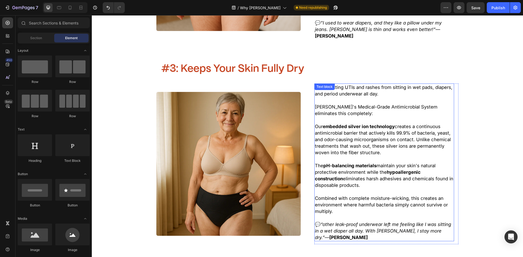
click at [356, 163] on strong "pH-balancing materials" at bounding box center [349, 165] width 53 height 5
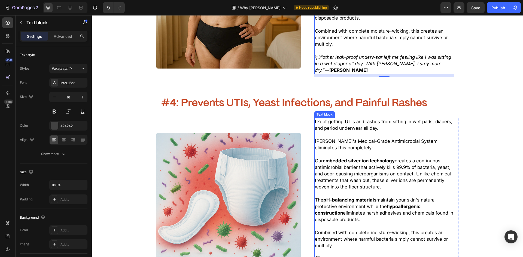
scroll to position [1081, 0]
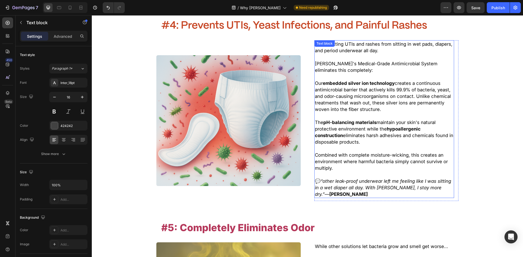
click at [339, 179] on icon "“other leak-proof underwear left me feeling like I was sitting in a wet diaper …" at bounding box center [383, 188] width 136 height 19
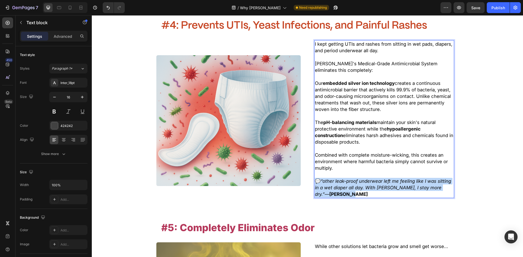
click at [339, 179] on icon "“other leak-proof underwear left me feeling like I was sitting in a wet diaper …" at bounding box center [383, 188] width 136 height 19
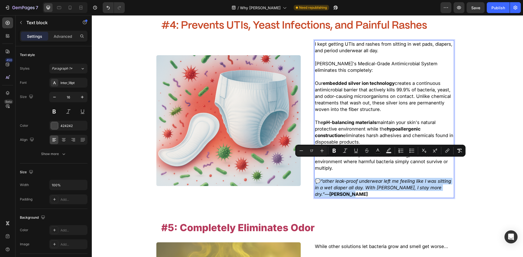
click at [346, 179] on icon "“other leak-proof underwear left me feeling like I was sitting in a wet diaper …" at bounding box center [383, 188] width 136 height 19
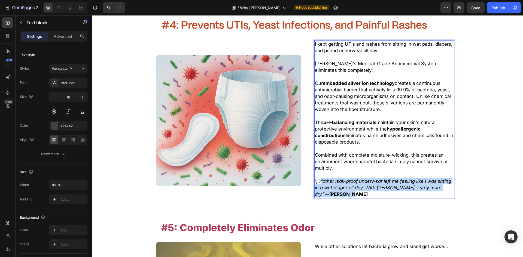
drag, startPoint x: 341, startPoint y: 174, endPoint x: 321, endPoint y: 163, distance: 23.3
click at [321, 178] on p "💬 “other leak-proof underwear left me feeling like I was sitting in a wet diape…" at bounding box center [384, 188] width 139 height 20
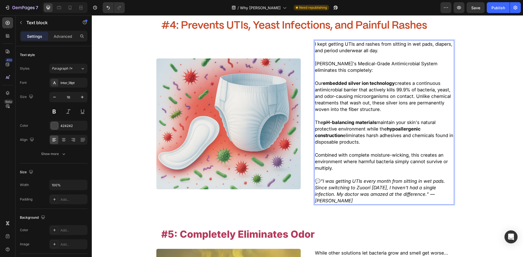
click at [424, 188] on div "I kept getting UTIs and rashes from sitting in wet pads, diapers, and period un…" at bounding box center [384, 124] width 140 height 168
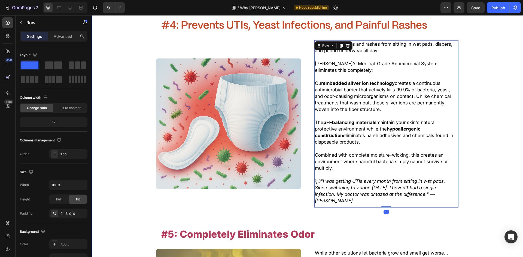
click at [428, 196] on div ""Here's How Zuoori Fixes all 4 Problems at Once" Heading —plus gives you bonus …" at bounding box center [307, 225] width 431 height 1759
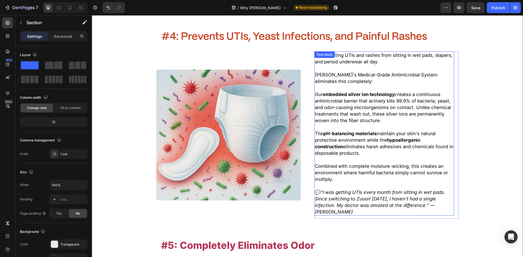
scroll to position [1054, 0]
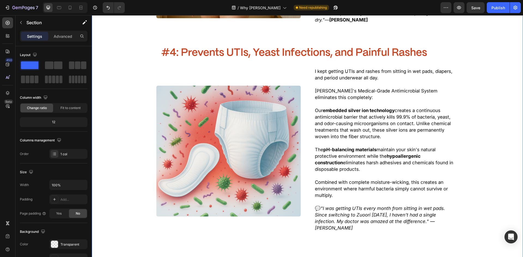
click at [479, 139] on div ""Here's How Zuoori Fixes all 4 Problems at Once" Heading —plus gives you bonus …" at bounding box center [307, 252] width 431 height 1759
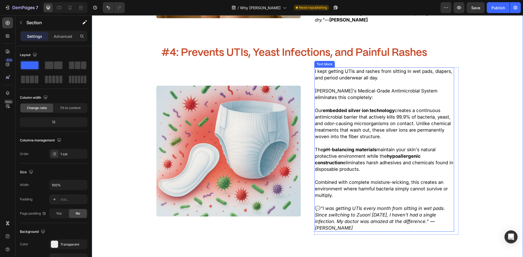
click at [377, 199] on p "Rich Text Editor. Editing area: main" at bounding box center [384, 202] width 139 height 7
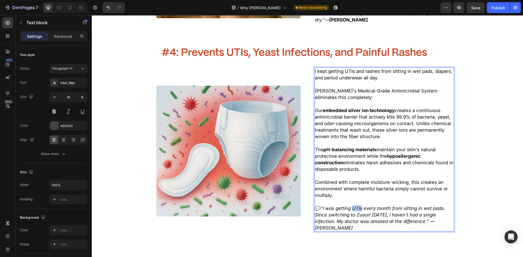
drag, startPoint x: 361, startPoint y: 190, endPoint x: 352, endPoint y: 190, distance: 9.8
click at [352, 206] on icon ""I was getting UTIs every month from sitting in wet pads. Since switching to Zu…" at bounding box center [380, 218] width 130 height 25
drag, startPoint x: 400, startPoint y: 190, endPoint x: 427, endPoint y: 190, distance: 26.1
click at [427, 206] on icon ""I was getting infections and rahses every month from sitting in wet pads. Sinc…" at bounding box center [383, 218] width 136 height 25
click at [469, 197] on div ""Here's How Zuoori Fixes all 4 Problems at Once" Heading —plus gives you bonus …" at bounding box center [307, 252] width 431 height 1759
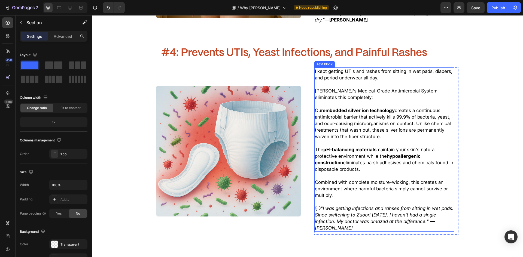
click at [378, 206] on icon ""I was getting infections and rahses from sitting in wet pads. Since switching …" at bounding box center [384, 218] width 139 height 25
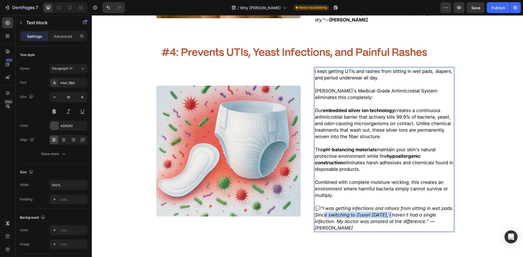
drag, startPoint x: 335, startPoint y: 197, endPoint x: 408, endPoint y: 196, distance: 73.5
click at [407, 206] on icon ""I was getting infections and rahses from sitting in wet pads. Since switching …" at bounding box center [384, 218] width 139 height 25
click at [416, 206] on icon ""I was getting infections and rahses from sitting in wet pads. Since switching …" at bounding box center [384, 218] width 139 height 25
drag, startPoint x: 381, startPoint y: 196, endPoint x: 414, endPoint y: 196, distance: 33.0
click at [414, 206] on icon ""I was getting infections and rahses from sitting in wet pads. Since switching …" at bounding box center [384, 218] width 139 height 25
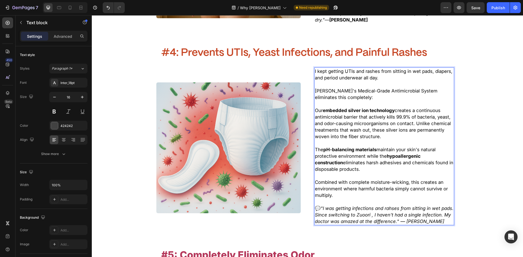
click at [351, 206] on icon ""I was getting infections and rahses from sitting in wet pads. Since switching …" at bounding box center [384, 215] width 139 height 19
drag, startPoint x: 335, startPoint y: 201, endPoint x: 421, endPoint y: 202, distance: 86.3
click at [422, 206] on icon ""I was getting infections and rahses from sitting in wet pads. Since switching …" at bounding box center [384, 215] width 139 height 19
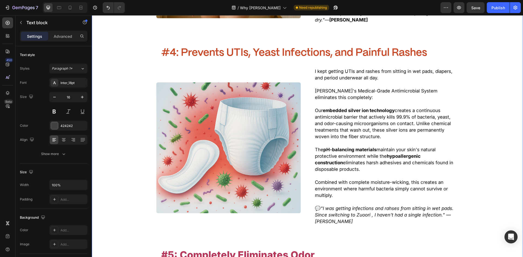
click at [389, 215] on div ""Here's How Zuoori Fixes all 4 Problems at Once" Heading —plus gives you bonus …" at bounding box center [307, 249] width 431 height 1753
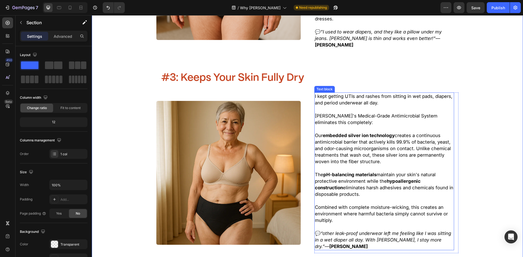
scroll to position [809, 0]
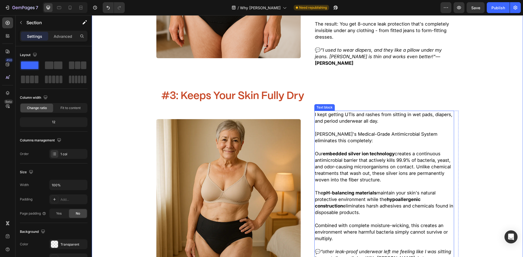
click at [318, 151] on span "Our embedded silver ion technology creates a continuous antimicrobial barrier t…" at bounding box center [383, 167] width 136 height 32
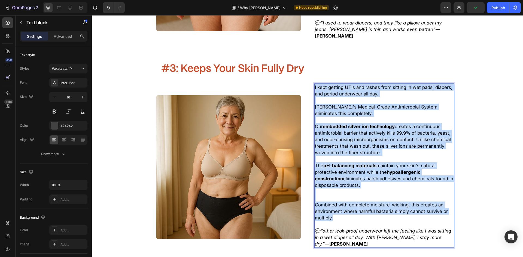
drag, startPoint x: 312, startPoint y: 94, endPoint x: 370, endPoint y: 197, distance: 117.6
click at [370, 197] on div "I kept getting UTIs and rashes from sitting in wet pads, diapers, and period un…" at bounding box center [384, 166] width 140 height 165
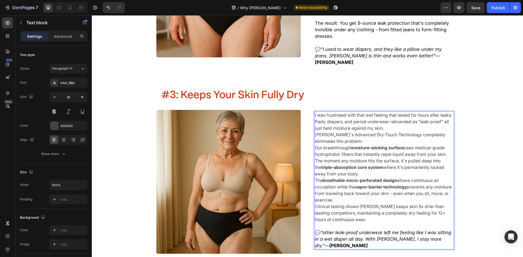
click at [415, 112] on p "I was frustrated with that wet feeling that lasted for hours after leaks. Pads,…" at bounding box center [384, 122] width 139 height 20
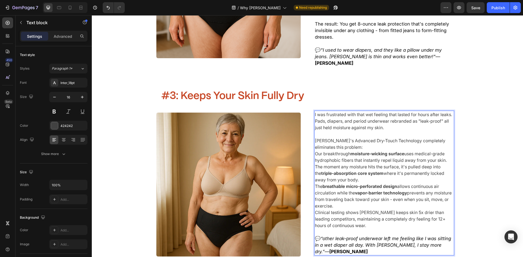
click at [369, 138] on p "Zuoori's Advanced Dry-Touch Technology completely eliminates this problem:" at bounding box center [384, 144] width 139 height 13
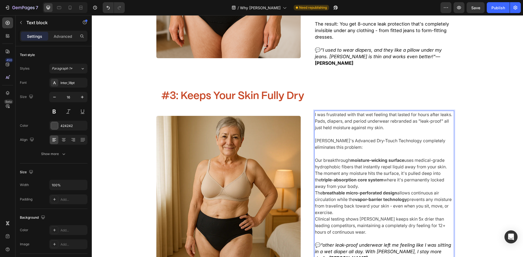
click at [367, 168] on p "Our breakthrough moisture-wicking surface uses medical-grade hydrophobic fibers…" at bounding box center [384, 173] width 139 height 33
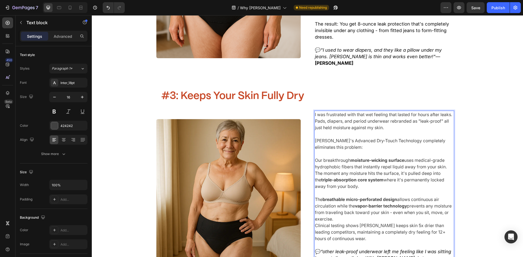
click at [371, 200] on p "The breathable micro-perforated design allows continuous air circulation while …" at bounding box center [384, 209] width 139 height 26
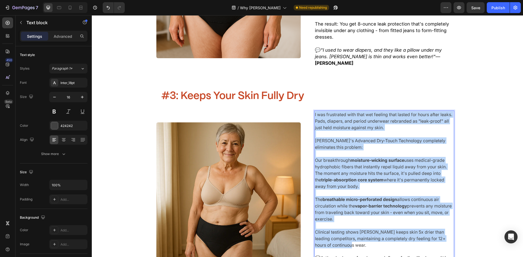
drag, startPoint x: 358, startPoint y: 223, endPoint x: 308, endPoint y: 84, distance: 147.2
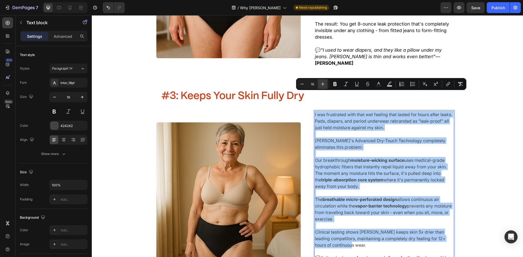
click at [324, 85] on icon "Editor contextual toolbar" at bounding box center [322, 83] width 5 height 5
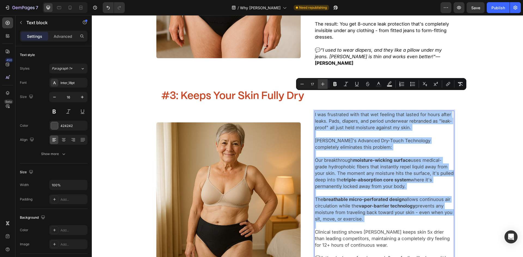
click at [324, 85] on icon "Editor contextual toolbar" at bounding box center [322, 83] width 5 height 5
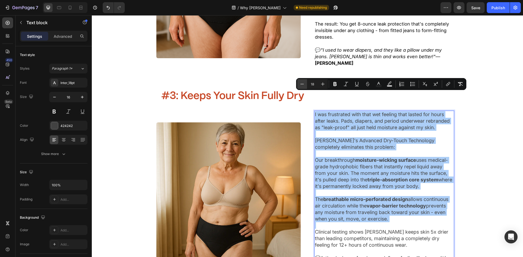
click at [305, 83] on button "Minus" at bounding box center [302, 84] width 10 height 10
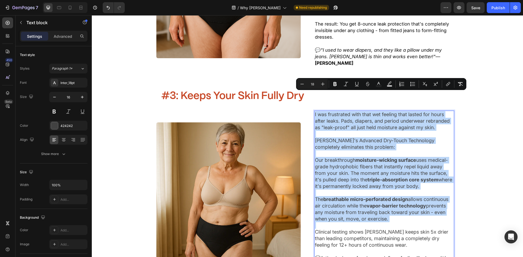
type input "17"
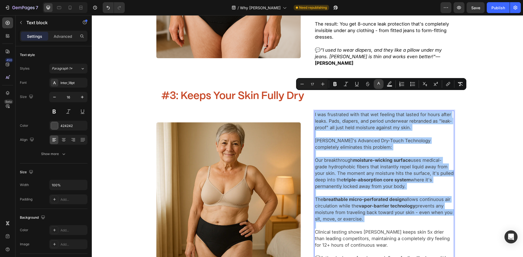
click at [377, 86] on icon "Editor contextual toolbar" at bounding box center [378, 83] width 5 height 5
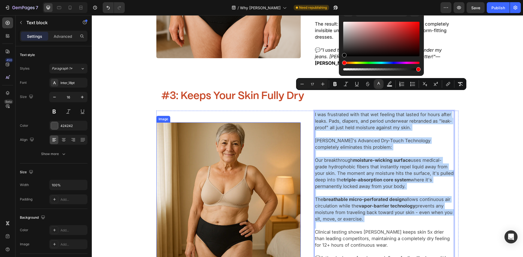
type input "000000"
drag, startPoint x: 452, startPoint y: 64, endPoint x: 177, endPoint y: 228, distance: 320.5
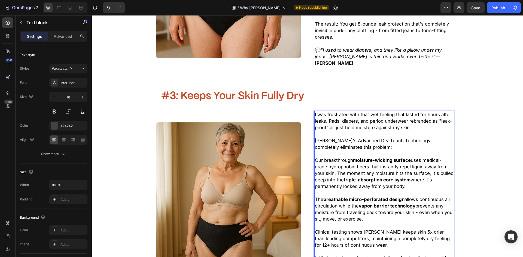
click at [358, 249] on p "Rich Text Editor. Editing area: main" at bounding box center [384, 252] width 139 height 7
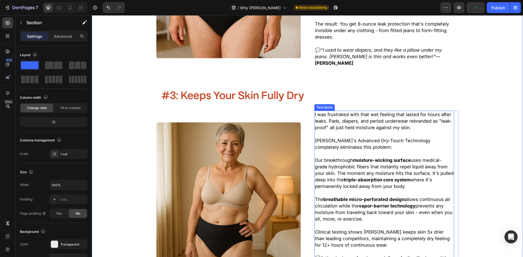
click at [346, 190] on p "Rich Text Editor. Editing area: main" at bounding box center [384, 193] width 139 height 7
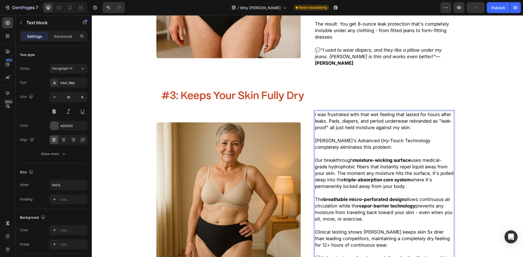
drag, startPoint x: 447, startPoint y: 156, endPoint x: 382, endPoint y: 160, distance: 64.4
click at [446, 158] on span "Our breakthrough moisture-wicking surface uses medical-grade hydrophobic fibers…" at bounding box center [384, 174] width 139 height 32
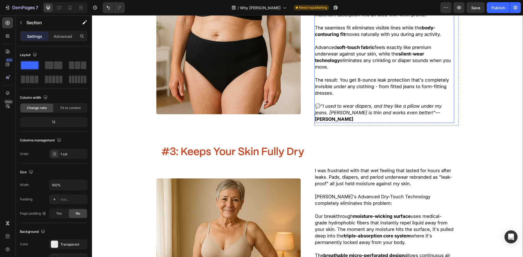
scroll to position [782, 0]
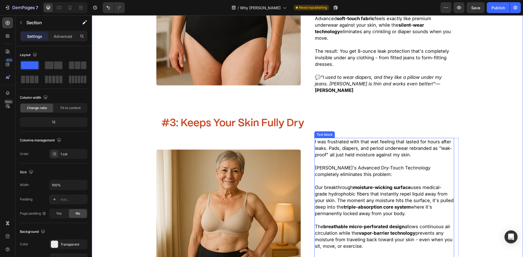
click at [351, 178] on p "Rich Text Editor. Editing area: main" at bounding box center [384, 181] width 139 height 7
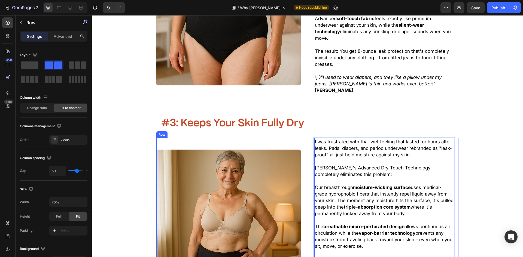
click at [341, 139] on span "I was frustrated with that wet feeling that lasted for hours after leaks. Pads,…" at bounding box center [383, 148] width 137 height 19
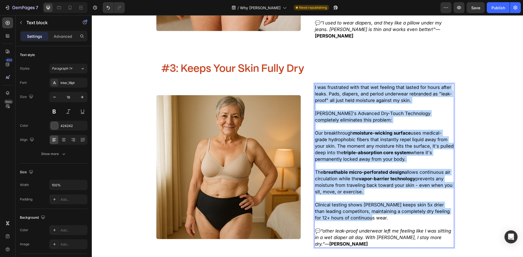
drag, startPoint x: 313, startPoint y: 122, endPoint x: 413, endPoint y: 196, distance: 124.6
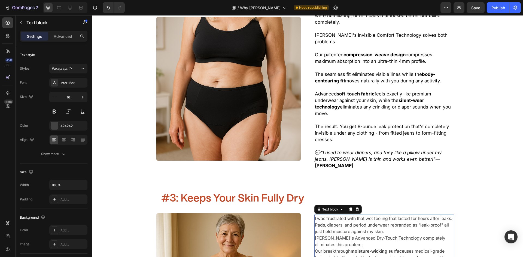
scroll to position [673, 0]
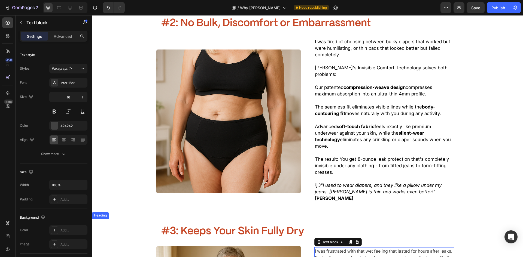
click at [269, 227] on span "#3: Keeps Your Skin Fully Dry" at bounding box center [232, 232] width 143 height 10
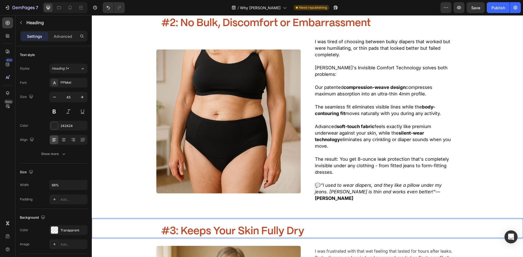
click at [269, 227] on span "#3: Keeps Your Skin Fully Dry" at bounding box center [232, 232] width 143 height 10
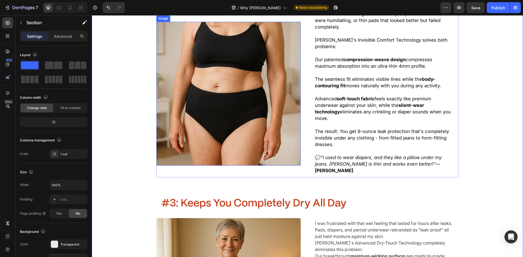
scroll to position [782, 0]
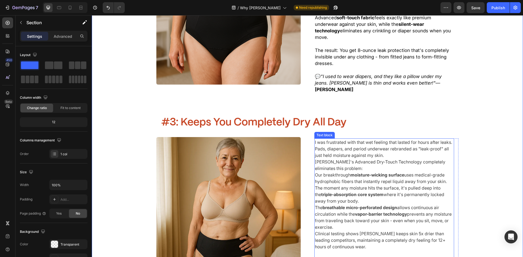
click at [391, 159] on p "Zuoori's Advanced Dry-Touch Technology completely eliminates this problem:" at bounding box center [384, 165] width 139 height 13
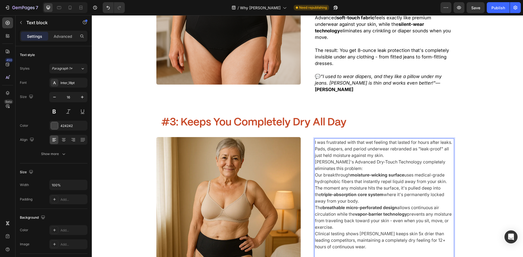
scroll to position [782, 0]
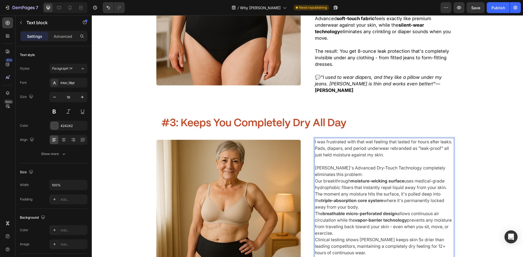
click at [373, 165] on p "Zuoori's Advanced Dry-Touch Technology completely eliminates this problem:" at bounding box center [384, 171] width 139 height 13
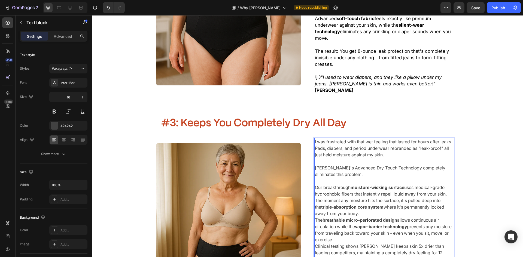
click at [362, 193] on p "Our breakthrough moisture-wicking surface uses medical-grade hydrophobic fibers…" at bounding box center [384, 200] width 139 height 33
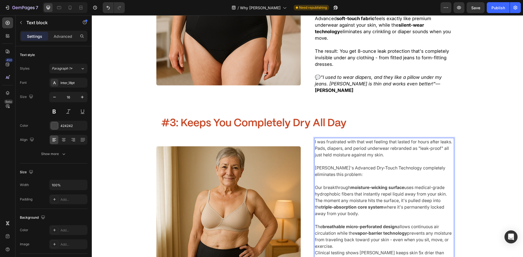
click at [368, 225] on p "The breathable micro-perforated design allows continuous air circulation while …" at bounding box center [384, 237] width 139 height 26
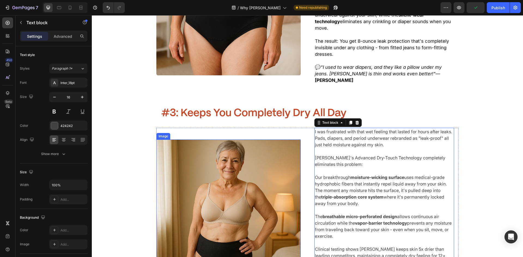
scroll to position [809, 0]
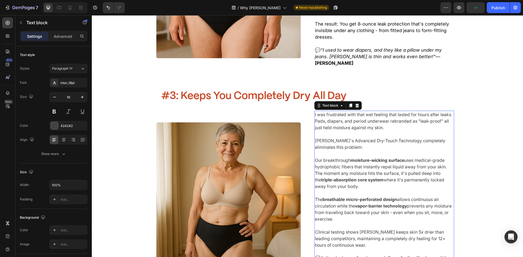
drag, startPoint x: 342, startPoint y: 215, endPoint x: 350, endPoint y: 221, distance: 10.5
click at [342, 229] on p "Clinical testing shows Zuoori keeps skin 5x drier than leading competitors, mai…" at bounding box center [384, 239] width 139 height 20
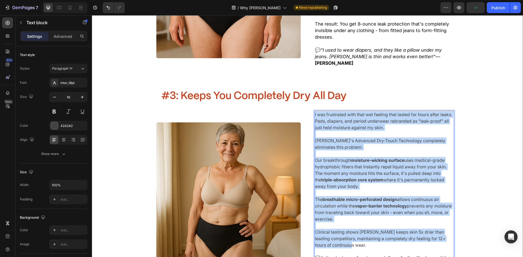
drag, startPoint x: 355, startPoint y: 226, endPoint x: 296, endPoint y: 80, distance: 157.2
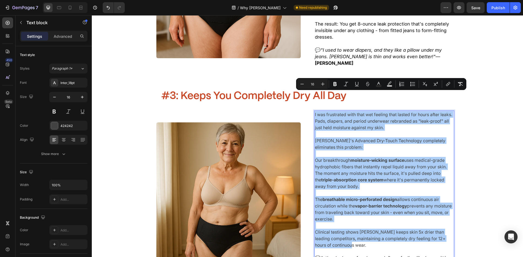
click at [328, 87] on div "Minus 16 Plus Bold Italic Underline Strikethrough Text Color Text Background Co…" at bounding box center [381, 84] width 168 height 10
click at [323, 84] on icon "Editor contextual toolbar" at bounding box center [323, 85] width 4 height 4
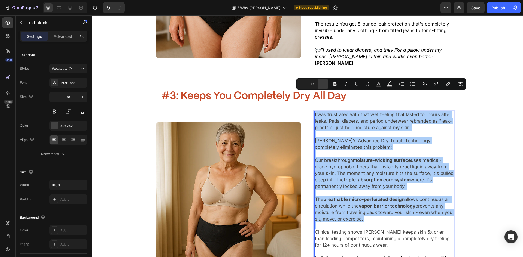
click at [323, 84] on icon "Editor contextual toolbar" at bounding box center [323, 85] width 4 height 4
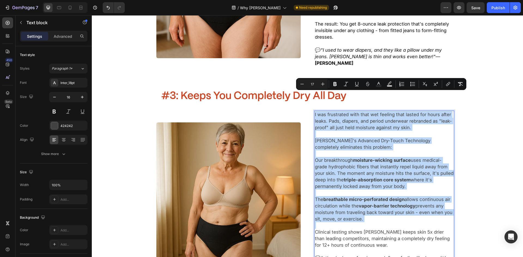
type input "18"
click at [277, 123] on img at bounding box center [228, 195] width 144 height 144
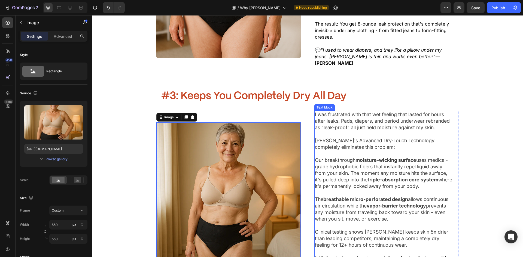
click at [343, 131] on p "Rich Text Editor. Editing area: main" at bounding box center [384, 134] width 139 height 7
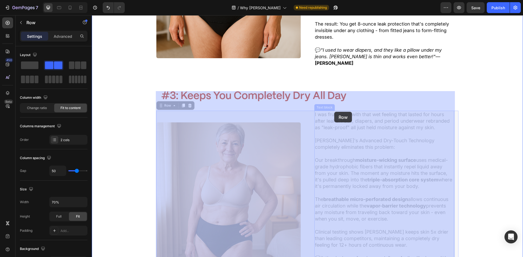
drag, startPoint x: 311, startPoint y: 94, endPoint x: 334, endPoint y: 112, distance: 29.3
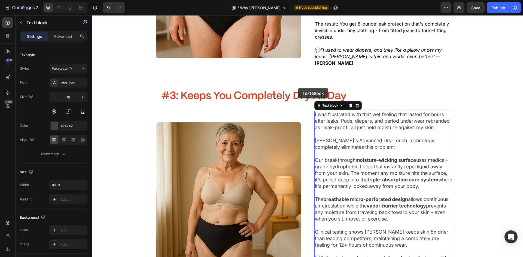
drag, startPoint x: 371, startPoint y: 197, endPoint x: 387, endPoint y: 192, distance: 16.8
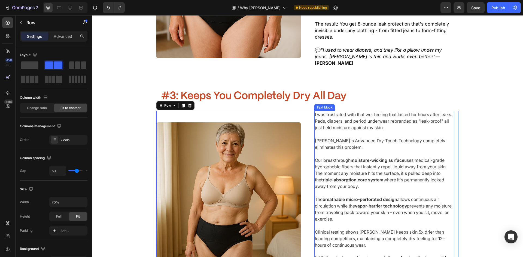
click at [369, 196] on p "The breathable micro-perforated design allows continuous air circulation while …" at bounding box center [384, 209] width 139 height 26
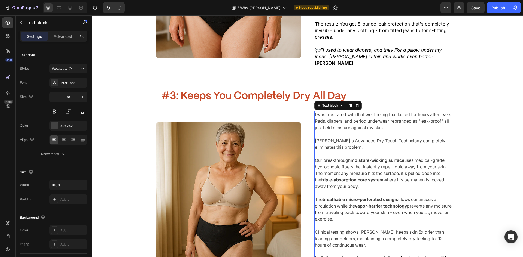
click at [377, 229] on p "Clinical testing shows Zuoori keeps skin 5x drier than leading competitors, mai…" at bounding box center [384, 239] width 139 height 20
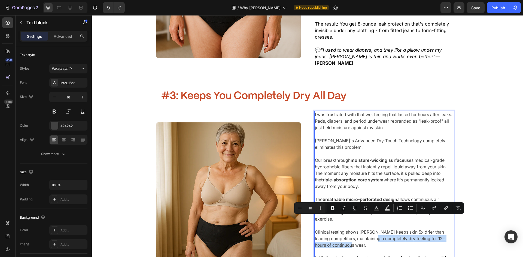
click at [363, 229] on p "Clinical testing shows Zuoori keeps skin 5x drier than leading competitors, mai…" at bounding box center [384, 239] width 139 height 20
click at [364, 229] on p "Clinical testing shows Zuoori keeps skin 5x drier than leading competitors, mai…" at bounding box center [384, 239] width 139 height 20
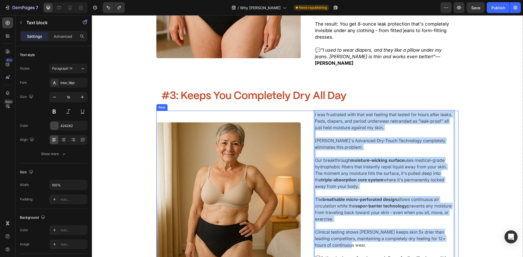
drag, startPoint x: 363, startPoint y: 228, endPoint x: 291, endPoint y: 96, distance: 149.5
click at [291, 111] on div "I was frustrated with that wet feeling that lasted for hours after leaks. Pads,…" at bounding box center [307, 195] width 302 height 168
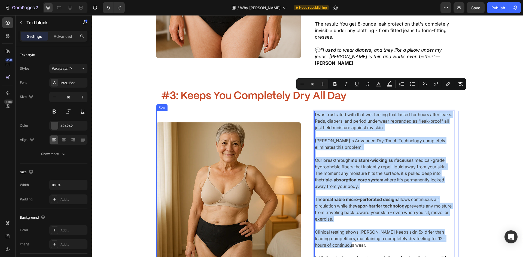
scroll to position [810, 0]
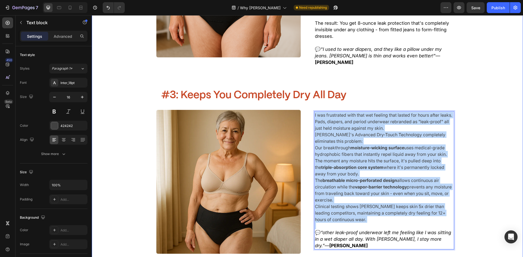
drag, startPoint x: 363, startPoint y: 203, endPoint x: 295, endPoint y: 83, distance: 137.4
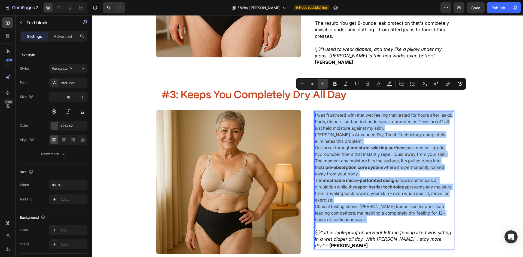
click at [325, 85] on icon "Editor contextual toolbar" at bounding box center [322, 83] width 5 height 5
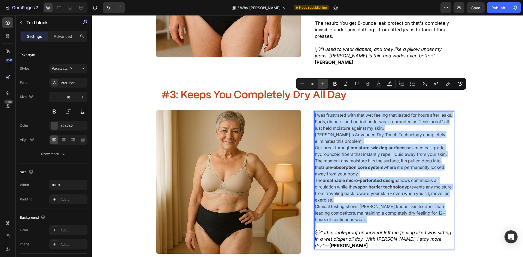
type input "17"
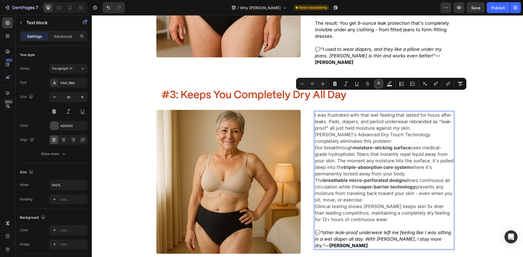
click at [379, 85] on rect "Editor contextual toolbar" at bounding box center [378, 85] width 5 height 1
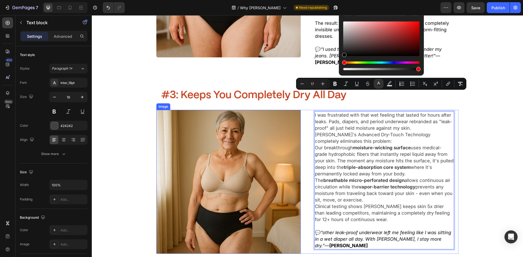
drag, startPoint x: 450, startPoint y: 62, endPoint x: 254, endPoint y: 152, distance: 215.6
type input "000000"
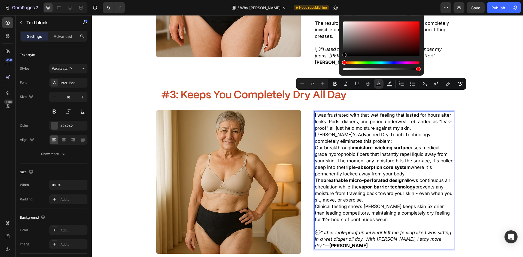
click at [410, 112] on p "I was frustrated with that wet feeling that lasted for hours after leaks. Pads,…" at bounding box center [384, 122] width 139 height 20
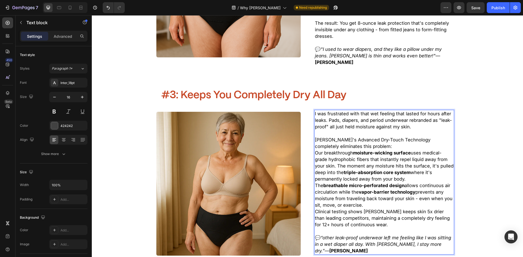
click at [387, 137] on p "Zuoori's Advanced Dry-Touch Technology completely eliminates this problem:" at bounding box center [384, 143] width 139 height 13
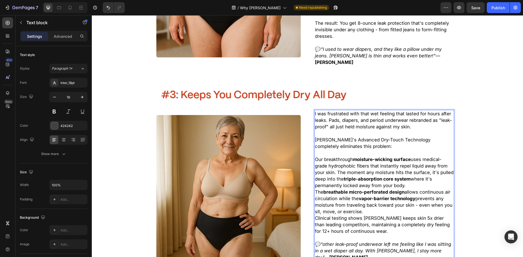
click at [436, 165] on p "Our breakthrough moisture-wicking surface uses medical-grade hydrophobic fibers…" at bounding box center [384, 172] width 139 height 33
click at [438, 157] on p "Our breakthrough moisture-wicking surface uses medical-grade hydrophobic fibers…" at bounding box center [384, 172] width 139 height 33
click at [421, 167] on p "Our breakthrough moisture-wicking surface uses medical-grade hydrophobic fibers…" at bounding box center [384, 172] width 139 height 33
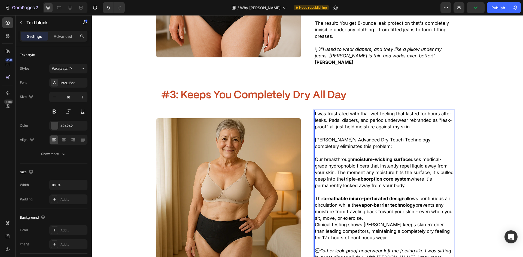
click at [406, 199] on p "The breathable micro-perforated design allows continuous air circulation while …" at bounding box center [384, 209] width 139 height 26
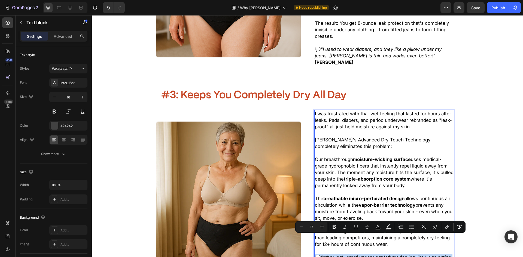
drag, startPoint x: 335, startPoint y: 250, endPoint x: 321, endPoint y: 239, distance: 18.0
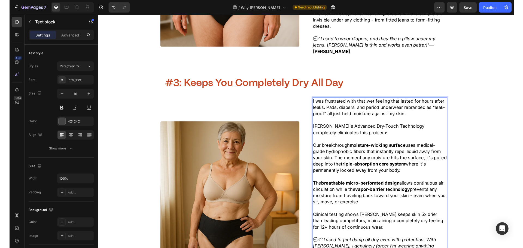
scroll to position [838, 0]
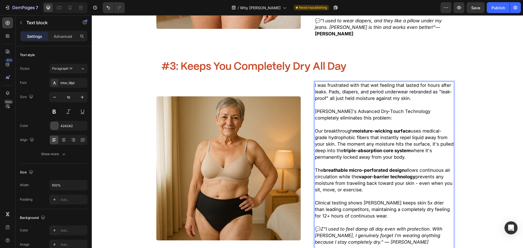
click at [322, 226] on icon "Z"I used to feel damp all day even with protection. With Zuoori, I genuinely fo…" at bounding box center [378, 235] width 127 height 19
click at [376, 245] on p "Rich Text Editor. Editing area: main" at bounding box center [384, 248] width 139 height 7
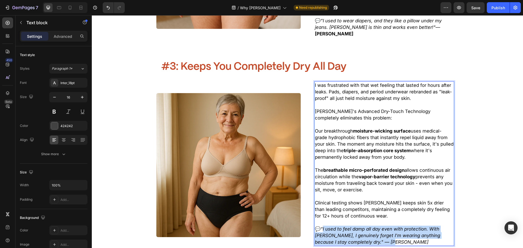
drag, startPoint x: 378, startPoint y: 226, endPoint x: 322, endPoint y: 208, distance: 58.6
click at [322, 226] on p "💬 "I used to feel damp all day even with protection. With Zuoori, I genuinely f…" at bounding box center [384, 236] width 139 height 20
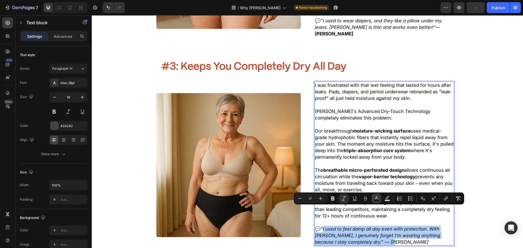
click at [379, 198] on icon "Editor contextual toolbar" at bounding box center [376, 198] width 5 height 5
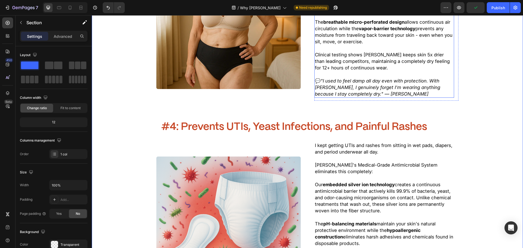
scroll to position [1029, 0]
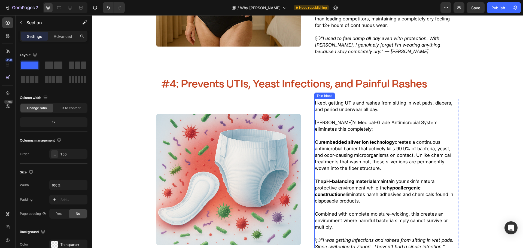
click at [374, 238] on icon ""I was getting infections and rahses from sitting in wet pads. Since switching …" at bounding box center [384, 247] width 139 height 19
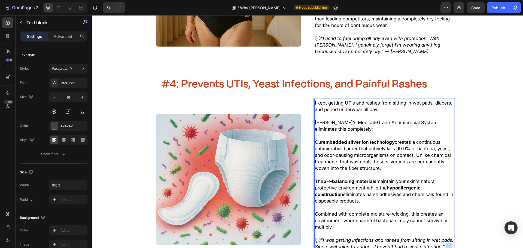
drag, startPoint x: 367, startPoint y: 233, endPoint x: 336, endPoint y: 235, distance: 31.1
click at [336, 237] on p "💬 "I was getting infections and rahses from sitting in wet pads. Since switchin…" at bounding box center [384, 247] width 139 height 20
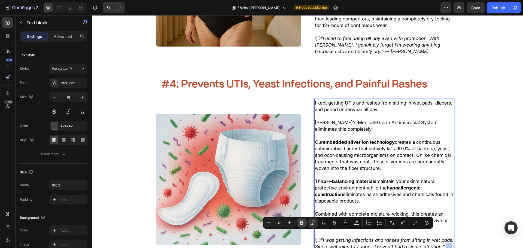
click at [304, 222] on icon "Editor contextual toolbar" at bounding box center [301, 222] width 5 height 5
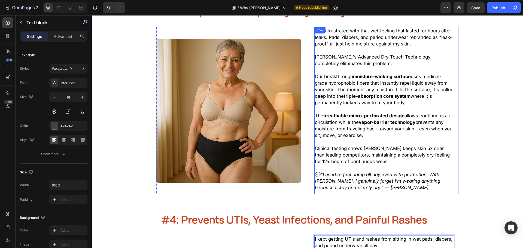
click at [355, 172] on icon ""I used to feel damp all day even with protection. With Zuoori, I genuinely for…" at bounding box center [377, 181] width 125 height 19
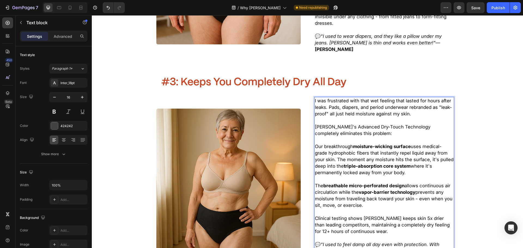
drag, startPoint x: 374, startPoint y: 171, endPoint x: 377, endPoint y: 170, distance: 3.7
click at [378, 169] on div "I was frustrated with that wet feeling that lasted for hours after leaks. Pads,…" at bounding box center [384, 179] width 140 height 165
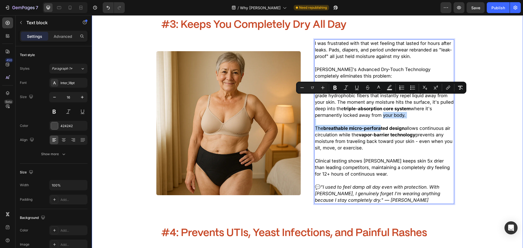
scroll to position [881, 0]
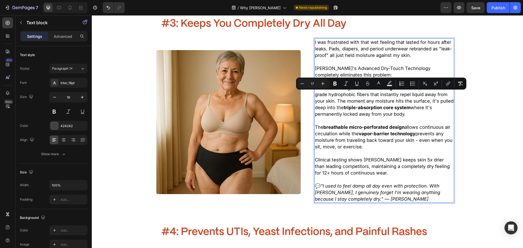
click at [376, 183] on p "💬 "I used to feel damp all day even with protection. With Zuoori, I genuinely f…" at bounding box center [384, 193] width 139 height 20
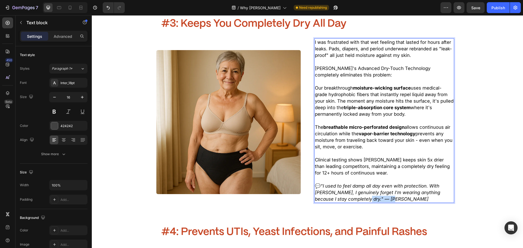
drag, startPoint x: 378, startPoint y: 180, endPoint x: 349, endPoint y: 181, distance: 28.7
click at [349, 183] on p "💬 "I used to feel damp all day even with protection. With Zuoori, I genuinely f…" at bounding box center [384, 193] width 139 height 20
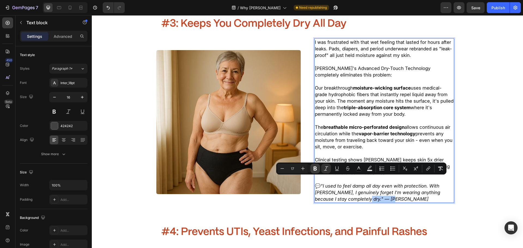
drag, startPoint x: 314, startPoint y: 168, endPoint x: 318, endPoint y: 170, distance: 5.0
click at [314, 168] on icon "Editor contextual toolbar" at bounding box center [314, 168] width 5 height 5
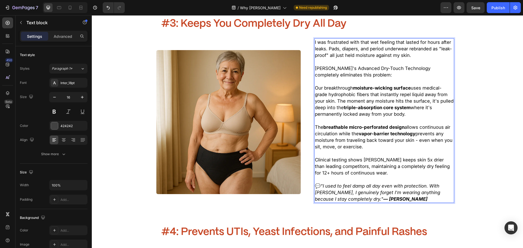
click at [345, 183] on icon ""I used to feel damp all day even with protection. With Zuoori, I genuinely for…" at bounding box center [377, 192] width 125 height 19
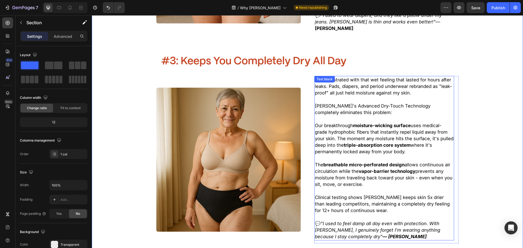
scroll to position [718, 0]
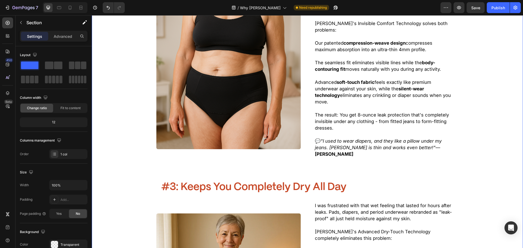
click at [408, 138] on span "💬 "I used to wear diapers, and they like a pillow under my jeans. Zuoori is thi…" at bounding box center [378, 147] width 127 height 19
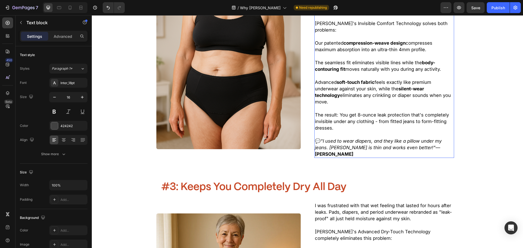
click at [353, 151] on strong "[PERSON_NAME]" at bounding box center [334, 153] width 38 height 5
drag, startPoint x: 421, startPoint y: 136, endPoint x: 416, endPoint y: 136, distance: 4.6
click at [416, 138] on span "💬 "I used to wear diapers, and they like a pillow under my jeans. Zuoori is thi…" at bounding box center [378, 147] width 127 height 19
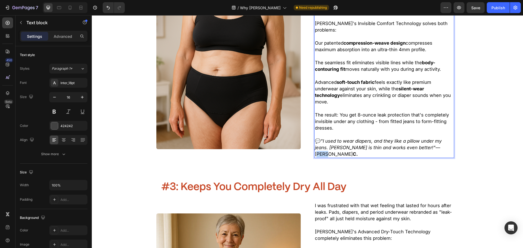
drag, startPoint x: 422, startPoint y: 135, endPoint x: 415, endPoint y: 135, distance: 6.8
click at [415, 138] on span "💬 "I used to wear diapers, and they like a pillow under my jeans. Zuoori is thi…" at bounding box center [378, 147] width 127 height 19
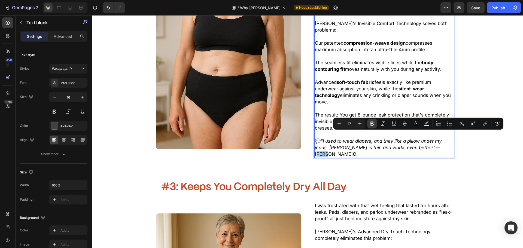
click at [371, 124] on icon "Editor contextual toolbar" at bounding box center [371, 124] width 3 height 4
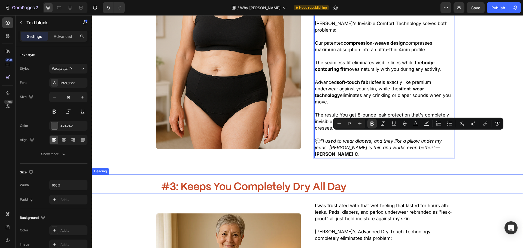
click at [385, 181] on p "⁠⁠⁠⁠⁠⁠⁠ #3: Keeps You Completely Dry All Day" at bounding box center [307, 187] width 292 height 13
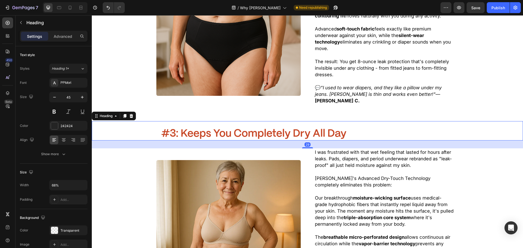
scroll to position [772, 0]
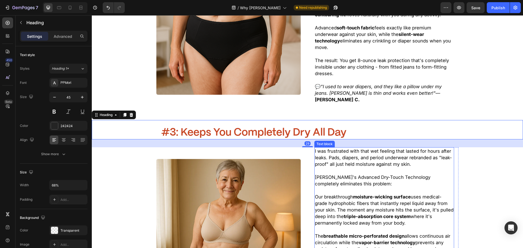
click at [399, 174] on p "Zuoori's Advanced Dry-Touch Technology completely eliminates this problem:" at bounding box center [384, 180] width 139 height 13
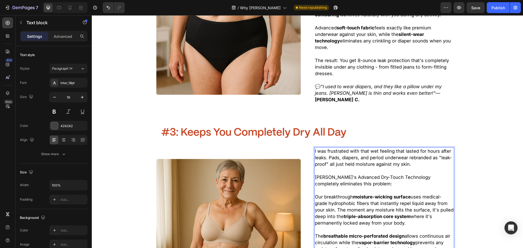
click at [360, 148] on span "I was frustrated with that wet feeling that lasted for hours after leaks. Pads,…" at bounding box center [383, 157] width 137 height 19
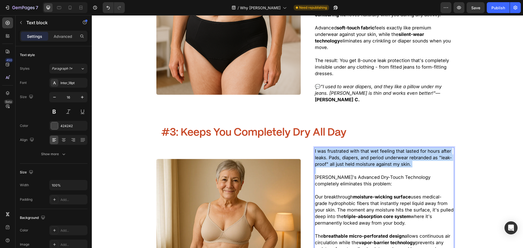
click at [360, 148] on span "I was frustrated with that wet feeling that lasted for hours after leaks. Pads,…" at bounding box center [383, 157] width 137 height 19
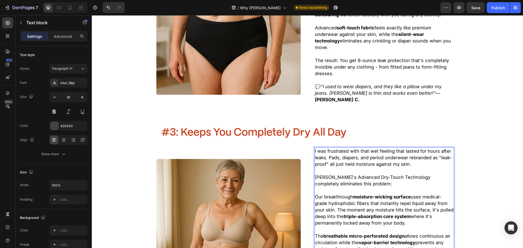
click at [383, 174] on p "Zuoori's Advanced Dry-Touch Technology completely eliminates this problem:" at bounding box center [384, 180] width 139 height 13
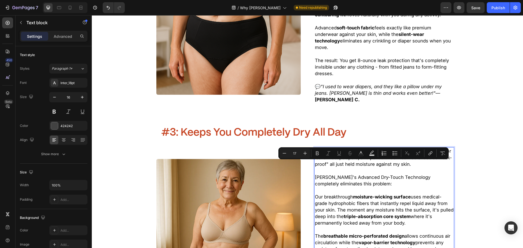
click at [381, 174] on p "Zuoori's Advanced Dry-Touch Technology completely eliminates this problem:" at bounding box center [384, 180] width 139 height 13
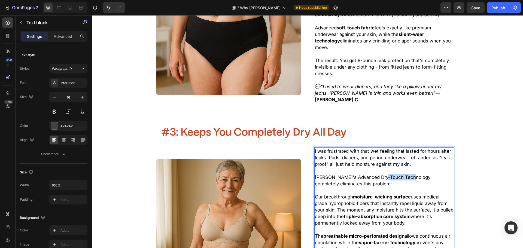
click at [381, 174] on p "Zuoori's Advanced Dry-Touch Technology completely eliminates this problem:" at bounding box center [384, 180] width 139 height 13
click at [371, 194] on strong "moisture-wicking surface" at bounding box center [382, 196] width 58 height 5
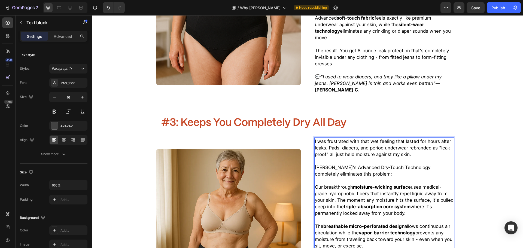
scroll to position [827, 0]
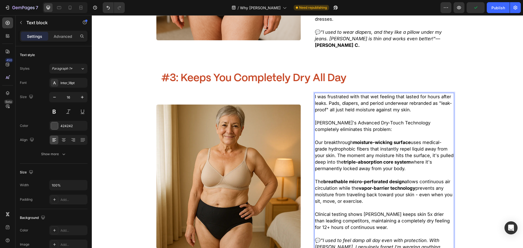
click at [334, 140] on span "Our breakthrough moisture-wicking surface uses medical-grade hydrophobic fibers…" at bounding box center [384, 156] width 139 height 32
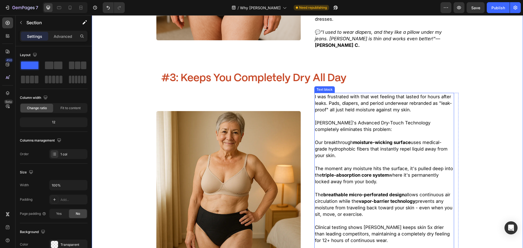
click at [379, 113] on p "Rich Text Editor. Editing area: main" at bounding box center [384, 116] width 139 height 7
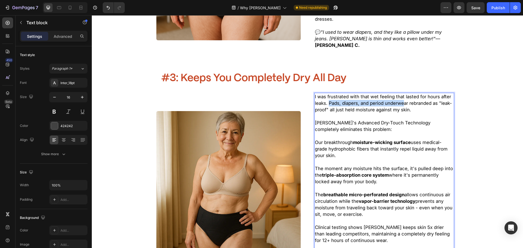
drag, startPoint x: 327, startPoint y: 84, endPoint x: 407, endPoint y: 86, distance: 80.4
click at [402, 94] on span "I was frustrated with that wet feeling that lasted for hours after leaks. Pads,…" at bounding box center [383, 103] width 137 height 19
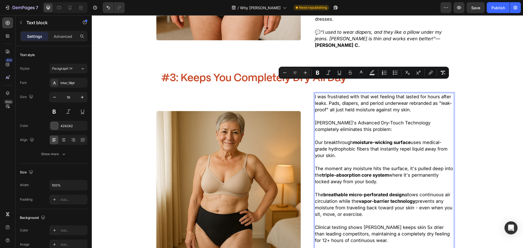
click at [415, 93] on p "I was frustrated with that wet feeling that lasted for hours after leaks. Pads,…" at bounding box center [384, 103] width 139 height 20
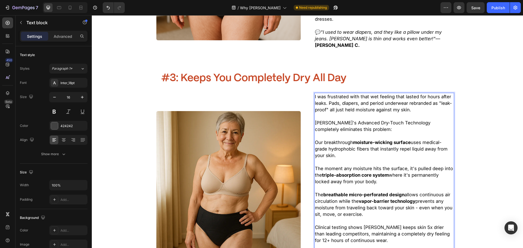
click at [411, 93] on p "I was frustrated with that wet feeling that lasted for hours after leaks. Pads,…" at bounding box center [384, 103] width 139 height 20
drag, startPoint x: 329, startPoint y: 90, endPoint x: 328, endPoint y: 84, distance: 5.2
click at [328, 94] on span "I was frustrated with that wet feeling that lasted for hours after leaks. Pads,…" at bounding box center [383, 103] width 137 height 19
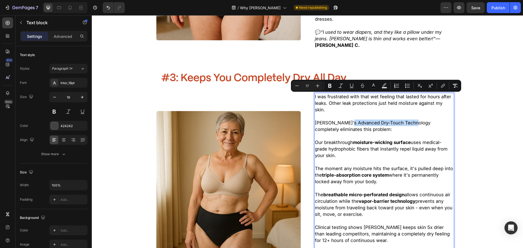
drag, startPoint x: 345, startPoint y: 98, endPoint x: 408, endPoint y: 99, distance: 62.4
click at [408, 120] on span "Zuoori's Advanced Dry-Touch Technology completely eliminates this problem:" at bounding box center [372, 126] width 115 height 12
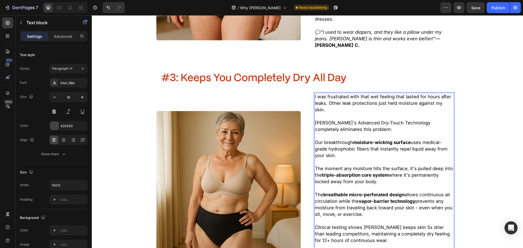
click at [375, 120] on p "Zuoori's Advanced Dry-Touch Technology completely eliminates this problem:" at bounding box center [384, 126] width 139 height 13
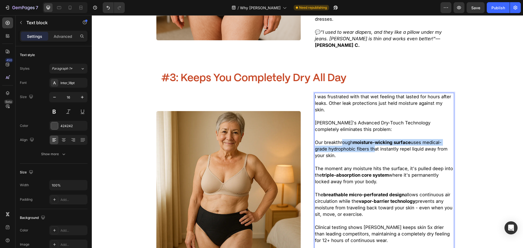
drag, startPoint x: 343, startPoint y: 117, endPoint x: 370, endPoint y: 124, distance: 28.2
click at [370, 140] on span "Our breakthrough moisture-wicking surface uses medical-grade hydrophobic fibers…" at bounding box center [381, 149] width 133 height 19
click at [368, 140] on span "Our breakthrough moisture-wicking surface uses medical-grade hydrophobic fibers…" at bounding box center [381, 149] width 133 height 19
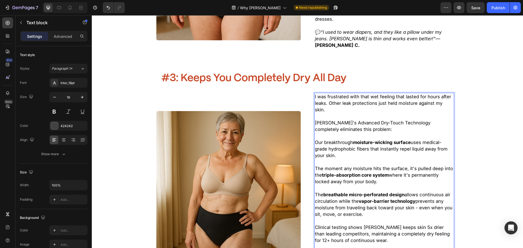
click at [371, 159] on p "Rich Text Editor. Editing area: main" at bounding box center [384, 162] width 139 height 7
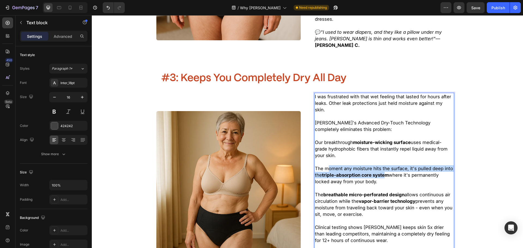
drag, startPoint x: 355, startPoint y: 144, endPoint x: 383, endPoint y: 147, distance: 28.1
click at [383, 166] on span "The moment any moisture hits the surface, it's pulled deep into the triple-abso…" at bounding box center [384, 175] width 138 height 19
click at [383, 172] on strong "triple-absorption core system" at bounding box center [355, 174] width 67 height 5
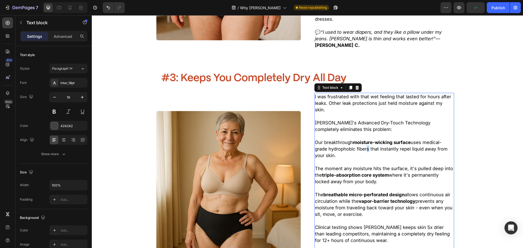
drag, startPoint x: 364, startPoint y: 120, endPoint x: 358, endPoint y: 120, distance: 6.3
click at [363, 140] on span "Our breakthrough moisture-wicking surface uses medical-grade hydrophobic fibers…" at bounding box center [381, 149] width 133 height 19
click at [345, 139] on p "Our breakthrough moisture-wicking surface uses medical-grade hydrophobic fibers…" at bounding box center [384, 149] width 139 height 20
click at [343, 166] on span "The moment any moisture hits the surface, it's pulled deep into the triple-abso…" at bounding box center [384, 175] width 138 height 19
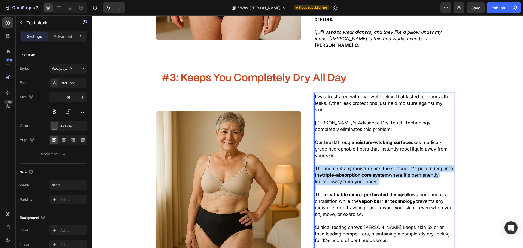
click at [343, 166] on span "The moment any moisture hits the surface, it's pulled deep into the triple-abso…" at bounding box center [384, 175] width 138 height 19
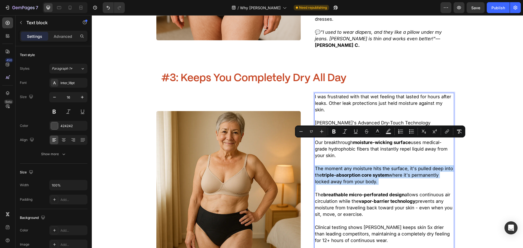
click at [370, 165] on p "The moment any moisture hits the surface, it's pulled deep into the triple-abso…" at bounding box center [384, 175] width 139 height 20
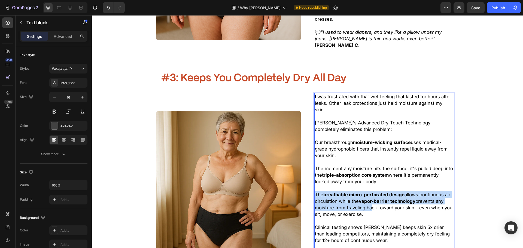
drag, startPoint x: 313, startPoint y: 167, endPoint x: 367, endPoint y: 183, distance: 57.1
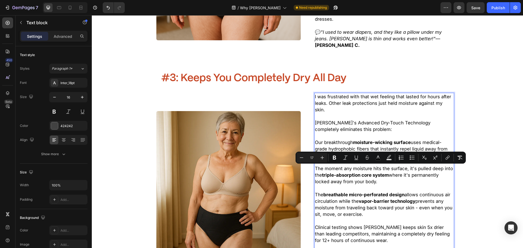
click at [360, 225] on span "Clinical testing shows Zuoori keeps skin 5x drier than leading competitors, mai…" at bounding box center [382, 234] width 135 height 19
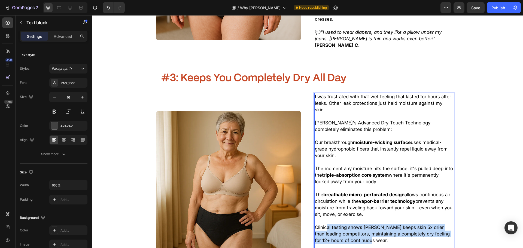
drag, startPoint x: 367, startPoint y: 215, endPoint x: 325, endPoint y: 201, distance: 44.1
click at [325, 224] on p "Clinical testing shows Zuoori keeps skin 5x drier than leading competitors, mai…" at bounding box center [384, 234] width 139 height 20
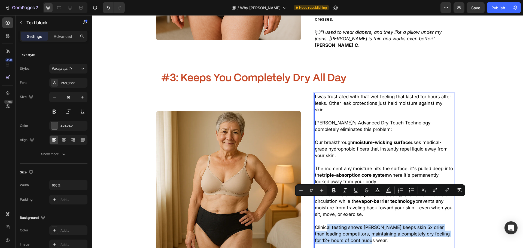
click at [377, 225] on span "Clinical testing shows Zuoori keeps skin 5x drier than leading competitors, mai…" at bounding box center [382, 234] width 135 height 19
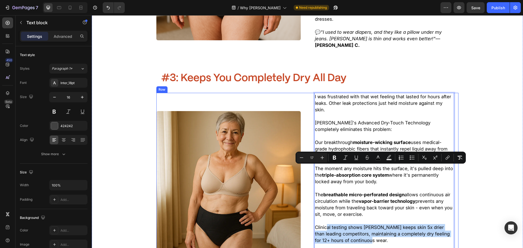
drag, startPoint x: 364, startPoint y: 188, endPoint x: 304, endPoint y: 169, distance: 62.9
click at [304, 169] on div "I was frustrated with that wet feeling that lasted for hours after leaks. Other…" at bounding box center [307, 183] width 302 height 181
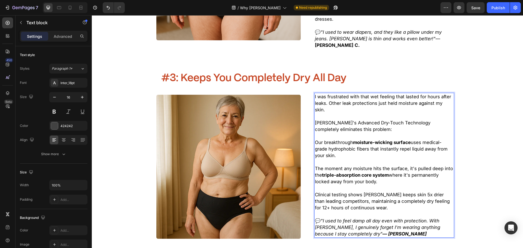
scroll to position [828, 0]
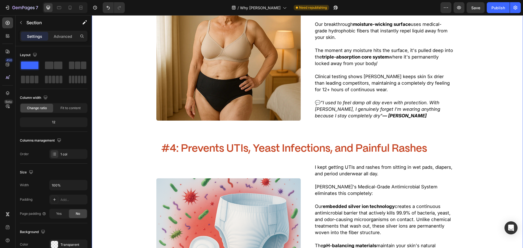
scroll to position [991, 0]
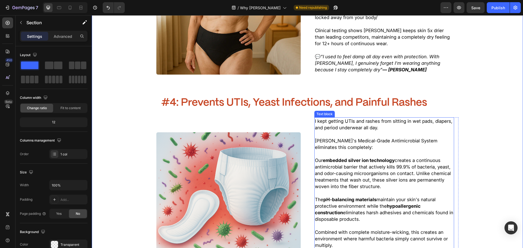
click at [378, 157] on p "Our embedded silver ion technology creates a continuous antimicrobial barrier t…" at bounding box center [384, 173] width 139 height 33
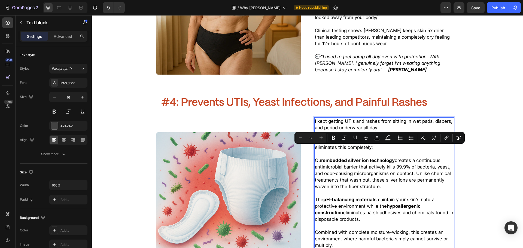
drag, startPoint x: 413, startPoint y: 149, endPoint x: 427, endPoint y: 160, distance: 17.9
click at [427, 160] on p "Our embedded silver ion technology creates a continuous antimicrobial barrier t…" at bounding box center [384, 173] width 139 height 33
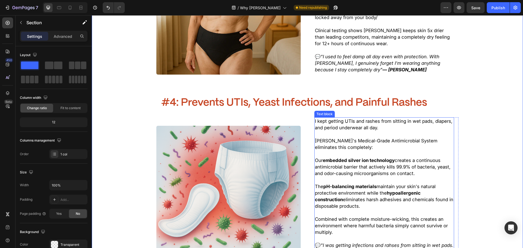
click at [362, 184] on span "The pH-balancing materials maintain your skin's natural protective environment …" at bounding box center [384, 196] width 138 height 25
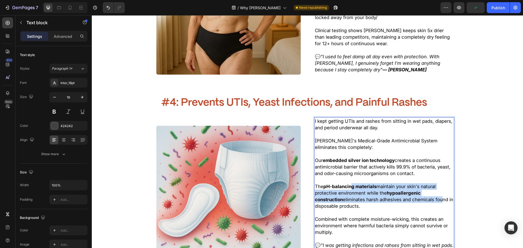
drag, startPoint x: 351, startPoint y: 165, endPoint x: 418, endPoint y: 176, distance: 67.6
click at [408, 183] on p "The pH-balancing materials maintain your skin's natural protective environment …" at bounding box center [384, 199] width 139 height 33
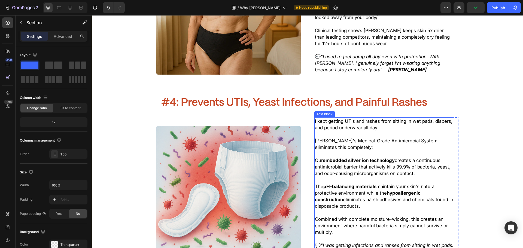
click at [374, 217] on span "Combined with complete moisture-wicking, this creates an environment where harm…" at bounding box center [381, 226] width 133 height 19
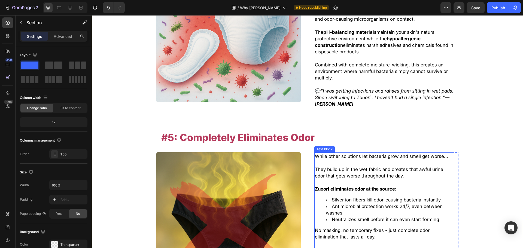
scroll to position [1182, 0]
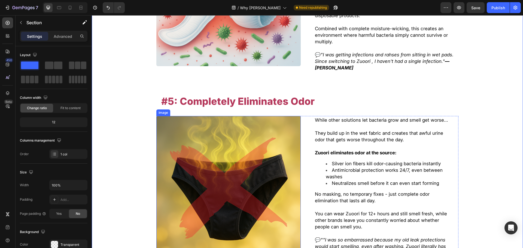
click at [210, 95] on span "#5: Completely Eliminates Odor" at bounding box center [237, 101] width 153 height 12
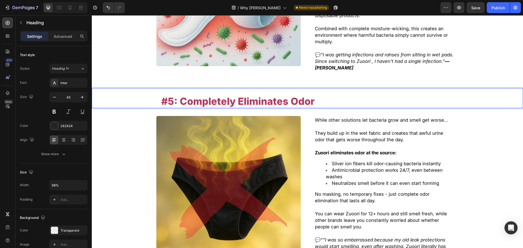
click at [210, 95] on span "#5: Completely Eliminates Odor" at bounding box center [237, 101] width 153 height 12
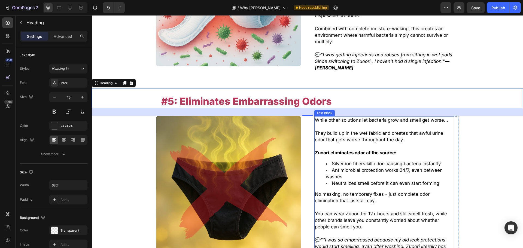
click at [365, 191] on span "No masking, no temporary fixes - just complete odor elimination that lasts all …" at bounding box center [372, 197] width 115 height 12
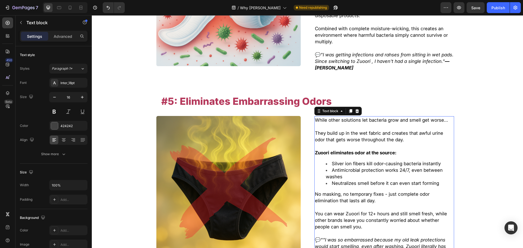
click at [368, 211] on p "You can wear Zuoori for 12+ hours and still smell fresh, while other brands lea…" at bounding box center [384, 221] width 139 height 20
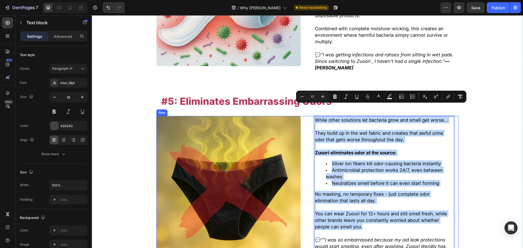
drag, startPoint x: 369, startPoint y: 201, endPoint x: 303, endPoint y: 91, distance: 128.1
click at [302, 116] on div "While other solutions let bacteria grow and smell get worse... They build up in…" at bounding box center [307, 188] width 302 height 144
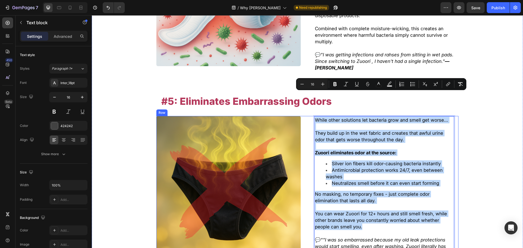
scroll to position [1192, 0]
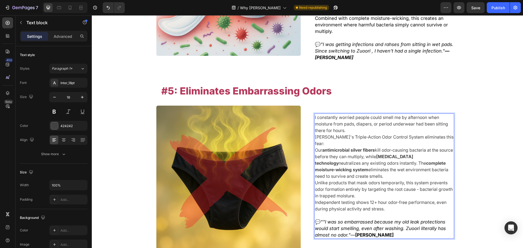
click at [360, 114] on p "I constantly worried people could smell me by afternoon when moisture from pads…" at bounding box center [384, 124] width 139 height 20
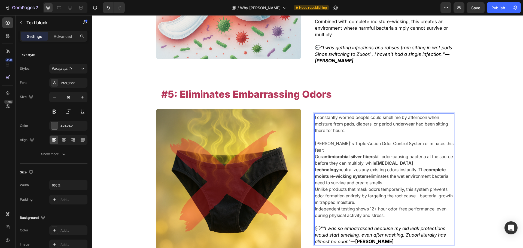
click at [445, 140] on p "Zuoori's Triple-Action Odor Control System eliminates this fear:" at bounding box center [384, 146] width 139 height 13
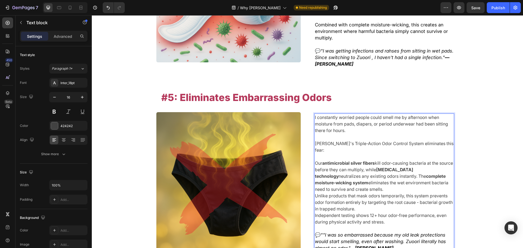
click at [442, 174] on strong "complete moisture-wicking system" at bounding box center [380, 180] width 131 height 12
click at [433, 160] on p "Our antimicrobial silver fibers kill odor-causing bacteria at the source before…" at bounding box center [384, 176] width 139 height 33
click at [425, 160] on p "Our antimicrobial silver fibers kill odor-causing bacteria at the source before…" at bounding box center [384, 176] width 139 height 33
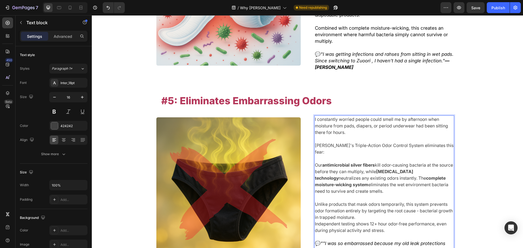
click at [429, 201] on p "Unlike products that mask odors temporarily, this system prevents odor formatio…" at bounding box center [384, 211] width 139 height 20
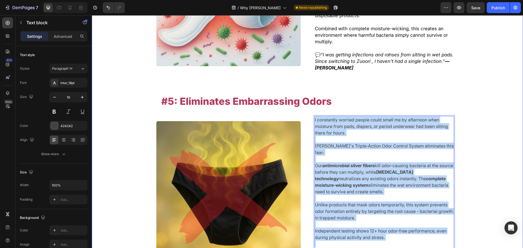
drag, startPoint x: 389, startPoint y: 209, endPoint x: 313, endPoint y: 92, distance: 139.8
click at [289, 88] on div ""Here's How Zuoori Fixes all 4 Problems at Once" Heading —plus gives you bonus …" at bounding box center [307, 113] width 431 height 1737
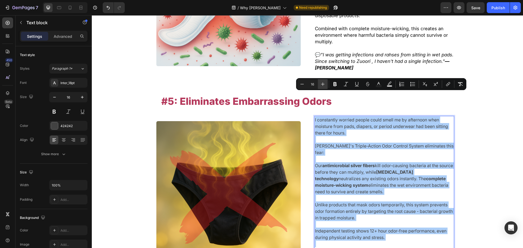
click at [318, 86] on button "Plus" at bounding box center [323, 84] width 10 height 10
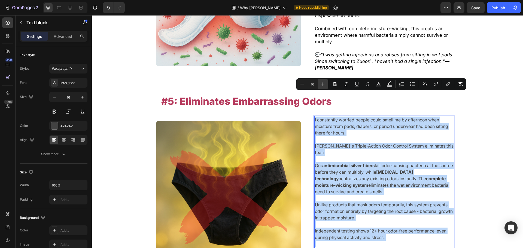
type input "17"
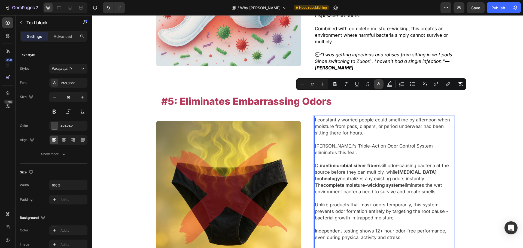
click at [383, 85] on button "color" at bounding box center [379, 84] width 10 height 10
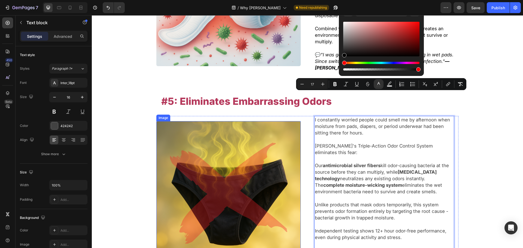
drag, startPoint x: 447, startPoint y: 63, endPoint x: 211, endPoint y: 192, distance: 269.5
type input "000000"
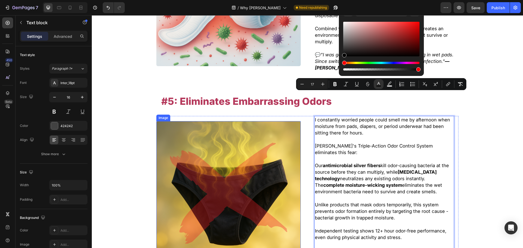
click at [177, 157] on img at bounding box center [228, 193] width 144 height 144
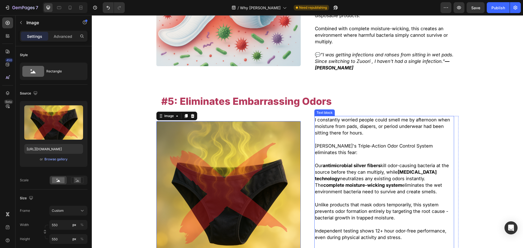
click at [388, 117] on p "I constantly worried people could smell me by afternoon when moisture from pads…" at bounding box center [384, 127] width 139 height 20
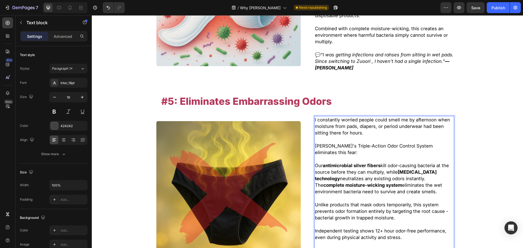
click at [382, 117] on p "I constantly worried people could smell me by afternoon when moisture from pads…" at bounding box center [384, 127] width 139 height 20
drag, startPoint x: 342, startPoint y: 107, endPoint x: 329, endPoint y: 105, distance: 12.8
click at [329, 117] on span "I constantly worried people could smell me by afternoon when moisture from pads…" at bounding box center [382, 126] width 135 height 19
click at [377, 136] on p "Rich Text Editor. Editing area: main" at bounding box center [384, 139] width 139 height 7
click at [388, 117] on span "I constantly worried people could smell me by afternoon when moisture from pads…" at bounding box center [382, 126] width 135 height 19
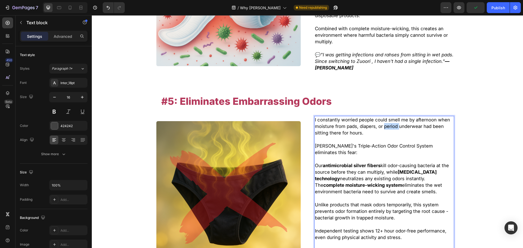
click at [388, 117] on span "I constantly worried people could smell me by afternoon when moisture from pads…" at bounding box center [382, 126] width 135 height 19
click at [483, 122] on div ""Here's How Zuoori Fixes all 4 Problems at Once" Heading —plus gives you bonus …" at bounding box center [307, 113] width 431 height 1737
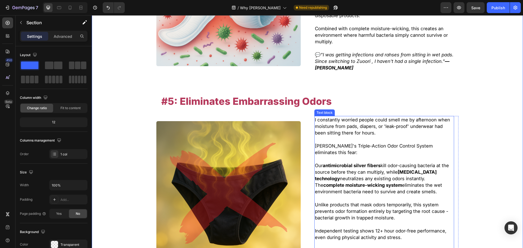
click at [379, 156] on p "Rich Text Editor. Editing area: main" at bounding box center [384, 159] width 139 height 7
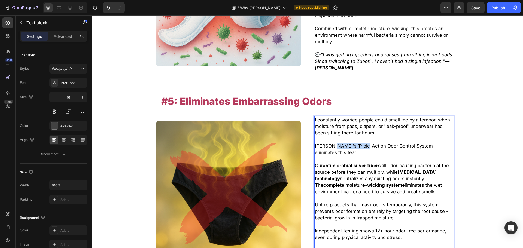
drag, startPoint x: 358, startPoint y: 123, endPoint x: 330, endPoint y: 124, distance: 27.8
click at [330, 143] on span "Zuoori's Triple-Action Odor Control System eliminates this fear:" at bounding box center [374, 149] width 118 height 12
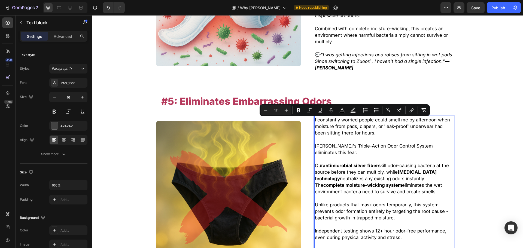
click at [360, 163] on strong "antimicrobial silver fibers" at bounding box center [352, 165] width 58 height 5
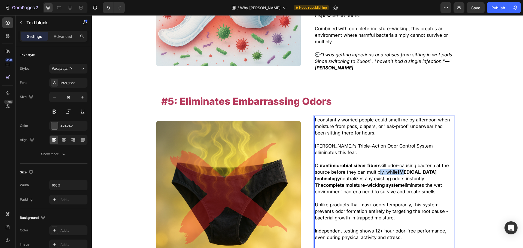
drag, startPoint x: 381, startPoint y: 139, endPoint x: 403, endPoint y: 140, distance: 21.5
click at [402, 163] on span "Our antimicrobial silver fibers kill odor-causing bacteria at the source before…" at bounding box center [382, 179] width 134 height 32
click at [425, 163] on span "Our antimicrobial silver fibers kill odor-causing bacteria at the source before…" at bounding box center [382, 179] width 134 height 32
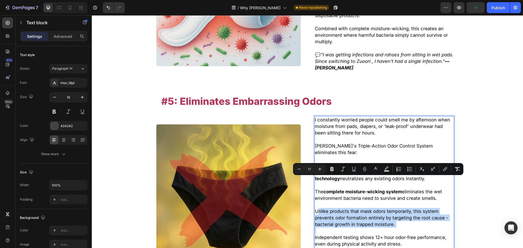
drag, startPoint x: 315, startPoint y: 180, endPoint x: 416, endPoint y: 200, distance: 103.2
click at [416, 200] on div "I constantly worried people could smell me by afternoon when moisture from pads…" at bounding box center [384, 195] width 140 height 158
click at [416, 228] on p "Rich Text Editor. Editing area: main" at bounding box center [384, 231] width 139 height 7
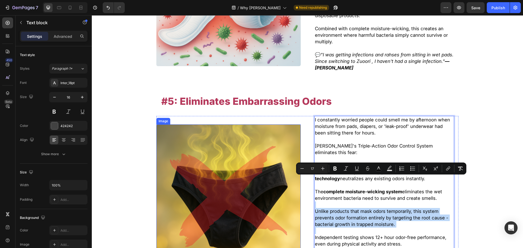
drag, startPoint x: 417, startPoint y: 199, endPoint x: 294, endPoint y: 174, distance: 125.2
click at [294, 174] on div "I constantly worried people could smell me by afternoon when moisture from pads…" at bounding box center [307, 196] width 302 height 161
click at [390, 209] on span "Unlike products that mask odors temporarily, this system prevents odor formatio…" at bounding box center [381, 218] width 133 height 19
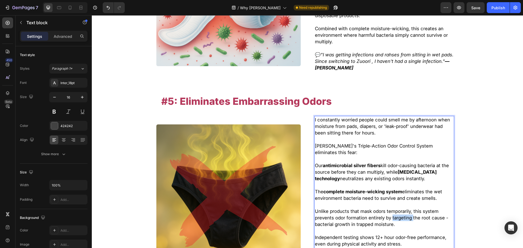
click at [390, 208] on p "Unlike products that mask odors temporarily, this system prevents odor formatio…" at bounding box center [384, 218] width 139 height 20
click at [360, 209] on span "Unlike products that mask odors temporarily, this system prevents odor formatio…" at bounding box center [381, 218] width 133 height 19
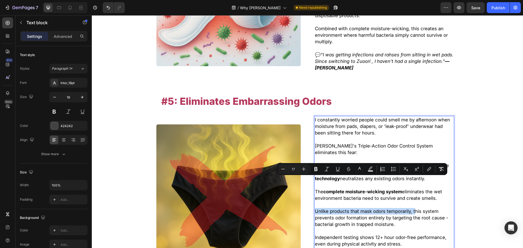
drag, startPoint x: 314, startPoint y: 179, endPoint x: 411, endPoint y: 181, distance: 97.8
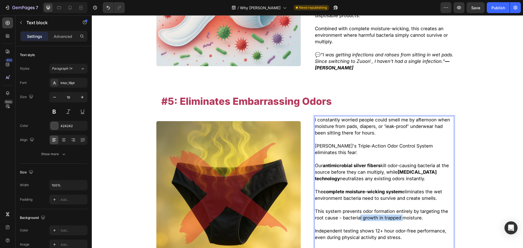
drag, startPoint x: 357, startPoint y: 185, endPoint x: 399, endPoint y: 186, distance: 42.0
click at [399, 209] on span "This system prevents odor formation entirely by targeting the root cause - bact…" at bounding box center [381, 215] width 133 height 12
click at [400, 209] on span "This system prevents odor formation entirely by targeting the root cause - bact…" at bounding box center [381, 215] width 133 height 12
click at [482, 188] on div ""Here's How Zuoori Fixes all 4 Problems at Once" Heading —plus gives you bonus …" at bounding box center [307, 113] width 431 height 1737
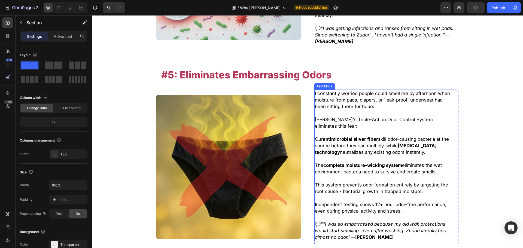
scroll to position [1209, 0]
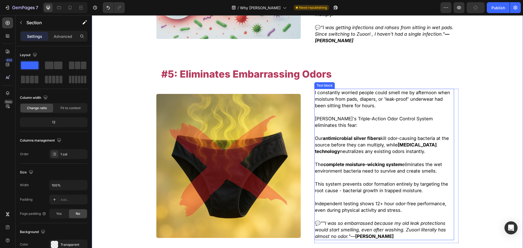
drag, startPoint x: 329, startPoint y: 179, endPoint x: 326, endPoint y: 190, distance: 11.4
click at [329, 201] on span "Independent testing shows 12+ hour odor-free performance, even during physical …" at bounding box center [381, 207] width 132 height 12
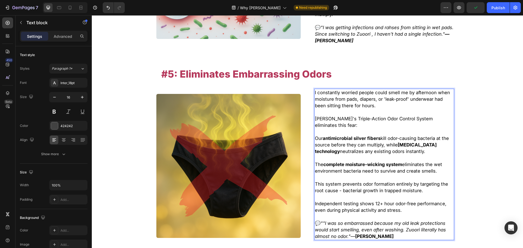
click at [321, 221] on icon """I was so embarrassed because my old leak protections would start smelling, ev…" at bounding box center [380, 230] width 131 height 19
click at [462, 170] on div ""Here's How Zuoori Fixes all 4 Problems at Once" Heading —plus gives you bonus …" at bounding box center [307, 86] width 431 height 1737
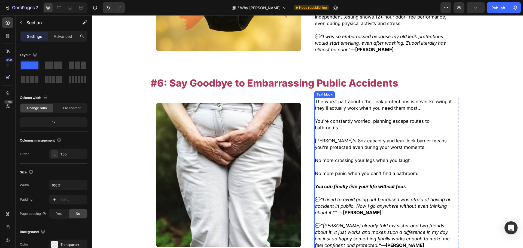
scroll to position [1400, 0]
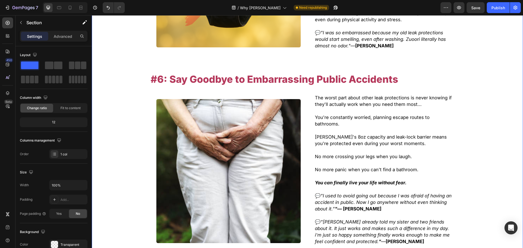
click at [198, 73] on span "#6: Say Goodbye to Embarrassing Public Accidents" at bounding box center [275, 79] width 248 height 12
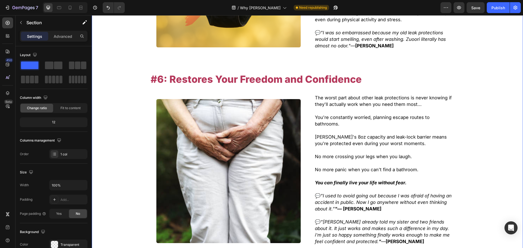
click at [318, 73] on span "#6: Restores Your Freedom and Confidence" at bounding box center [256, 79] width 211 height 12
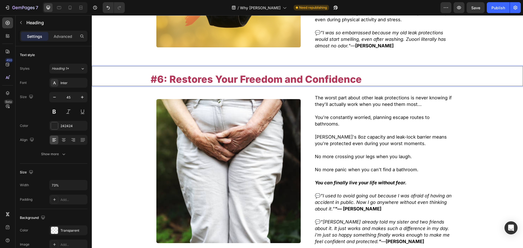
click at [384, 72] on p "#6: Restores Your Freedom and Confidence" at bounding box center [308, 78] width 314 height 13
click at [310, 73] on span "#6: Restores Your Freedom and Confidence" at bounding box center [256, 79] width 211 height 12
click at [277, 73] on span "#6: Restores Your Freedom and Confidence" at bounding box center [256, 79] width 211 height 12
click at [304, 73] on span "#6: Restores Your Freedom and Confidence" at bounding box center [256, 79] width 211 height 12
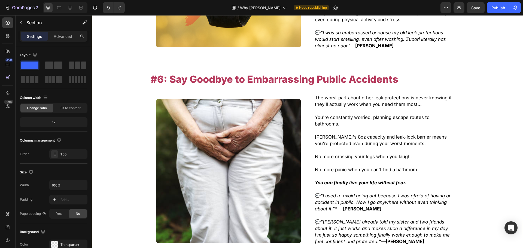
click at [192, 73] on span "#6: Say Goodbye to Embarrassing Public Accidents" at bounding box center [275, 79] width 248 height 12
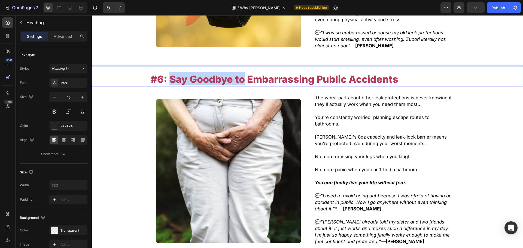
drag, startPoint x: 230, startPoint y: 47, endPoint x: 169, endPoint y: 47, distance: 61.8
click at [169, 73] on span "#6: Say Goodbye to Embarrassing Public Accidents" at bounding box center [275, 79] width 248 height 12
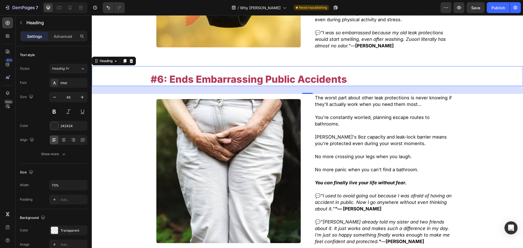
click at [377, 72] on p "#6: Ends Embarrassing Public Accidents" at bounding box center [308, 78] width 314 height 13
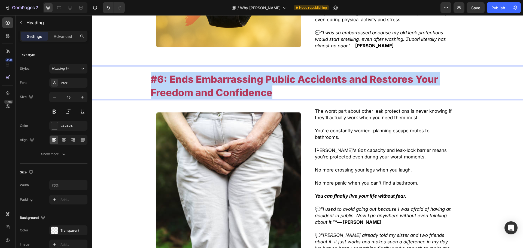
drag, startPoint x: 300, startPoint y: 61, endPoint x: 106, endPoint y: 42, distance: 194.8
click at [103, 72] on div "#6: Ends Embarrassing Public Accidents and Restores Your Freedom and Confidence" at bounding box center [307, 86] width 431 height 28
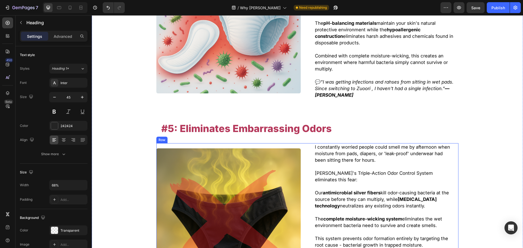
click at [255, 123] on span "#5: Eliminates Embarrassing Odors" at bounding box center [246, 129] width 171 height 12
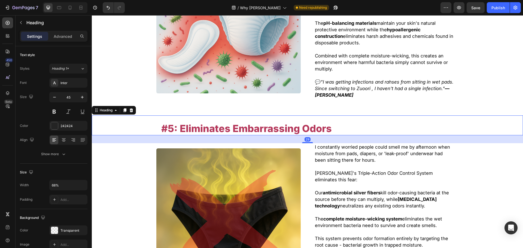
copy span "#6: Ends Embarrassing Public Accidents and Restores Your Freedom and Confidence"
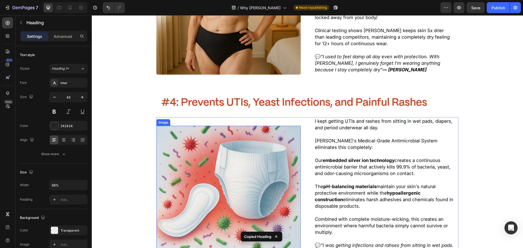
click at [242, 98] on span "#4: Prevents UTIs, Yeast Infections, and Painful Rashes" at bounding box center [294, 103] width 266 height 10
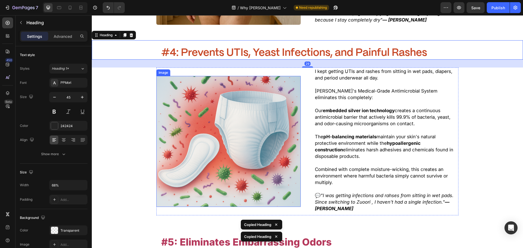
scroll to position [1100, 0]
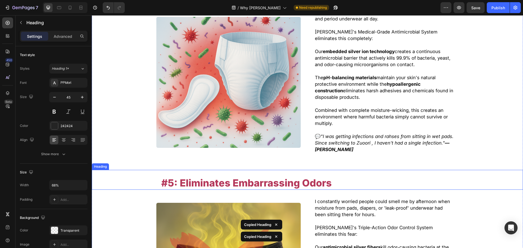
click at [271, 172] on div ""Here's How Zuoori Fixes all 4 Problems at Once" Heading —plus gives you bonus …" at bounding box center [307, 202] width 431 height 1750
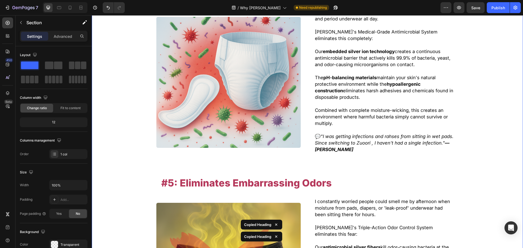
click at [269, 176] on p "⁠⁠⁠⁠⁠⁠⁠ #5: Eliminates Embarrassing Odors" at bounding box center [307, 182] width 292 height 13
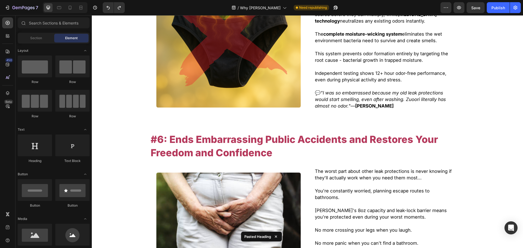
scroll to position [1188, 0]
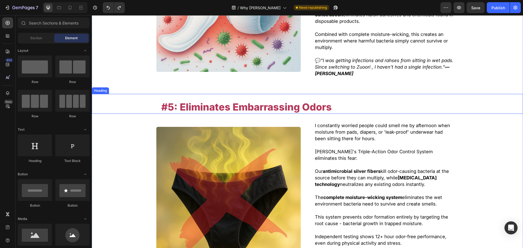
click at [248, 101] on span "#5: Eliminates Embarrassing Odors" at bounding box center [246, 107] width 171 height 12
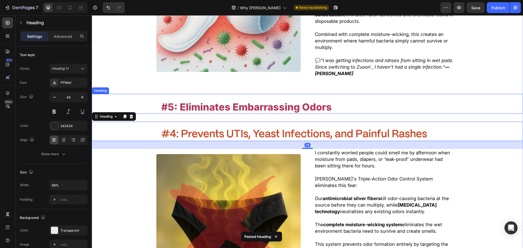
click at [238, 101] on span "#5: Eliminates Embarrassing Odors" at bounding box center [246, 107] width 171 height 12
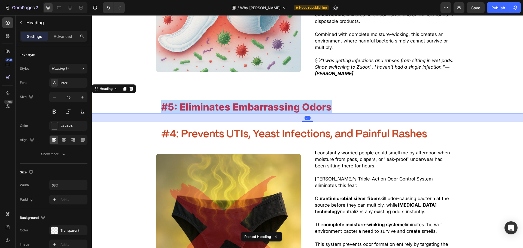
click at [238, 101] on span "#5: Eliminates Embarrassing Odors" at bounding box center [246, 107] width 171 height 12
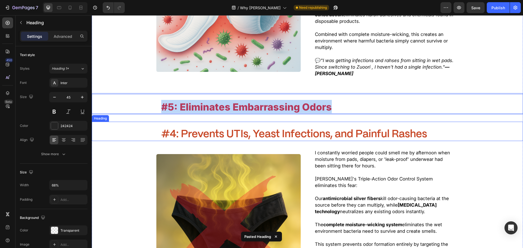
click at [249, 129] on span "#4: Prevents UTIs, Yeast Infections, and Painful Rashes" at bounding box center [294, 134] width 266 height 10
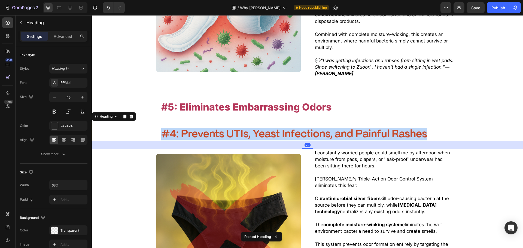
click at [249, 129] on span "#4: Prevents UTIs, Yeast Infections, and Painful Rashes" at bounding box center [294, 134] width 266 height 10
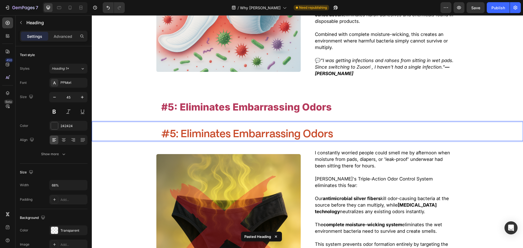
click at [250, 99] on h2 "⁠⁠⁠⁠⁠⁠⁠ #5: Eliminates Embarrassing Odors" at bounding box center [307, 106] width 293 height 14
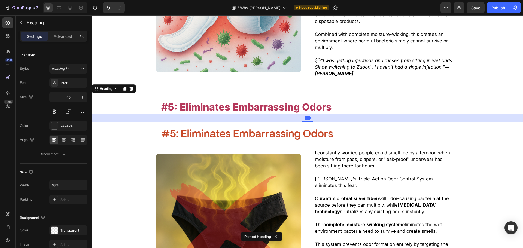
click at [130, 87] on icon at bounding box center [131, 89] width 4 height 4
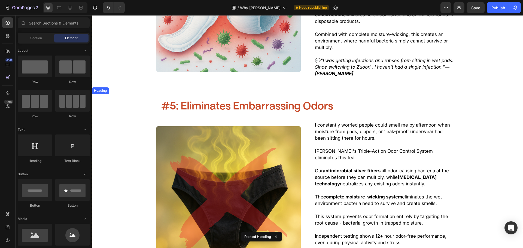
click at [200, 100] on p "⁠⁠⁠⁠⁠⁠⁠ #5: Eliminates Embarrassing Odors" at bounding box center [307, 106] width 292 height 13
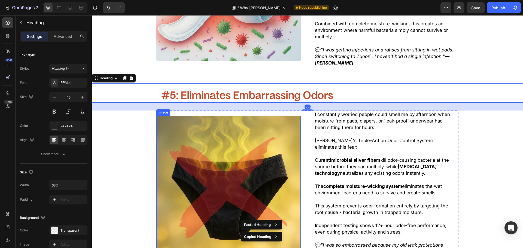
scroll to position [1352, 0]
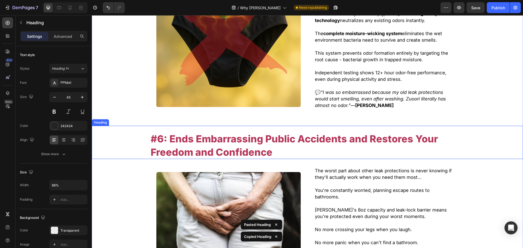
click at [251, 133] on span "#6: Ends Embarrassing Public Accidents and Restores Your Freedom and Confidence" at bounding box center [294, 145] width 287 height 25
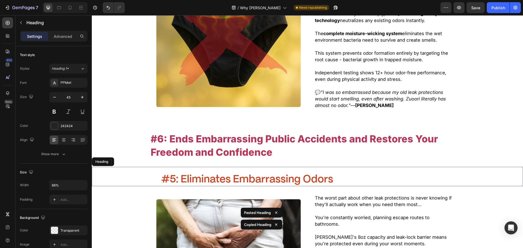
click at [254, 131] on h2 "#6: Ends Embarrassing Public Accidents and Restores Your Freedom and Confidence" at bounding box center [307, 145] width 315 height 28
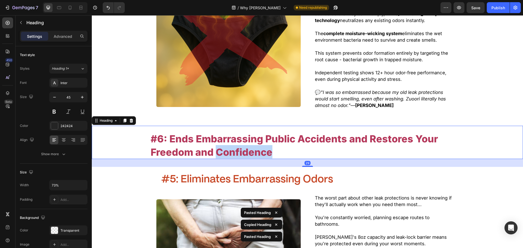
click at [254, 131] on h2 "#6: Ends Embarrassing Public Accidents and Restores Your Freedom and Confidence" at bounding box center [307, 145] width 315 height 28
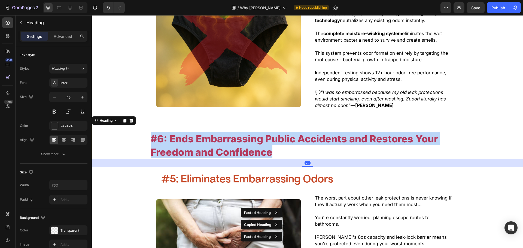
click at [254, 132] on p "#6: Ends Embarrassing Public Accidents and Restores Your Freedom and Confidence" at bounding box center [308, 145] width 314 height 27
copy span "#6: Ends Embarrassing Public Accidents and Restores Your Freedom and Confidence"
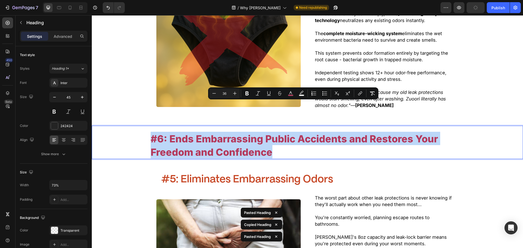
click at [266, 172] on h2 "#5: Eliminates Embarrassing Odors" at bounding box center [307, 179] width 293 height 14
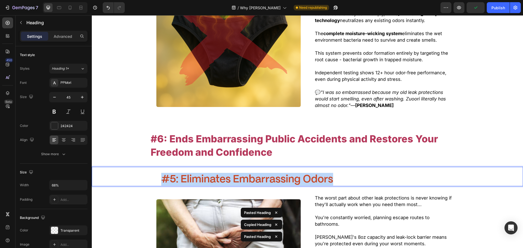
click at [267, 175] on span "#5: Eliminates Embarrassing Odors" at bounding box center [247, 180] width 172 height 10
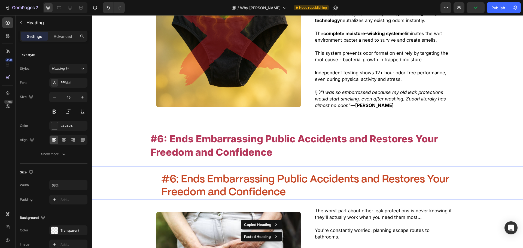
click at [251, 175] on span "#6: Ends Embarrassing Public Accidents and Restores Your Freedom and Confidence" at bounding box center [305, 186] width 288 height 23
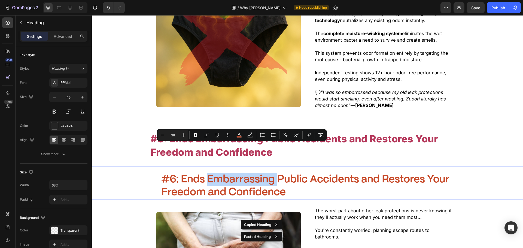
click at [266, 175] on span "#6: Ends Embarrassing Public Accidents and Restores Your Freedom and Confidence" at bounding box center [305, 186] width 288 height 23
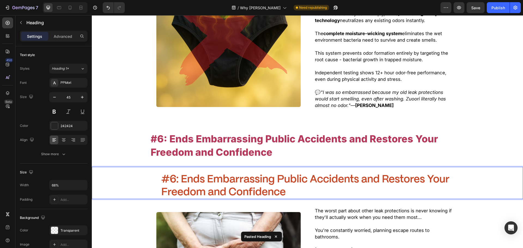
click at [276, 175] on span "#6: Ends Embarrassing Public Accidents and Restores Your Freedom and Confidence" at bounding box center [305, 186] width 288 height 23
click at [291, 175] on span "#6: Ends Embarrassing Public Accidents and Restores Your Freedom and Confidence" at bounding box center [305, 186] width 288 height 23
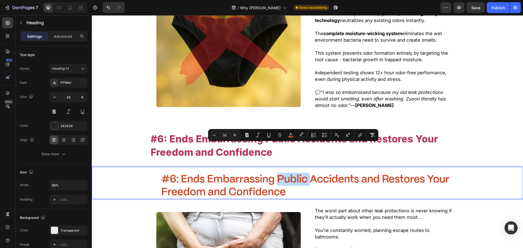
click at [289, 175] on span "#6: Ends Embarrassing Public Accidents and Restores Your Freedom and Confidence" at bounding box center [305, 186] width 288 height 23
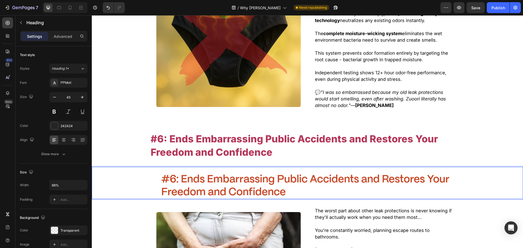
click at [287, 175] on span "#6: Ends Embarrassing Public Accidents and Restores Your Freedom and Confidence" at bounding box center [305, 186] width 288 height 23
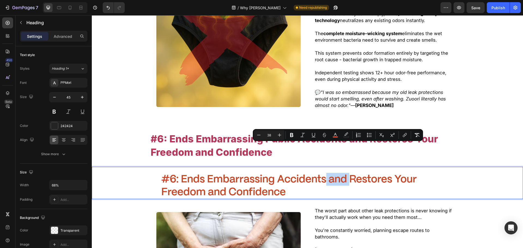
drag, startPoint x: 349, startPoint y: 149, endPoint x: 326, endPoint y: 151, distance: 23.0
click at [326, 175] on span "#6: Ends Embarrassing Accidents and Restores Your Freedom and Confidence" at bounding box center [289, 186] width 256 height 23
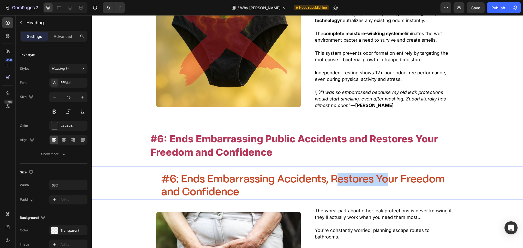
drag, startPoint x: 351, startPoint y: 148, endPoint x: 395, endPoint y: 153, distance: 44.6
click at [393, 175] on span "#6: Ends Embarrassing Accidents, Restores Your Freedom and Confidence" at bounding box center [303, 186] width 284 height 23
click at [395, 175] on span "#6: Ends Embarrassing Accidents, Restores Your Freedom and Confidence" at bounding box center [303, 186] width 284 height 23
drag, startPoint x: 402, startPoint y: 148, endPoint x: 449, endPoint y: 151, distance: 46.7
click at [449, 173] on p "#6: Ends Embarrassing Accidents, Restores Your Freedom and Confidence" at bounding box center [307, 186] width 292 height 26
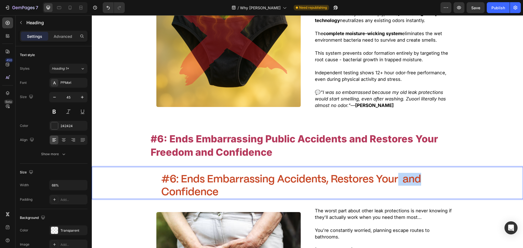
drag, startPoint x: 425, startPoint y: 151, endPoint x: 398, endPoint y: 152, distance: 27.5
click at [398, 173] on p "#6: Ends Embarrassing Accidents, Restores Your and Confidence" at bounding box center [307, 186] width 292 height 26
click at [251, 175] on span "#6: Ends Embarrassing Accidents, Restores Your Confidence" at bounding box center [279, 186] width 237 height 23
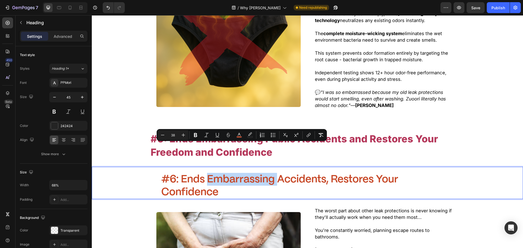
click at [267, 175] on span "#6: Ends Embarrassing Accidents, Restores Your Confidence" at bounding box center [279, 186] width 237 height 23
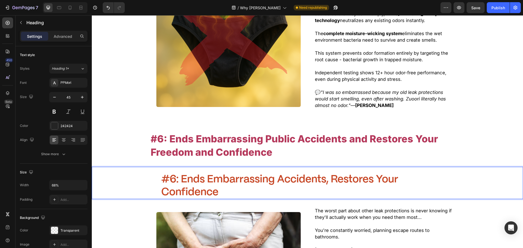
click at [273, 175] on span "#6: Ends Embarrassing Accidents, Restores Your Confidence" at bounding box center [279, 186] width 237 height 23
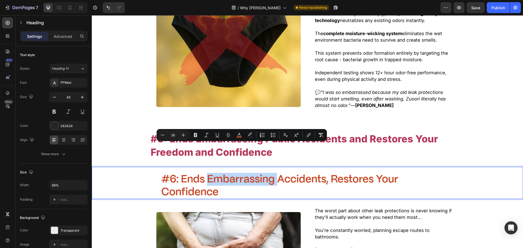
drag, startPoint x: 273, startPoint y: 148, endPoint x: 217, endPoint y: 147, distance: 55.6
click at [217, 175] on span "#6: Ends Embarrassing Accidents, Restores Your Confidence" at bounding box center [279, 186] width 237 height 23
click at [218, 175] on span "#6: Ends Embarrassing Accidents, Restores Your Confidence" at bounding box center [279, 186] width 237 height 23
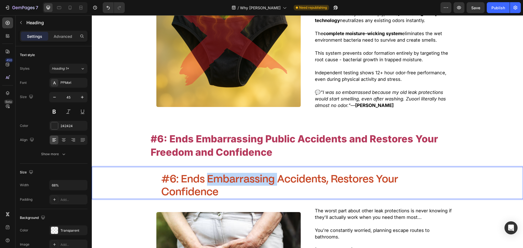
click at [218, 175] on span "#6: Ends Embarrassing Accidents, Restores Your Confidence" at bounding box center [279, 186] width 237 height 23
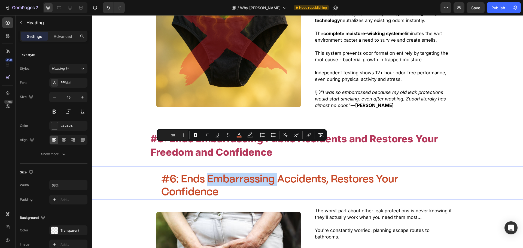
click at [233, 175] on span "#6: Ends Embarrassing Accidents, Restores Your Confidence" at bounding box center [279, 186] width 237 height 23
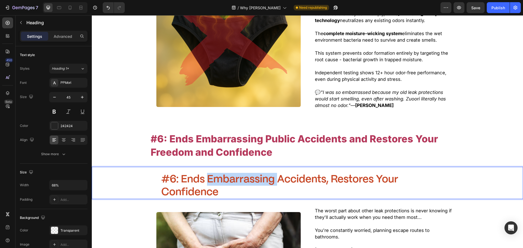
click at [233, 175] on span "#6: Ends Embarrassing Accidents, Restores Your Confidence" at bounding box center [279, 186] width 237 height 23
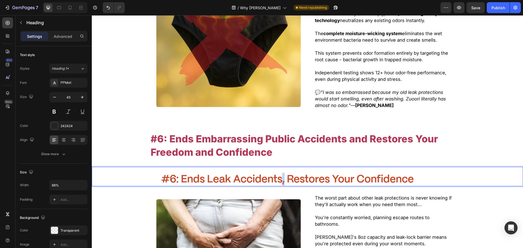
click at [284, 175] on span "#6: Ends Leak Accidents, Restores Your Confidence" at bounding box center [287, 180] width 253 height 10
click at [339, 132] on p "⁠⁠⁠⁠⁠⁠⁠ #6: Ends Embarrassing Public Accidents and Restores Your Freedom and Co…" at bounding box center [308, 145] width 314 height 27
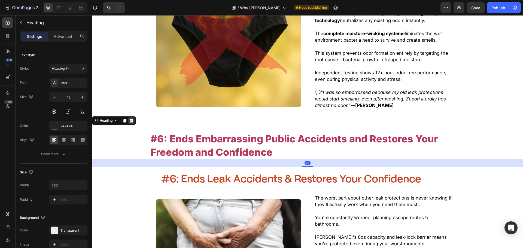
click at [131, 118] on icon at bounding box center [131, 120] width 4 height 4
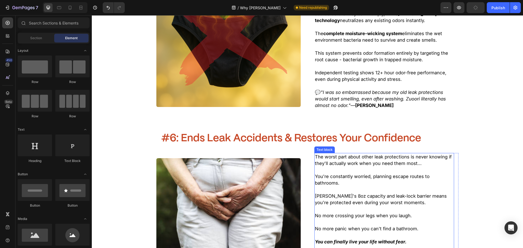
scroll to position [1433, 0]
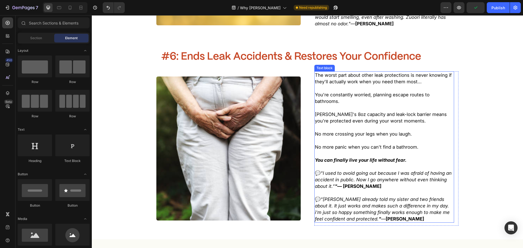
click at [378, 137] on p at bounding box center [384, 140] width 139 height 7
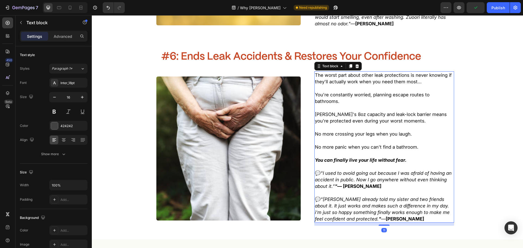
click at [404, 150] on p at bounding box center [384, 153] width 139 height 7
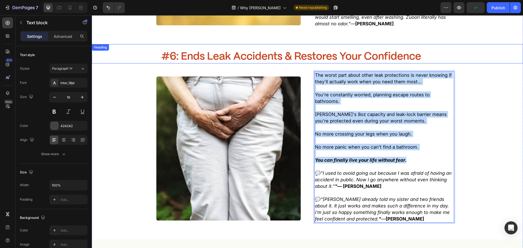
drag, startPoint x: 409, startPoint y: 130, endPoint x: 312, endPoint y: 30, distance: 138.7
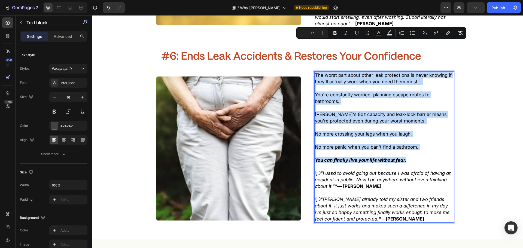
click at [337, 112] on span "[PERSON_NAME]'s 8oz capacity and leak-lock barrier means you're protected even …" at bounding box center [381, 118] width 132 height 12
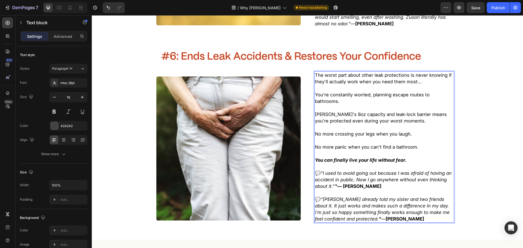
click at [373, 72] on span "The worst part about other leak protections is never knowing if they'll actuall…" at bounding box center [383, 78] width 137 height 12
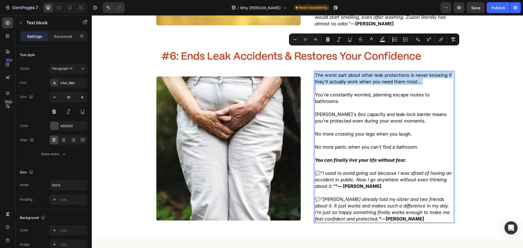
click at [373, 72] on span "The worst part about other leak protections is never knowing if they'll actuall…" at bounding box center [383, 78] width 137 height 12
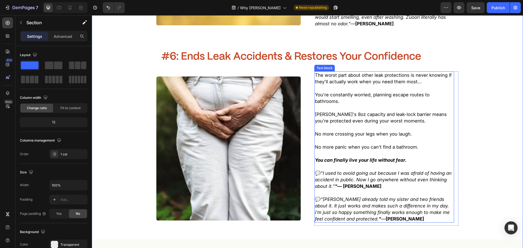
click at [366, 113] on div "The worst part about other leak protections is never knowing if they'll actuall…" at bounding box center [384, 146] width 140 height 151
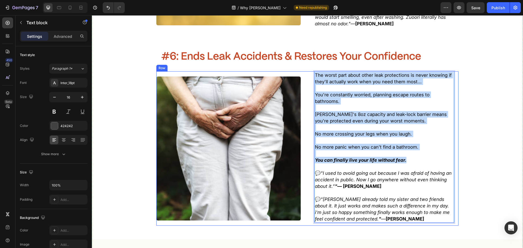
drag, startPoint x: 408, startPoint y: 128, endPoint x: 298, endPoint y: 44, distance: 138.5
click at [298, 71] on div "The worst part about other leak protections is never knowing if they'll actuall…" at bounding box center [307, 148] width 302 height 154
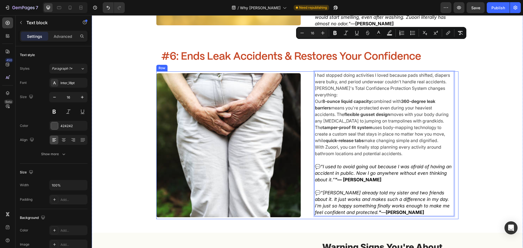
scroll to position [1434, 0]
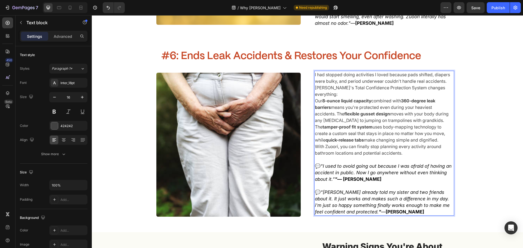
click at [445, 71] on p "I had stopped doing activities I loved because pads shifted, diapers were bulky…" at bounding box center [384, 77] width 139 height 13
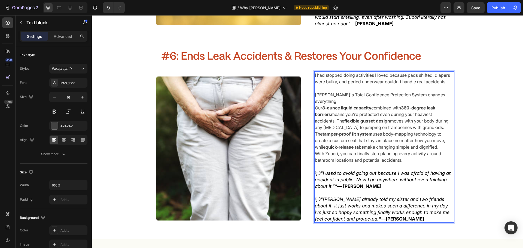
click at [445, 92] on p "Zuoori's Total Confidence Protection System changes everything:" at bounding box center [384, 98] width 139 height 13
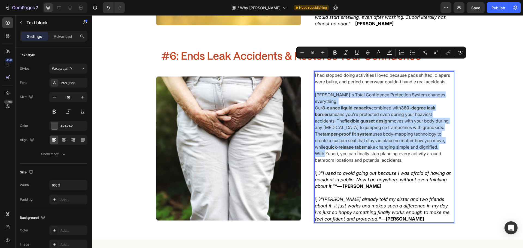
drag, startPoint x: 313, startPoint y: 63, endPoint x: 323, endPoint y: 118, distance: 55.8
click at [323, 118] on div "I had stopped doing activities I loved because pads shifted, diapers were bulky…" at bounding box center [384, 146] width 140 height 151
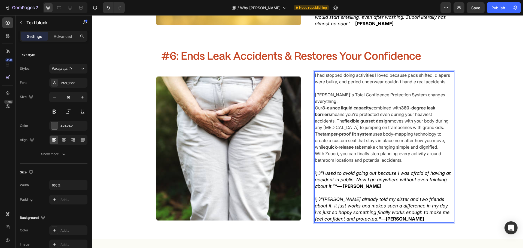
scroll to position [1457, 0]
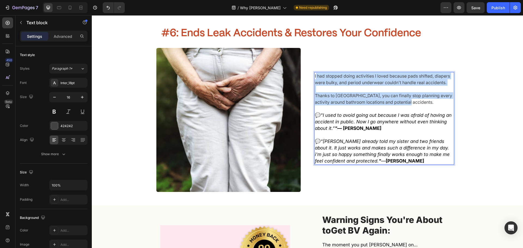
drag, startPoint x: 314, startPoint y: 44, endPoint x: 446, endPoint y: 71, distance: 134.9
click at [446, 72] on div "I had stopped doing activities I loved because pads shifted, diapers were bulky…" at bounding box center [384, 118] width 140 height 93
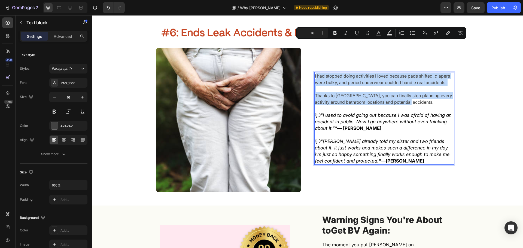
click at [411, 92] on p "Thanks to Zuoori, you can finally stop planning every activity around bathroom …" at bounding box center [384, 102] width 139 height 20
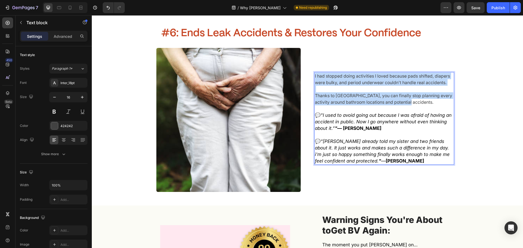
drag, startPoint x: 415, startPoint y: 68, endPoint x: 294, endPoint y: 41, distance: 123.5
click at [292, 48] on div "I had stopped doing activities I loved because pads shifted, diapers were bulky…" at bounding box center [307, 120] width 302 height 144
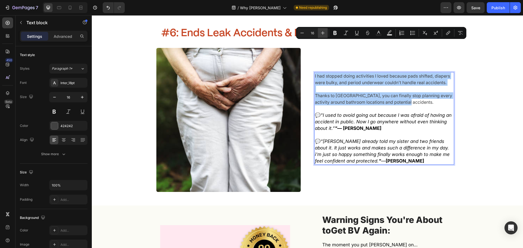
click at [320, 36] on button "Plus" at bounding box center [323, 33] width 10 height 10
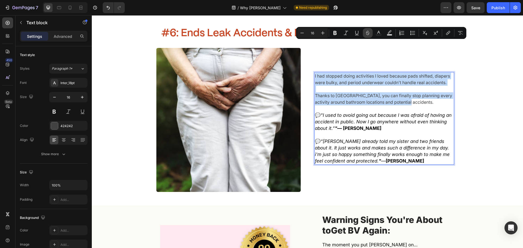
type input "17"
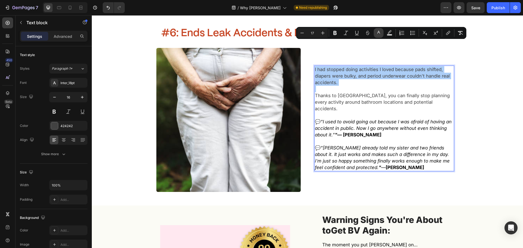
click at [380, 34] on icon "Editor contextual toolbar" at bounding box center [378, 32] width 3 height 3
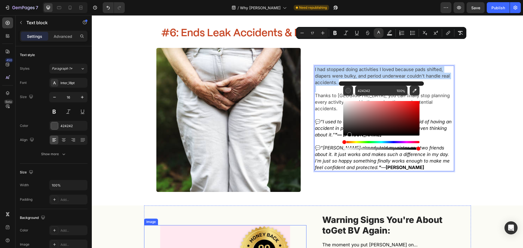
drag, startPoint x: 470, startPoint y: 133, endPoint x: 230, endPoint y: 217, distance: 254.0
type input "000000"
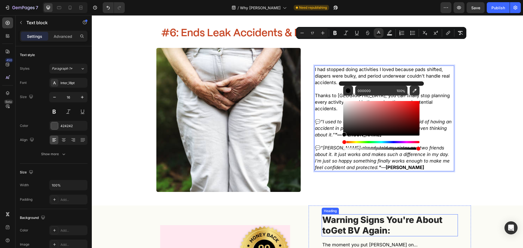
click at [232, 128] on img at bounding box center [228, 120] width 144 height 144
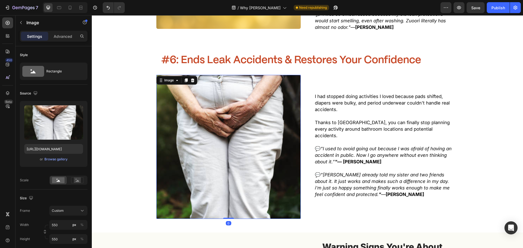
scroll to position [1430, 0]
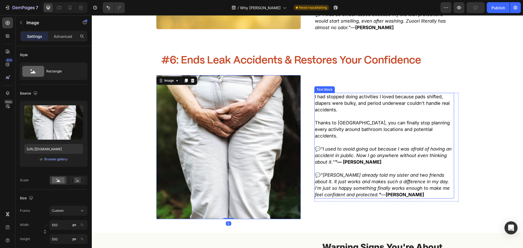
click at [374, 93] on p "I had stopped doing activities I loved because pads shifted, diapers were bulky…" at bounding box center [384, 103] width 139 height 20
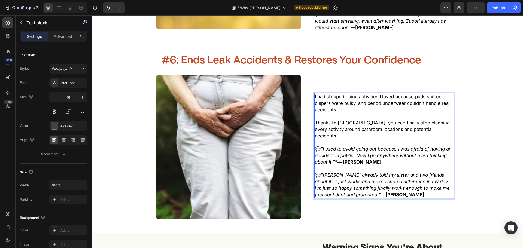
click at [357, 93] on p "I had stopped doing activities I loved because pads shifted, diapers were bulky…" at bounding box center [384, 103] width 139 height 20
drag, startPoint x: 317, startPoint y: 95, endPoint x: 313, endPoint y: 95, distance: 3.3
click at [315, 120] on span "Thanks to Zuoori, you can finally stop planning every activity around bathroom …" at bounding box center [382, 129] width 135 height 19
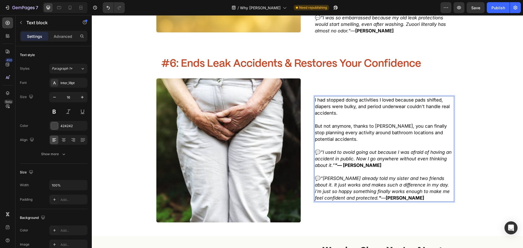
drag, startPoint x: 409, startPoint y: 90, endPoint x: 416, endPoint y: 90, distance: 6.8
click at [416, 116] on p "Rich Text Editor. Editing area: main" at bounding box center [384, 119] width 139 height 7
click at [411, 123] on span "But not anymore, thanks to Zuoori, you can finally stop planning every activity…" at bounding box center [381, 132] width 132 height 19
drag, startPoint x: 392, startPoint y: 94, endPoint x: 396, endPoint y: 94, distance: 3.3
click at [394, 123] on span "But not anymore, thanks to Zuoori, you can finally stop planning every activity…" at bounding box center [381, 132] width 132 height 19
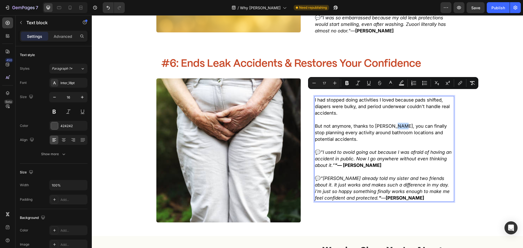
drag, startPoint x: 395, startPoint y: 93, endPoint x: 389, endPoint y: 95, distance: 6.1
click at [389, 123] on span "But not anymore, thanks to Zuoori, you can finally stop planning every activity…" at bounding box center [381, 132] width 132 height 19
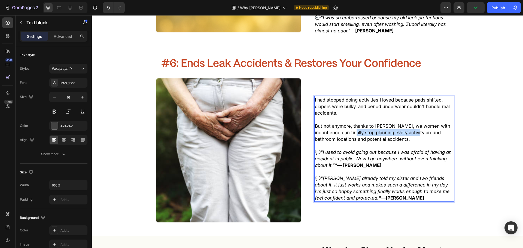
drag, startPoint x: 340, startPoint y: 100, endPoint x: 407, endPoint y: 101, distance: 66.8
click at [407, 123] on span "But not anymore, thanks to Zuoori, we women with incontience can finally stop p…" at bounding box center [382, 132] width 135 height 19
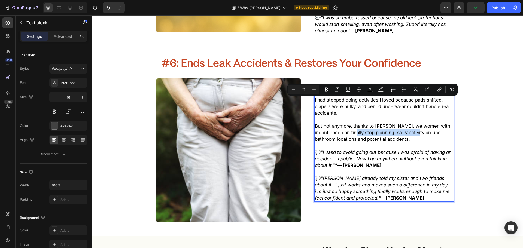
click at [396, 123] on span "But not anymore, thanks to Zuoori, we women with incontience can finally stop p…" at bounding box center [382, 132] width 135 height 19
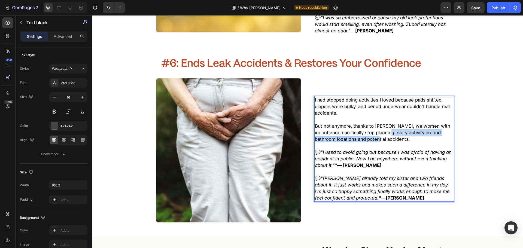
drag, startPoint x: 378, startPoint y: 102, endPoint x: 370, endPoint y: 108, distance: 10.3
click at [369, 123] on span "But not anymore, thanks to Zuoori, we women with incontience can finally stop p…" at bounding box center [382, 132] width 135 height 19
click at [370, 123] on span "But not anymore, thanks to Zuoori, we women with incontience can finally stop p…" at bounding box center [382, 132] width 135 height 19
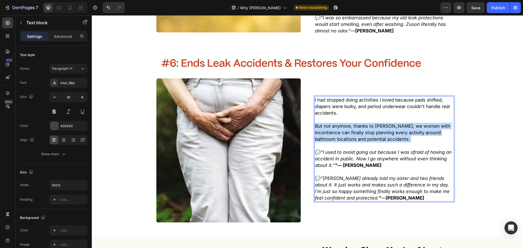
click at [370, 123] on span "But not anymore, thanks to Zuoori, we women with incontience can finally stop p…" at bounding box center [382, 132] width 135 height 19
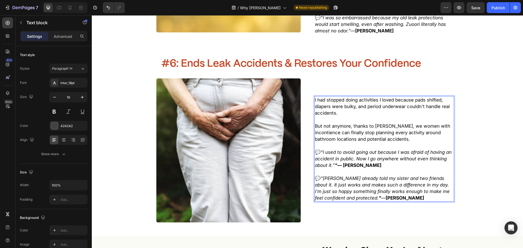
click at [390, 123] on p "But not anymore, thanks to Zuoori, we women with incontience can finally stop p…" at bounding box center [384, 136] width 139 height 26
click at [377, 149] on p "💬 "I used to avoid going out because I was afraid of having an accident in publ…" at bounding box center [384, 159] width 139 height 20
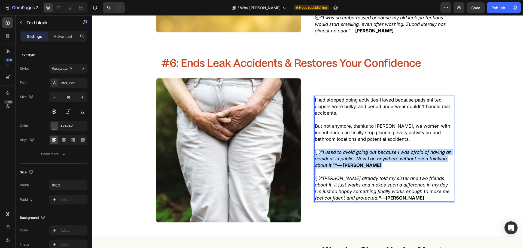
click at [376, 149] on p "💬 "I used to avoid going out because I was afraid of having an accident in publ…" at bounding box center [384, 159] width 139 height 20
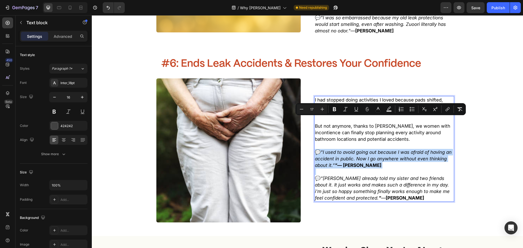
click at [383, 149] on p "💬 "I used to avoid going out because I was afraid of having an accident in publ…" at bounding box center [384, 159] width 139 height 20
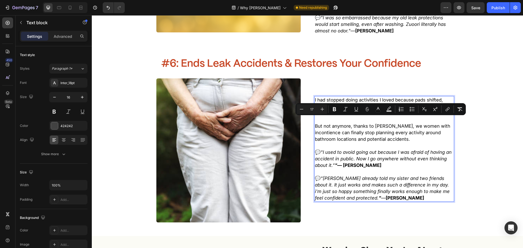
click at [451, 132] on div "I had stopped doing activities I loved because pads shifted, diapers were bulky…" at bounding box center [386, 150] width 144 height 109
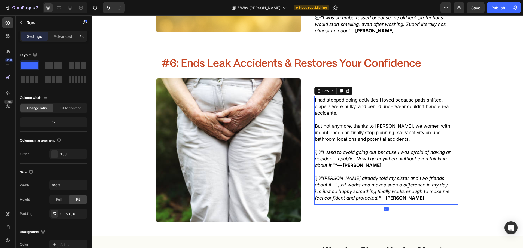
click at [392, 123] on p "But not anymore, thanks to Zuoori, we women with incontience can finally stop p…" at bounding box center [384, 136] width 139 height 26
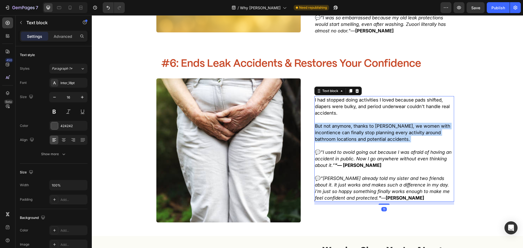
click at [392, 123] on p "But not anymore, thanks to Zuoori, we women with incontience can finally stop p…" at bounding box center [384, 136] width 139 height 26
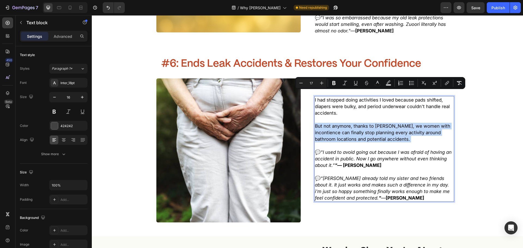
click at [386, 123] on span "But not anymore, thanks to Zuoori, we women with incontience can finally stop p…" at bounding box center [382, 132] width 135 height 19
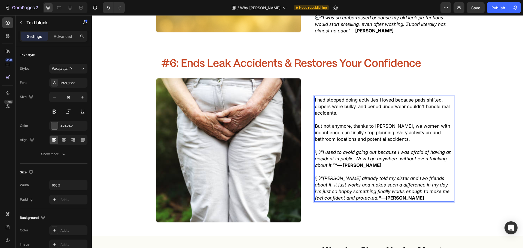
click at [381, 123] on span "But not anymore, thanks to Zuoori, we women with incontience can finally stop p…" at bounding box center [382, 132] width 135 height 19
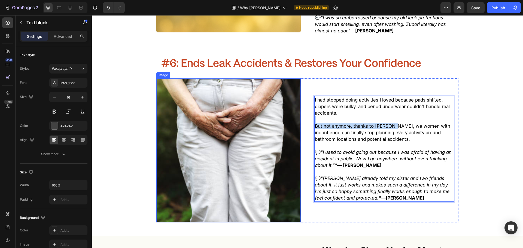
drag, startPoint x: 389, startPoint y: 93, endPoint x: 294, endPoint y: 90, distance: 94.6
click at [280, 89] on div "I had stopped doing activities I loved because pads shifted, diapers were bulky…" at bounding box center [307, 150] width 302 height 144
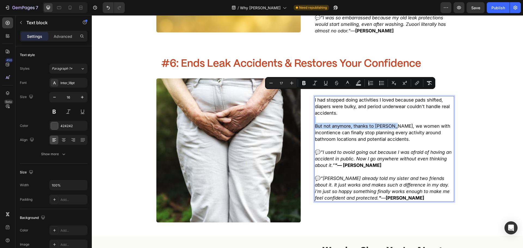
click at [345, 123] on span "But not anymore, thanks to Zuoori, we women with incontience can finally stop p…" at bounding box center [382, 132] width 135 height 19
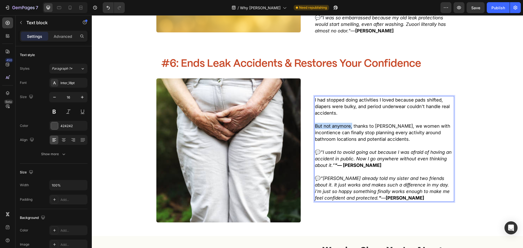
drag, startPoint x: 349, startPoint y: 95, endPoint x: 305, endPoint y: 92, distance: 43.7
click at [305, 92] on div "I had stopped doing activities I loved because pads shifted, diapers were bulky…" at bounding box center [307, 150] width 302 height 144
drag, startPoint x: 386, startPoint y: 95, endPoint x: 297, endPoint y: 88, distance: 89.1
click at [297, 90] on div "I had stopped doing activities I loved because pads shifted, diapers were bulky…" at bounding box center [307, 150] width 302 height 144
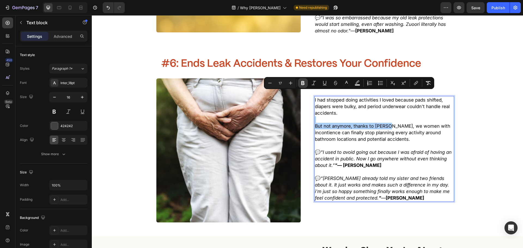
click at [303, 83] on icon "Editor contextual toolbar" at bounding box center [302, 83] width 3 height 4
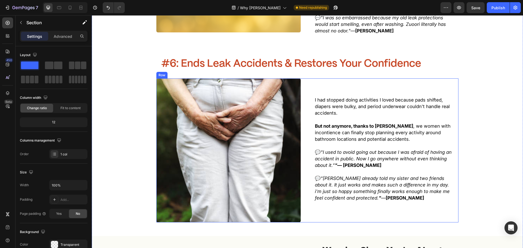
click at [305, 185] on div "I had stopped doing activities I loved because pads shifted, diapers were bulky…" at bounding box center [307, 150] width 302 height 144
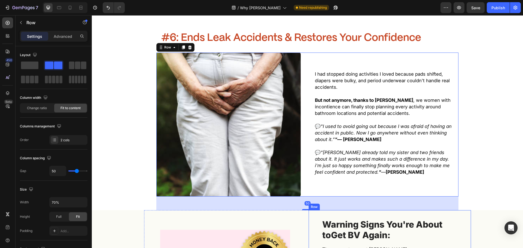
scroll to position [1481, 0]
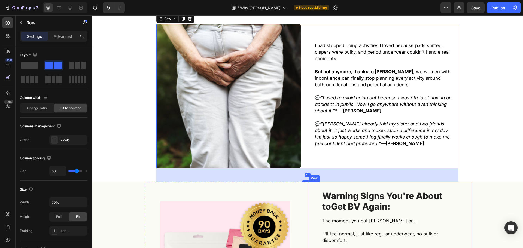
click at [358, 201] on span "Get BV Again:" at bounding box center [360, 206] width 59 height 11
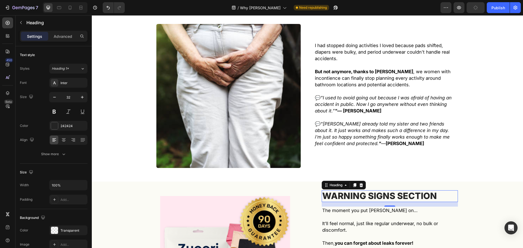
click at [347, 181] on div "Heading" at bounding box center [344, 185] width 44 height 9
click at [348, 181] on div "Heading" at bounding box center [344, 185] width 44 height 9
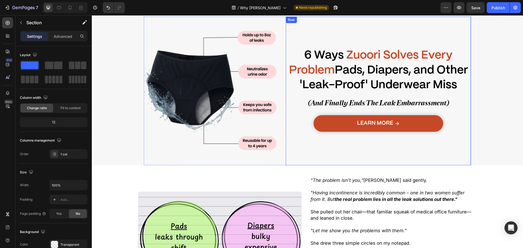
click at [349, 81] on strong "Pads, Diapers, and Other 'Leak-Proof' Underwear Miss" at bounding box center [384, 78] width 168 height 26
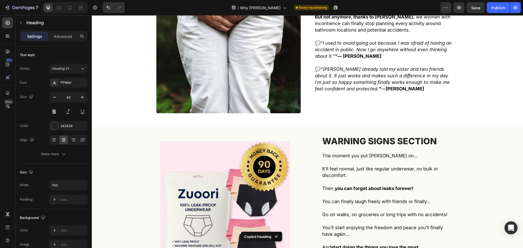
scroll to position [1535, 0]
click at [367, 136] on span "WARNING SIGNS SECTION" at bounding box center [379, 141] width 115 height 11
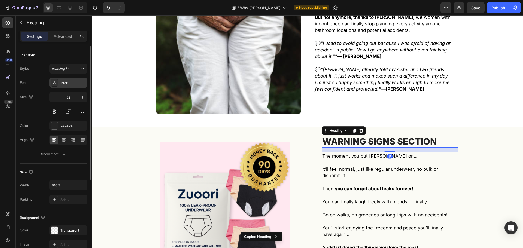
click at [69, 79] on div "Inter" at bounding box center [68, 83] width 38 height 10
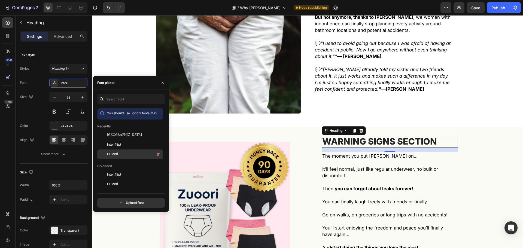
click at [126, 154] on div "PPMori" at bounding box center [134, 154] width 55 height 7
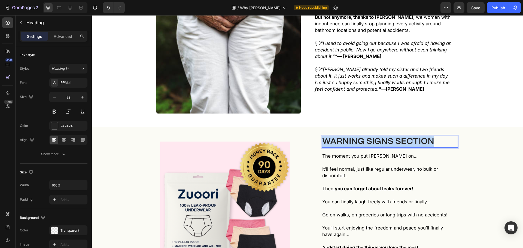
click at [365, 138] on span "WARNING SIGNS SECTION" at bounding box center [378, 142] width 112 height 8
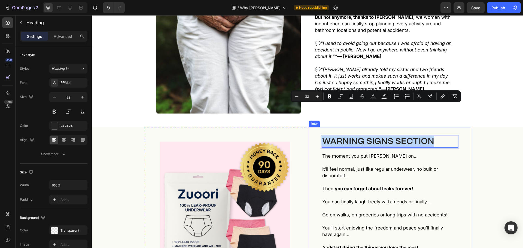
click at [463, 139] on div "Here’s What You Can Expect Heading WARNING SIGNS SECTION Heading 17 The moment …" at bounding box center [390, 206] width 162 height 159
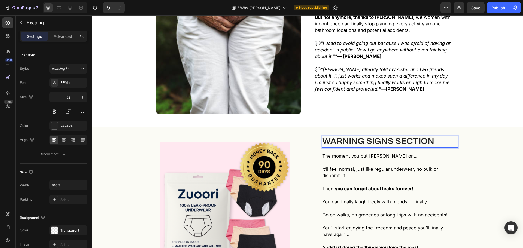
click at [388, 138] on span "WARNING SIGNS SECTION" at bounding box center [378, 142] width 112 height 8
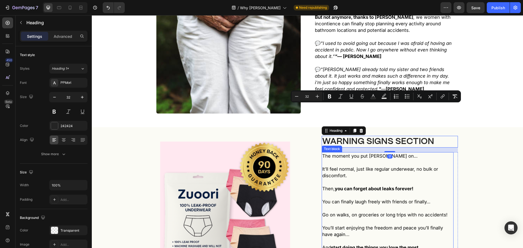
click at [366, 138] on span "WARNING SIGNS SECTION" at bounding box center [378, 142] width 112 height 8
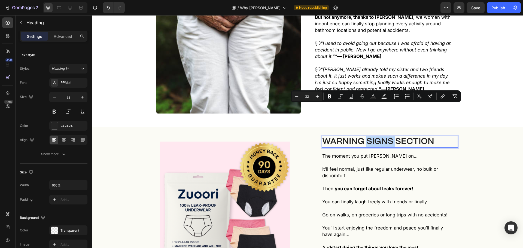
click at [366, 138] on span "WARNING SIGNS SECTION" at bounding box center [378, 142] width 112 height 8
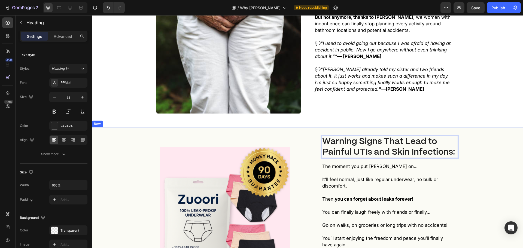
click at [475, 144] on div "Image Here’s What You Can Expect Heading Warning Signs That Lead to Painful UTI…" at bounding box center [307, 214] width 431 height 174
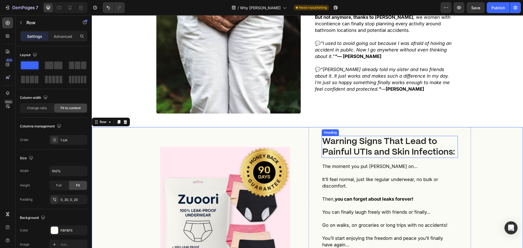
click at [385, 138] on strong "Warning Signs That Lead to Painful UTIs and Skin Infections:" at bounding box center [388, 147] width 133 height 19
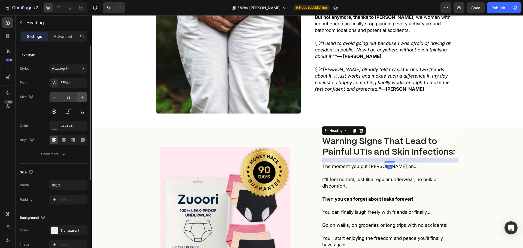
click at [80, 98] on icon "button" at bounding box center [82, 97] width 5 height 5
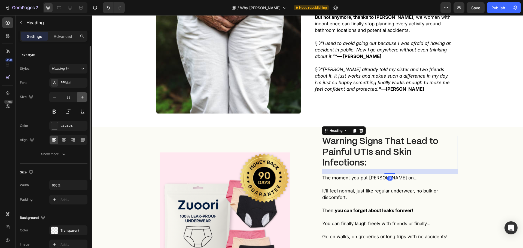
click at [80, 98] on icon "button" at bounding box center [82, 97] width 5 height 5
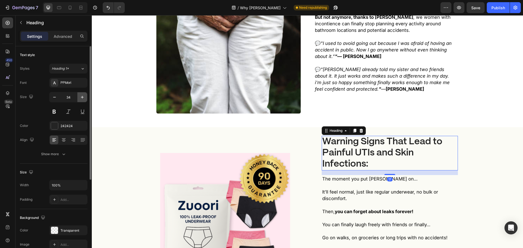
click at [80, 98] on icon "button" at bounding box center [82, 97] width 5 height 5
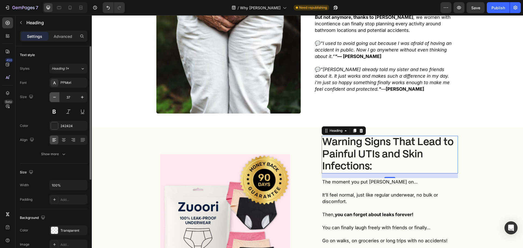
click at [52, 98] on icon "button" at bounding box center [54, 97] width 5 height 5
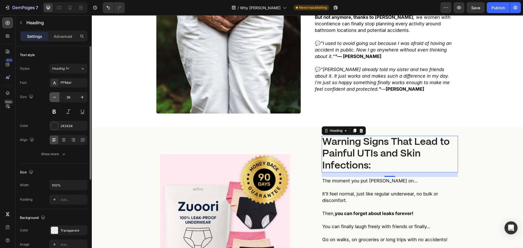
click at [52, 98] on icon "button" at bounding box center [54, 97] width 5 height 5
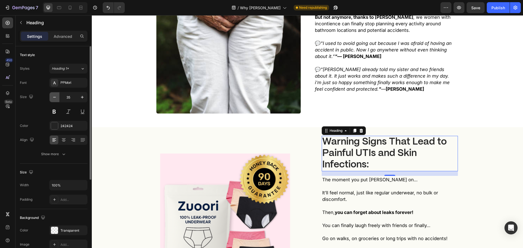
type input "34"
click at [58, 143] on div at bounding box center [54, 140] width 8 height 9
drag, startPoint x: 60, startPoint y: 152, endPoint x: 59, endPoint y: 160, distance: 7.7
click at [60, 152] on div "Show more" at bounding box center [53, 153] width 25 height 5
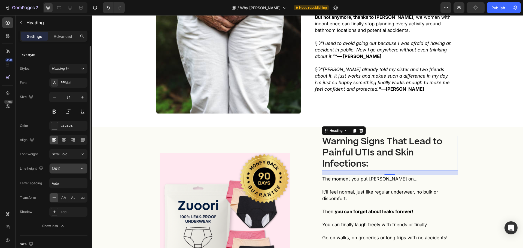
click at [58, 167] on input "120%" at bounding box center [69, 169] width 38 height 10
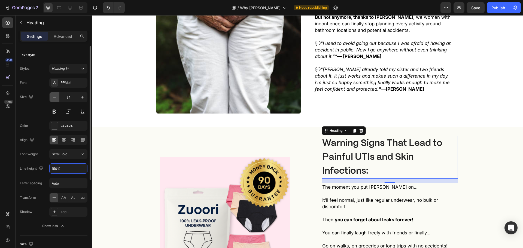
type input "150%"
click at [54, 95] on icon "button" at bounding box center [54, 97] width 5 height 5
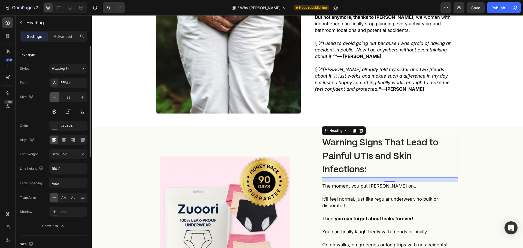
click at [54, 95] on icon "button" at bounding box center [54, 97] width 5 height 5
type input "32"
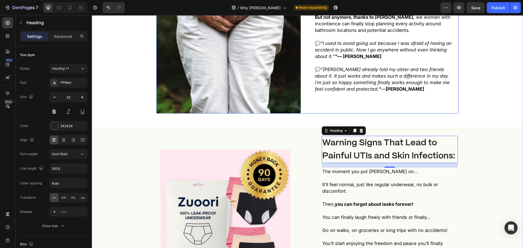
click at [432, 79] on div "I had stopped doing activities I loved because pads shifted, diapers were bulky…" at bounding box center [386, 41] width 144 height 144
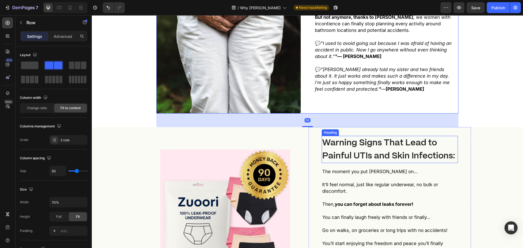
click at [406, 139] on strong "Warning Signs That Lead to Painful UTIs and Skin Infections:" at bounding box center [388, 149] width 133 height 21
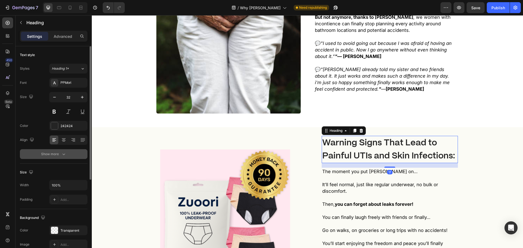
click at [64, 157] on button "Show more" at bounding box center [54, 154] width 68 height 10
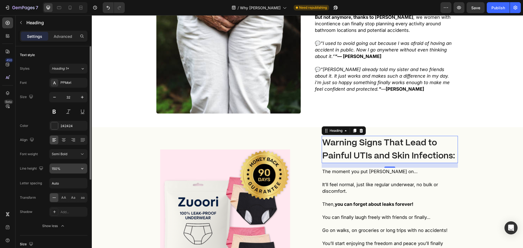
click at [65, 166] on input "150%" at bounding box center [69, 169] width 38 height 10
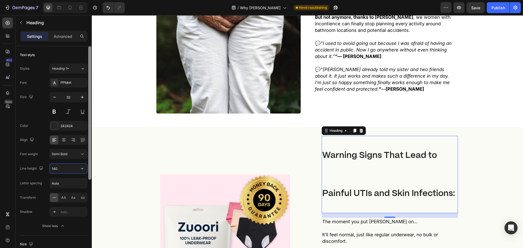
type input "140%"
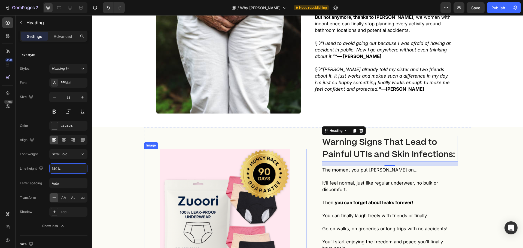
click at [218, 171] on img at bounding box center [225, 214] width 130 height 130
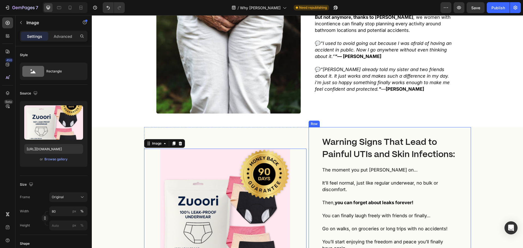
click at [400, 138] on strong "Warning Signs That Lead to Painful UTIs and Skin Infections:" at bounding box center [388, 148] width 133 height 20
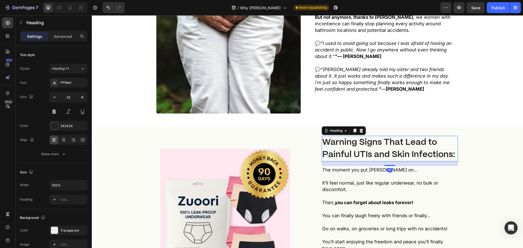
click at [414, 136] on h2 "Warning Signs That Lead to Painful UTIs and Skin Infections:" at bounding box center [390, 149] width 136 height 26
click at [405, 138] on strong "Warning Signs That Lead to Painful UTIs and Skin Infections:" at bounding box center [388, 148] width 133 height 20
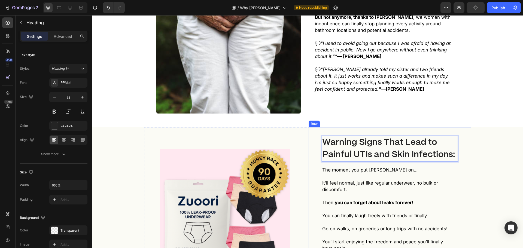
click at [459, 140] on div "Here’s What You Can Expect Heading Warning Signs That Lead to Painful UTIs and …" at bounding box center [390, 213] width 162 height 172
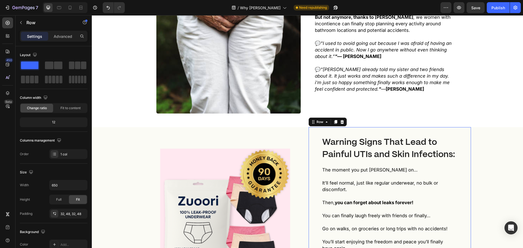
drag, startPoint x: 316, startPoint y: 151, endPoint x: 345, endPoint y: 163, distance: 31.3
click at [316, 151] on div "Here’s What You Can Expect Heading ⁠⁠⁠⁠⁠⁠⁠ Warning Signs That Lead to Painful U…" at bounding box center [390, 213] width 162 height 172
click at [345, 193] on p at bounding box center [387, 196] width 131 height 7
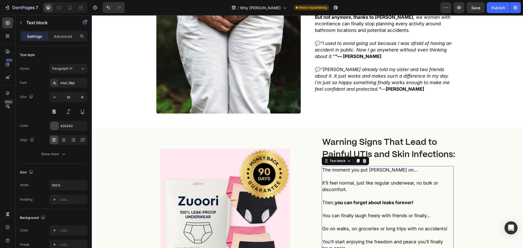
click at [401, 219] on div "The moment you put Zuoori on… It’ll feel normal, just like regular underwear, n…" at bounding box center [388, 215] width 132 height 99
drag, startPoint x: 425, startPoint y: 230, endPoint x: 407, endPoint y: 211, distance: 26.8
click at [407, 212] on div "The moment you put Zuoori on… It’ll feel normal, just like regular underwear, n…" at bounding box center [388, 215] width 132 height 99
click at [369, 239] on span "You’ll start enjoying the freedom and peace you’ll finally have again..." at bounding box center [382, 245] width 121 height 12
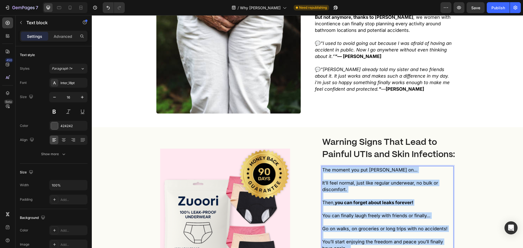
drag, startPoint x: 424, startPoint y: 229, endPoint x: 305, endPoint y: 129, distance: 155.0
click at [304, 127] on div "Image Here’s What You Can Expect Heading ⁠⁠⁠⁠⁠⁠⁠ Warning Signs That Lead to Pai…" at bounding box center [307, 213] width 327 height 172
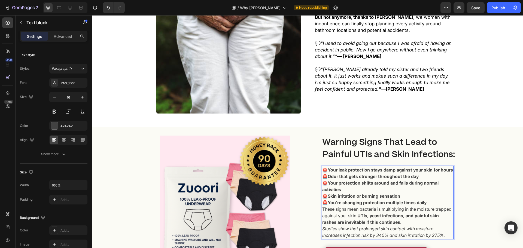
click at [340, 167] on p "🚨 Your leak protection stays damp against your skin for hours" at bounding box center [387, 170] width 131 height 7
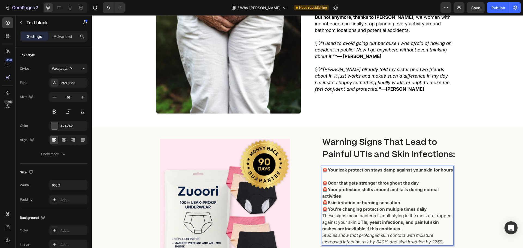
click at [418, 180] on p "🚨 Odor that gets stronger throughout the day" at bounding box center [387, 183] width 131 height 7
click at [373, 186] on p "🚨 Your protection shifts around and fails during normal activities" at bounding box center [387, 192] width 131 height 13
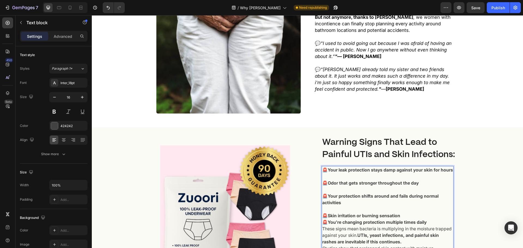
click at [408, 212] on p "🚨 Skin irritation or burning sensation" at bounding box center [387, 215] width 131 height 7
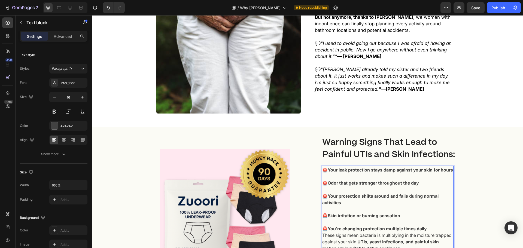
click at [435, 226] on p "🚨 You're changing protection multiple times daily" at bounding box center [387, 229] width 131 height 7
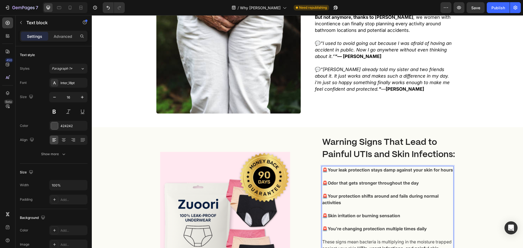
click at [431, 239] on p "These signs mean bacteria is multiplying in the moisture trapped against your s…" at bounding box center [387, 249] width 131 height 20
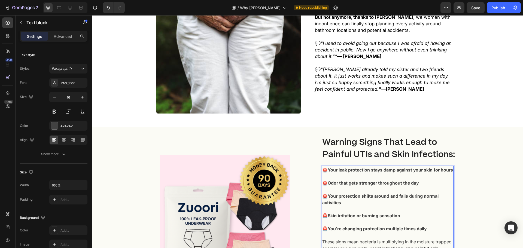
scroll to position [1562, 0]
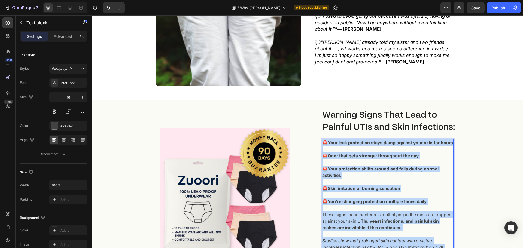
drag, startPoint x: 445, startPoint y: 220, endPoint x: 307, endPoint y: 96, distance: 185.5
click at [301, 100] on div "Image Here’s What You Can Expect Heading ⁠⁠⁠⁠⁠⁠⁠ Warning Signs That Lead to Pai…" at bounding box center [307, 193] width 327 height 186
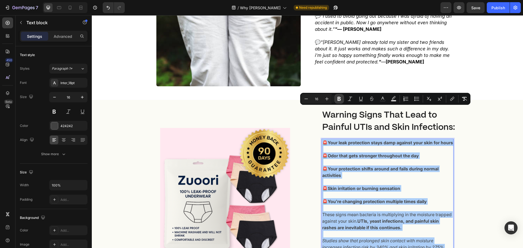
drag, startPoint x: 327, startPoint y: 99, endPoint x: 335, endPoint y: 102, distance: 9.0
click at [326, 99] on icon "Editor contextual toolbar" at bounding box center [326, 98] width 5 height 5
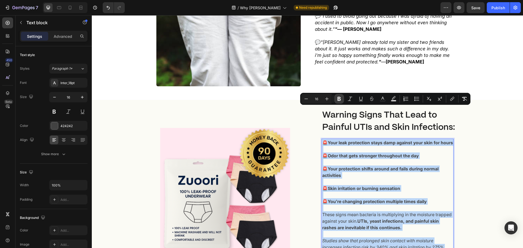
type input "17"
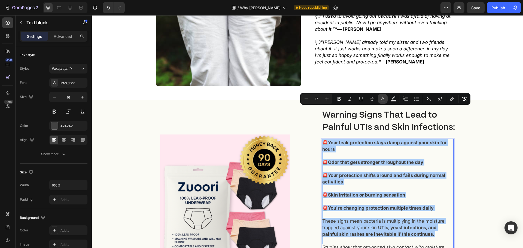
click at [384, 101] on rect "Editor contextual toolbar" at bounding box center [382, 100] width 5 height 1
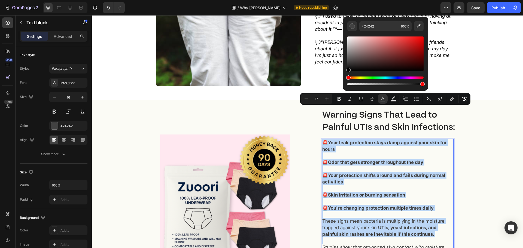
type input "000000"
drag, startPoint x: 458, startPoint y: 79, endPoint x: 191, endPoint y: 161, distance: 278.9
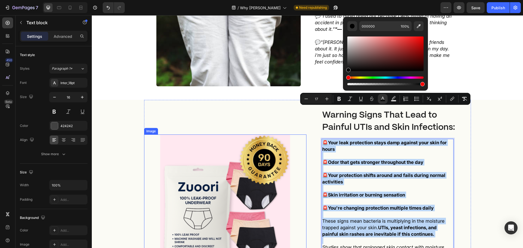
click at [156, 146] on div at bounding box center [225, 200] width 162 height 130
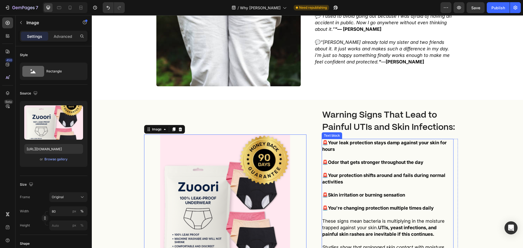
drag, startPoint x: 425, startPoint y: 215, endPoint x: 436, endPoint y: 219, distance: 12.1
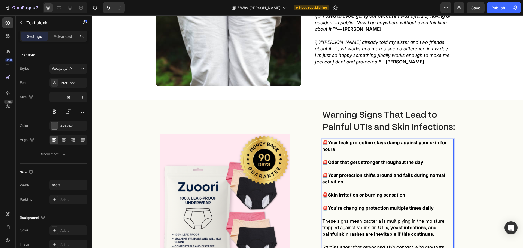
click at [452, 222] on div "🚨 Your leak protection stays damp against your skin for hours 🚨 Odor that gets …" at bounding box center [390, 202] width 136 height 127
click at [463, 217] on div "Here’s What You Can Expect Heading ⁠⁠⁠⁠⁠⁠⁠ Warning Signs That Lead to Painful U…" at bounding box center [390, 199] width 162 height 199
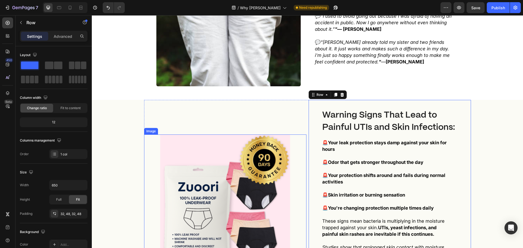
click at [131, 133] on div "Image Here’s What You Can Expect Heading ⁠⁠⁠⁠⁠⁠⁠ Warning Signs That Lead to Pai…" at bounding box center [307, 201] width 431 height 203
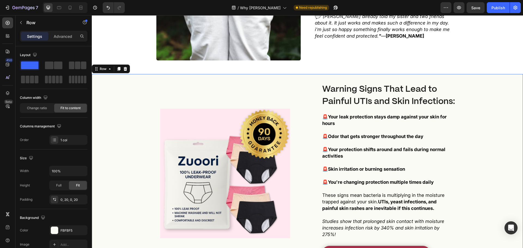
scroll to position [1590, 0]
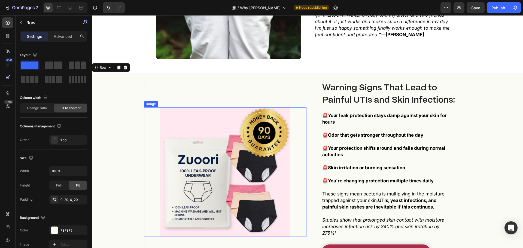
click at [241, 138] on img at bounding box center [225, 172] width 130 height 130
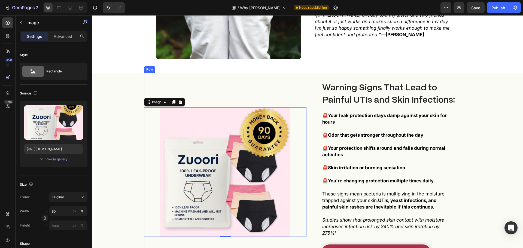
click at [277, 136] on img at bounding box center [225, 172] width 130 height 130
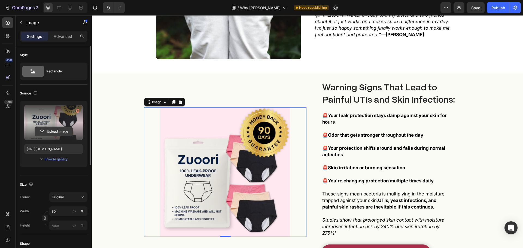
click at [63, 129] on input "file" at bounding box center [54, 131] width 38 height 9
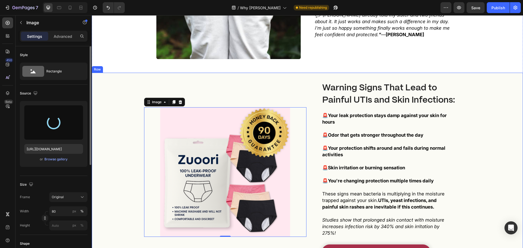
type input "https://cdn.shopify.com/s/files/1/0931/0293/2292/files/gempages_564650080372524…"
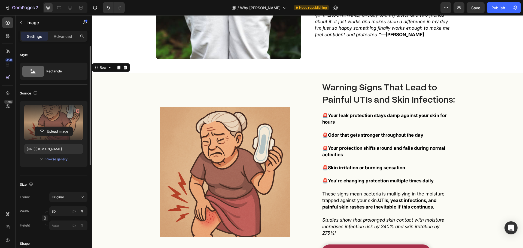
click at [129, 175] on div "Image Here’s What You Can Expect Heading ⁠⁠⁠⁠⁠⁠⁠ Warning Signs That Lead to Pai…" at bounding box center [307, 174] width 431 height 203
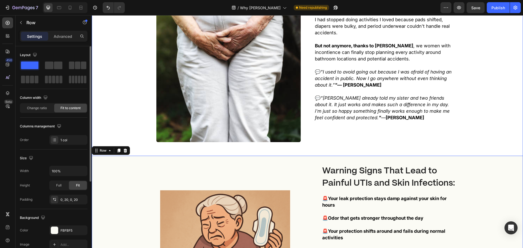
scroll to position [1508, 0]
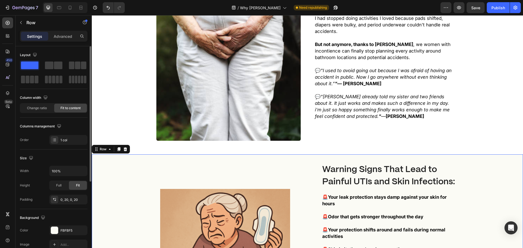
click at [260, 85] on img at bounding box center [228, 69] width 144 height 144
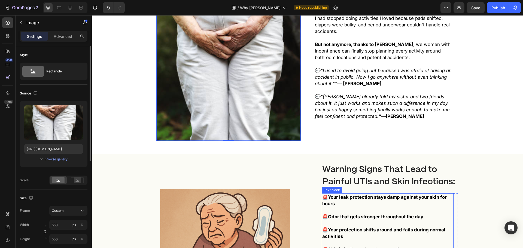
click at [398, 194] on strong "Your leak protection stays damp against your skin for hours" at bounding box center [384, 200] width 124 height 12
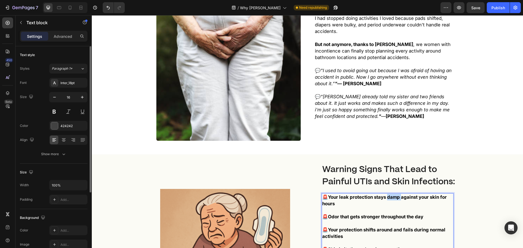
click at [391, 194] on strong "Your leak protection stays damp against your skin for hours" at bounding box center [384, 200] width 124 height 12
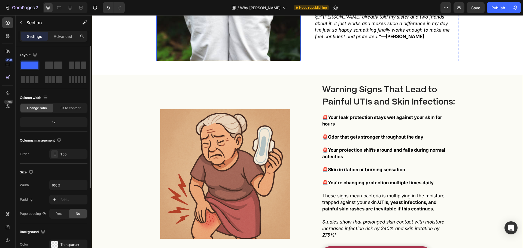
scroll to position [1590, 0]
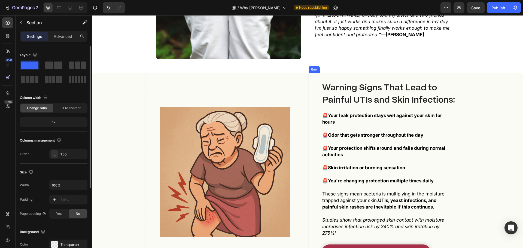
click at [346, 245] on link "Shop Now" at bounding box center [376, 253] width 109 height 16
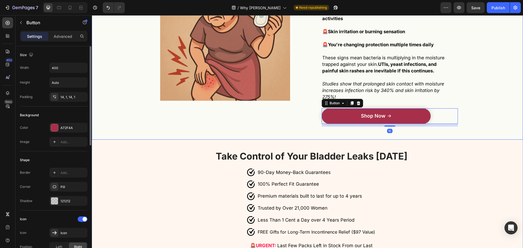
click at [215, 168] on div "90-Day Money-Back Guarantee s 100% Perfect Fit Guarantee Premium materials buil…" at bounding box center [312, 202] width 194 height 69
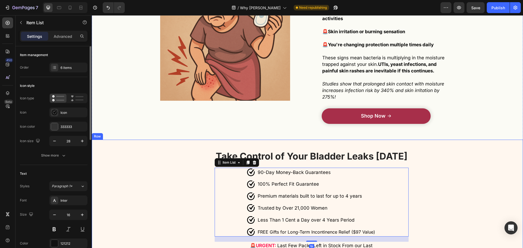
click at [150, 140] on div "Take Control of Your Bladder Leaks Today Heading 90-Day Money-Back Guarantee s …" at bounding box center [307, 214] width 431 height 148
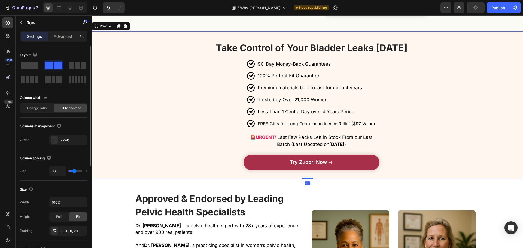
scroll to position [1835, 0]
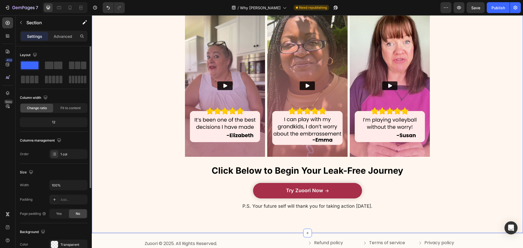
scroll to position [2260, 0]
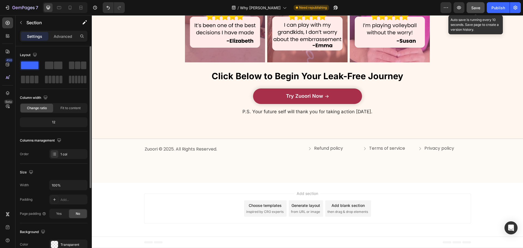
click at [475, 8] on span "Save" at bounding box center [475, 7] width 9 height 5
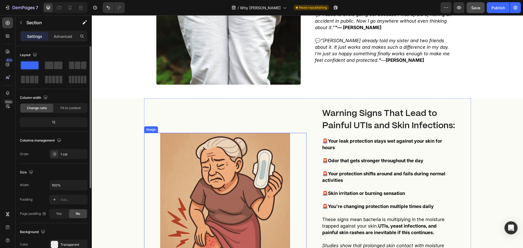
scroll to position [1552, 0]
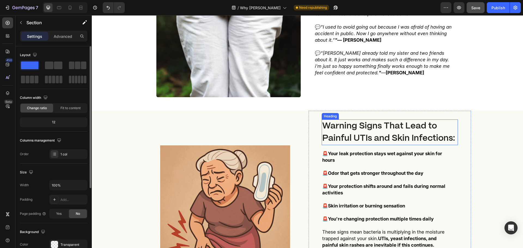
click at [377, 122] on strong "Warning Signs That Lead to Painful UTIs and Skin Infections:" at bounding box center [388, 132] width 133 height 20
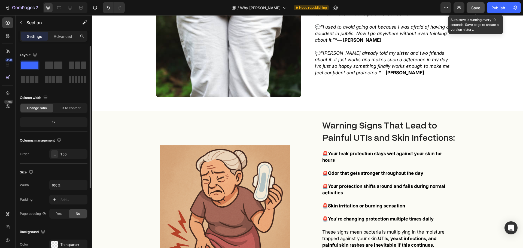
click at [483, 8] on button "Save" at bounding box center [476, 7] width 18 height 11
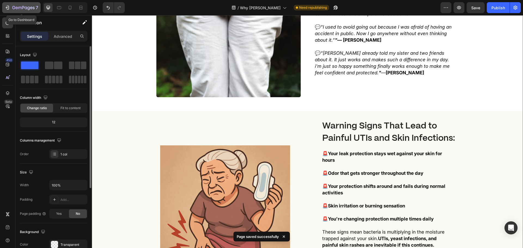
click at [14, 7] on icon "button" at bounding box center [23, 8] width 22 height 5
